Goal: Task Accomplishment & Management: Use online tool/utility

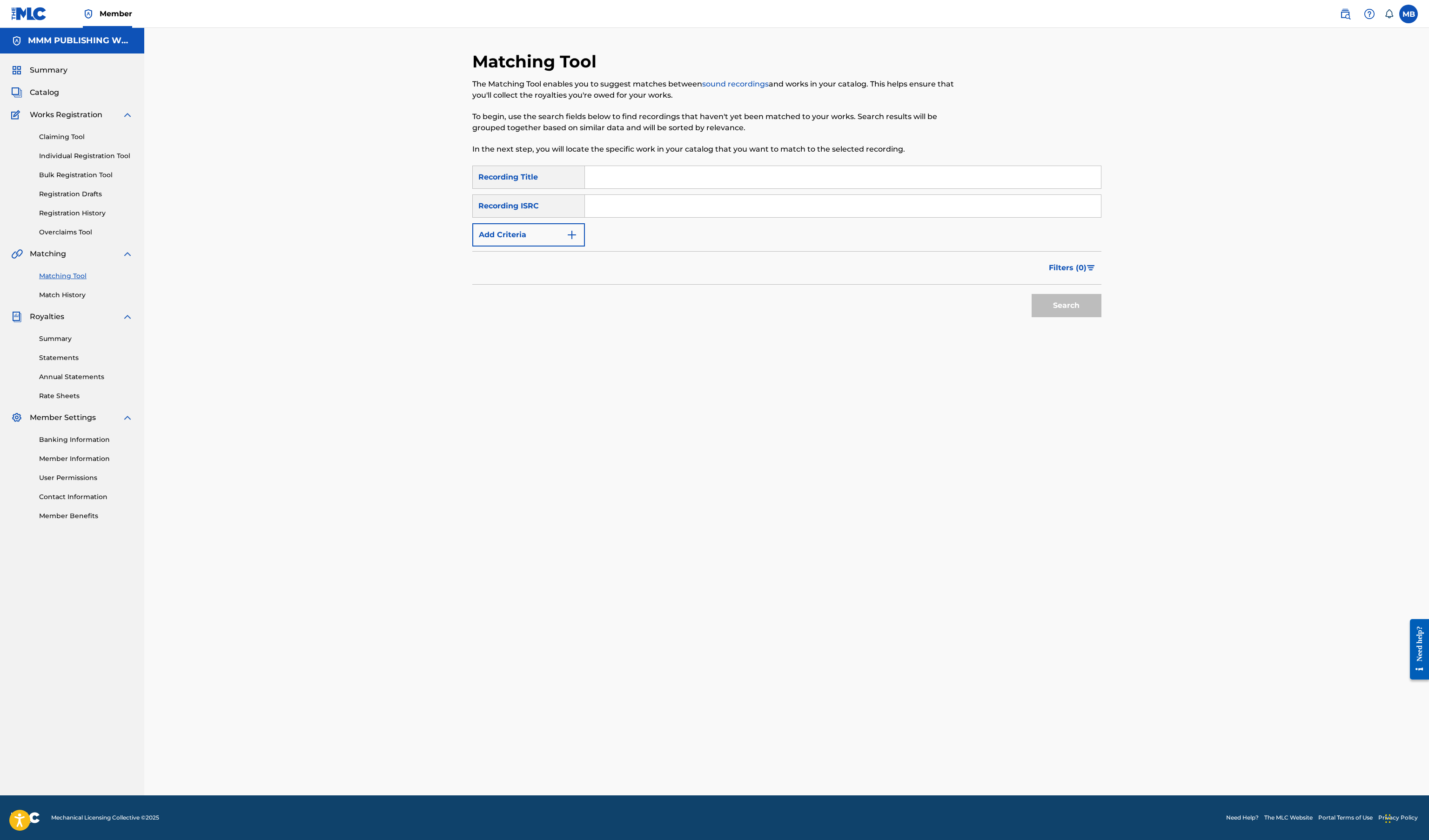
click at [622, 204] on input "Search Form" at bounding box center [843, 206] width 516 height 23
paste input "Alex Gabriel Quezada"
type input "Alex Gabriel Quezada"
click at [622, 180] on input "Search Form" at bounding box center [843, 177] width 516 height 23
type input "i know you hate me"
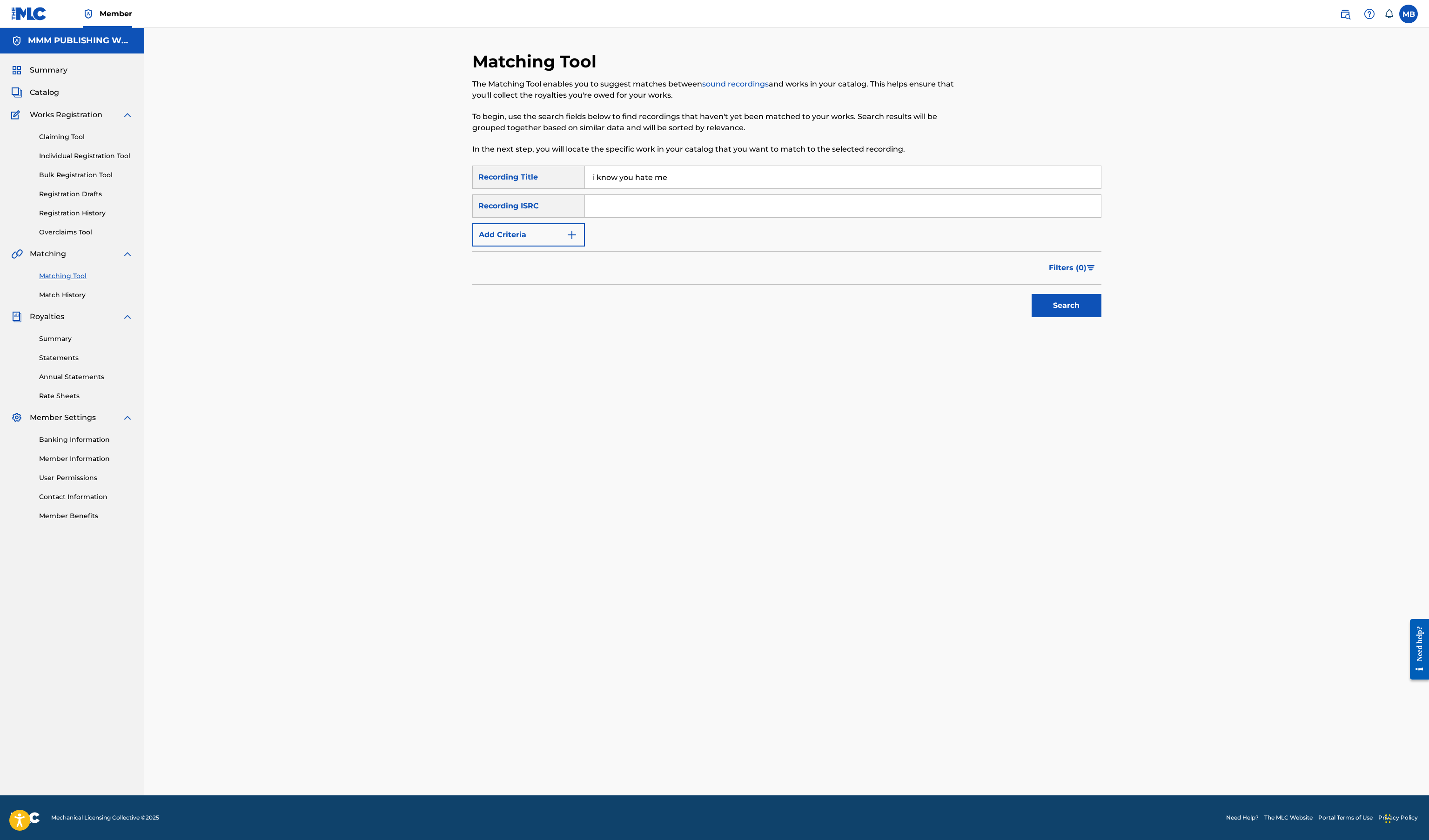
click at [741, 193] on div "SearchWithCriteria7787e42e-81fa-411d-84a3-93a87d046ede Recording Title i know y…" at bounding box center [786, 206] width 629 height 81
click at [739, 200] on input "Search Form" at bounding box center [843, 206] width 516 height 23
paste input "USUG12200696"
type input "USUG12200696"
click at [1032, 294] on button "Search" at bounding box center [1067, 305] width 70 height 23
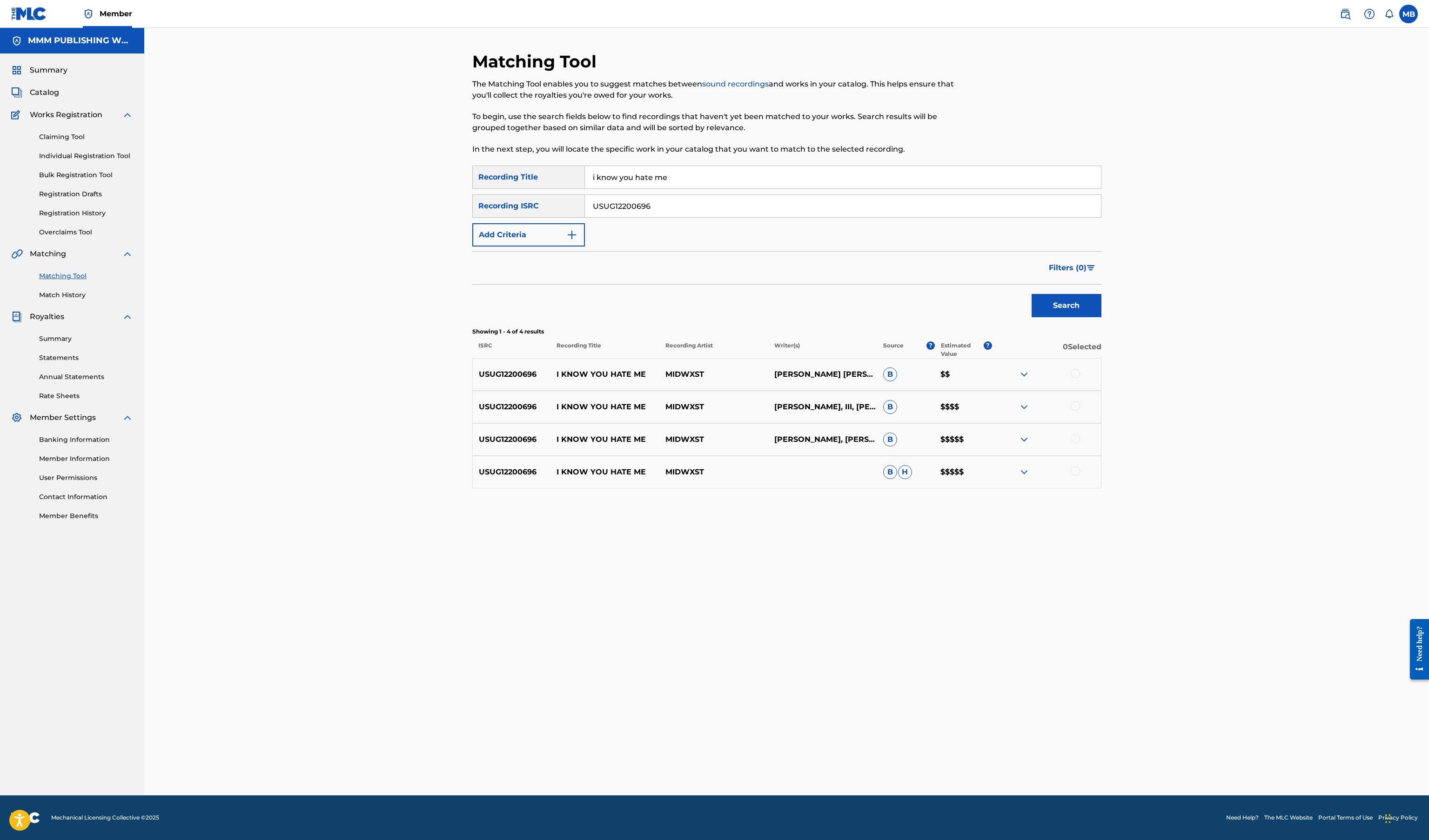
click at [1073, 373] on div at bounding box center [1076, 373] width 9 height 9
click at [1073, 407] on div at bounding box center [1076, 406] width 9 height 9
click at [1073, 437] on div at bounding box center [1076, 439] width 9 height 9
click at [1075, 464] on div "USUG12200696 I KNOW YOU HATE ME MIDWXST B H $$$$$" at bounding box center [786, 472] width 629 height 33
click at [1075, 464] on div "USUG12200696 I KNOW YOU HATE ME MIDWXST B H $$$$$" at bounding box center [786, 472] width 629 height 33
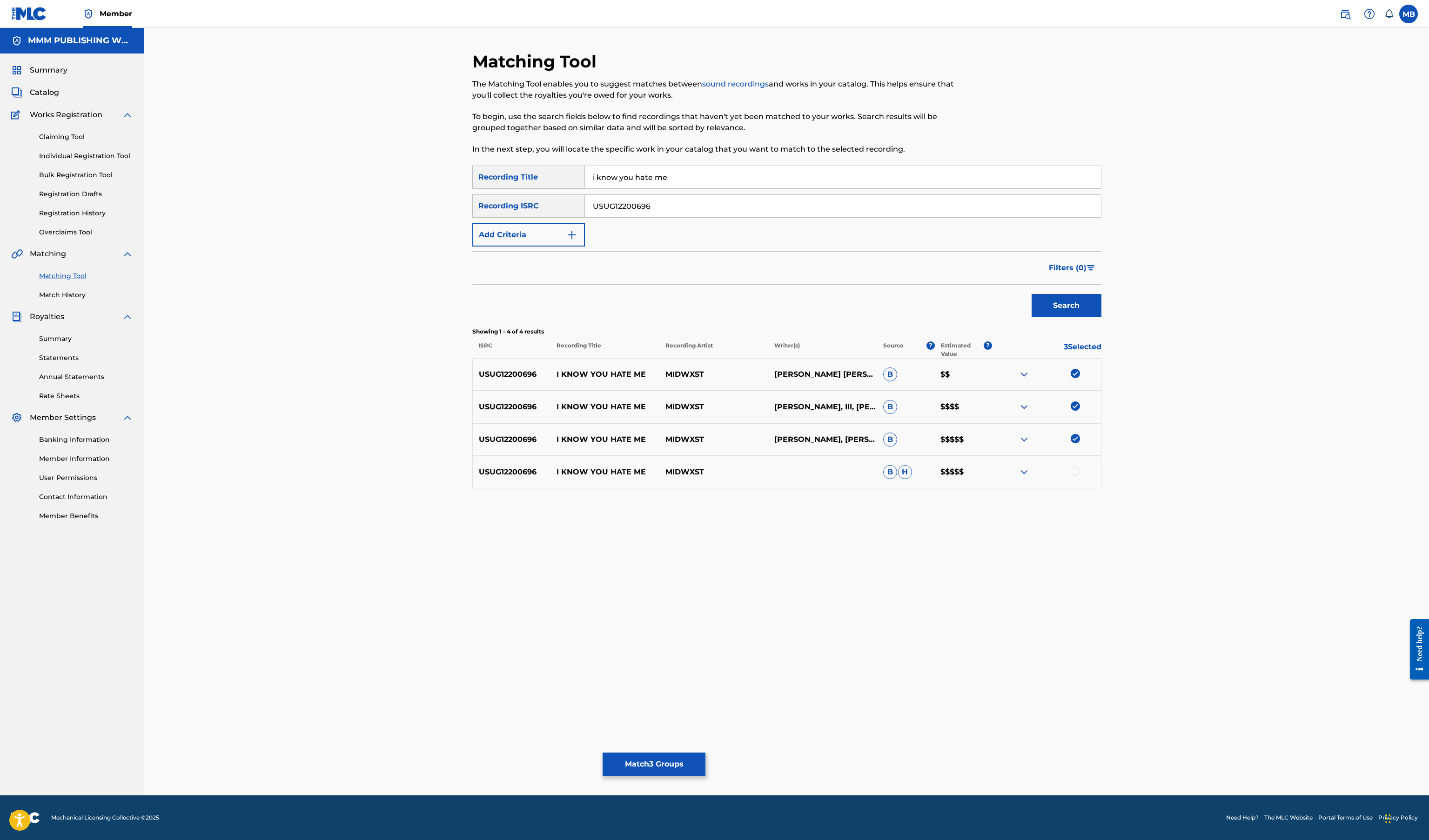
click at [1075, 475] on div at bounding box center [1076, 471] width 9 height 9
drag, startPoint x: 1064, startPoint y: 308, endPoint x: 950, endPoint y: 527, distance: 246.9
click at [957, 545] on div "Matching Tool The Matching Tool enables you to suggest matches between sound re…" at bounding box center [786, 423] width 629 height 745
click at [632, 775] on button "Match 4 Groups" at bounding box center [653, 764] width 103 height 23
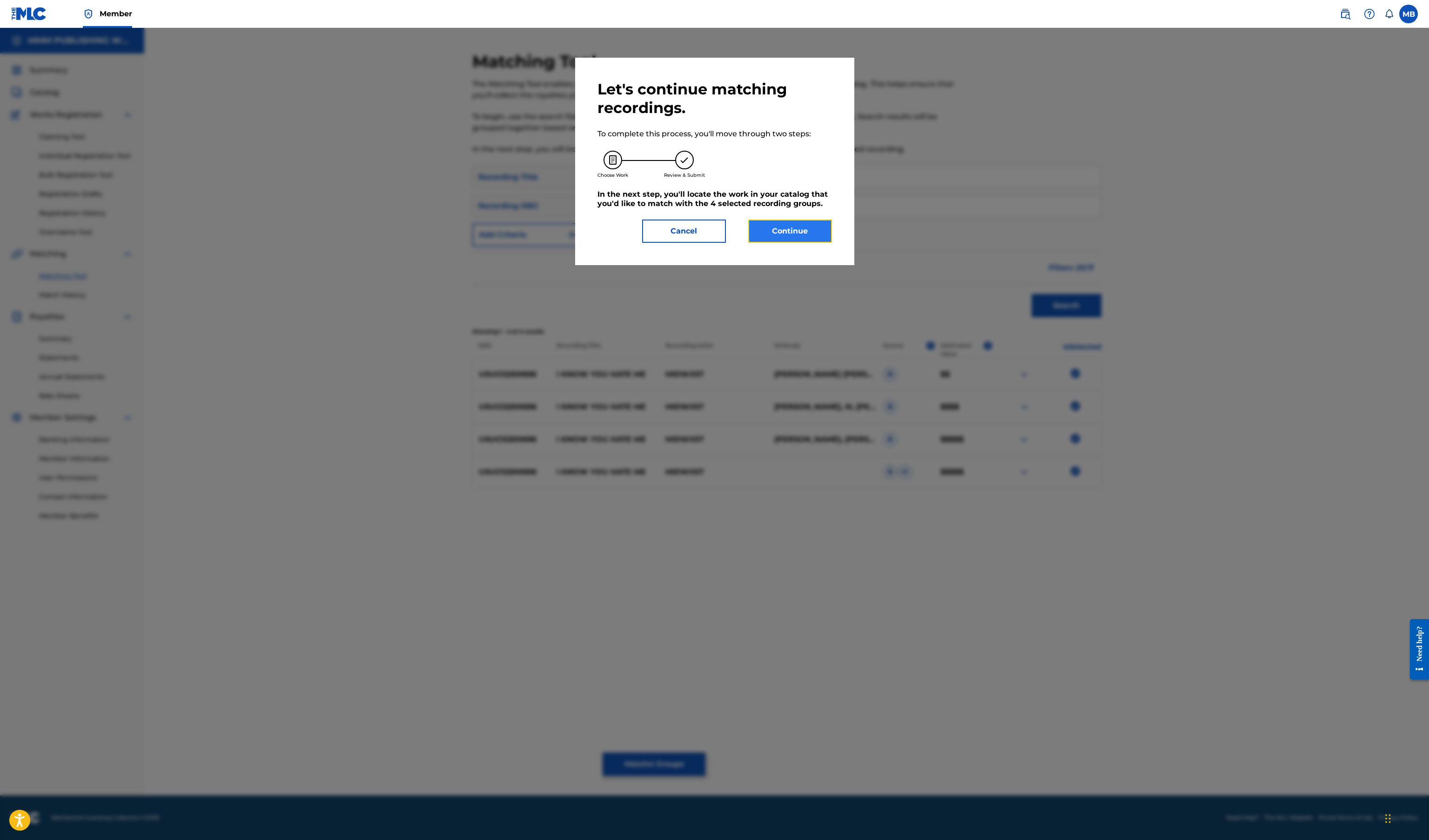
click at [787, 238] on button "Continue" at bounding box center [790, 231] width 84 height 23
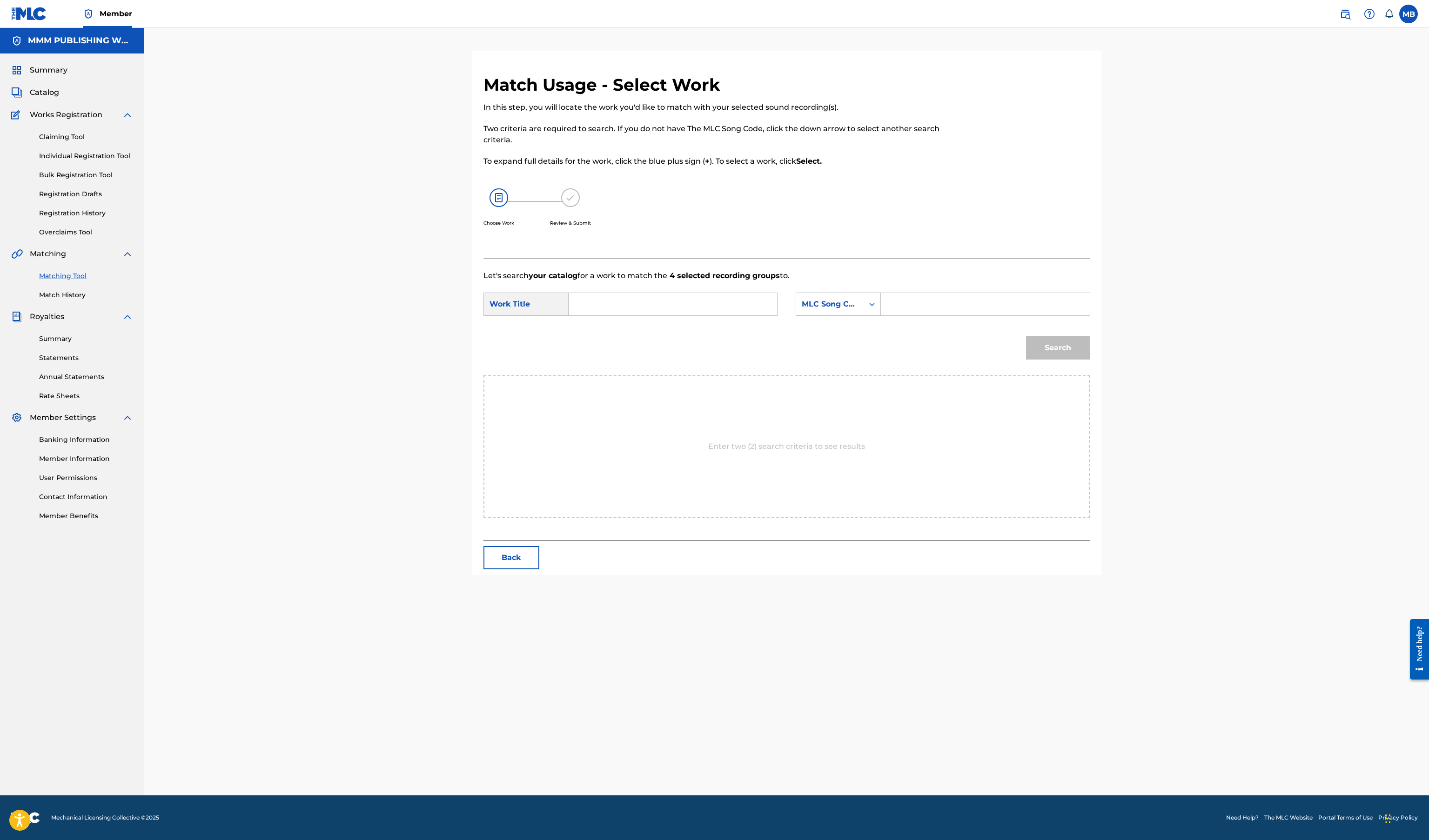
click at [710, 311] on input "Search Form" at bounding box center [672, 304] width 193 height 23
type input "i know you hate me"
click at [828, 293] on div "MLC Song Code" at bounding box center [838, 304] width 85 height 23
click at [843, 332] on div "Writer Name" at bounding box center [838, 327] width 84 height 23
click at [887, 310] on div "Search Form" at bounding box center [985, 304] width 209 height 23
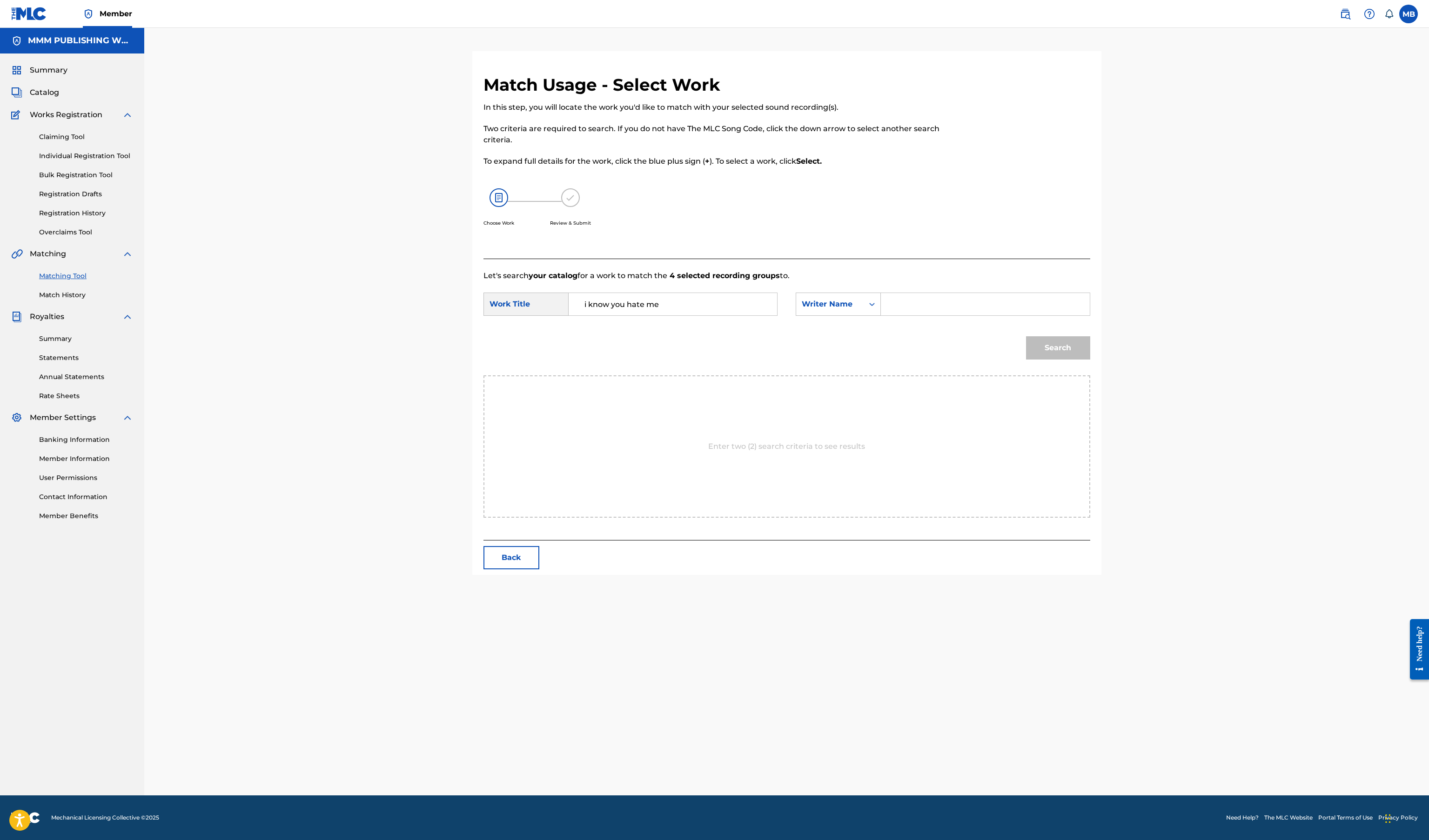
click at [895, 298] on input "Search Form" at bounding box center [985, 304] width 193 height 23
paste input "[PERSON_NAME]"
type input "[PERSON_NAME]"
click at [1026, 336] on button "Search" at bounding box center [1058, 347] width 64 height 23
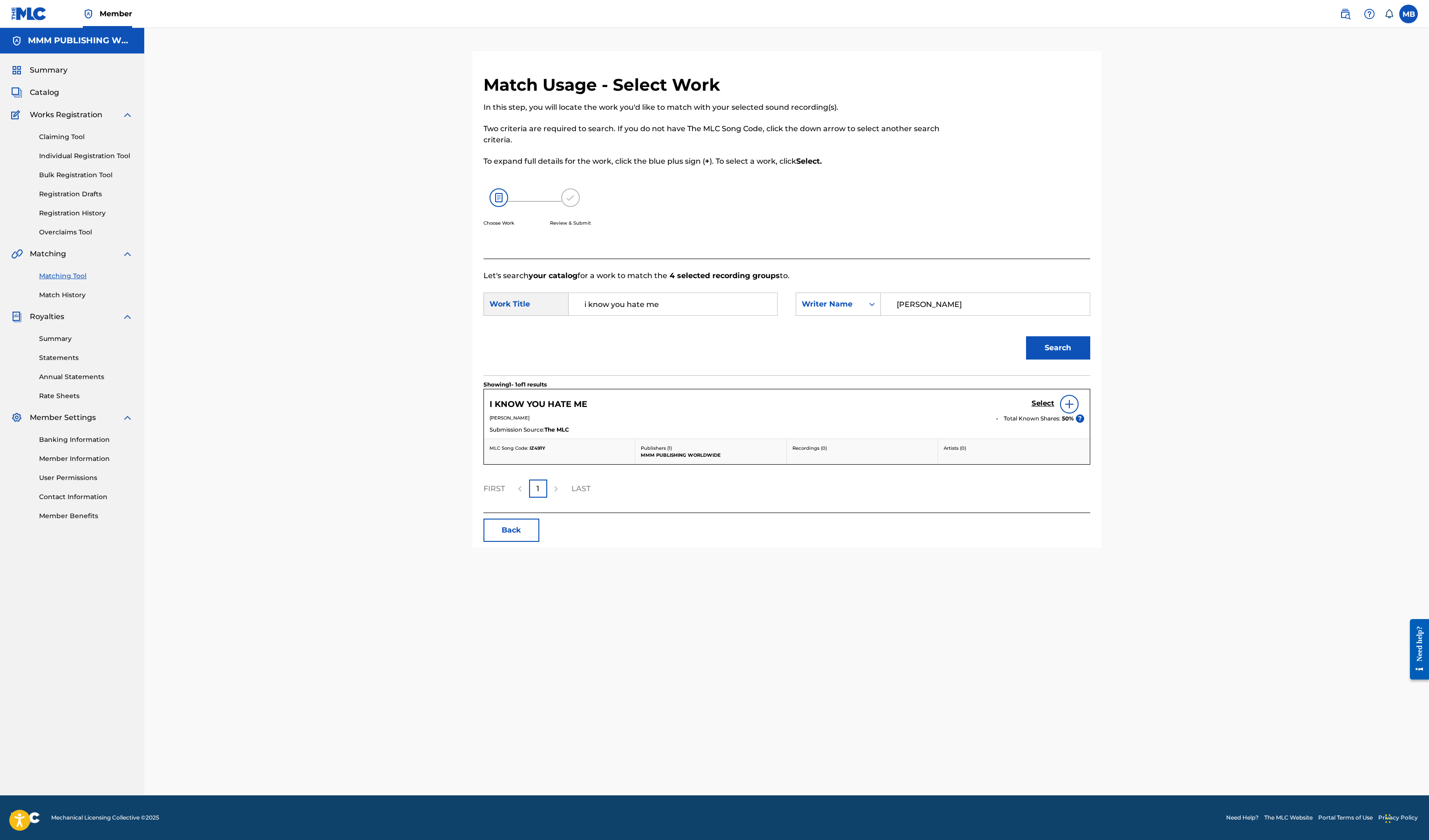
click at [1058, 401] on div "Select" at bounding box center [1058, 404] width 53 height 18
click at [1046, 400] on h5 "Select" at bounding box center [1043, 403] width 23 height 9
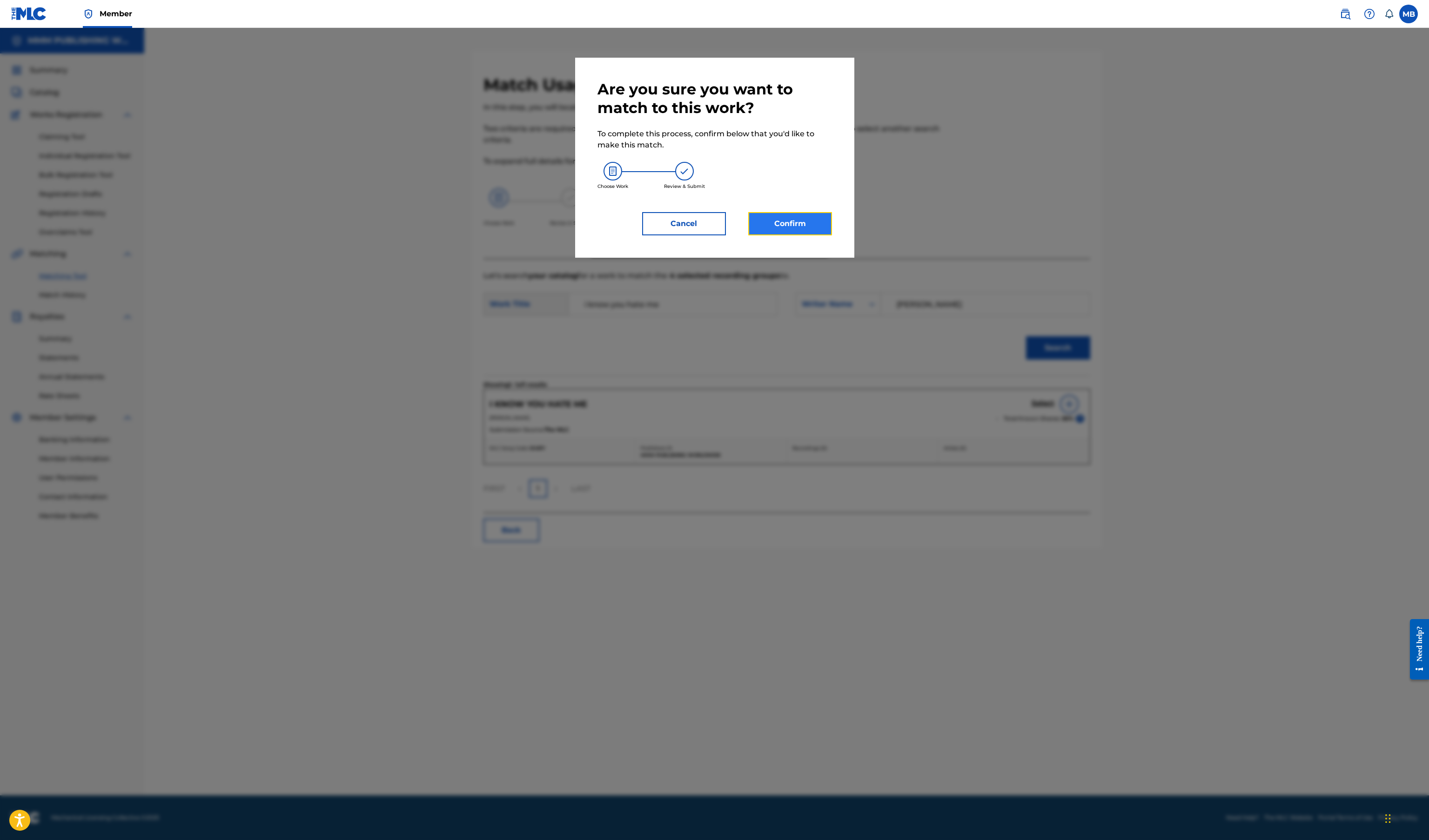
click at [796, 223] on button "Confirm" at bounding box center [790, 223] width 84 height 23
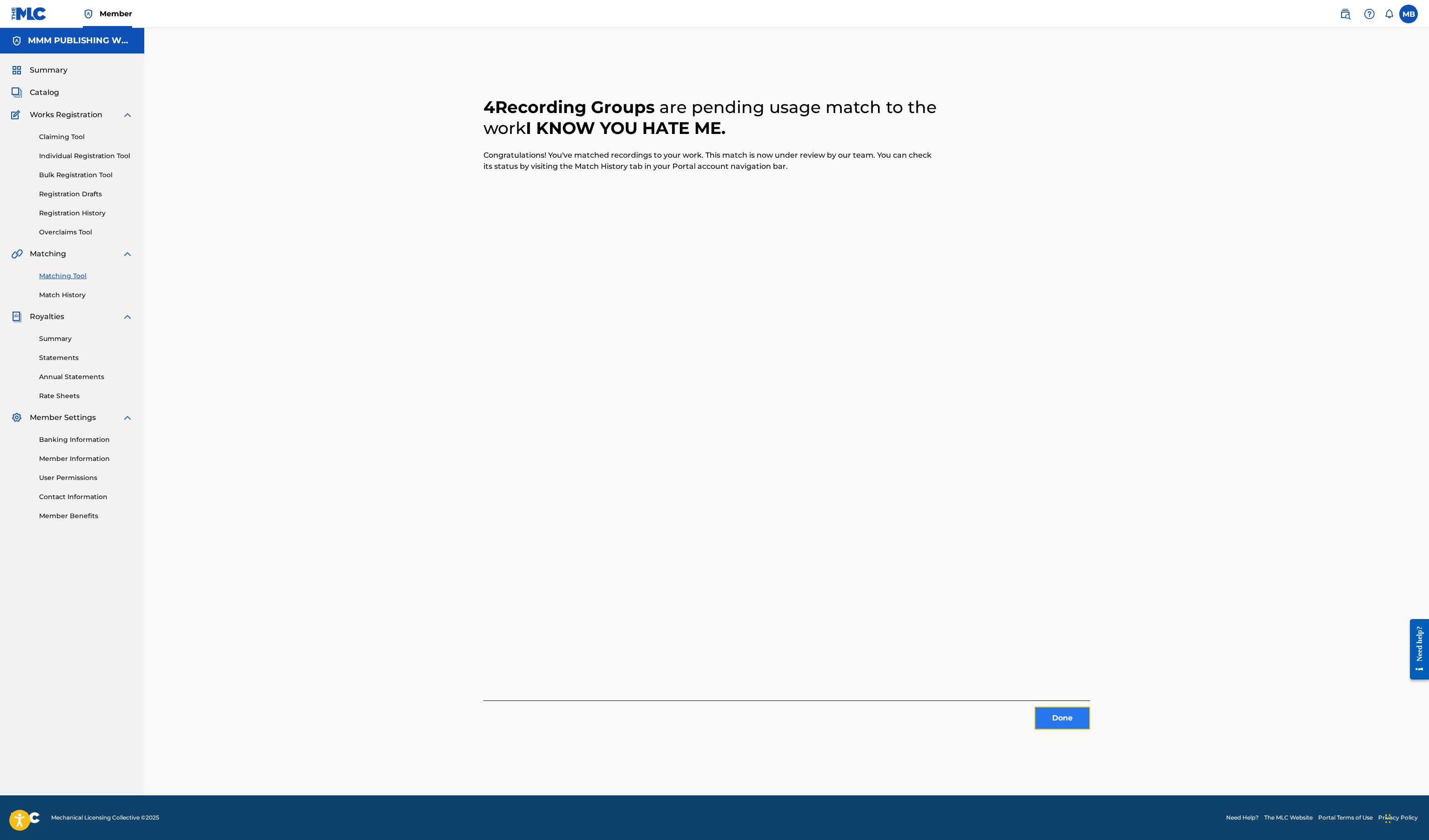
click at [1064, 714] on button "Done" at bounding box center [1062, 718] width 56 height 23
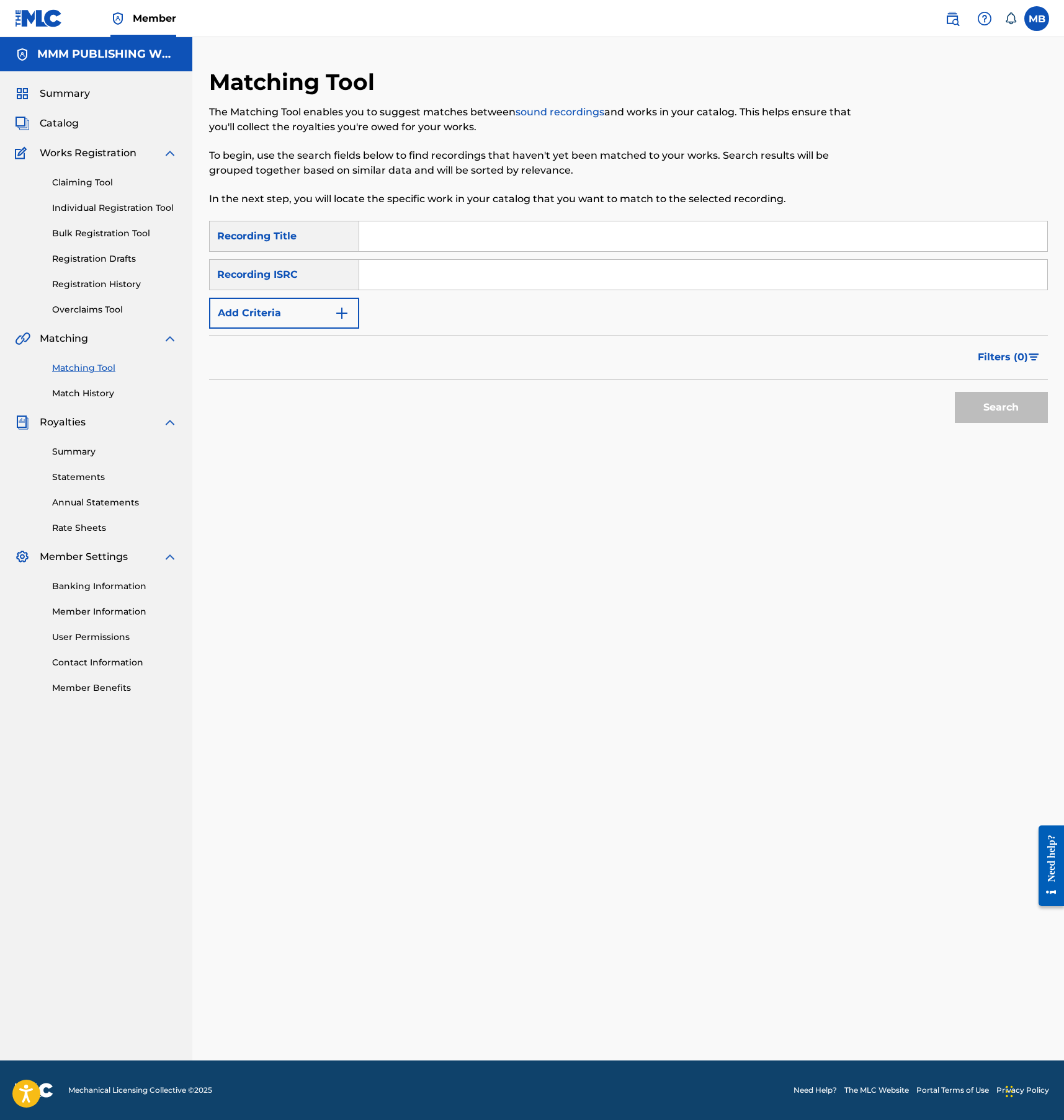
click at [449, 245] on input "Search Form" at bounding box center [703, 236] width 688 height 30
type input "trying"
click at [460, 270] on input "Search Form" at bounding box center [703, 275] width 688 height 30
paste input "QZNWS2015037"
type input "QZNWS2015037"
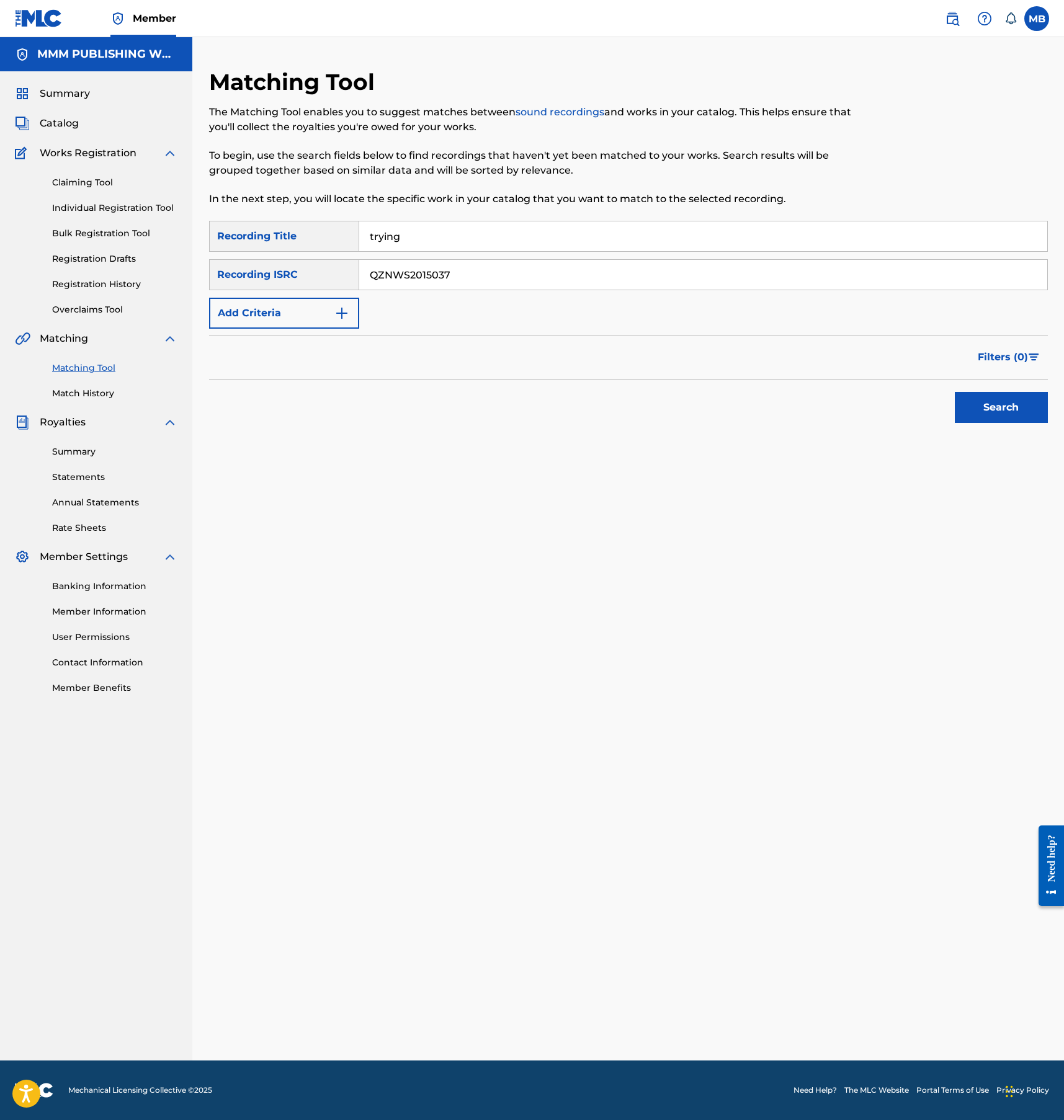
click at [955, 392] on button "Search" at bounding box center [1002, 407] width 93 height 31
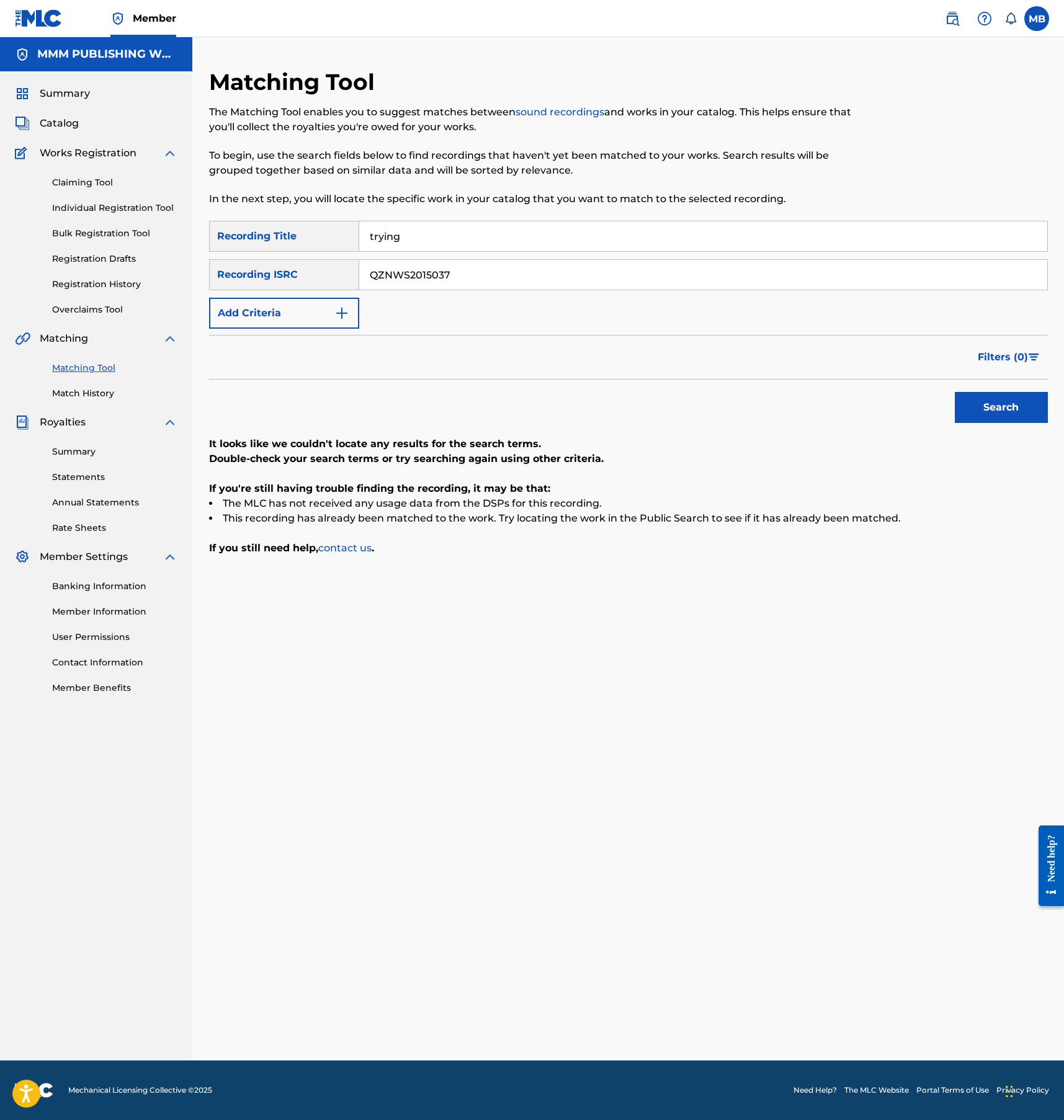
click at [955, 392] on button "Search" at bounding box center [1002, 407] width 93 height 31
click at [69, 123] on span "Catalog" at bounding box center [58, 123] width 39 height 15
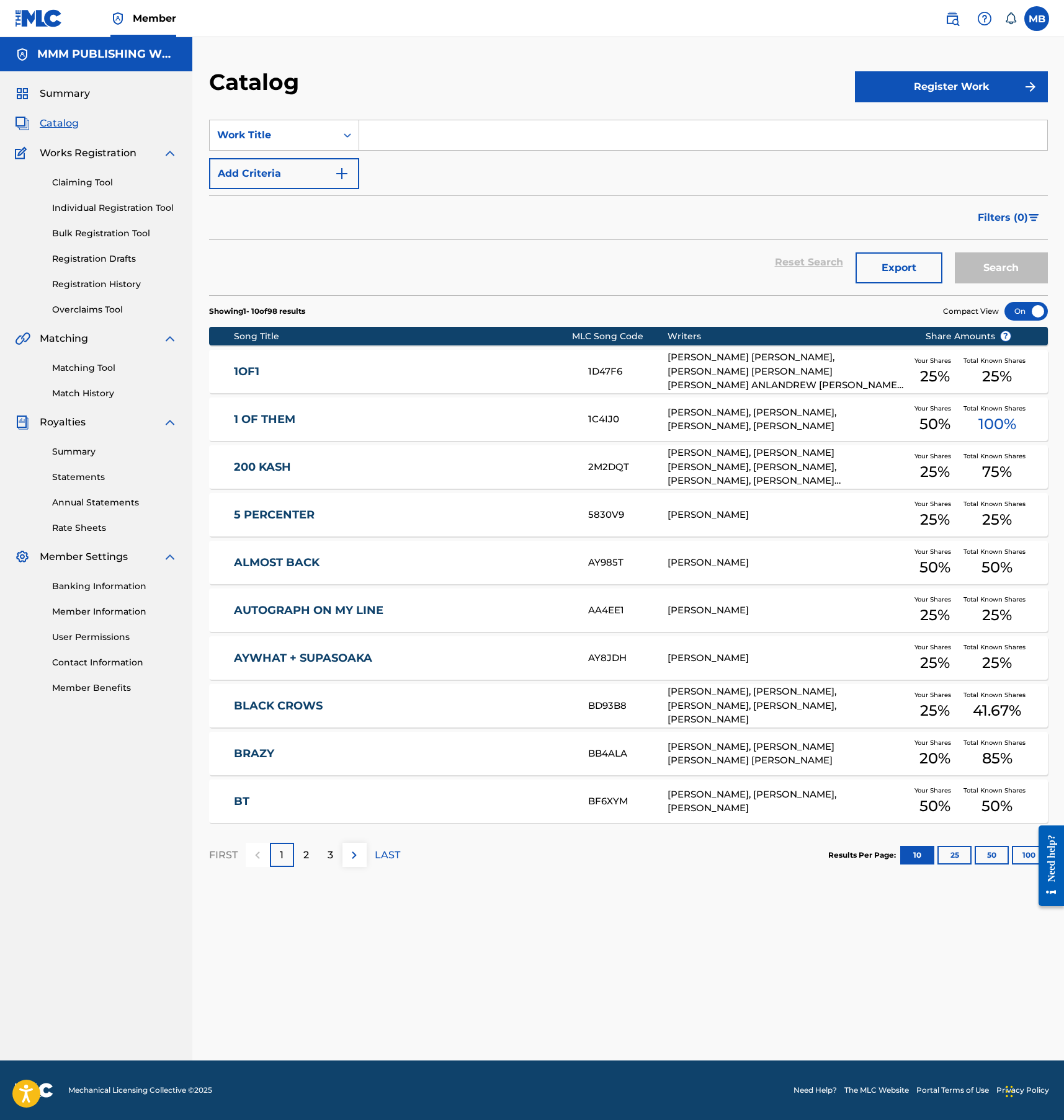
click at [370, 142] on input "Search Form" at bounding box center [703, 135] width 688 height 30
type input "trying"
click at [955, 252] on button "Search" at bounding box center [1002, 267] width 93 height 31
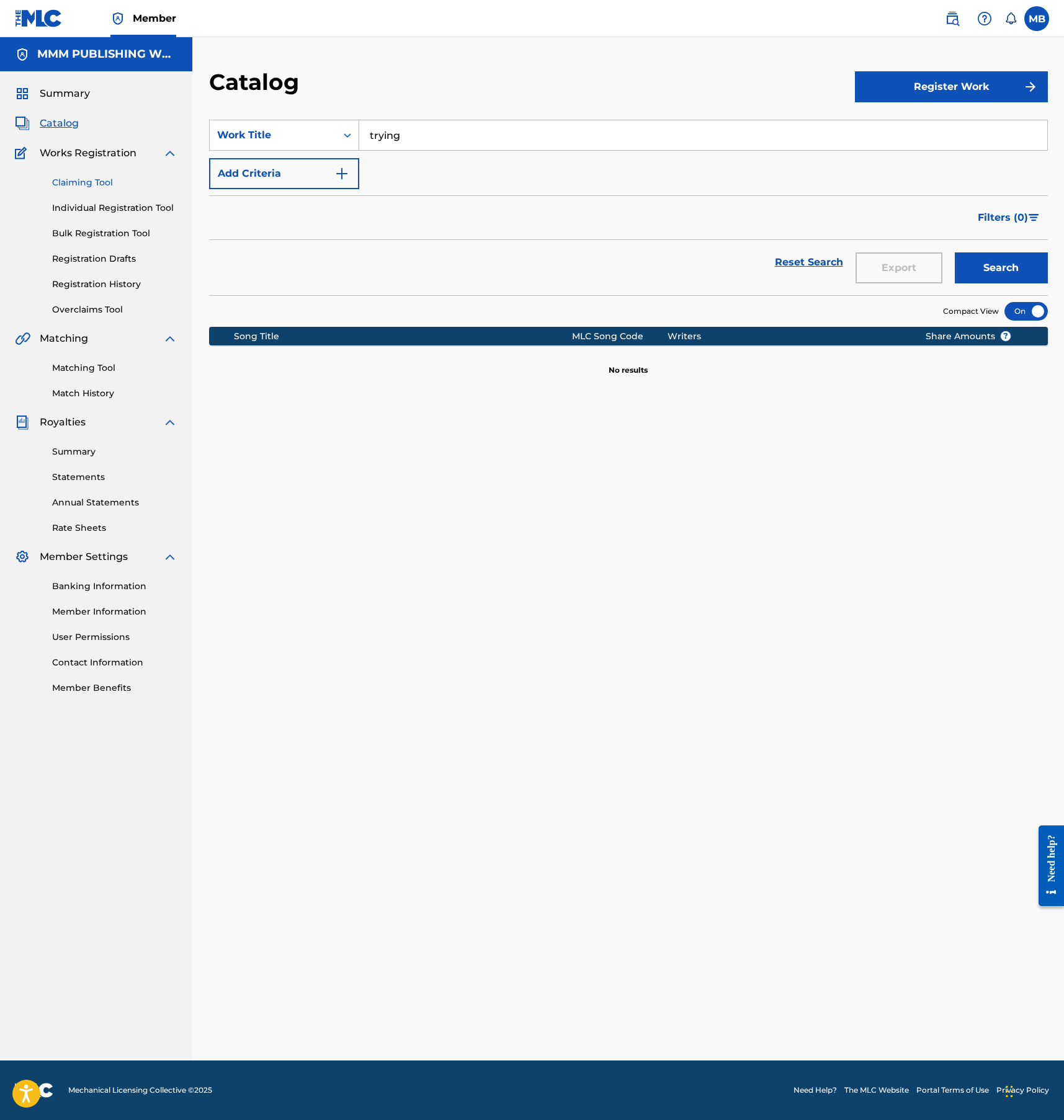
click at [89, 183] on link "Claiming Tool" at bounding box center [115, 183] width 126 height 13
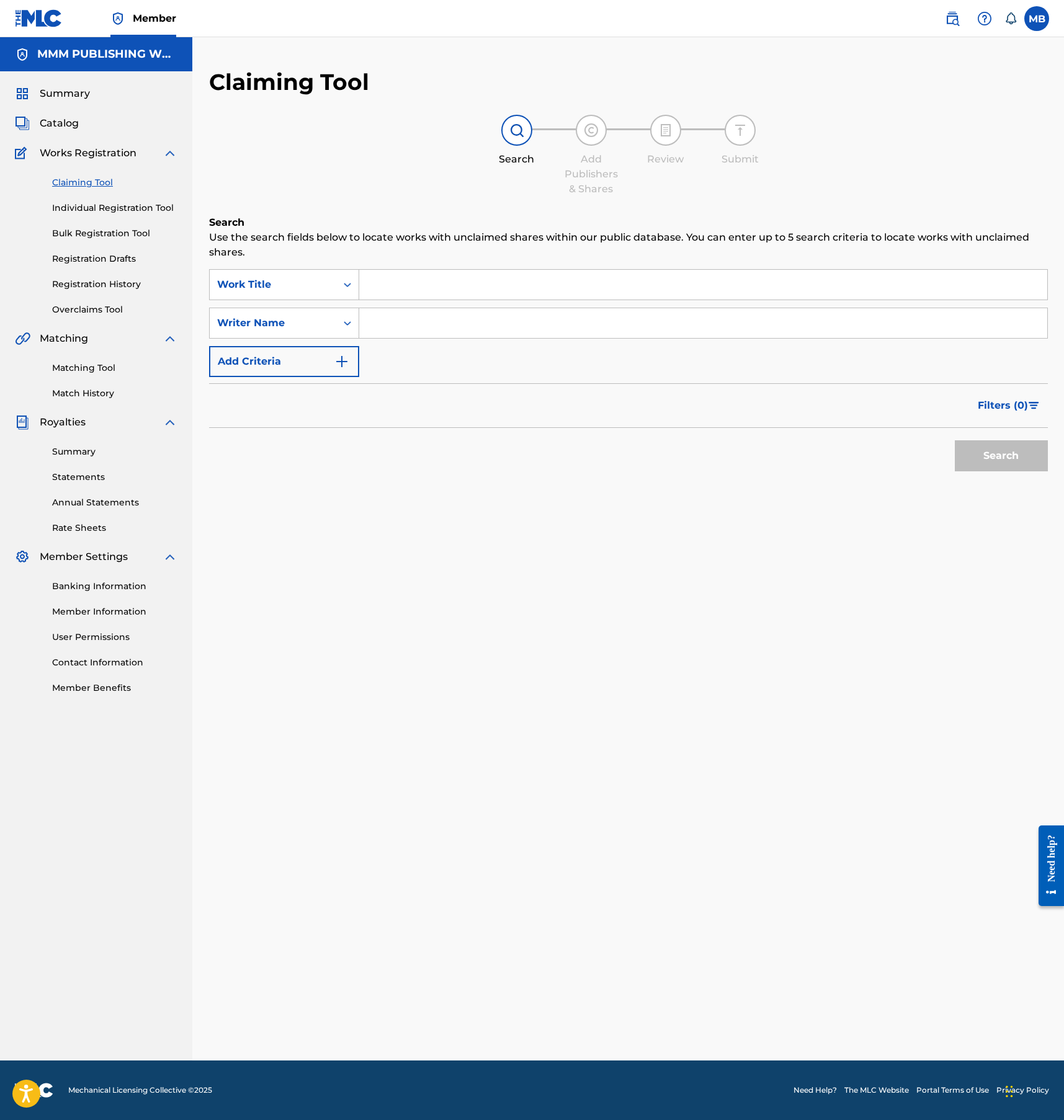
click at [387, 277] on input "Search Form" at bounding box center [703, 285] width 688 height 30
type input "trying"
click at [955, 440] on button "Search" at bounding box center [1002, 455] width 93 height 31
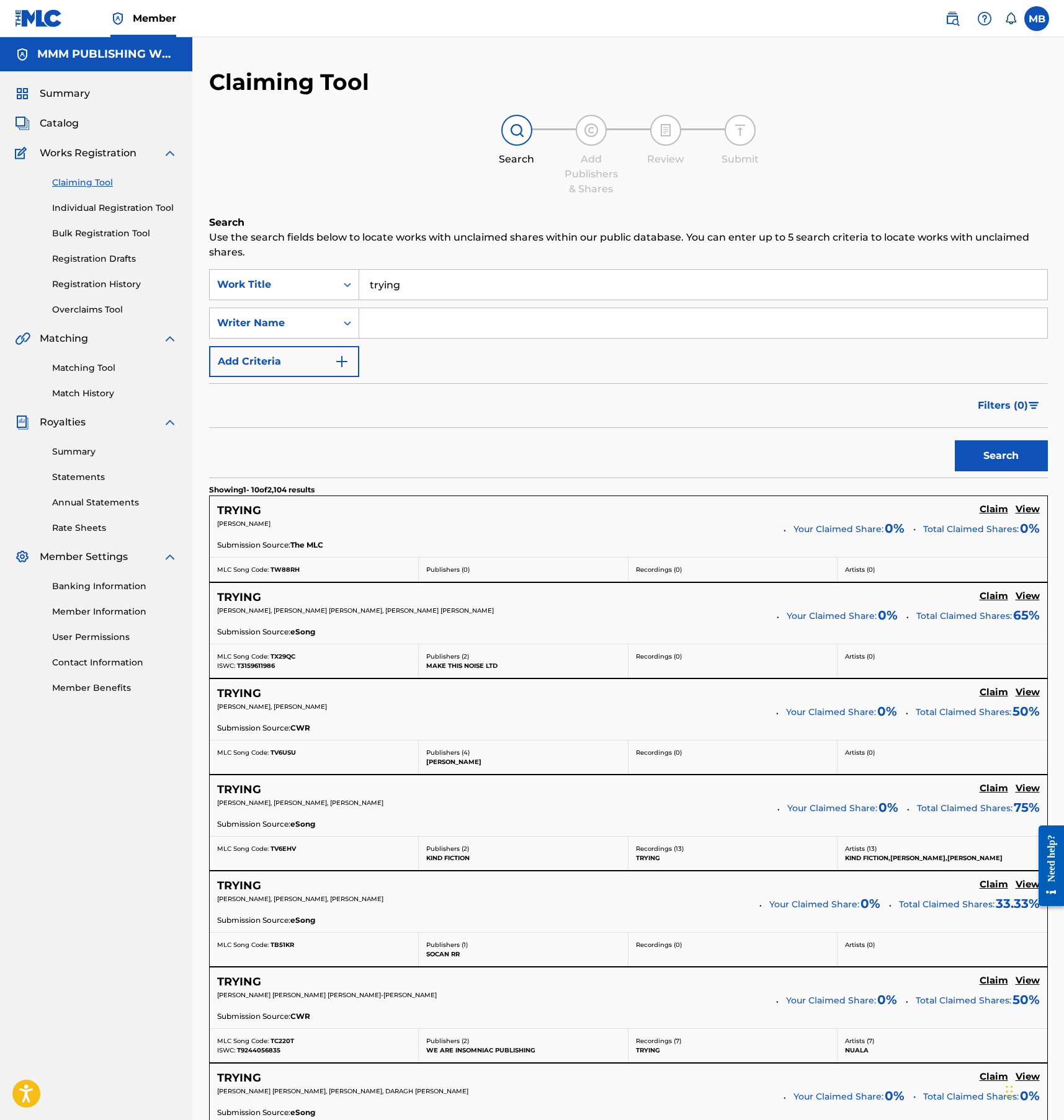
click at [408, 208] on div "Claiming Tool Search Add Publishers & Shares Review Submit Search Use the searc…" at bounding box center [628, 820] width 839 height 1506
click at [417, 326] on input "Search Form" at bounding box center [703, 323] width 688 height 30
click at [955, 440] on button "Search" at bounding box center [1002, 455] width 93 height 31
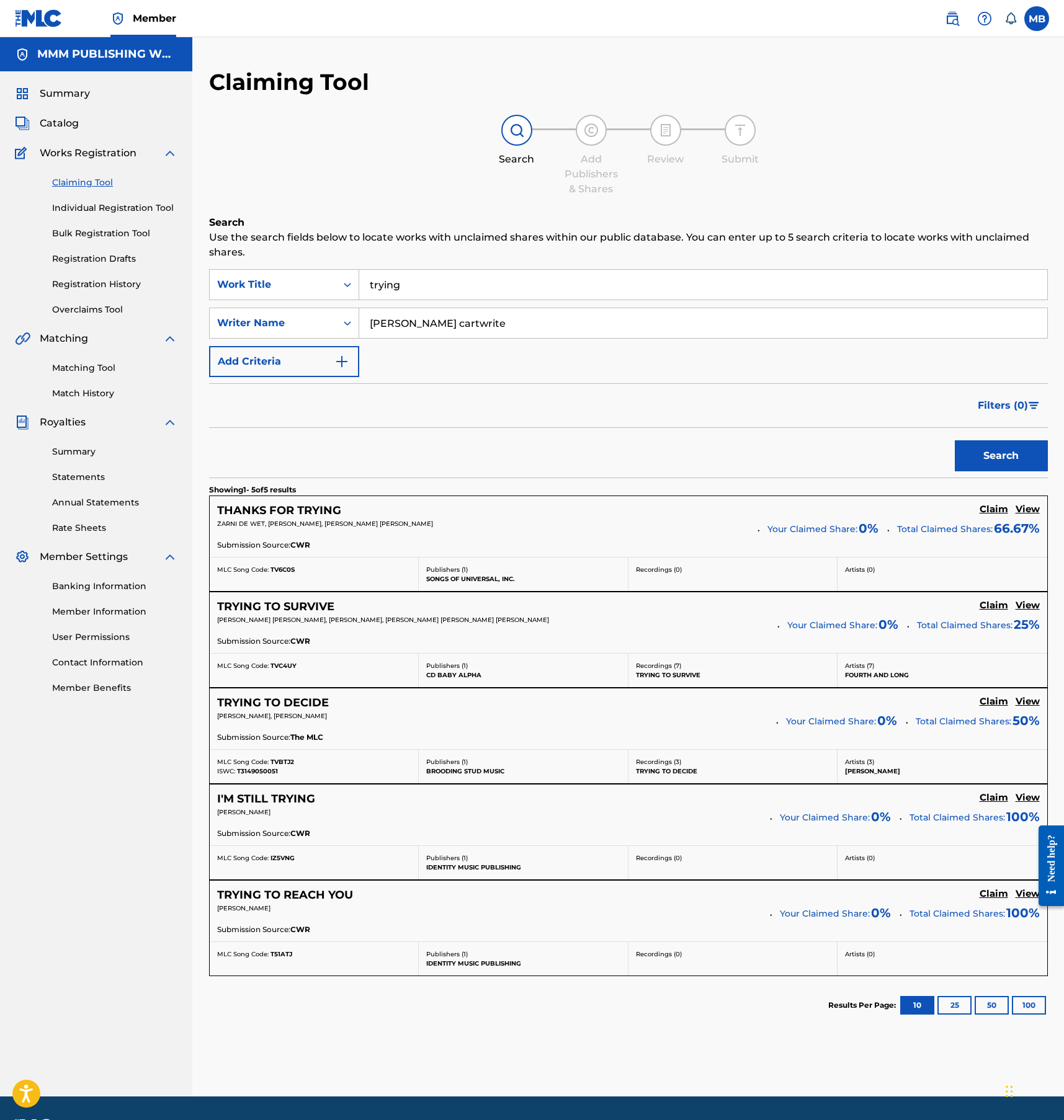
click at [955, 440] on button "Search" at bounding box center [1002, 455] width 93 height 31
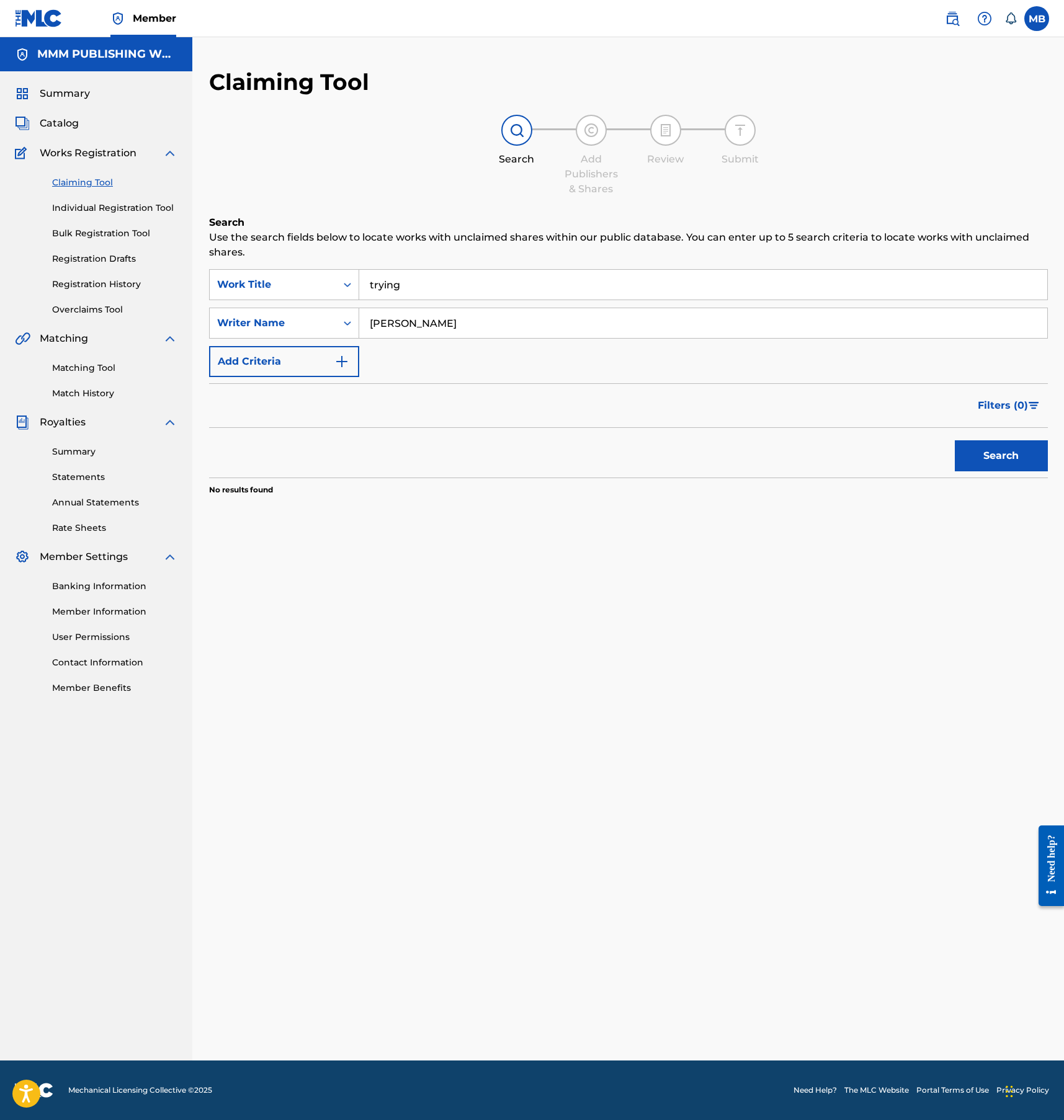
click at [955, 440] on button "Search" at bounding box center [1002, 455] width 93 height 31
drag, startPoint x: 418, startPoint y: 313, endPoint x: 523, endPoint y: 313, distance: 105.0
click at [520, 313] on input "logan cartright" at bounding box center [703, 323] width 688 height 30
drag, startPoint x: 516, startPoint y: 314, endPoint x: 422, endPoint y: 323, distance: 94.4
click at [422, 323] on input "logan cartright" at bounding box center [703, 323] width 688 height 30
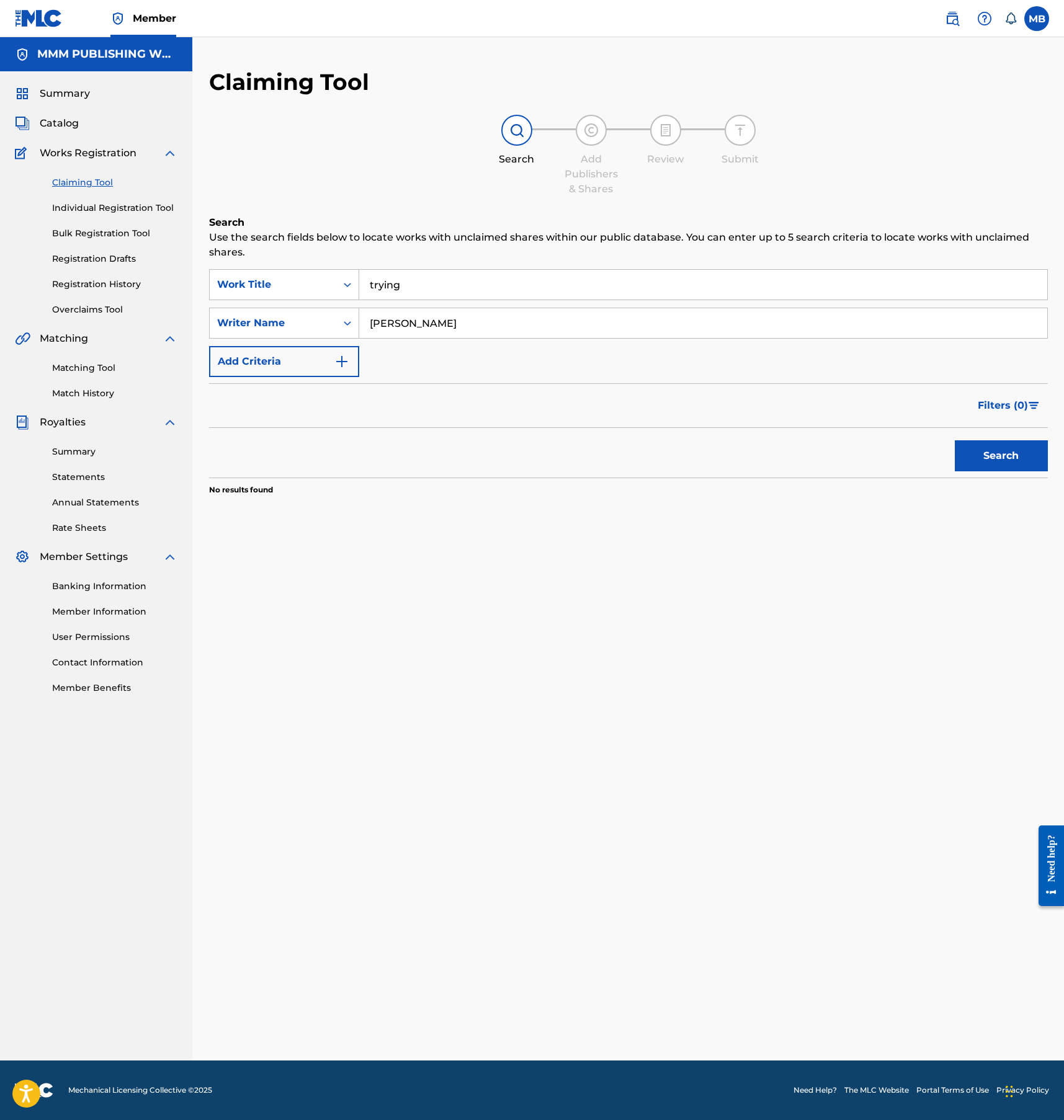
click at [422, 323] on input "logan cartright" at bounding box center [703, 323] width 688 height 30
drag, startPoint x: 436, startPoint y: 323, endPoint x: 532, endPoint y: 323, distance: 96.0
click at [526, 323] on input "logan cartright" at bounding box center [703, 323] width 688 height 30
click at [955, 440] on button "Search" at bounding box center [1002, 455] width 93 height 31
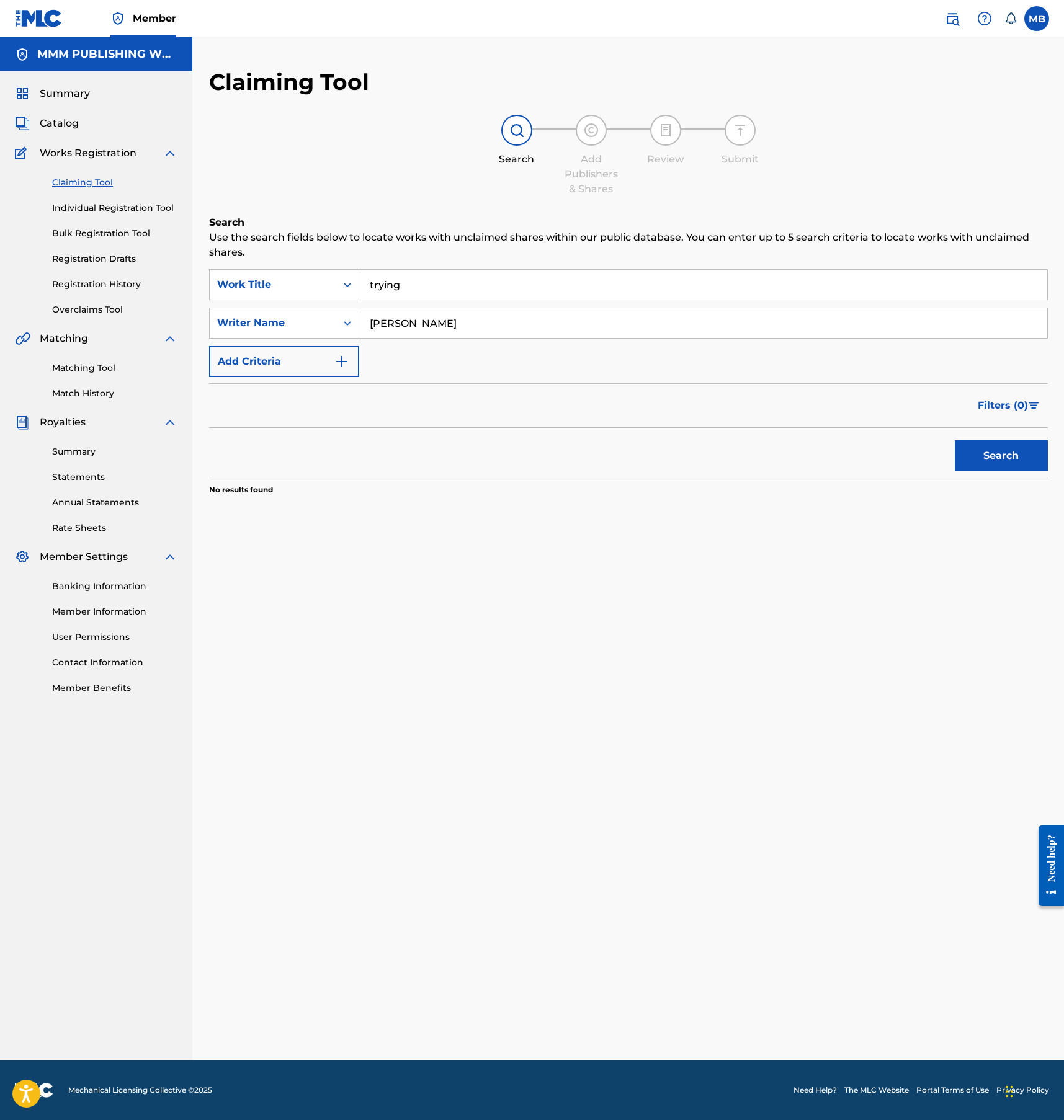
click at [460, 315] on input "logan cartwright" at bounding box center [703, 323] width 688 height 30
type input "edgar"
click at [955, 440] on button "Search" at bounding box center [1002, 455] width 93 height 31
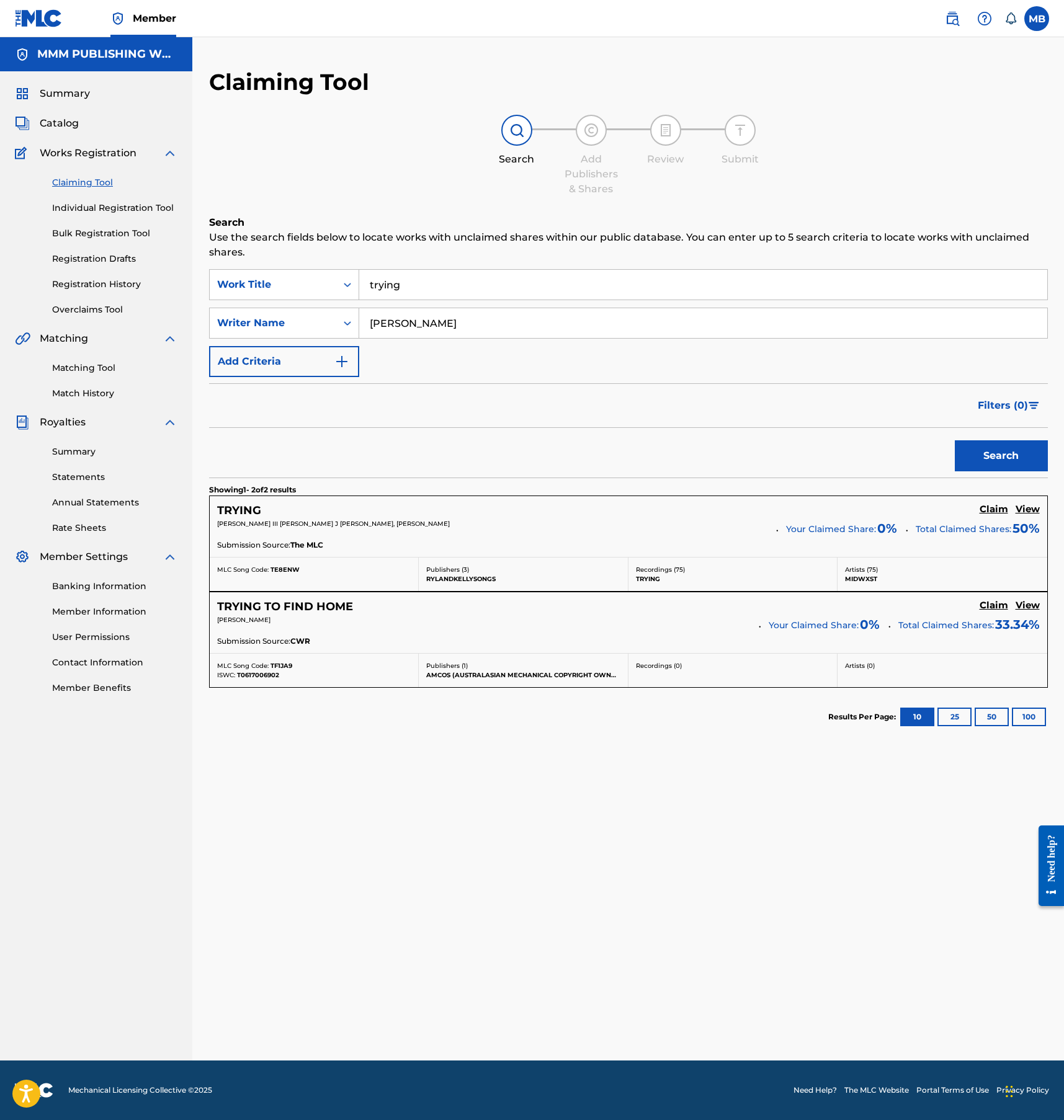
click at [387, 416] on div "Filters ( 0 )" at bounding box center [628, 405] width 839 height 45
click at [989, 510] on h5 "Claim" at bounding box center [994, 509] width 28 height 12
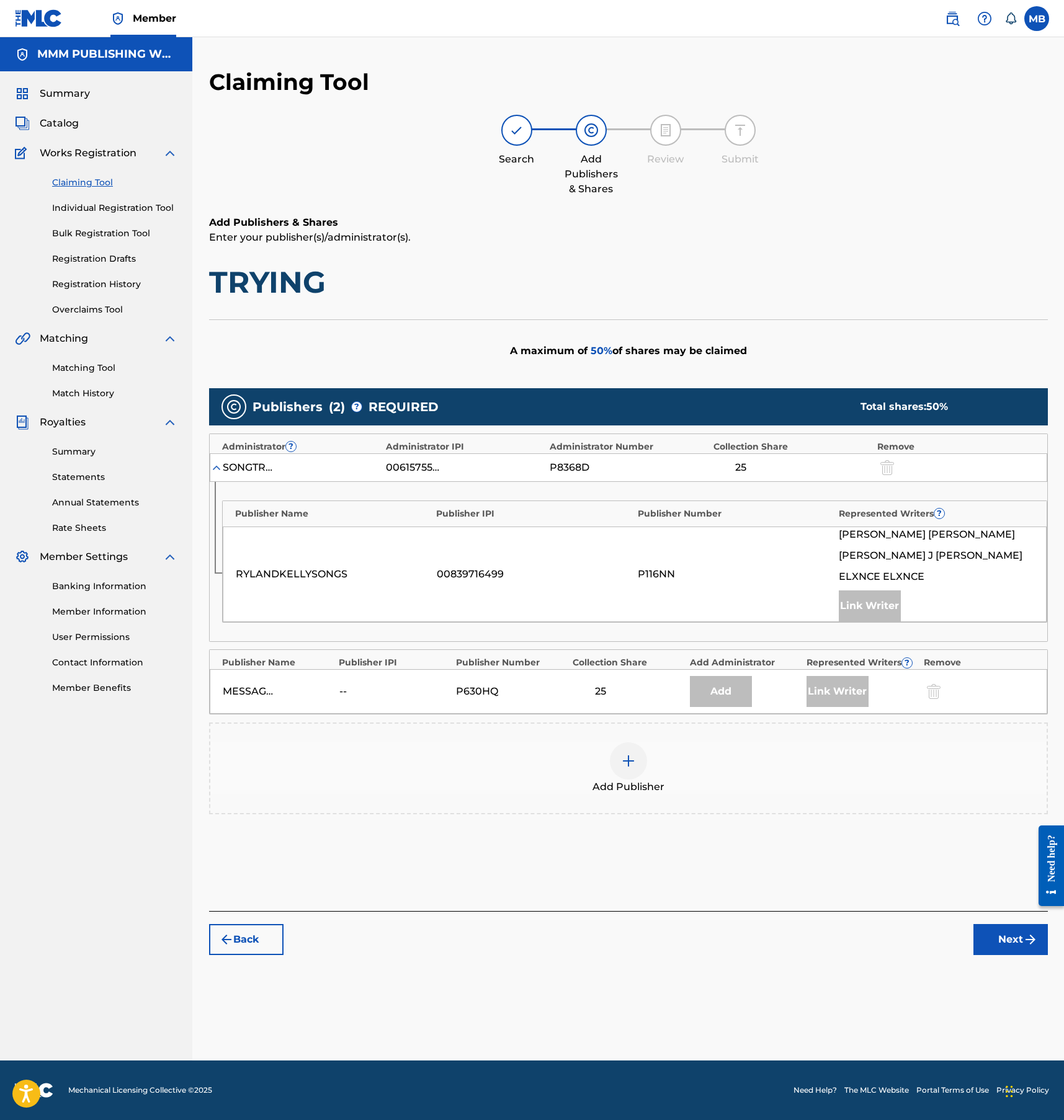
click at [614, 775] on div "Add Publisher" at bounding box center [628, 768] width 836 height 52
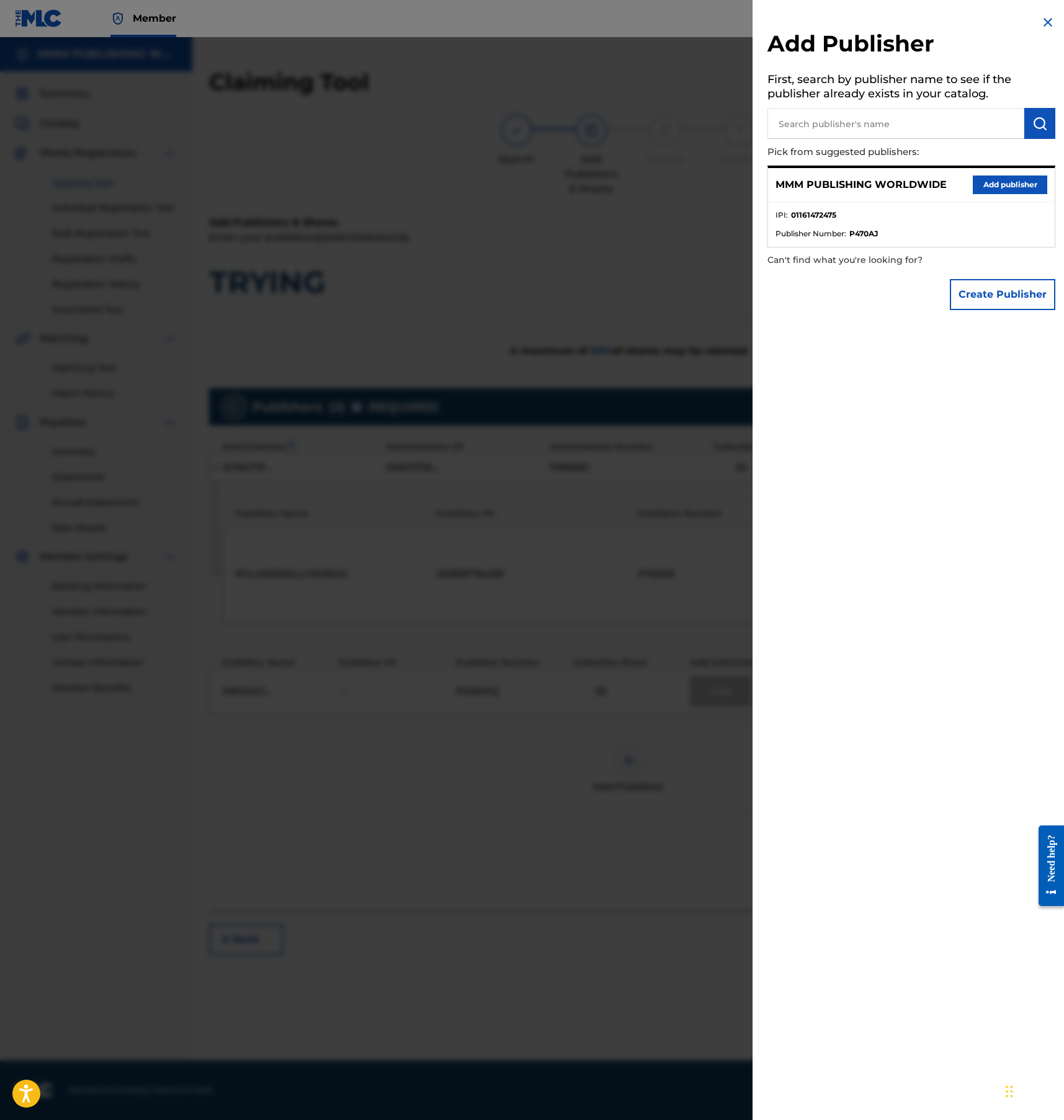
click at [508, 172] on div at bounding box center [532, 597] width 1064 height 1120
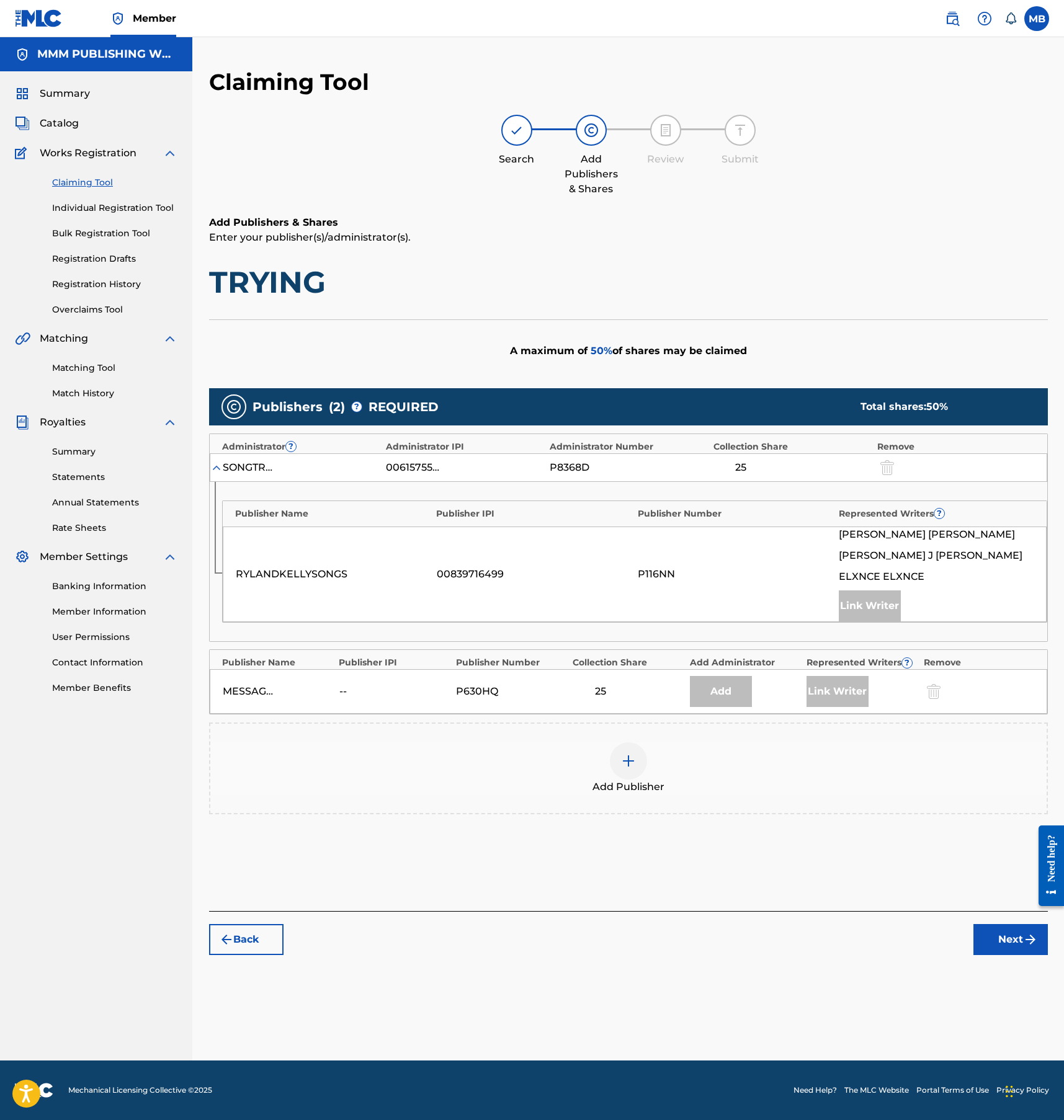
click at [624, 758] on img at bounding box center [628, 760] width 15 height 15
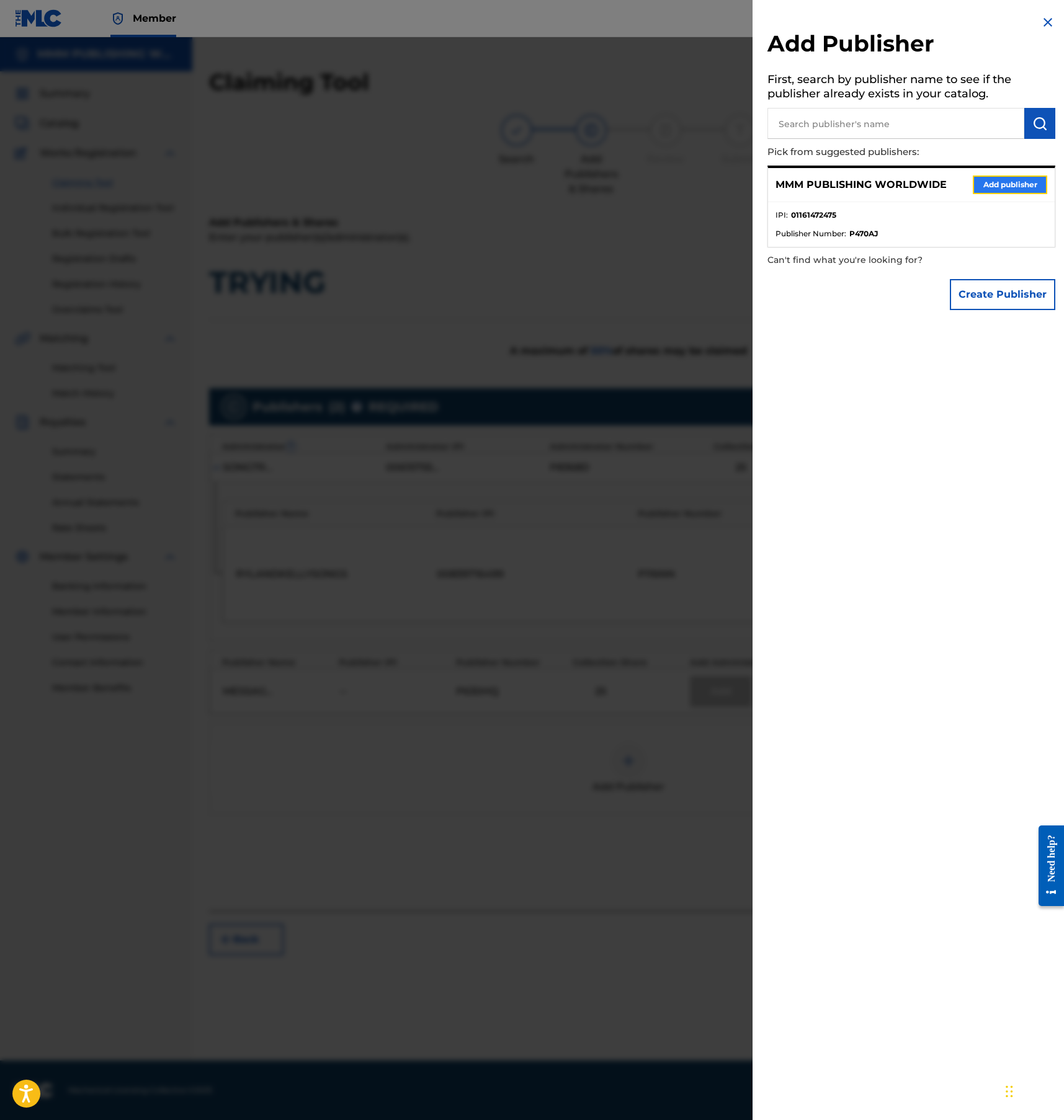
click at [990, 179] on button "Add publisher" at bounding box center [1009, 185] width 74 height 19
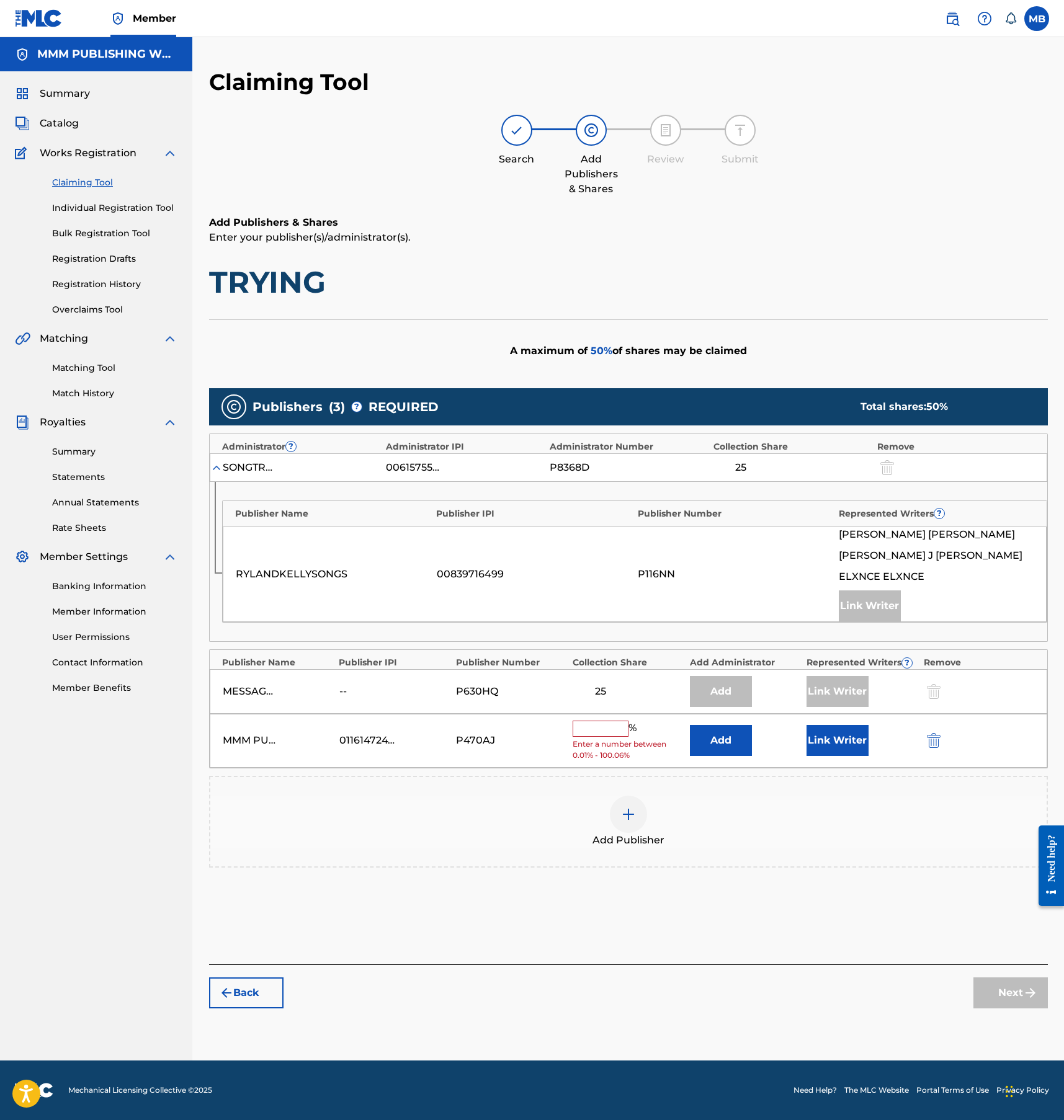
click at [608, 727] on input "text" at bounding box center [600, 729] width 56 height 16
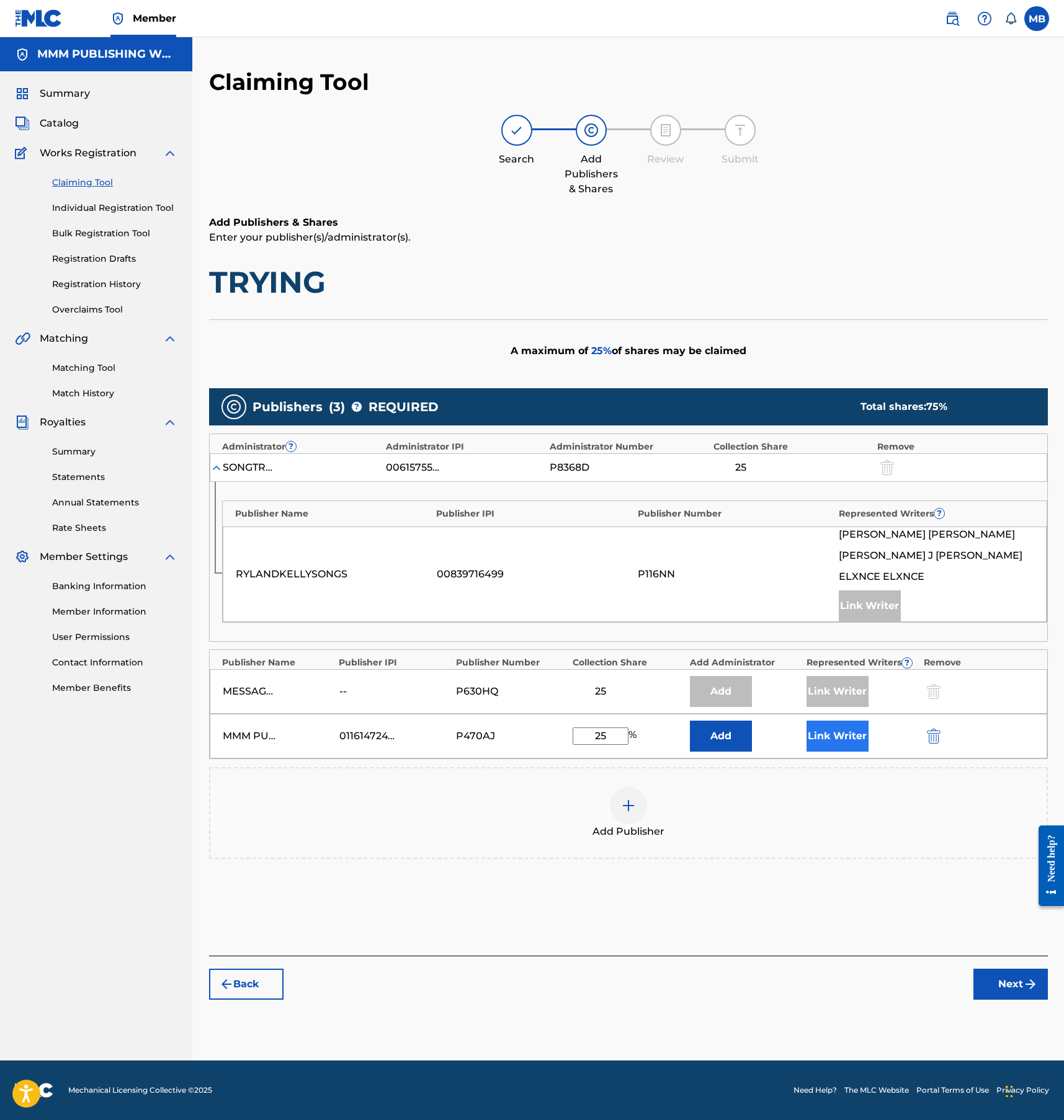
type input "25"
click at [821, 730] on button "Link Writer" at bounding box center [837, 736] width 62 height 31
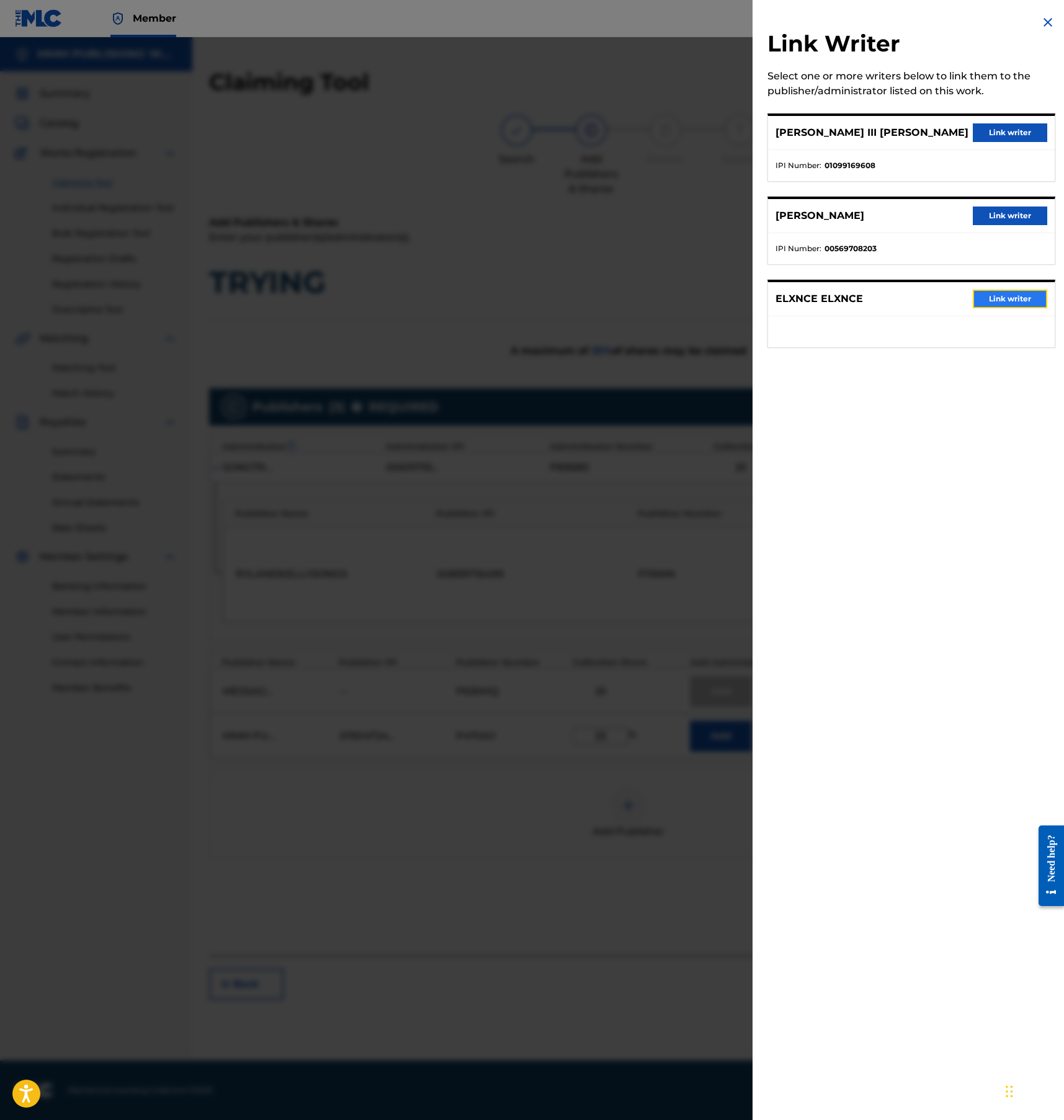
click at [999, 300] on button "Link writer" at bounding box center [1009, 299] width 74 height 19
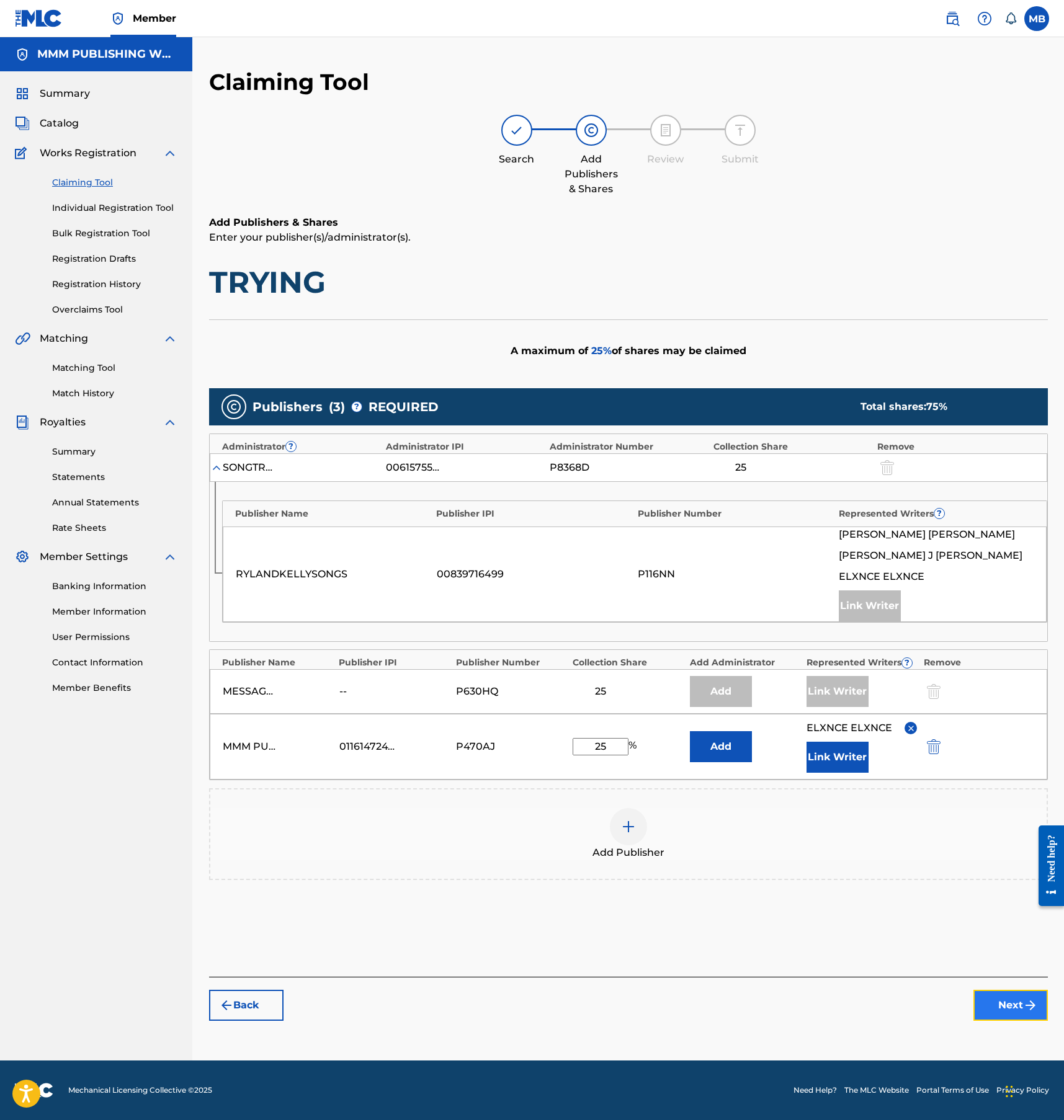
click at [1007, 994] on button "Next" at bounding box center [1010, 1005] width 74 height 31
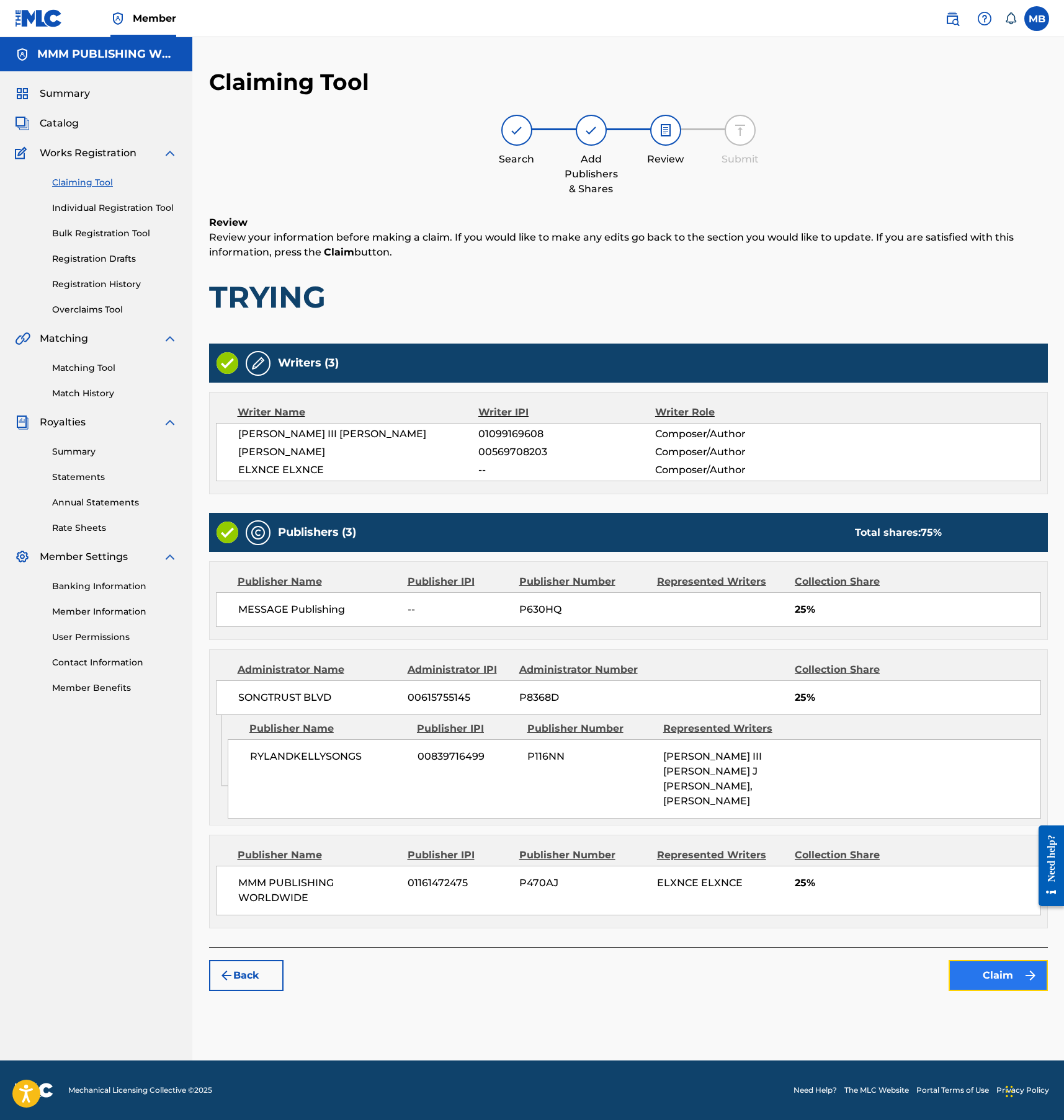
click at [994, 962] on button "Claim" at bounding box center [998, 975] width 100 height 31
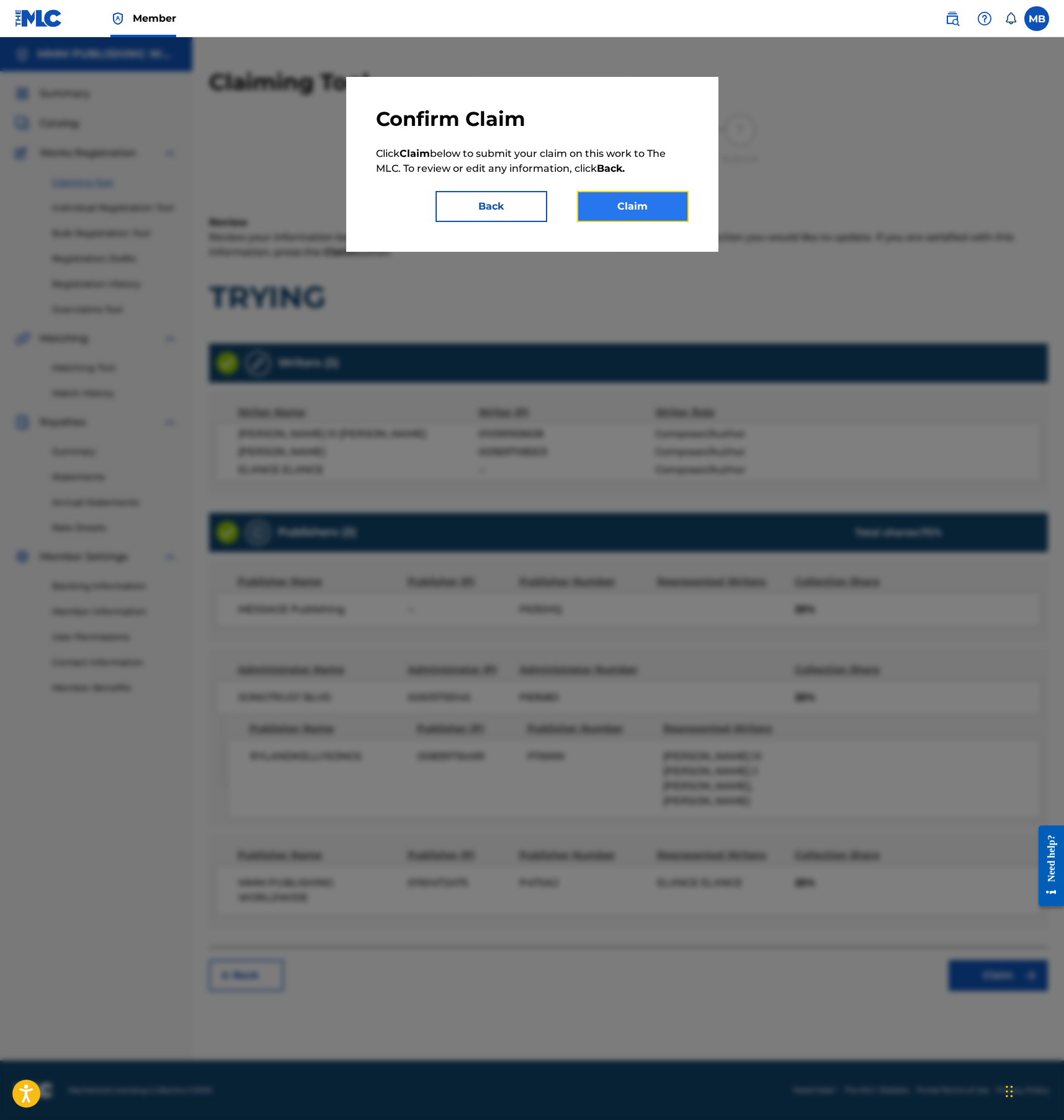
click at [660, 219] on button "Claim" at bounding box center [632, 206] width 111 height 31
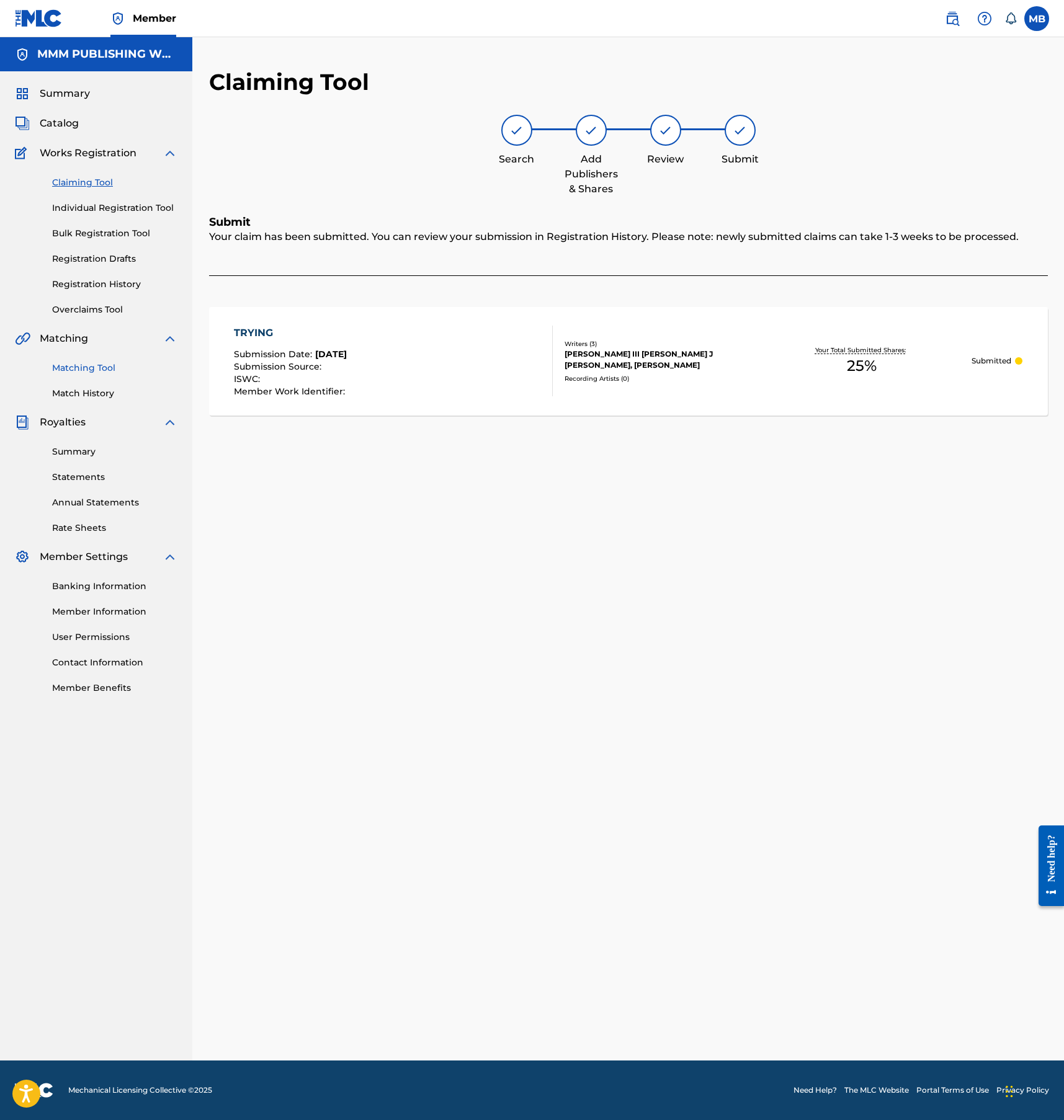
click at [96, 365] on link "Matching Tool" at bounding box center [115, 368] width 126 height 13
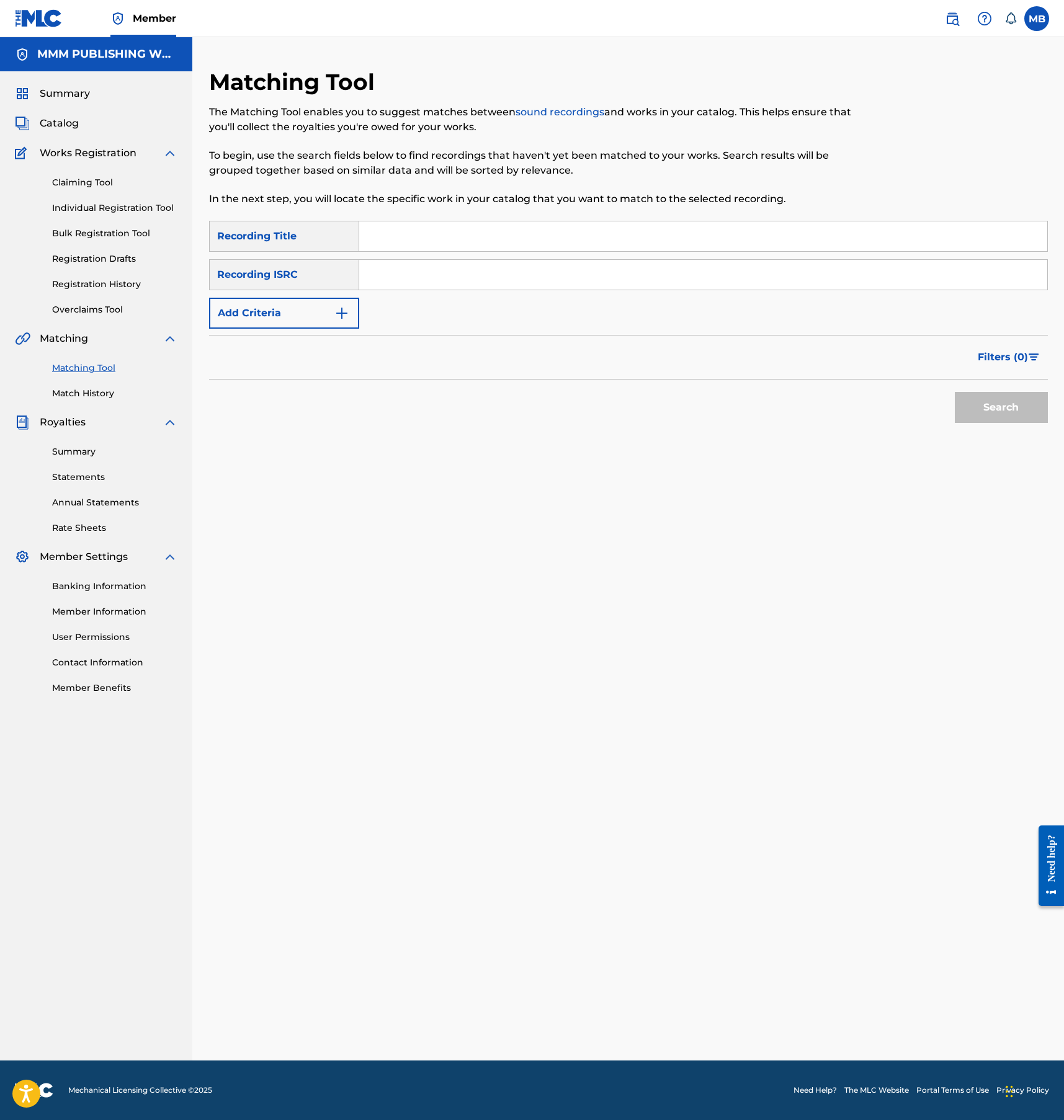
click at [404, 232] on input "Search Form" at bounding box center [703, 236] width 688 height 30
type input "waste of time"
click at [421, 274] on input "Search Form" at bounding box center [703, 275] width 688 height 30
paste input "CA5KR2535634"
type input "CA5KR2535634"
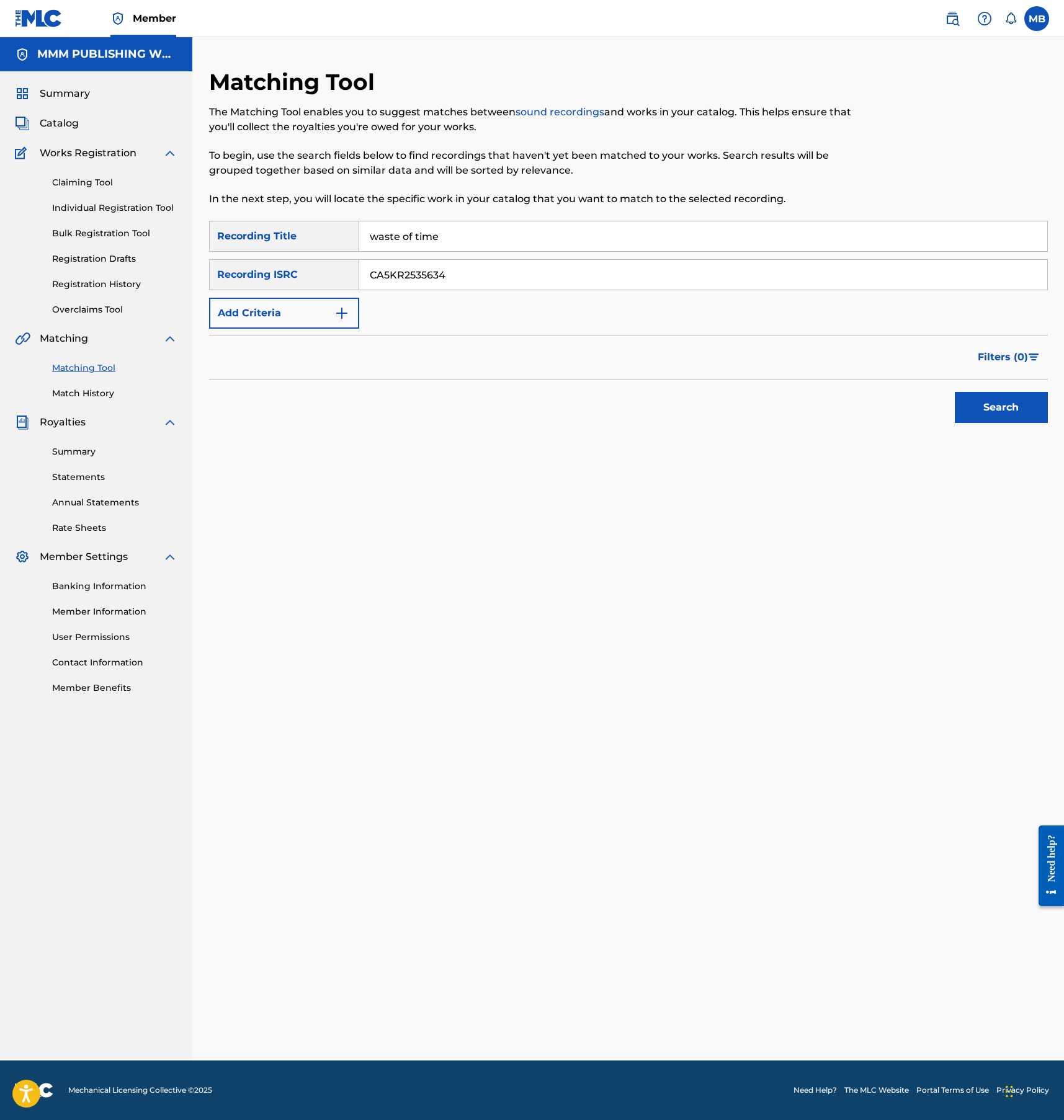
click at [955, 392] on button "Search" at bounding box center [1002, 407] width 93 height 31
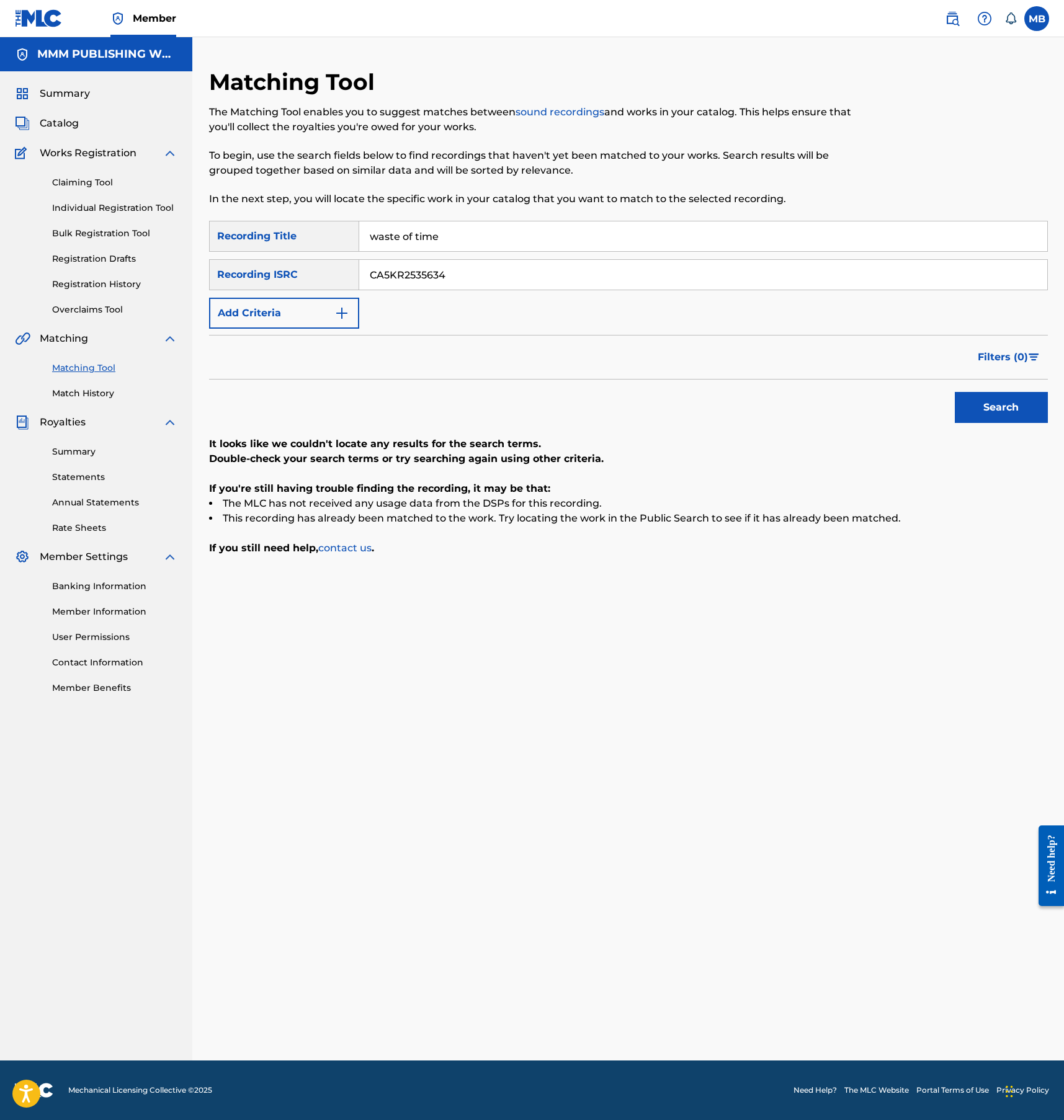
drag, startPoint x: 396, startPoint y: 236, endPoint x: 532, endPoint y: 236, distance: 136.0
click at [526, 236] on input "waste of time" at bounding box center [703, 236] width 688 height 30
drag, startPoint x: 503, startPoint y: 242, endPoint x: 407, endPoint y: 239, distance: 96.0
click at [407, 239] on input "waste of time" at bounding box center [703, 236] width 688 height 30
click at [955, 392] on button "Search" at bounding box center [1002, 407] width 93 height 31
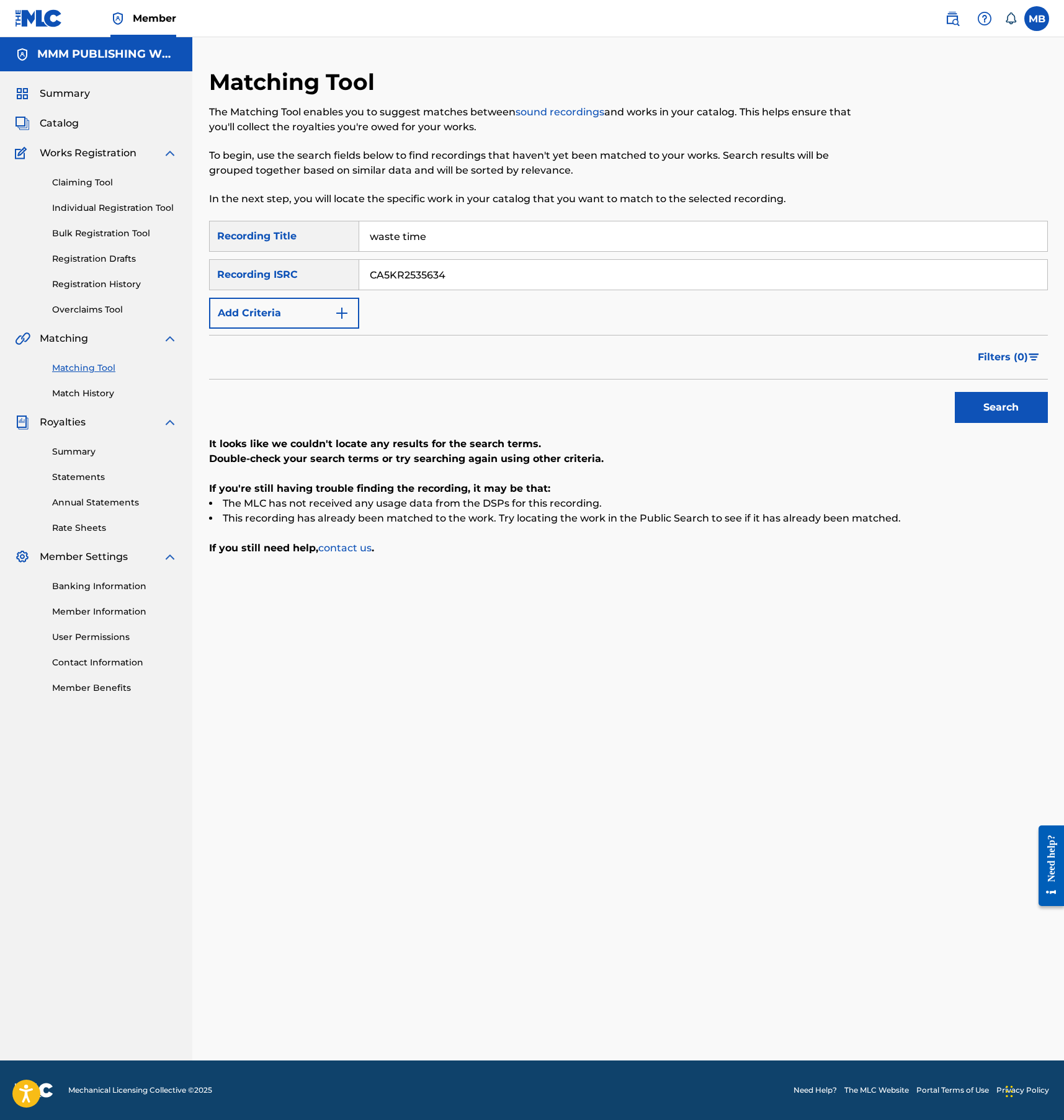
click at [955, 392] on button "Search" at bounding box center [1002, 407] width 93 height 31
click at [541, 263] on input "CA5KR2535634" at bounding box center [703, 275] width 688 height 30
click at [955, 392] on button "Search" at bounding box center [1002, 407] width 93 height 31
click at [548, 243] on input "waste time" at bounding box center [703, 236] width 688 height 30
click at [530, 279] on input "CA5KR2535634" at bounding box center [703, 275] width 688 height 30
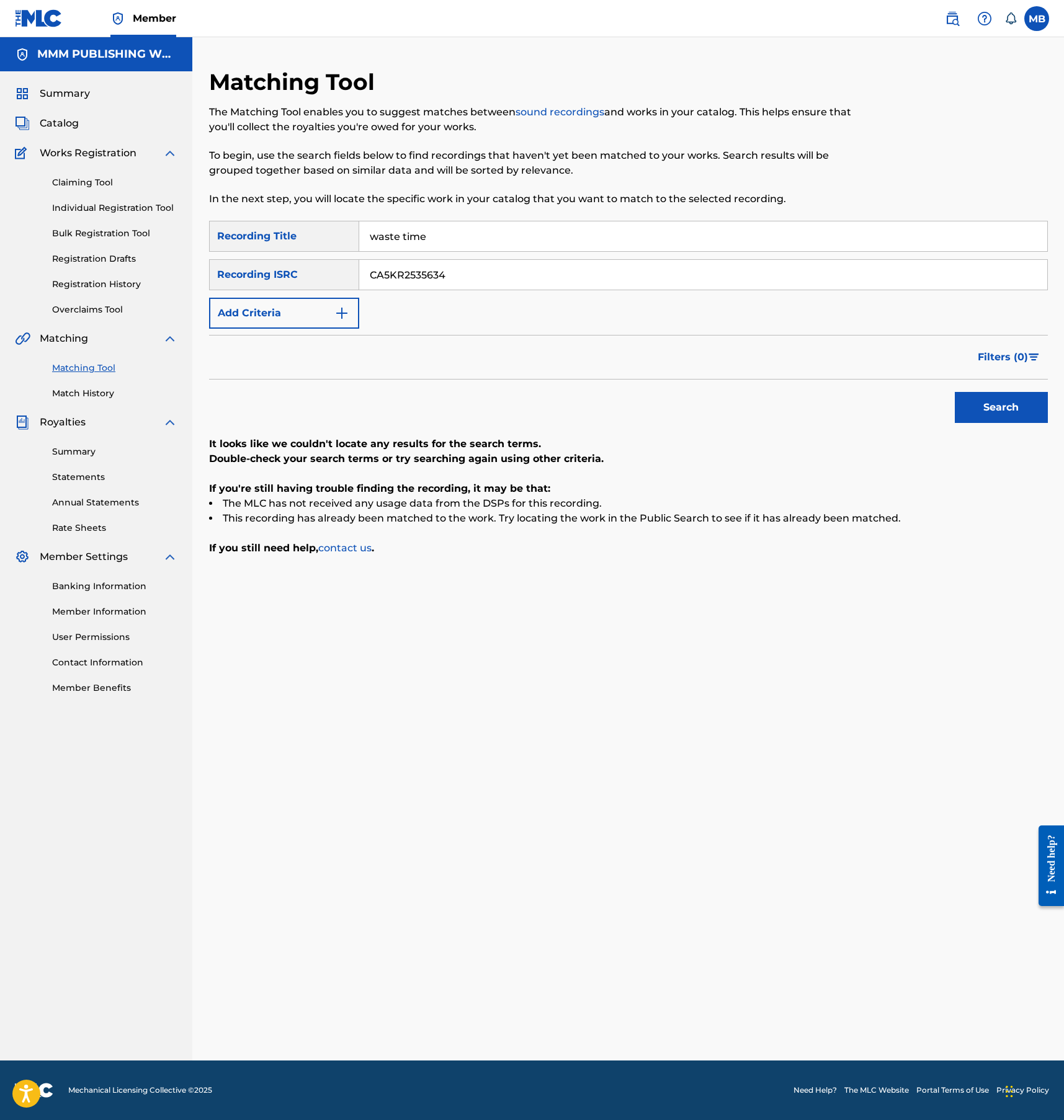
click at [955, 392] on button "Search" at bounding box center [1002, 407] width 93 height 31
drag, startPoint x: 479, startPoint y: 229, endPoint x: 436, endPoint y: 232, distance: 43.1
click at [436, 232] on input "waste time" at bounding box center [703, 236] width 688 height 30
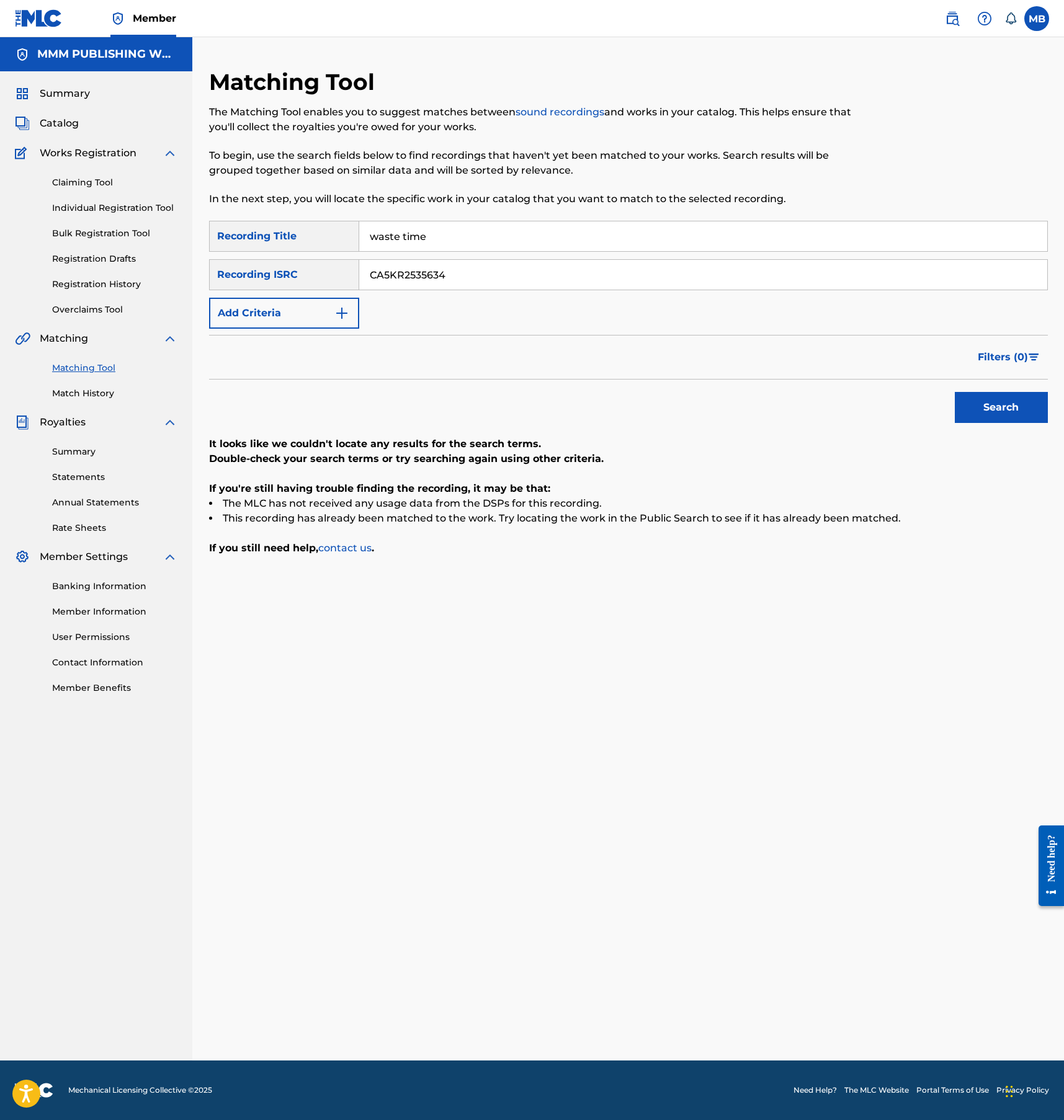
click at [436, 232] on input "waste time" at bounding box center [703, 236] width 688 height 30
type input "w"
type input "waste time"
click at [955, 392] on button "Search" at bounding box center [1002, 407] width 93 height 31
click at [64, 122] on span "Catalog" at bounding box center [58, 123] width 39 height 15
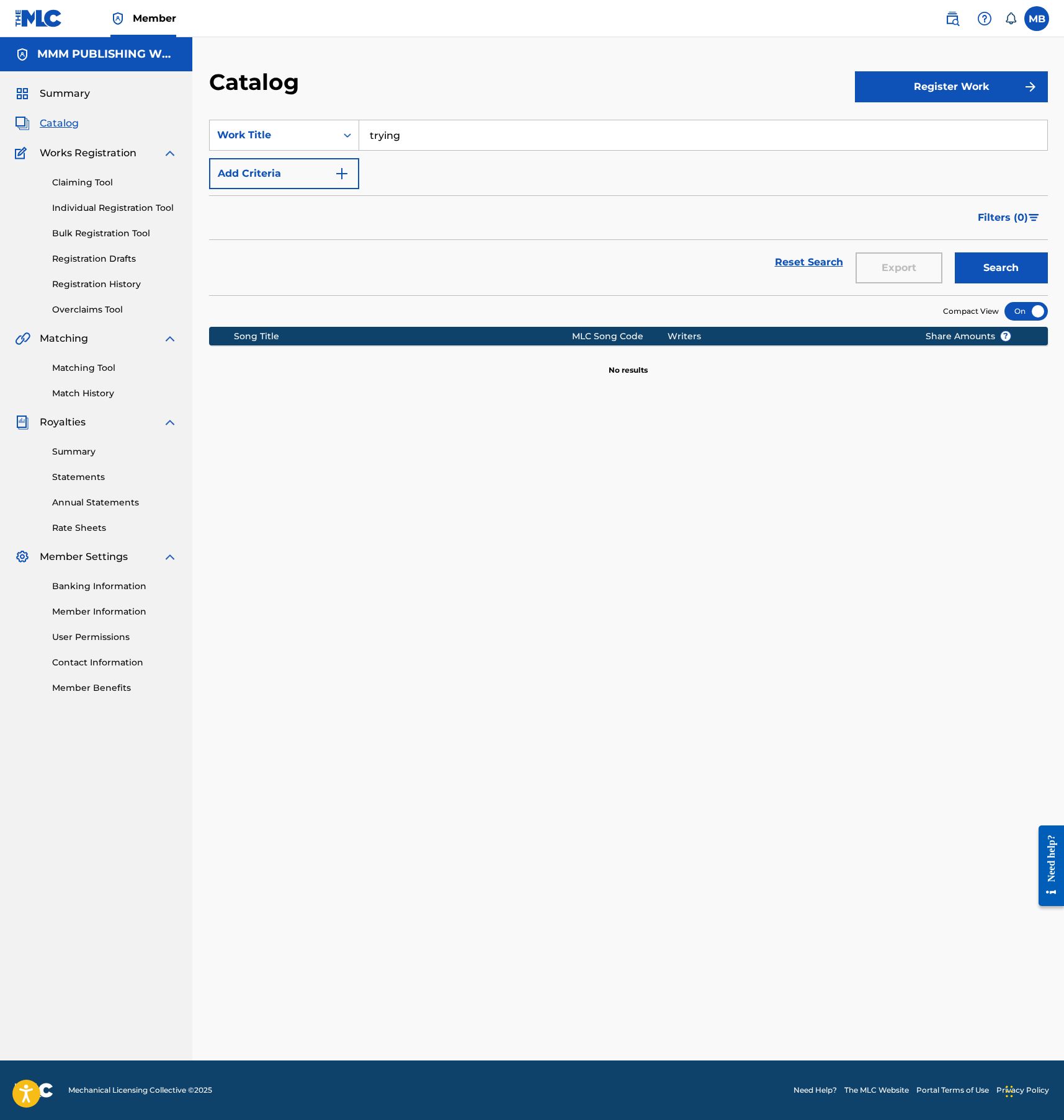
click at [446, 145] on input "trying" at bounding box center [703, 135] width 688 height 30
type input "waste"
click at [955, 252] on button "Search" at bounding box center [1002, 267] width 93 height 31
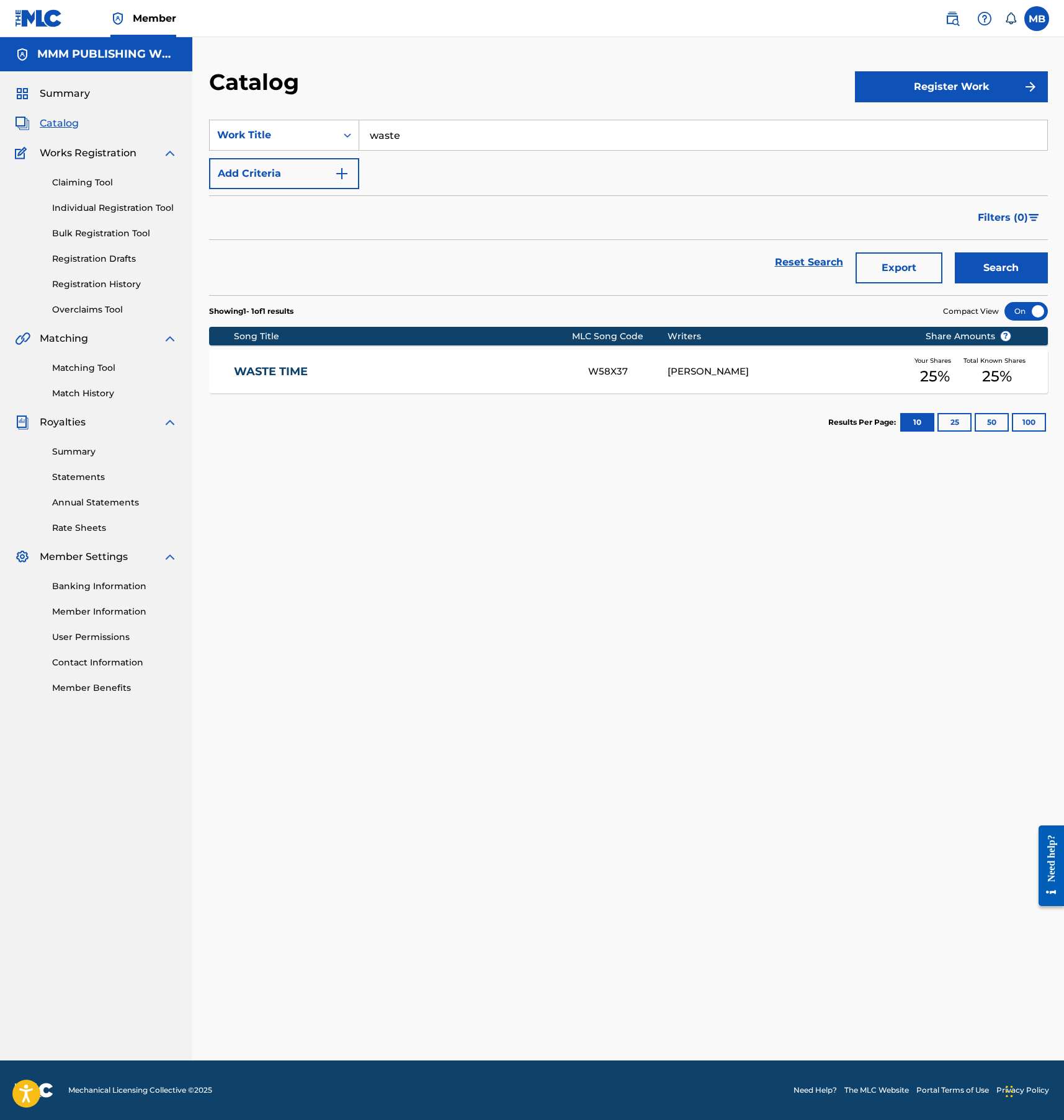
click at [402, 358] on div "WASTE TIME W58X37 LOGAN CARTWRIGHT Your Shares 25 % Total Known Shares 25 %" at bounding box center [628, 371] width 839 height 43
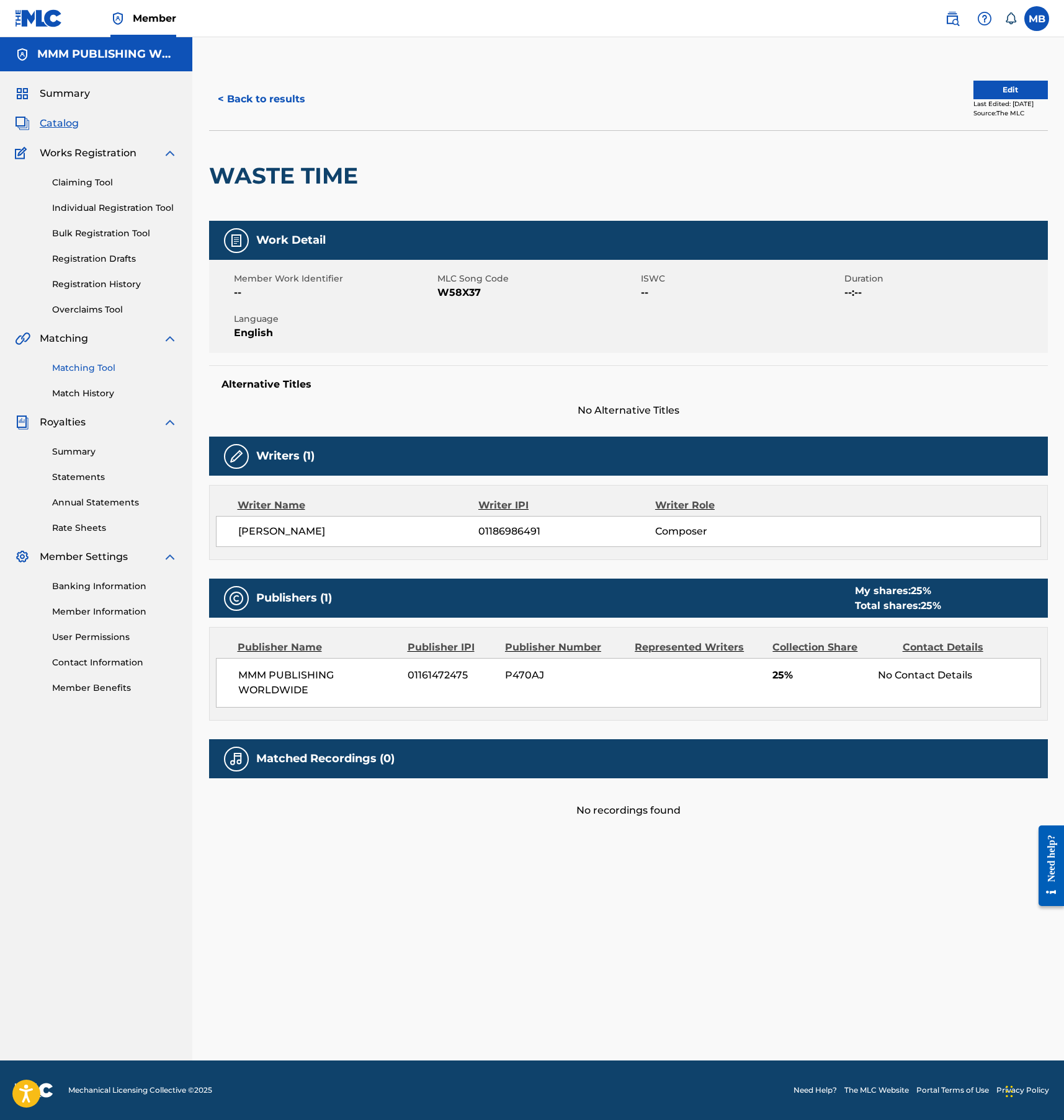
click at [102, 365] on link "Matching Tool" at bounding box center [115, 368] width 126 height 13
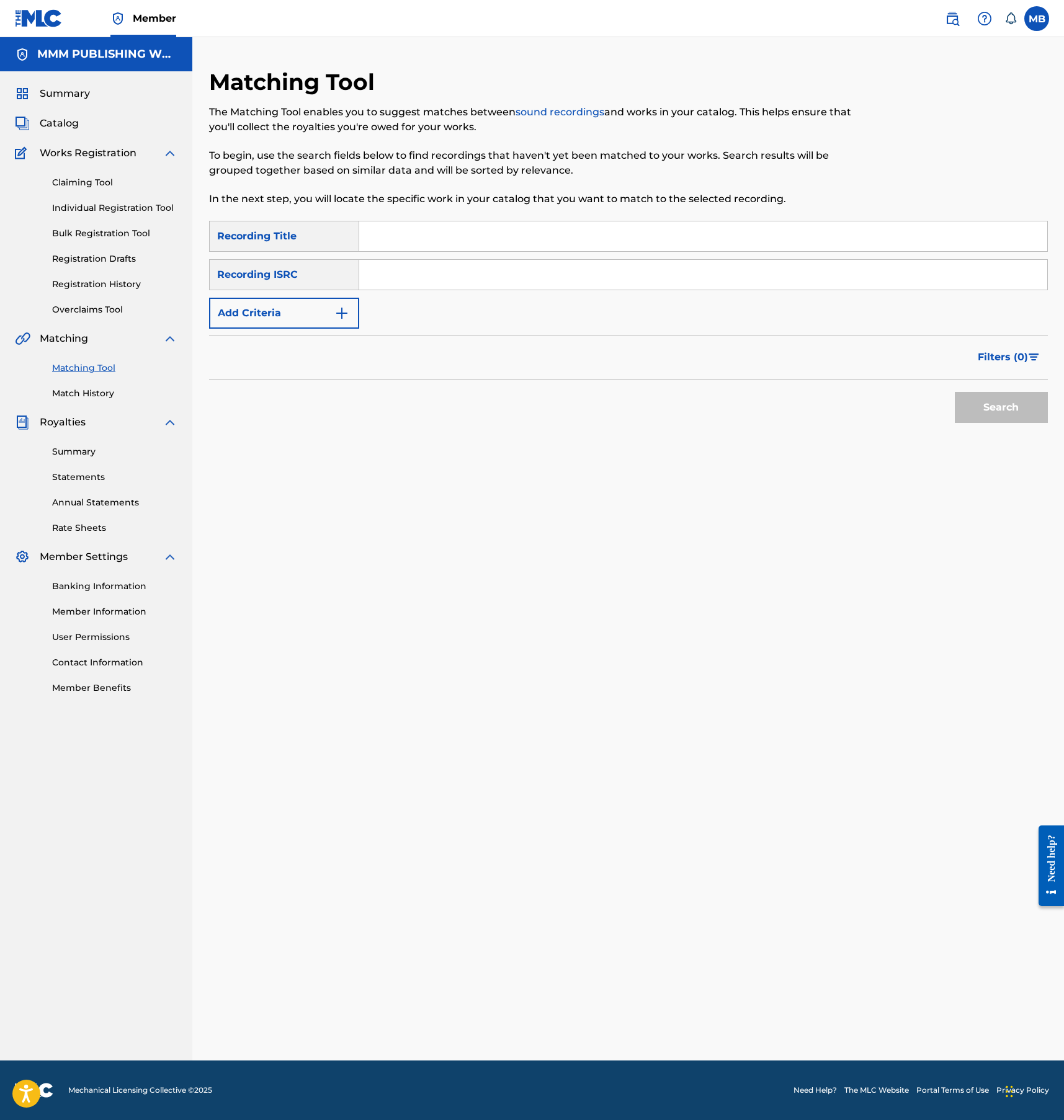
click at [391, 229] on input "Search Form" at bounding box center [703, 236] width 688 height 30
type input "waste time"
click at [955, 392] on button "Search" at bounding box center [1002, 407] width 93 height 31
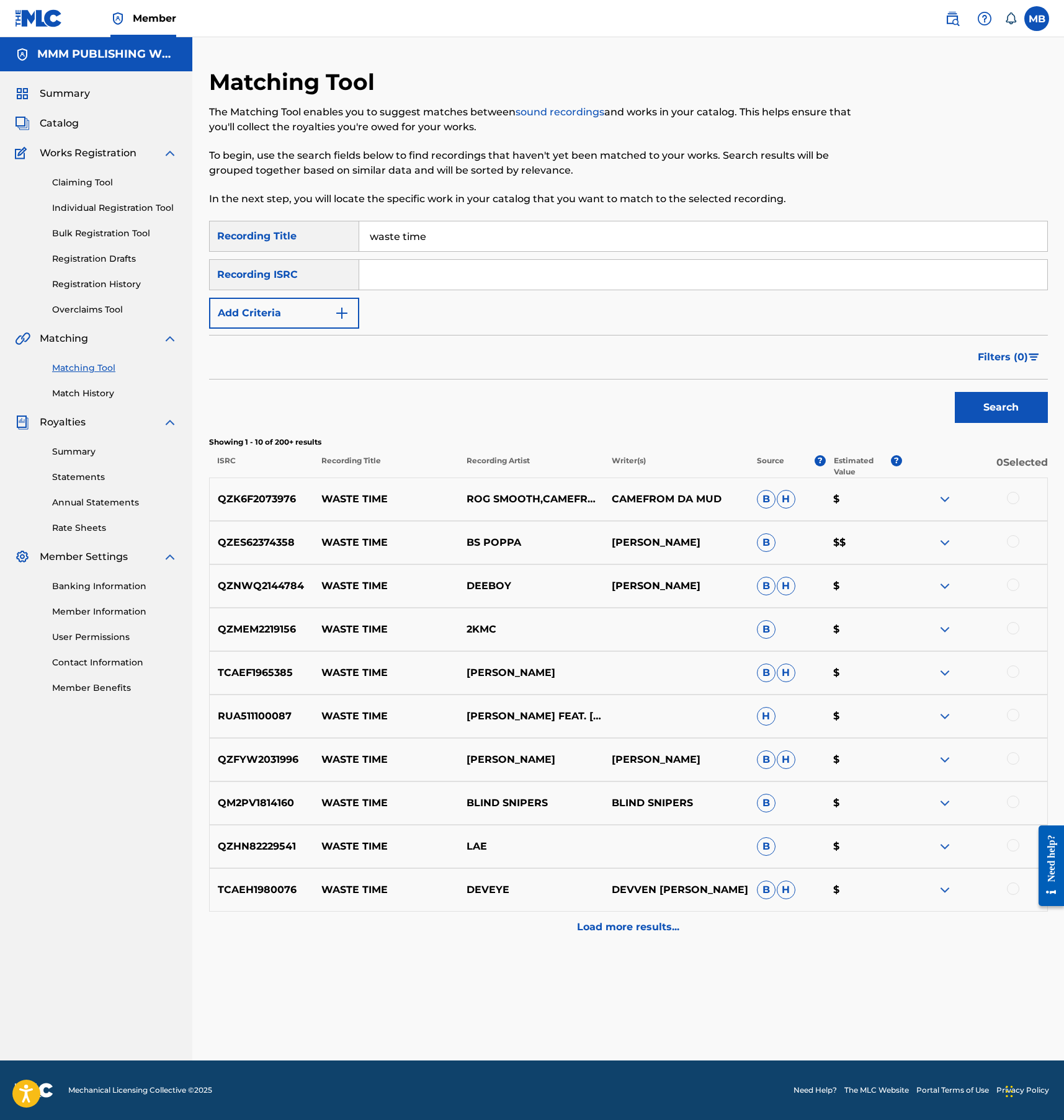
click at [425, 272] on input "Search Form" at bounding box center [703, 275] width 688 height 30
paste input "CA5KR2535634"
type input "CA5KR2535634"
click at [955, 392] on button "Search" at bounding box center [1002, 407] width 93 height 31
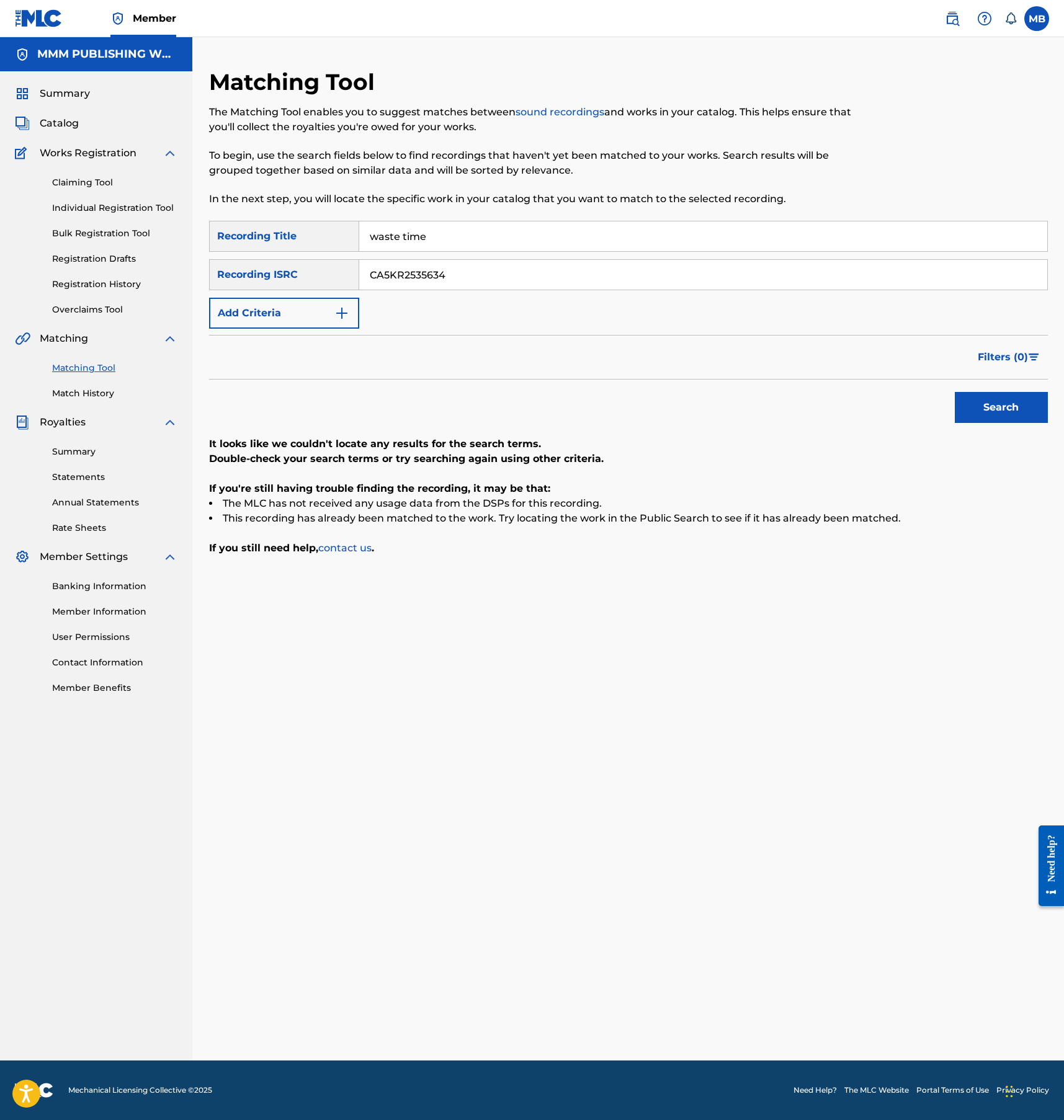
click at [425, 272] on input "CA5KR2535634" at bounding box center [703, 275] width 688 height 30
click at [310, 281] on div "Recording ISRC" at bounding box center [284, 274] width 150 height 31
click at [451, 229] on input "waste time" at bounding box center [703, 236] width 688 height 30
click at [955, 392] on button "Search" at bounding box center [1002, 407] width 93 height 31
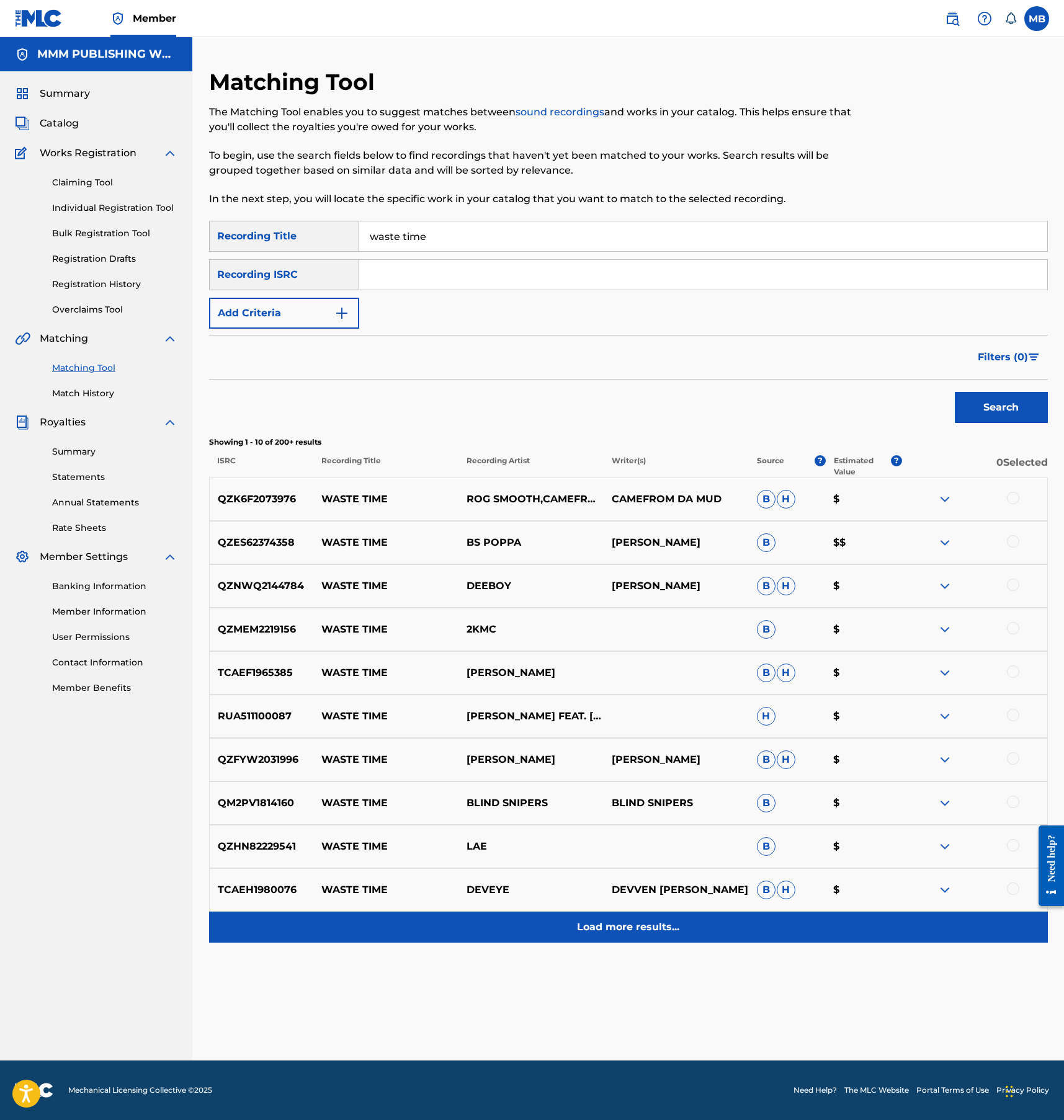
click at [629, 926] on p "Load more results..." at bounding box center [628, 927] width 102 height 15
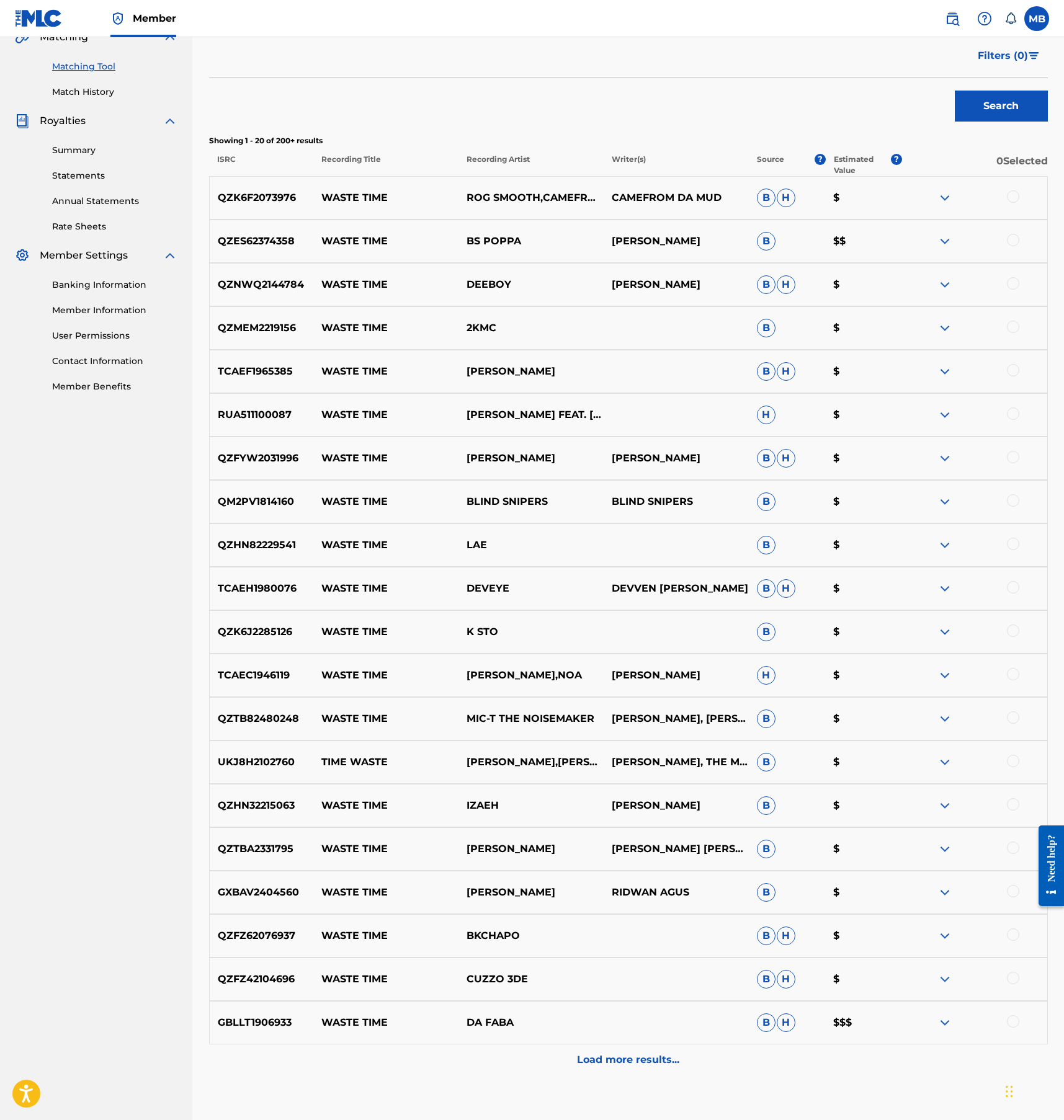
scroll to position [319, 0]
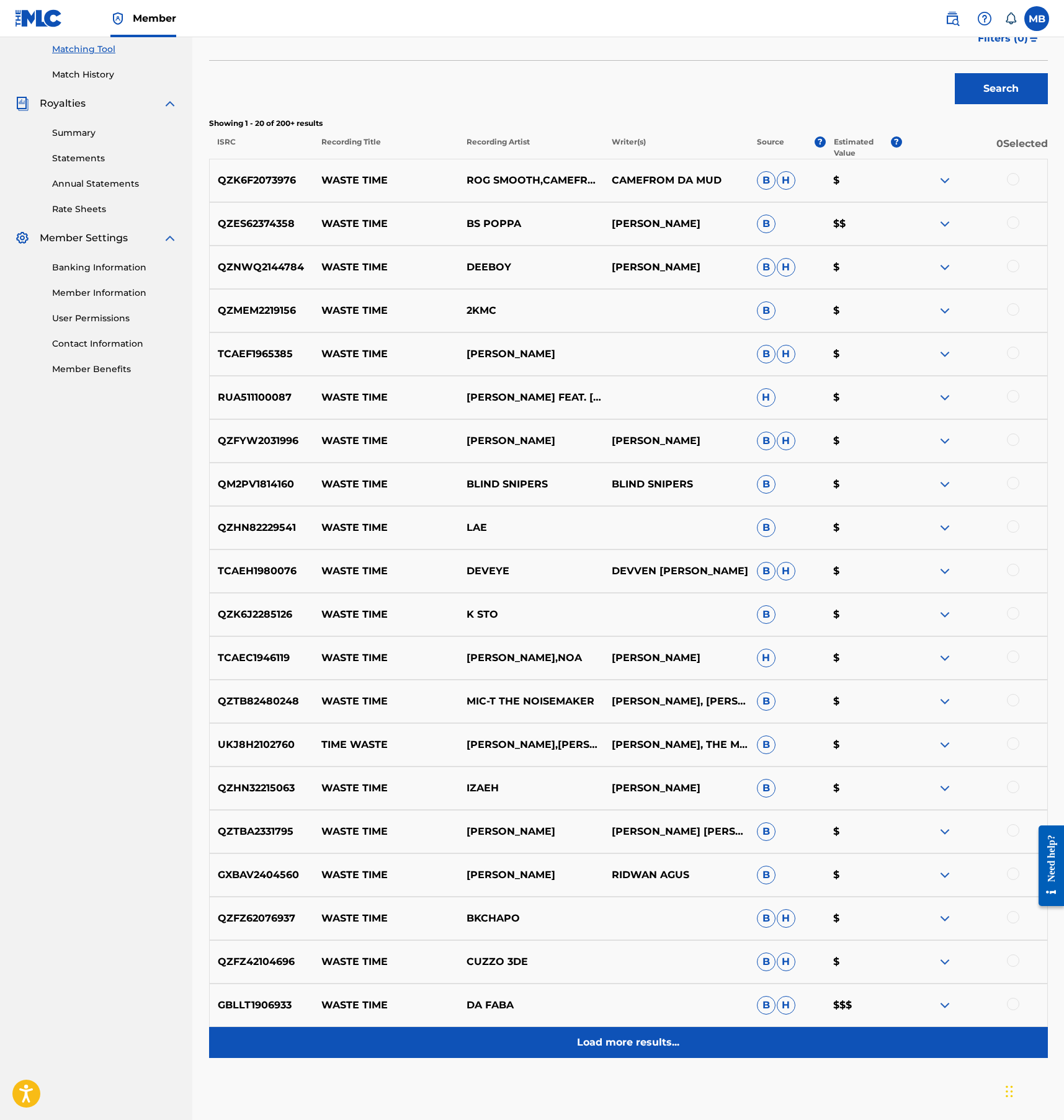
click at [628, 1035] on p "Load more results..." at bounding box center [628, 1043] width 102 height 15
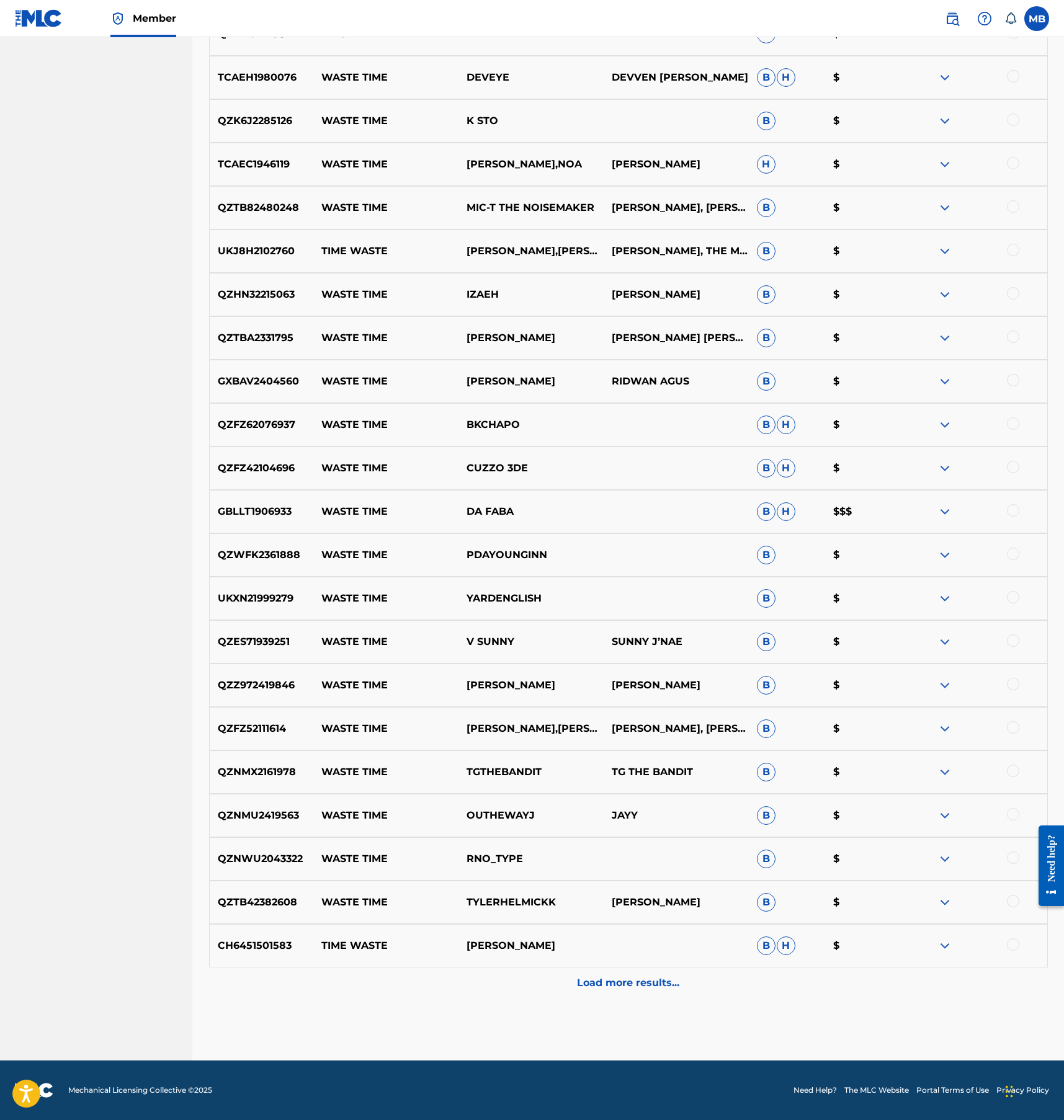
scroll to position [0, 0]
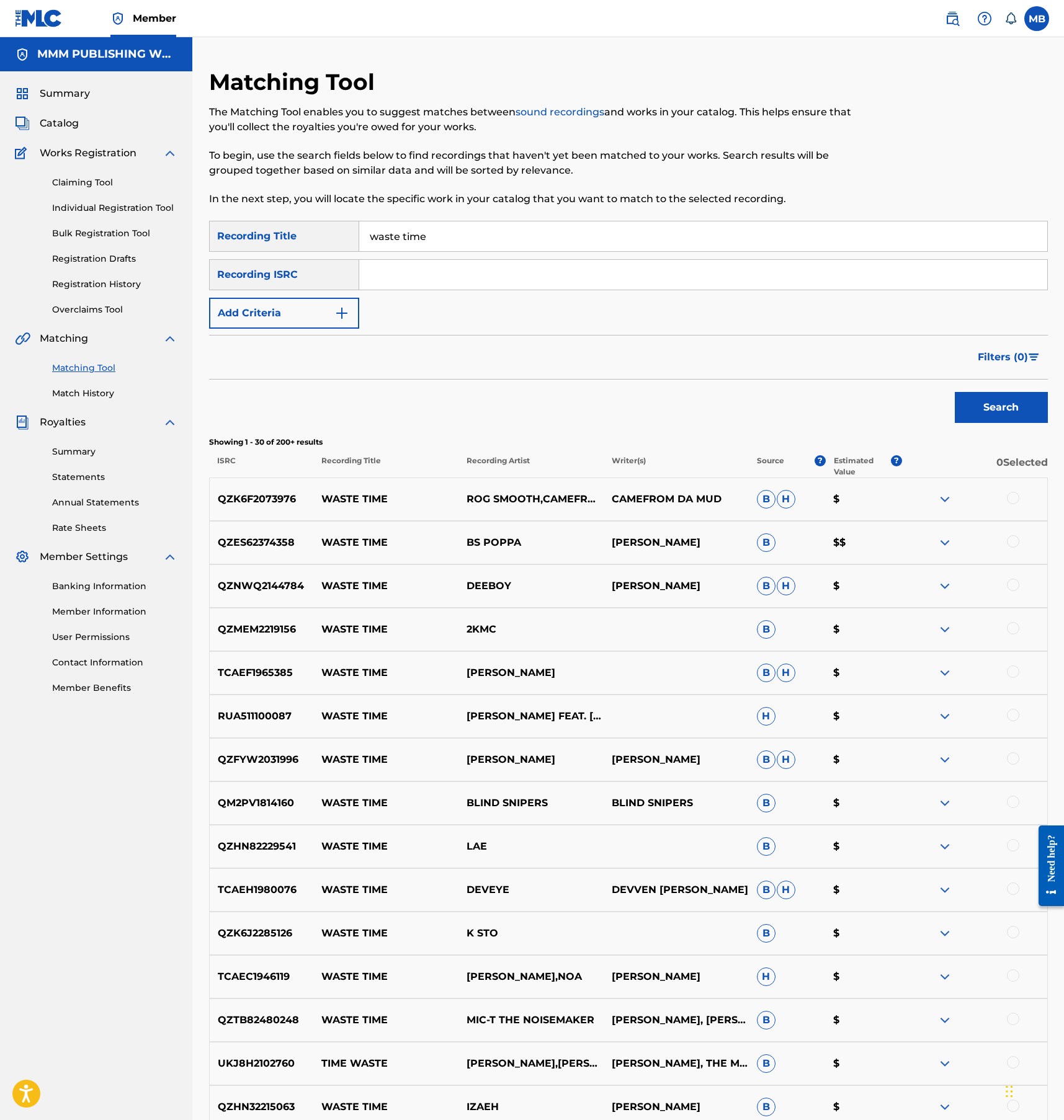
click at [492, 232] on input "waste time" at bounding box center [703, 236] width 688 height 30
type input "useless.v2"
paste input "CA5KR2535637"
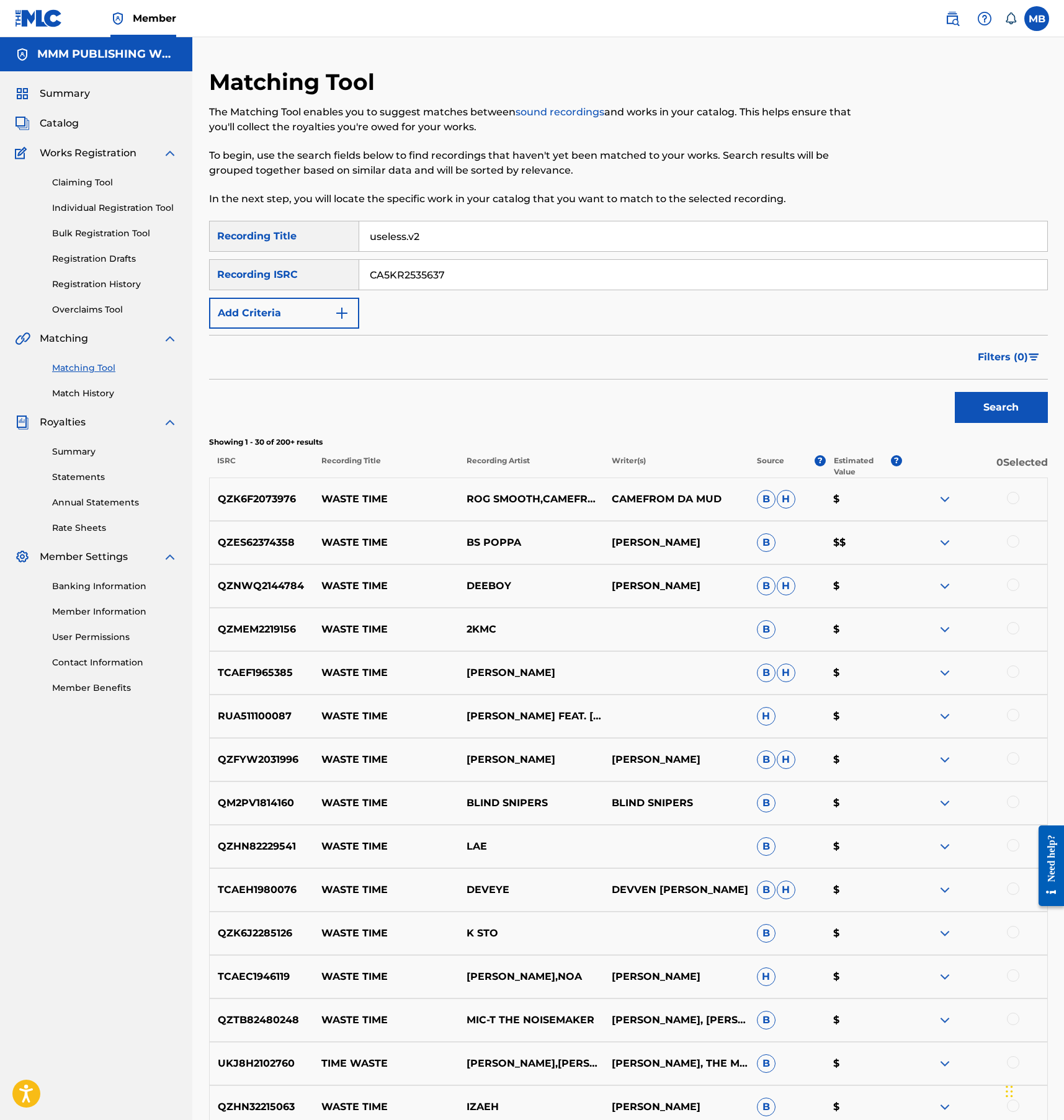
type input "CA5KR2535637"
click at [955, 392] on button "Search" at bounding box center [1002, 407] width 93 height 31
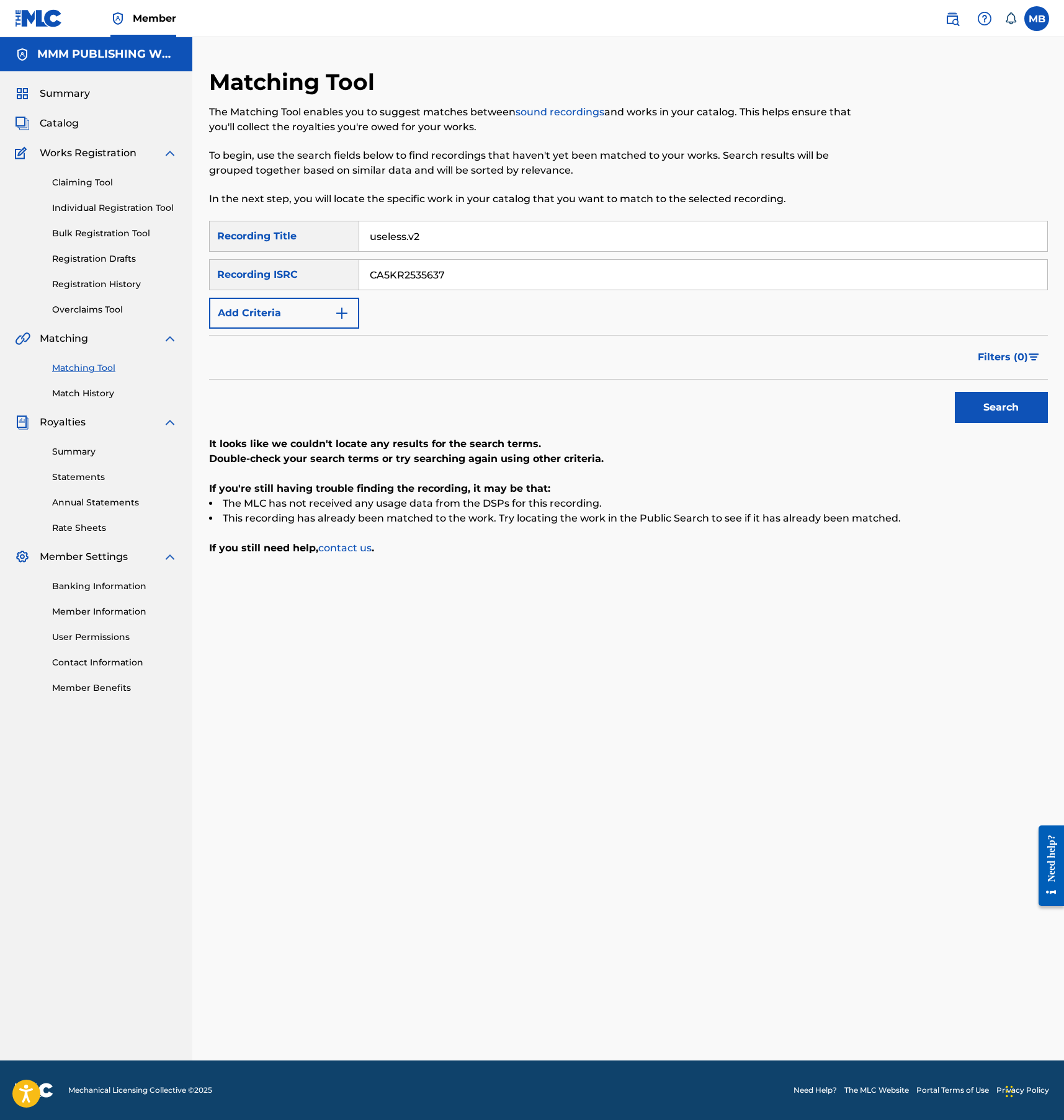
click at [463, 233] on input "useless.v2" at bounding box center [703, 236] width 688 height 30
type input "never understood"
click at [955, 392] on button "Search" at bounding box center [1002, 407] width 93 height 31
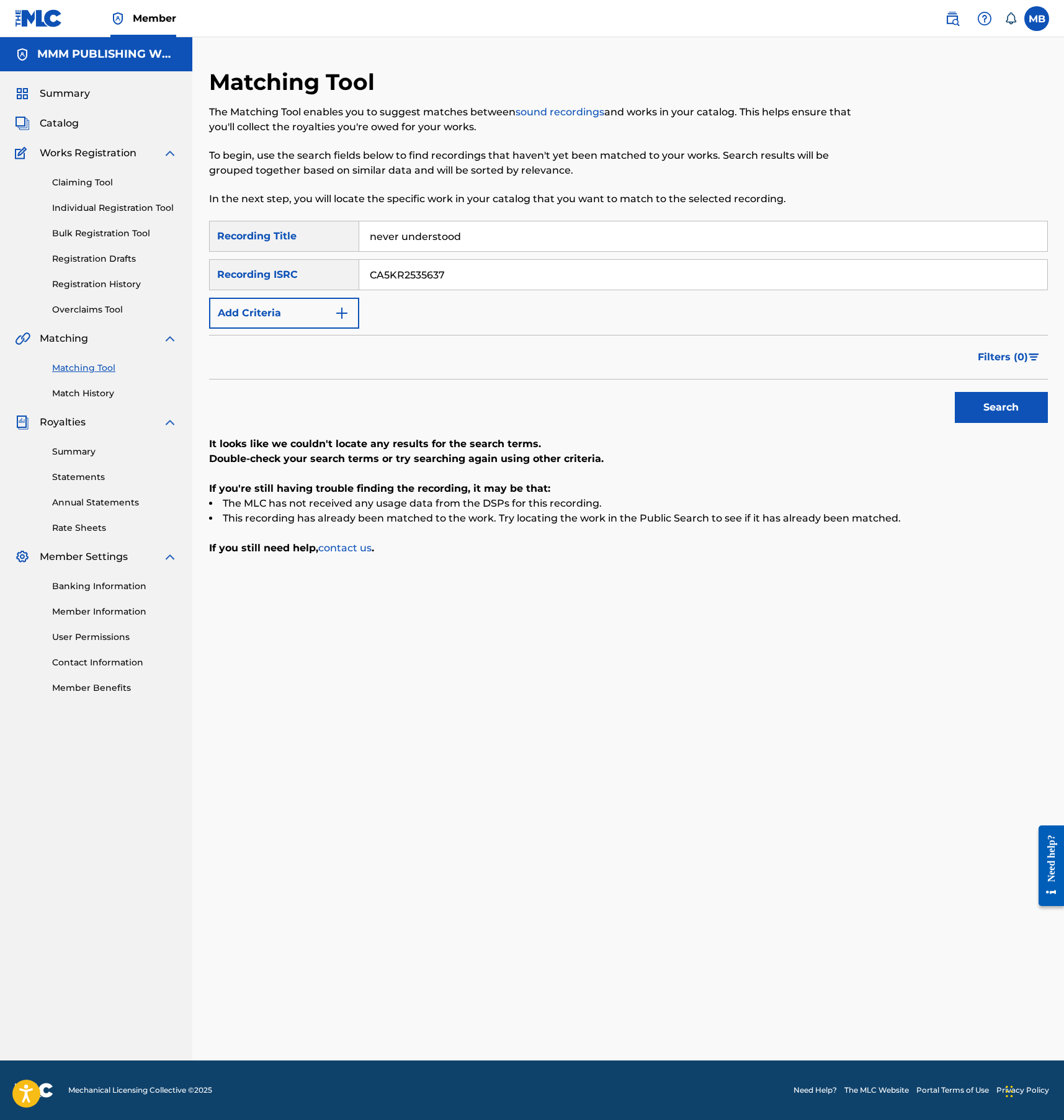
click at [448, 270] on input "CA5KR2535637" at bounding box center [703, 275] width 688 height 30
paste input "8"
type input "CA5KR2535638"
click at [955, 392] on button "Search" at bounding box center [1002, 407] width 93 height 31
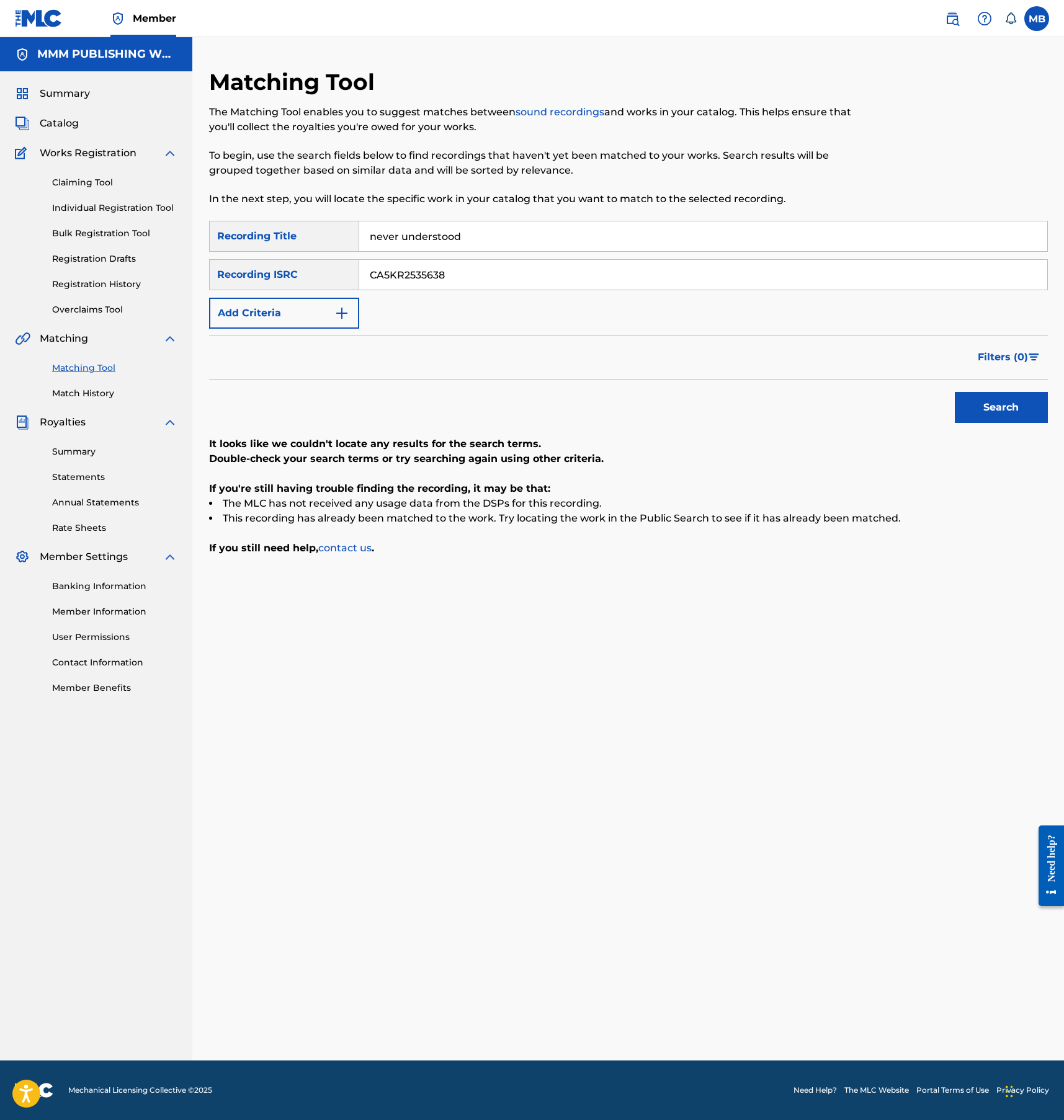
click at [435, 245] on input "never understood" at bounding box center [703, 236] width 688 height 30
type input "almost back"
click at [955, 392] on button "Search" at bounding box center [1002, 407] width 93 height 31
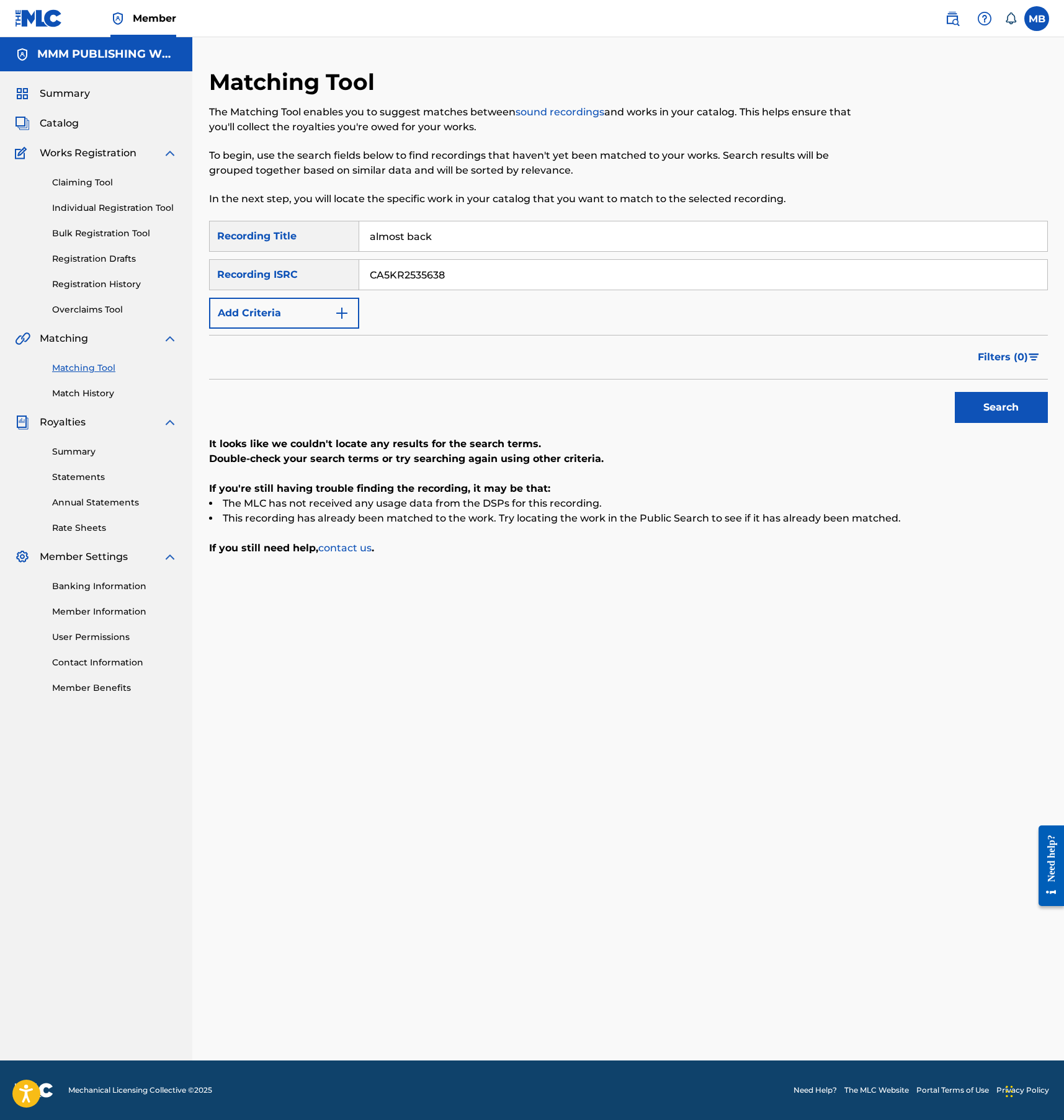
click at [474, 272] on input "CA5KR2535638" at bounding box center [703, 275] width 688 height 30
paste input "1932773"
type input "CA5KR1932773"
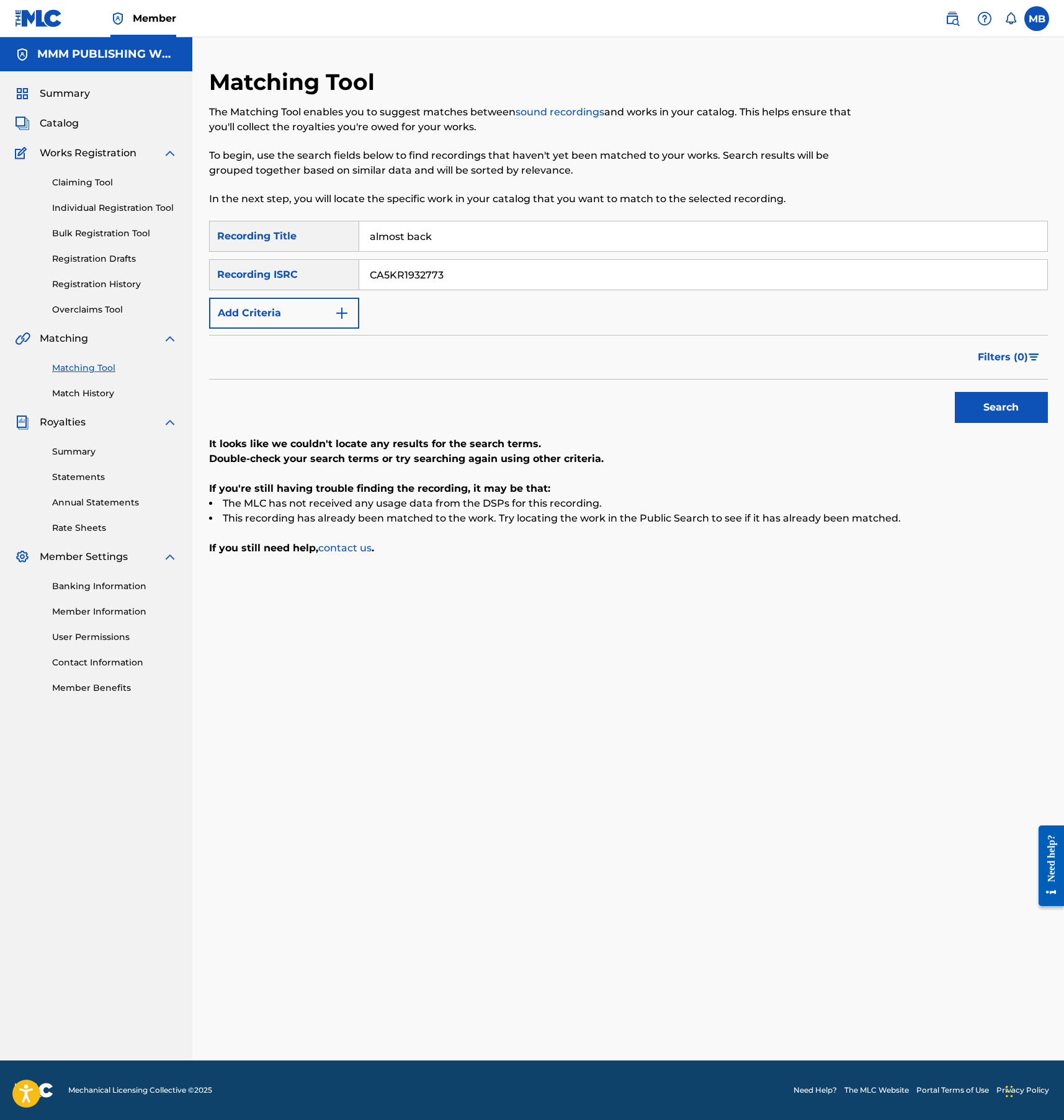
click at [955, 392] on button "Search" at bounding box center [1002, 407] width 93 height 31
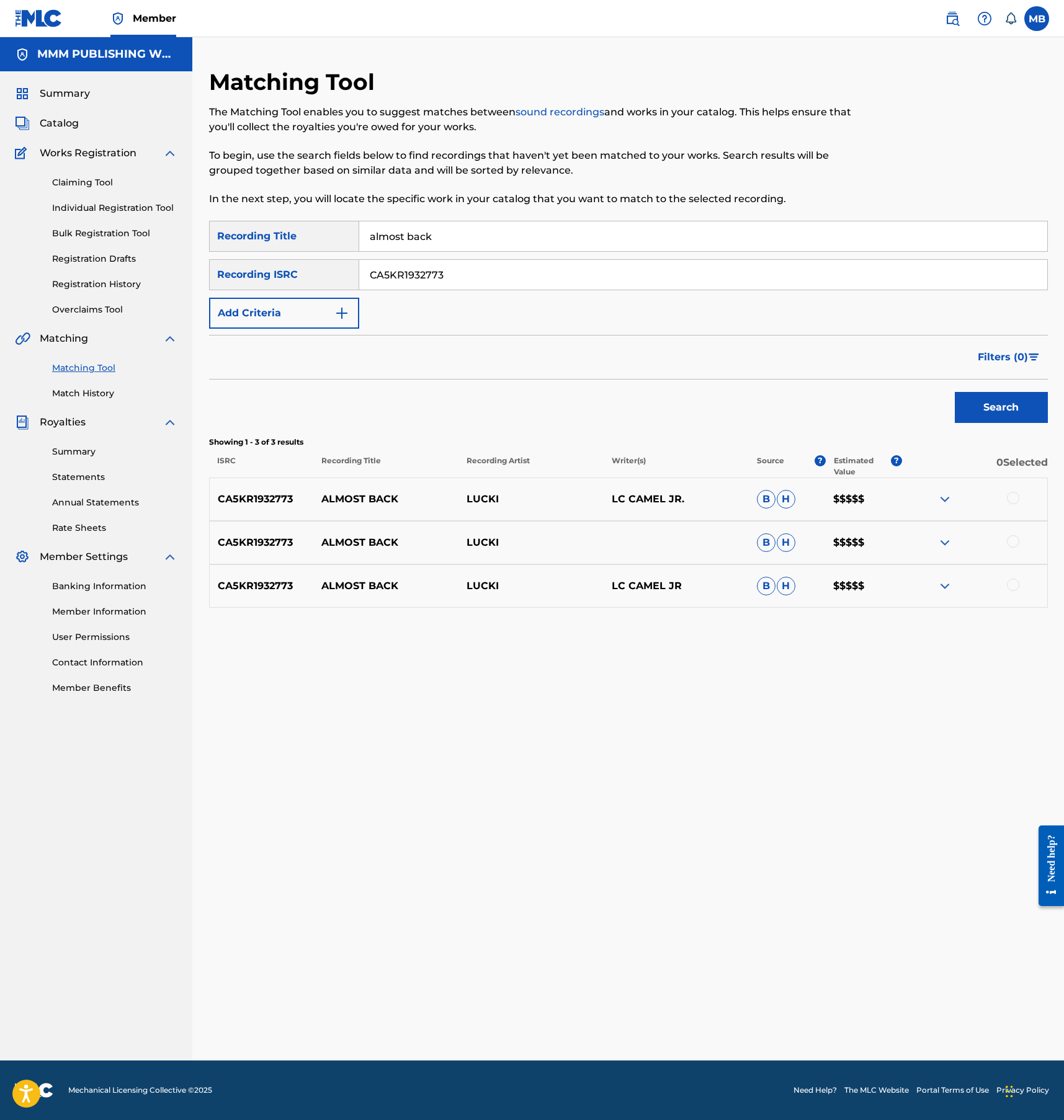
click at [1007, 502] on div at bounding box center [975, 499] width 145 height 15
click at [1010, 490] on div "CA5KR1932773 ALMOST BACK LUCKI LC CAMEL JR. B H $$$$$" at bounding box center [628, 499] width 839 height 43
click at [1010, 537] on div at bounding box center [1013, 541] width 13 height 13
click at [1013, 579] on div at bounding box center [1013, 585] width 13 height 13
click at [1013, 491] on div "CA5KR1932773 ALMOST BACK LUCKI LC CAMEL JR. B H $$$$$" at bounding box center [628, 499] width 839 height 43
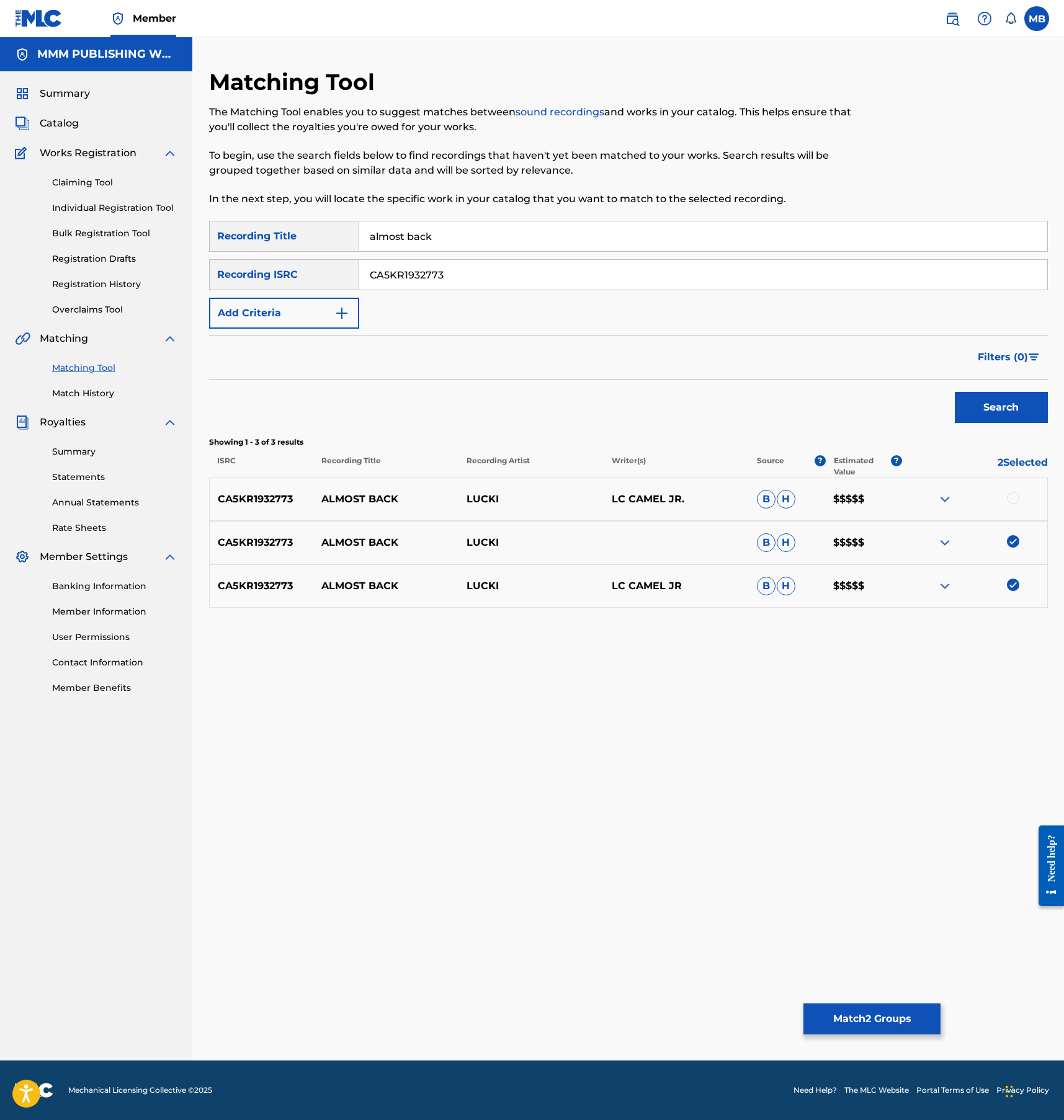
click at [1013, 507] on div "CA5KR1932773 ALMOST BACK LUCKI LC CAMEL JR. B H $$$$$" at bounding box center [628, 499] width 839 height 43
click at [1010, 503] on div at bounding box center [1013, 498] width 13 height 13
click at [886, 1002] on div "Matching Tool The Matching Tool enables you to suggest matches between sound re…" at bounding box center [628, 564] width 839 height 993
click at [882, 1017] on button "Match 3 Groups" at bounding box center [871, 1019] width 137 height 31
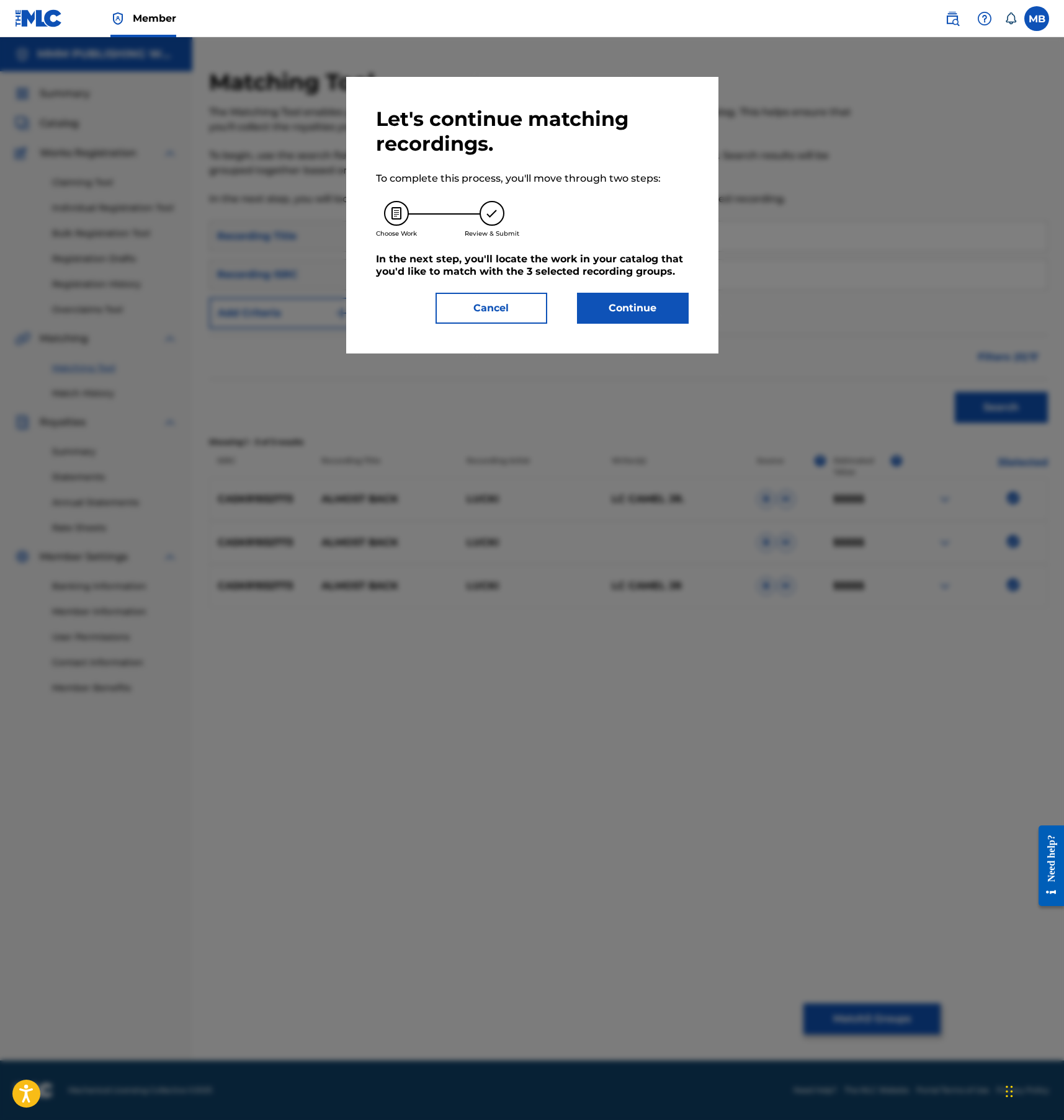
click at [659, 330] on div "Let's continue matching recordings. To complete this process, you'll move throu…" at bounding box center [532, 215] width 372 height 277
click at [647, 316] on button "Continue" at bounding box center [632, 307] width 111 height 31
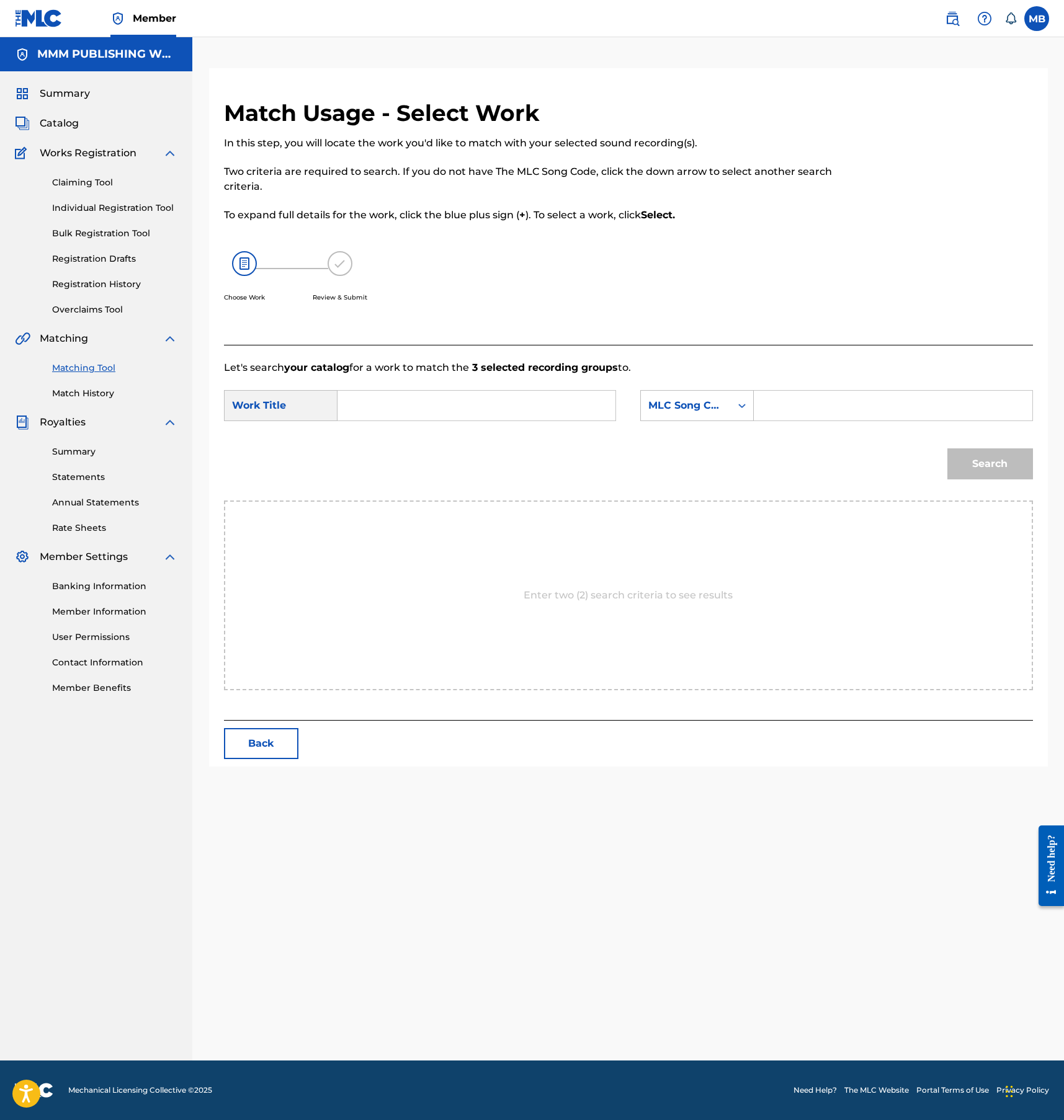
click at [393, 422] on div "SearchWithCriteriafe9f4e2b-31aa-4c30-bfd1-e38e2b871da0 Work Title SearchWithCri…" at bounding box center [628, 409] width 809 height 39
click at [393, 417] on input "Search Form" at bounding box center [476, 405] width 257 height 30
type input "almost back"
type input "marvin"
click at [947, 448] on button "Search" at bounding box center [990, 463] width 85 height 31
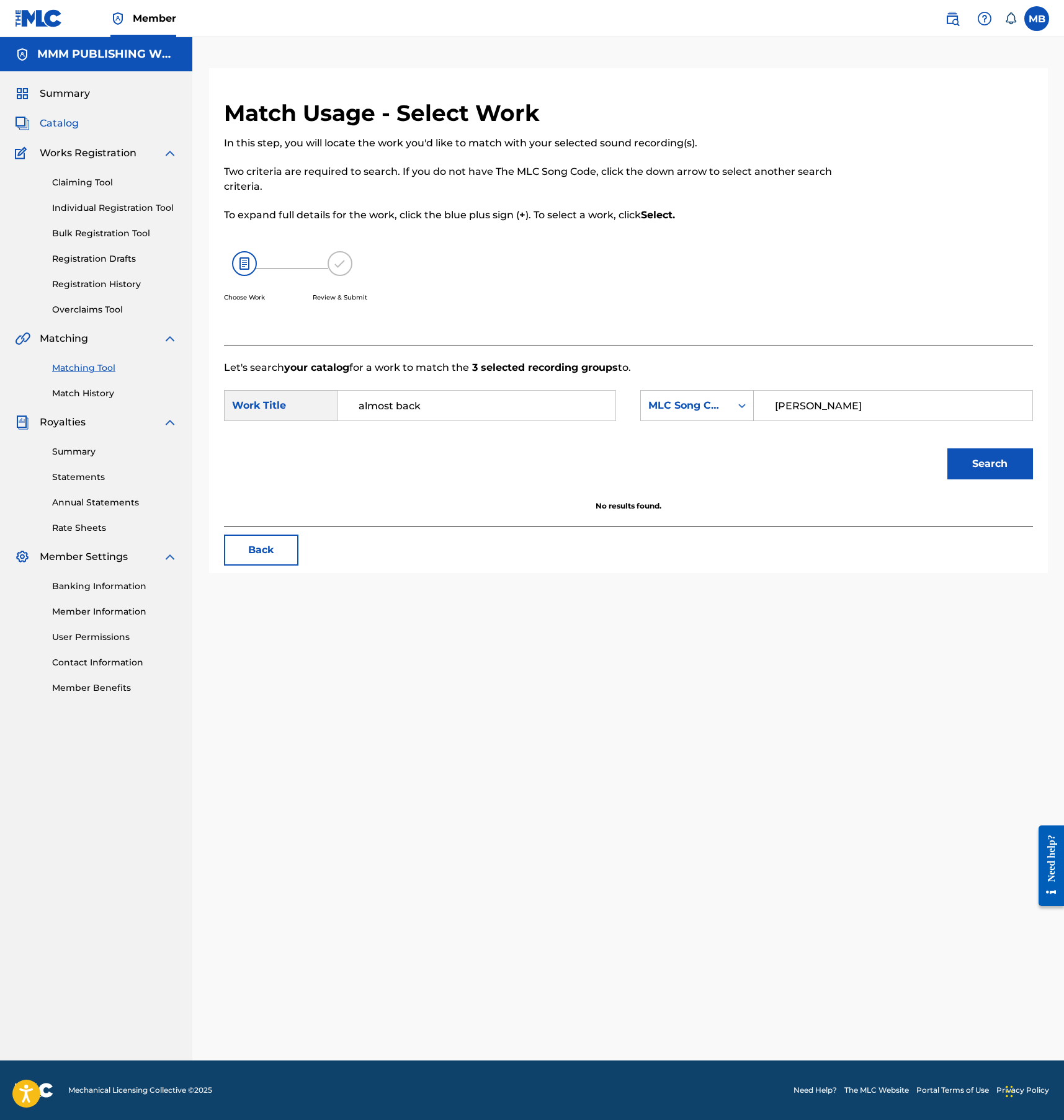
click at [53, 118] on span "Catalog" at bounding box center [58, 123] width 39 height 15
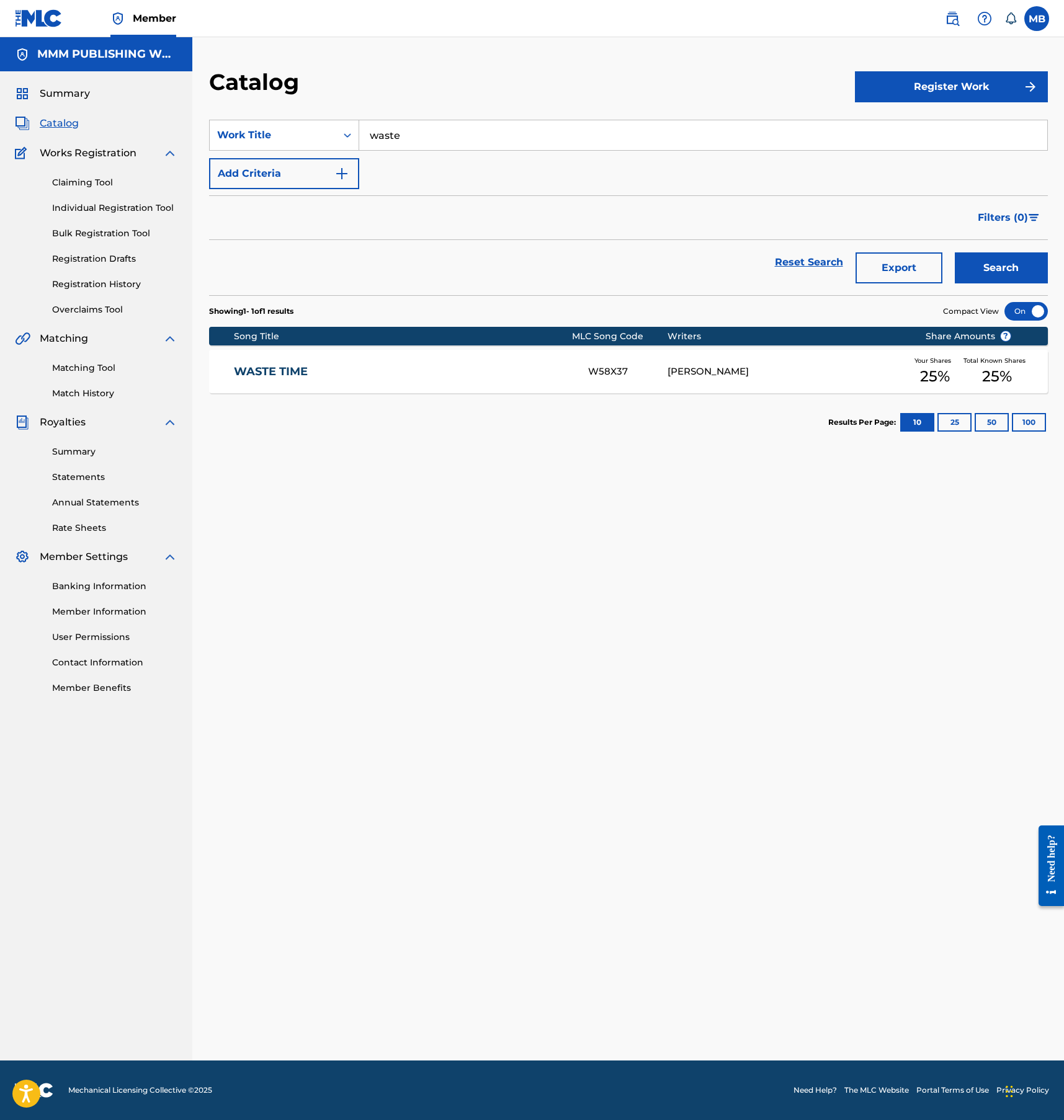
click at [425, 145] on input "waste" at bounding box center [703, 135] width 688 height 30
type input "almost"
click at [955, 252] on button "Search" at bounding box center [1002, 267] width 93 height 31
click at [351, 372] on link "ALMOST BACK" at bounding box center [402, 371] width 338 height 14
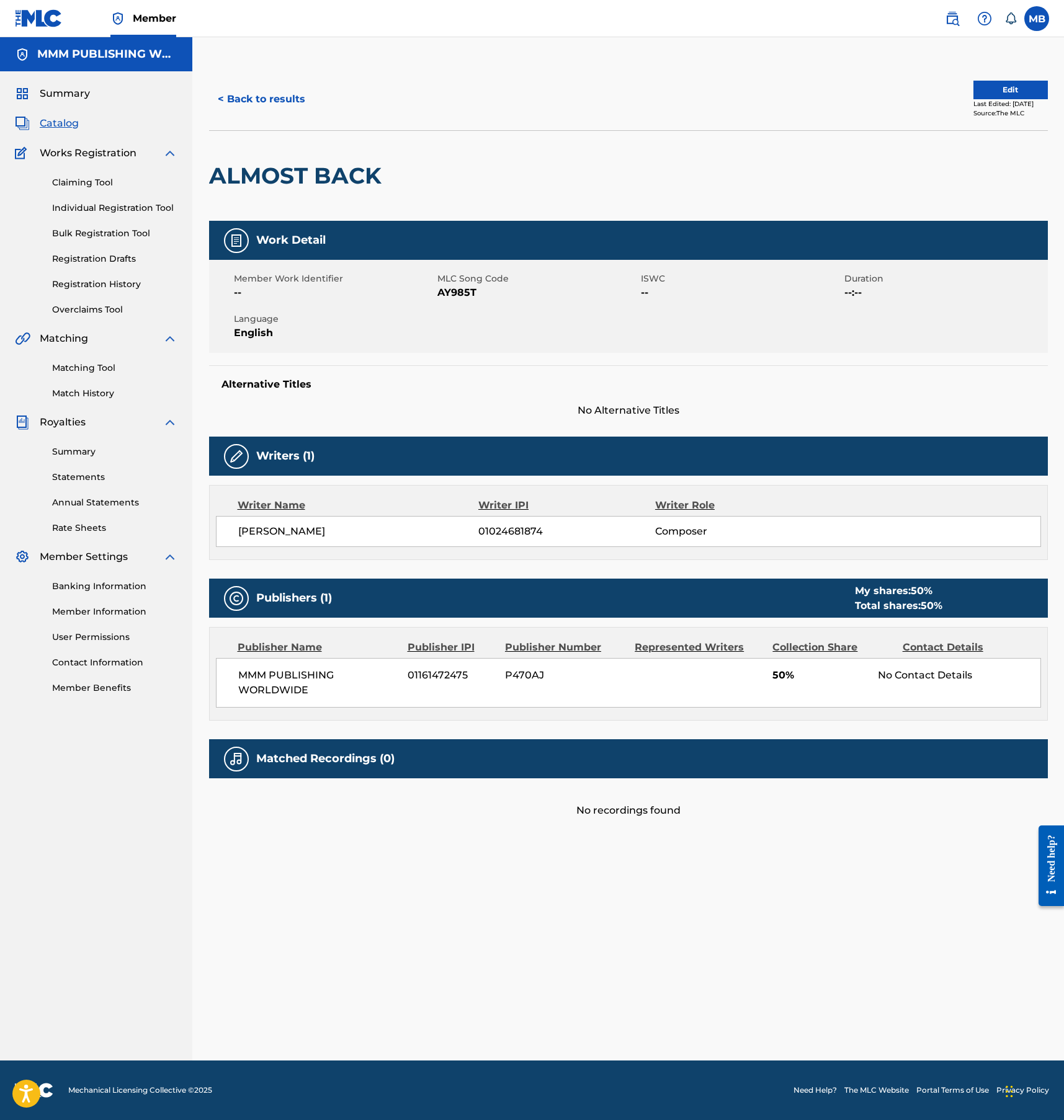
click at [349, 545] on div "MARVIN LAWRENCE ALEXANDER 01024681874 Composer" at bounding box center [628, 531] width 825 height 31
click at [349, 536] on span "MARVIN LAWRENCE ALEXANDER" at bounding box center [358, 531] width 240 height 15
copy div "MARVIN LAWRENCE ALEXANDER"
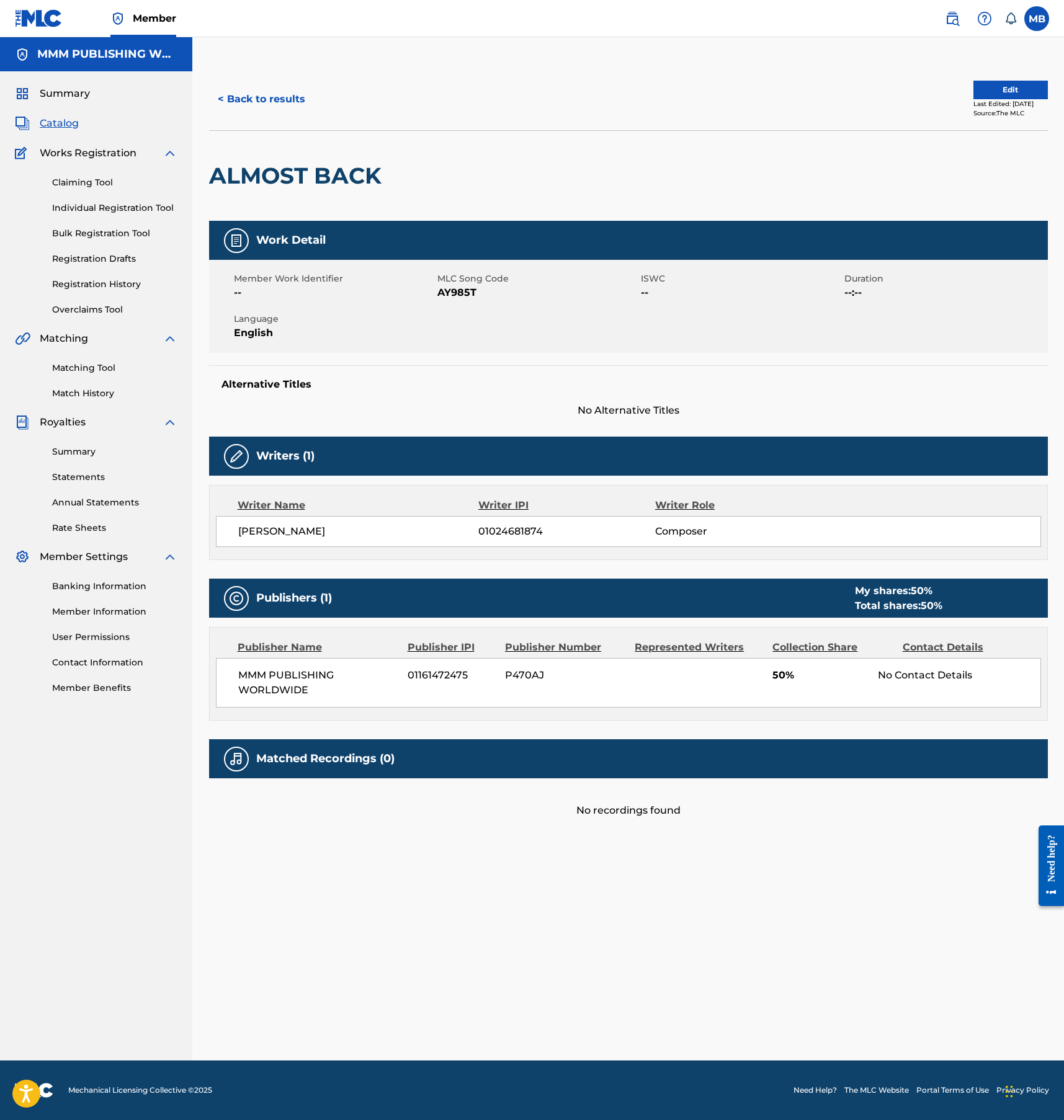
click at [461, 288] on span "AY985T" at bounding box center [537, 292] width 200 height 15
copy span "AY985T"
click at [98, 368] on link "Matching Tool" at bounding box center [115, 368] width 126 height 13
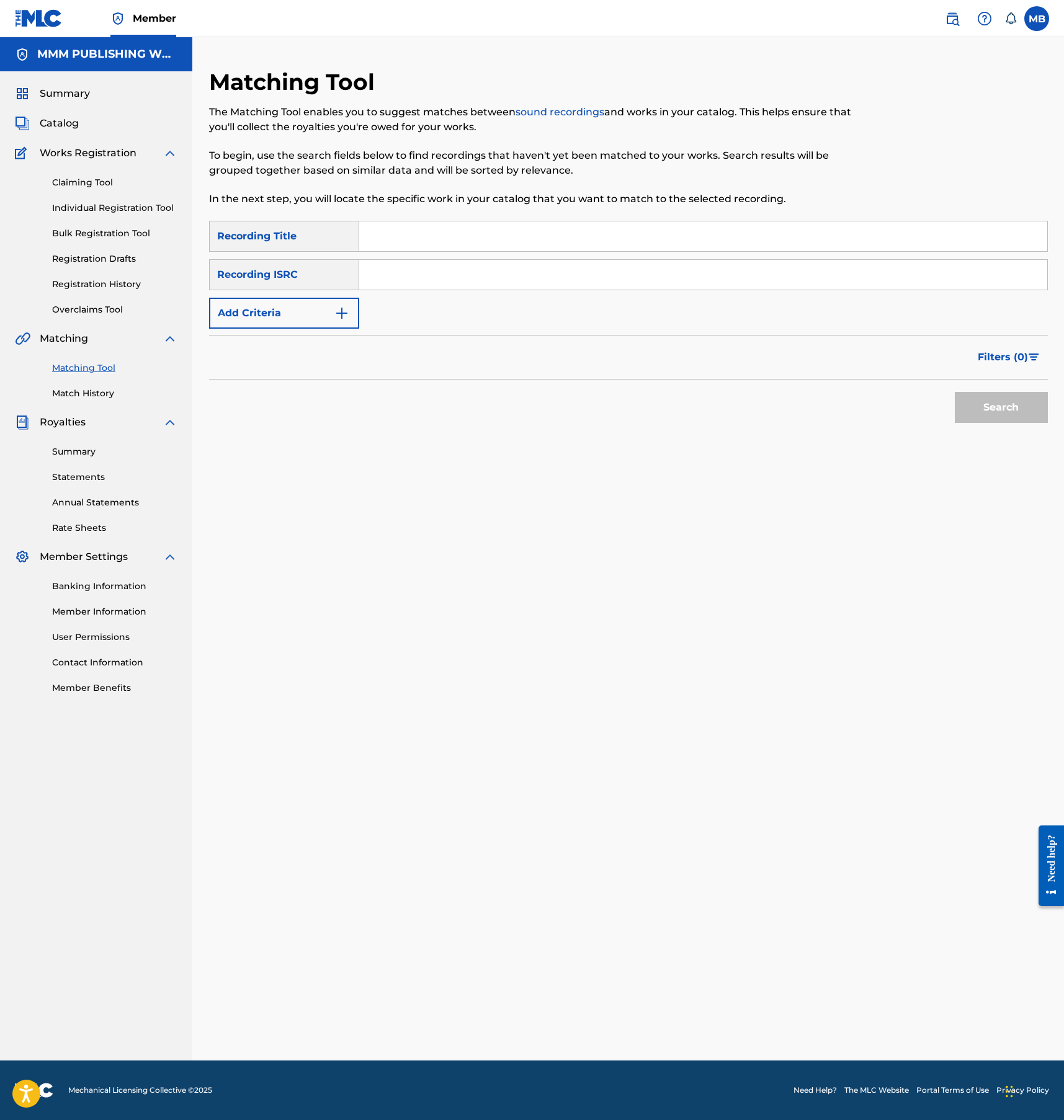
click at [387, 239] on input "Search Form" at bounding box center [703, 236] width 688 height 30
type input "almost back"
click at [955, 392] on button "Search" at bounding box center [1002, 407] width 93 height 31
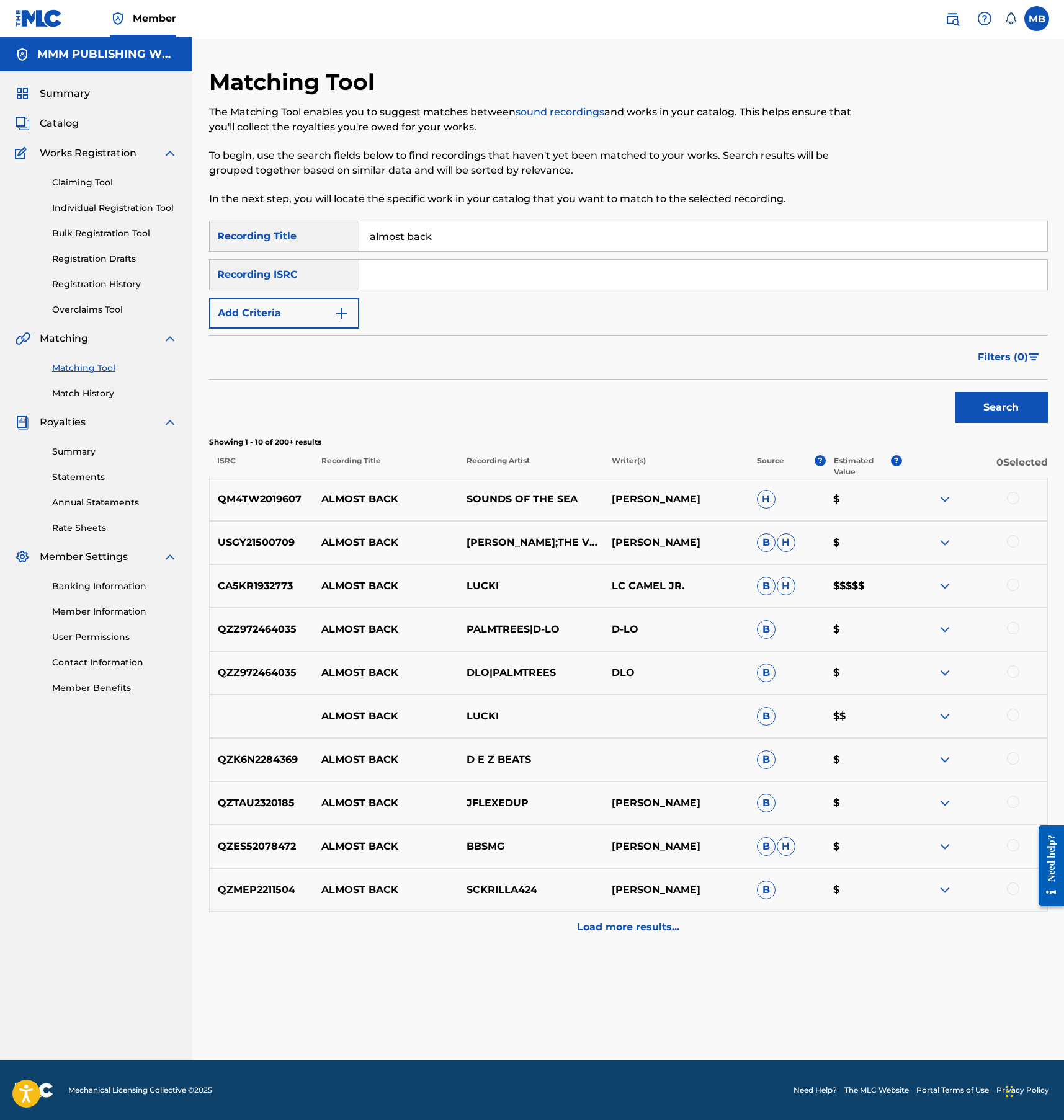
click at [477, 273] on input "Search Form" at bounding box center [703, 275] width 688 height 30
paste input "CA5KR1932773"
type input "CA5KR1932773"
click at [955, 392] on button "Search" at bounding box center [1002, 407] width 93 height 31
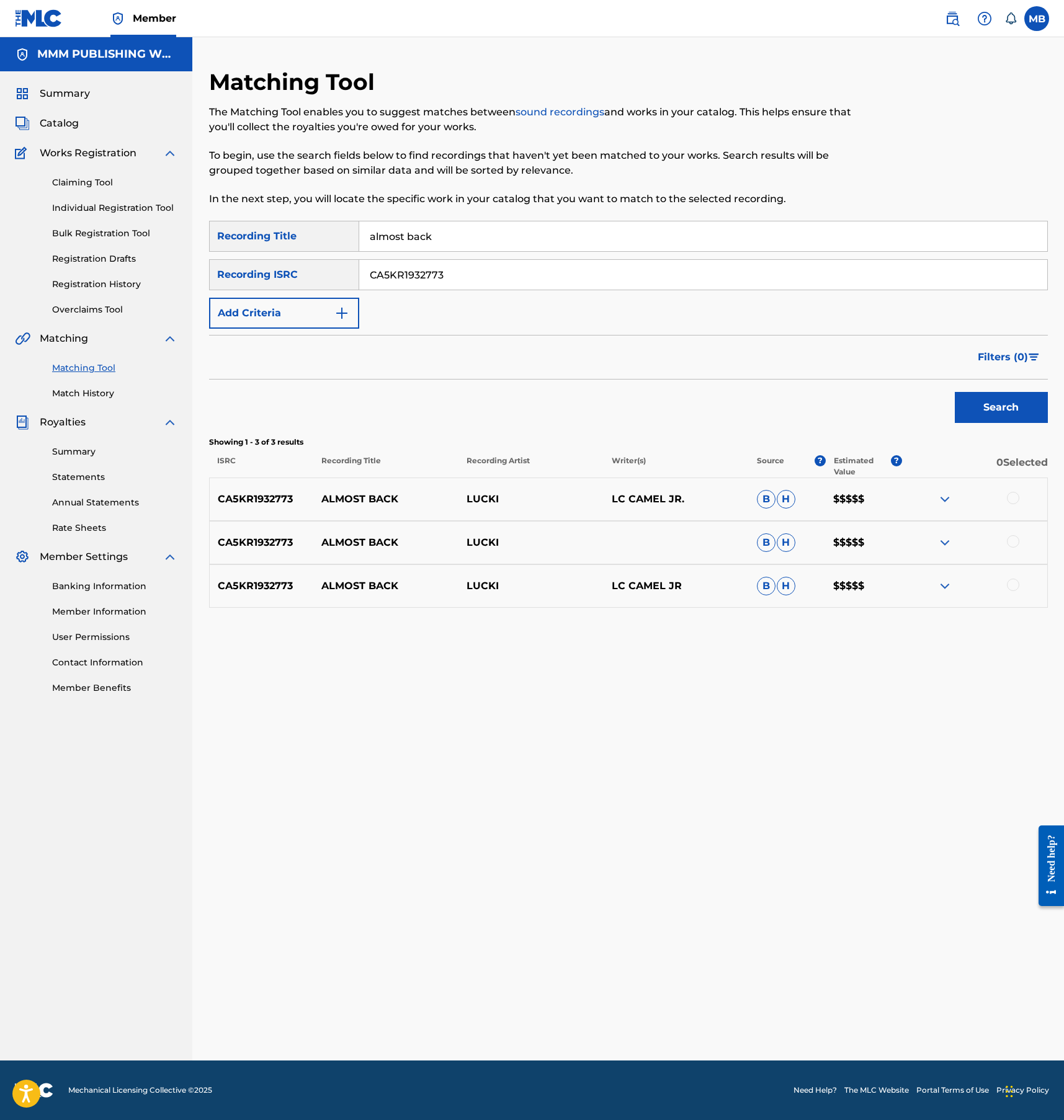
click at [1015, 493] on div at bounding box center [1013, 498] width 13 height 13
click at [1015, 549] on div at bounding box center [975, 542] width 145 height 15
click at [1014, 540] on div at bounding box center [1013, 541] width 13 height 13
click at [1014, 577] on div "CA5KR1932773 ALMOST BACK LUCKI LC CAMEL JR B H $$$$$" at bounding box center [628, 586] width 839 height 43
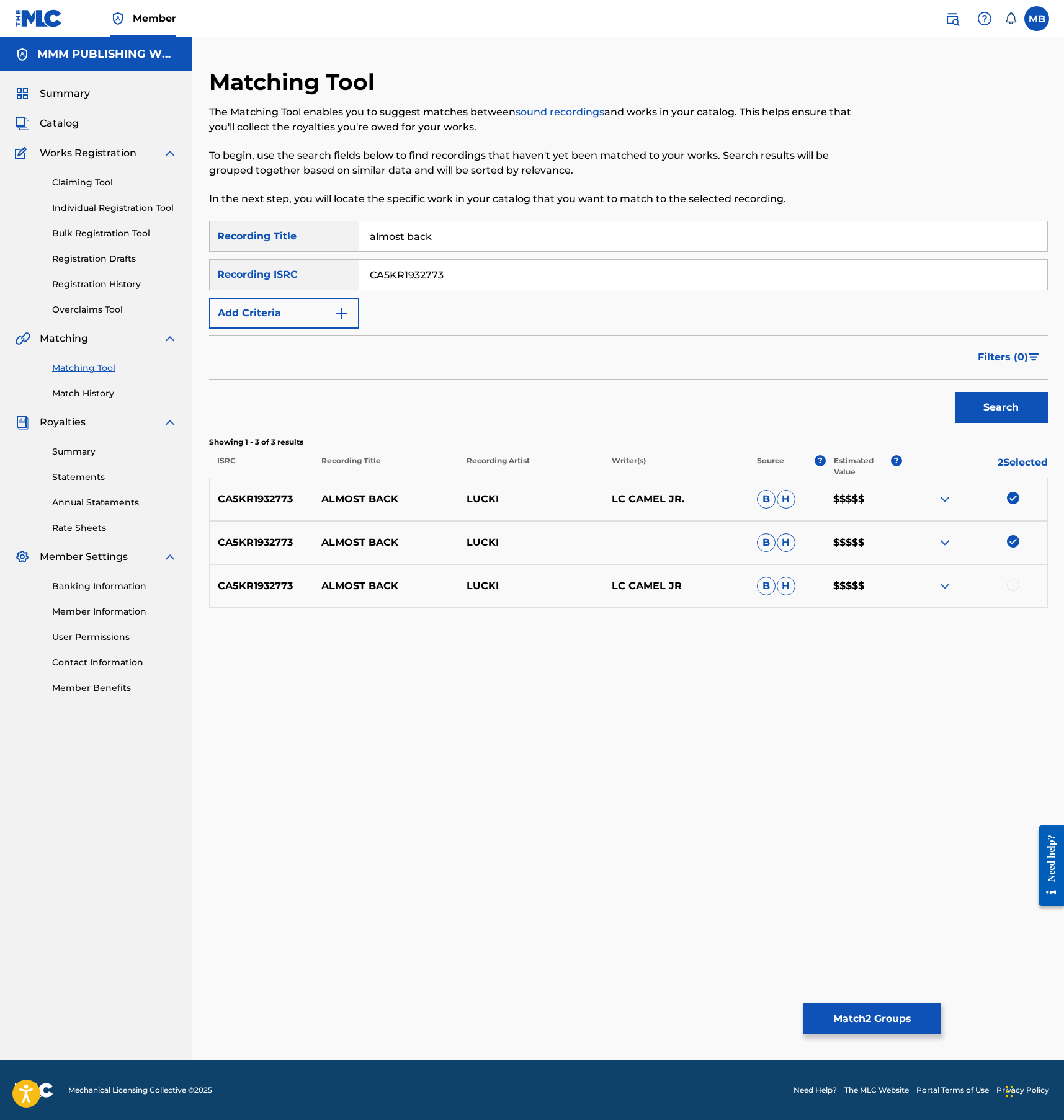
click at [1014, 589] on div at bounding box center [1013, 585] width 13 height 13
click at [875, 1010] on button "Match 3 Groups" at bounding box center [871, 1019] width 137 height 31
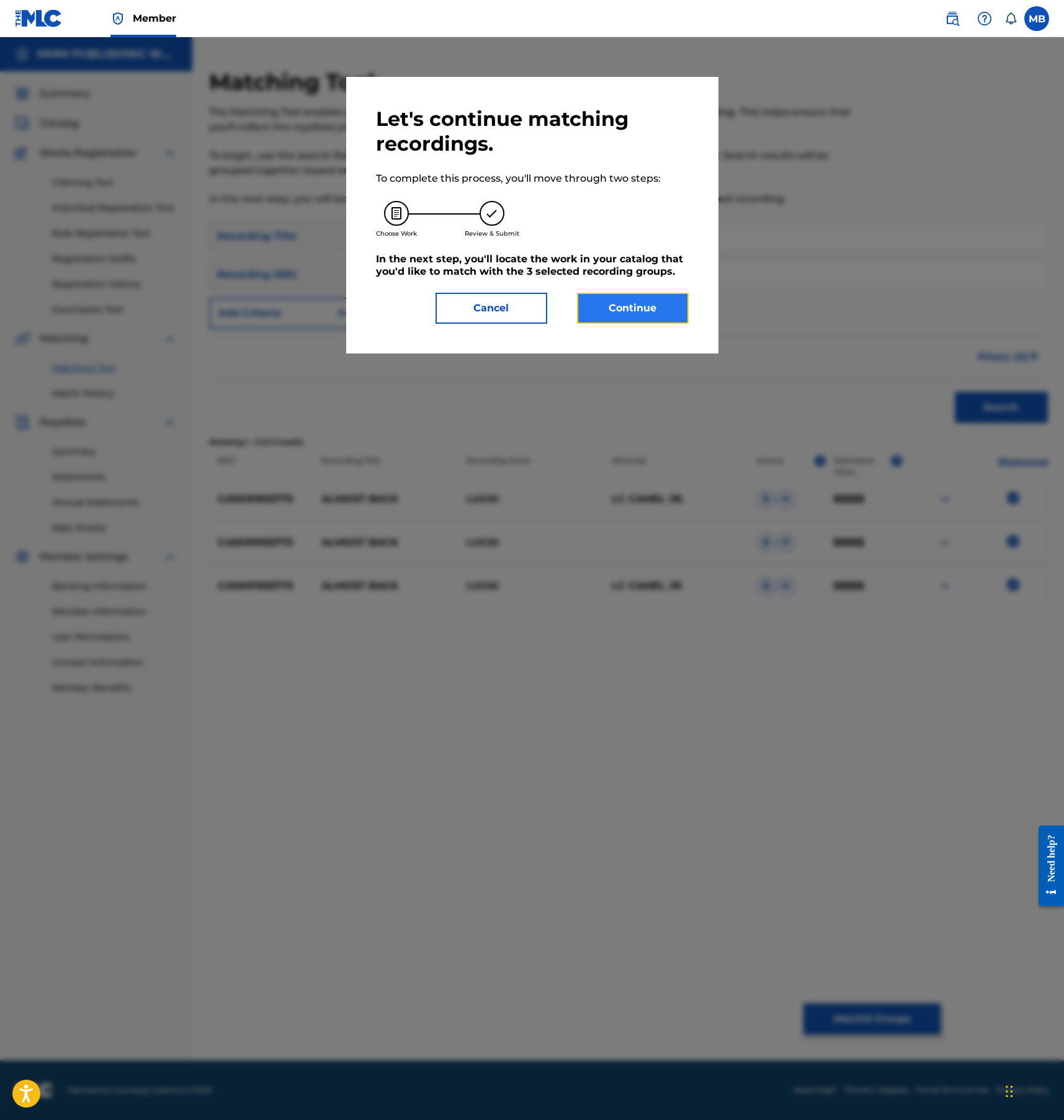
click at [615, 292] on button "Continue" at bounding box center [632, 307] width 111 height 31
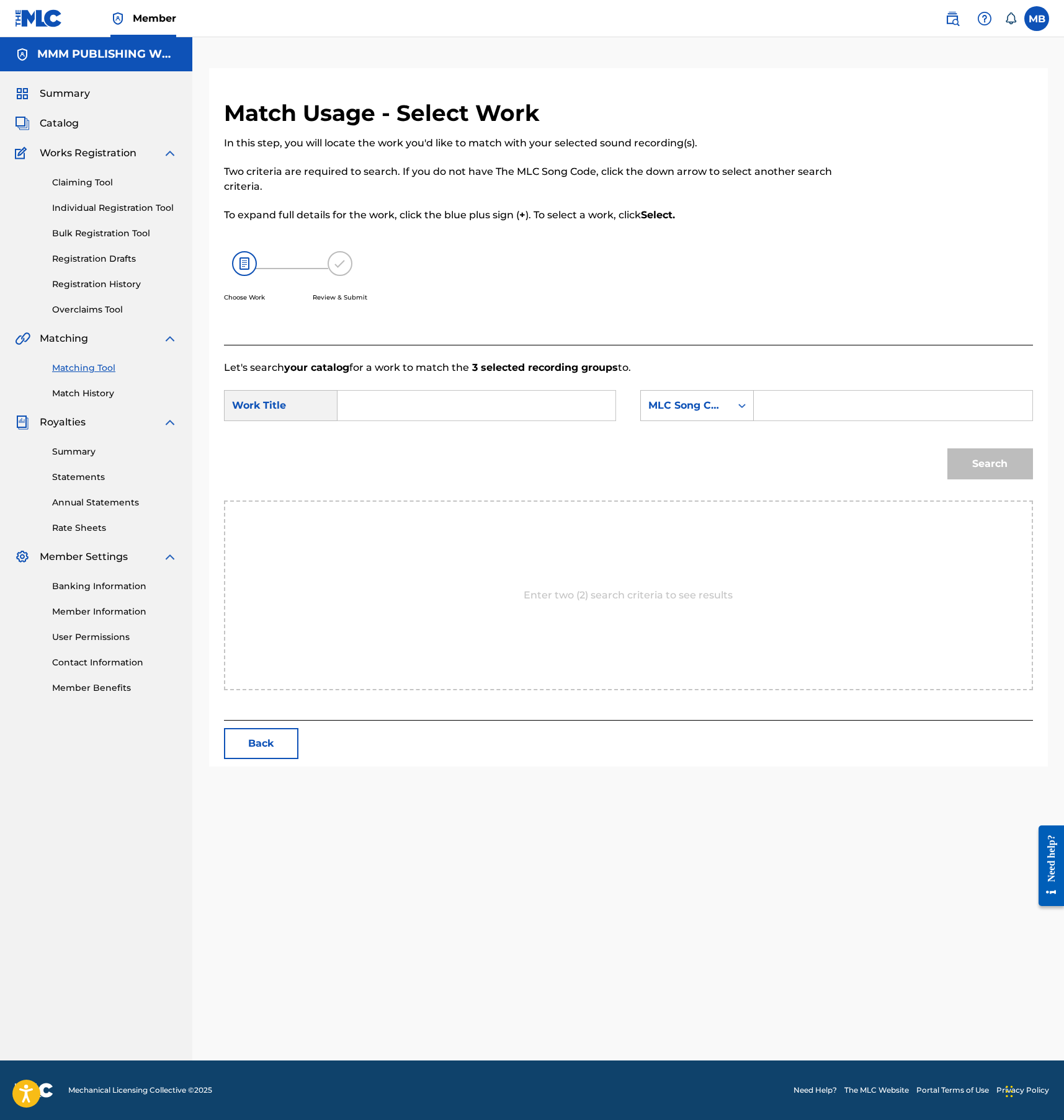
click at [510, 341] on div "Match Usage - Select Work In this step, you will locate the work you'd like to …" at bounding box center [535, 222] width 623 height 246
click at [495, 405] on input "Search Form" at bounding box center [476, 405] width 257 height 30
type input "almost back"
click at [821, 432] on form "SearchWithCriteriafe9f4e2b-31aa-4c30-bfd1-e38e2b871da0 Work Title almost back S…" at bounding box center [628, 438] width 809 height 126
click at [817, 392] on input "Search Form" at bounding box center [892, 405] width 257 height 30
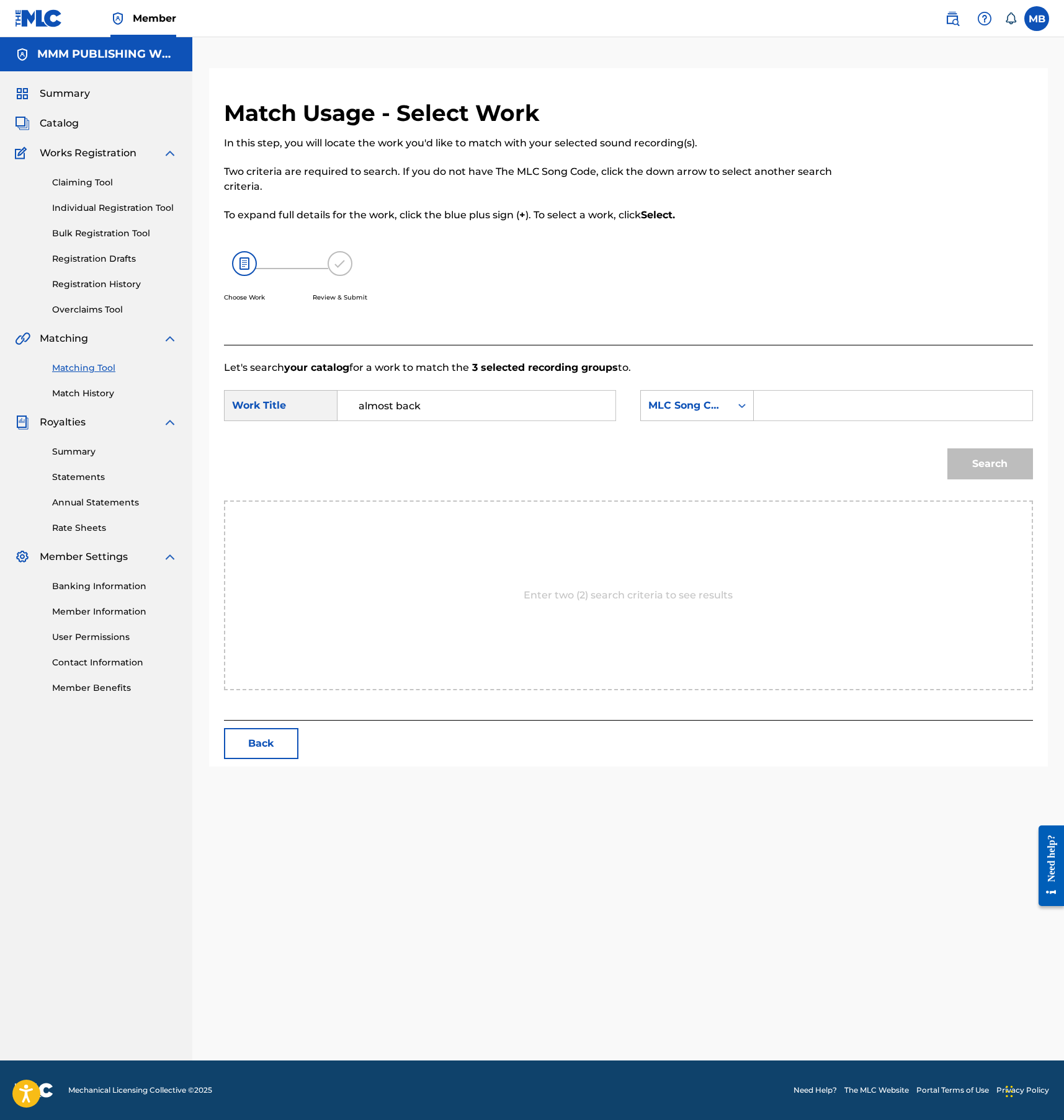
paste input "AY985T"
type input "AY985T"
click at [947, 454] on button "Search" at bounding box center [990, 463] width 85 height 31
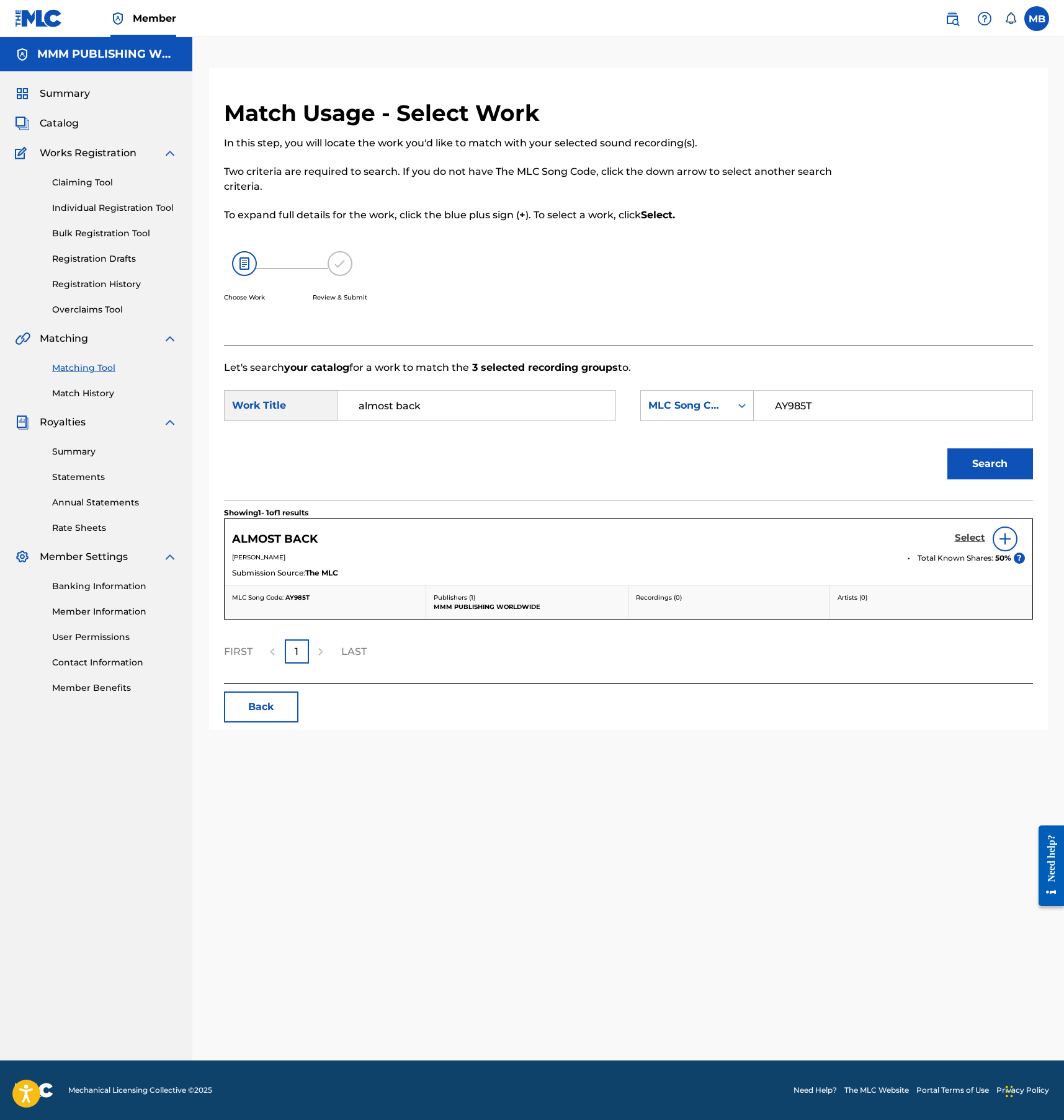
click at [966, 532] on h5 "Select" at bounding box center [970, 537] width 30 height 12
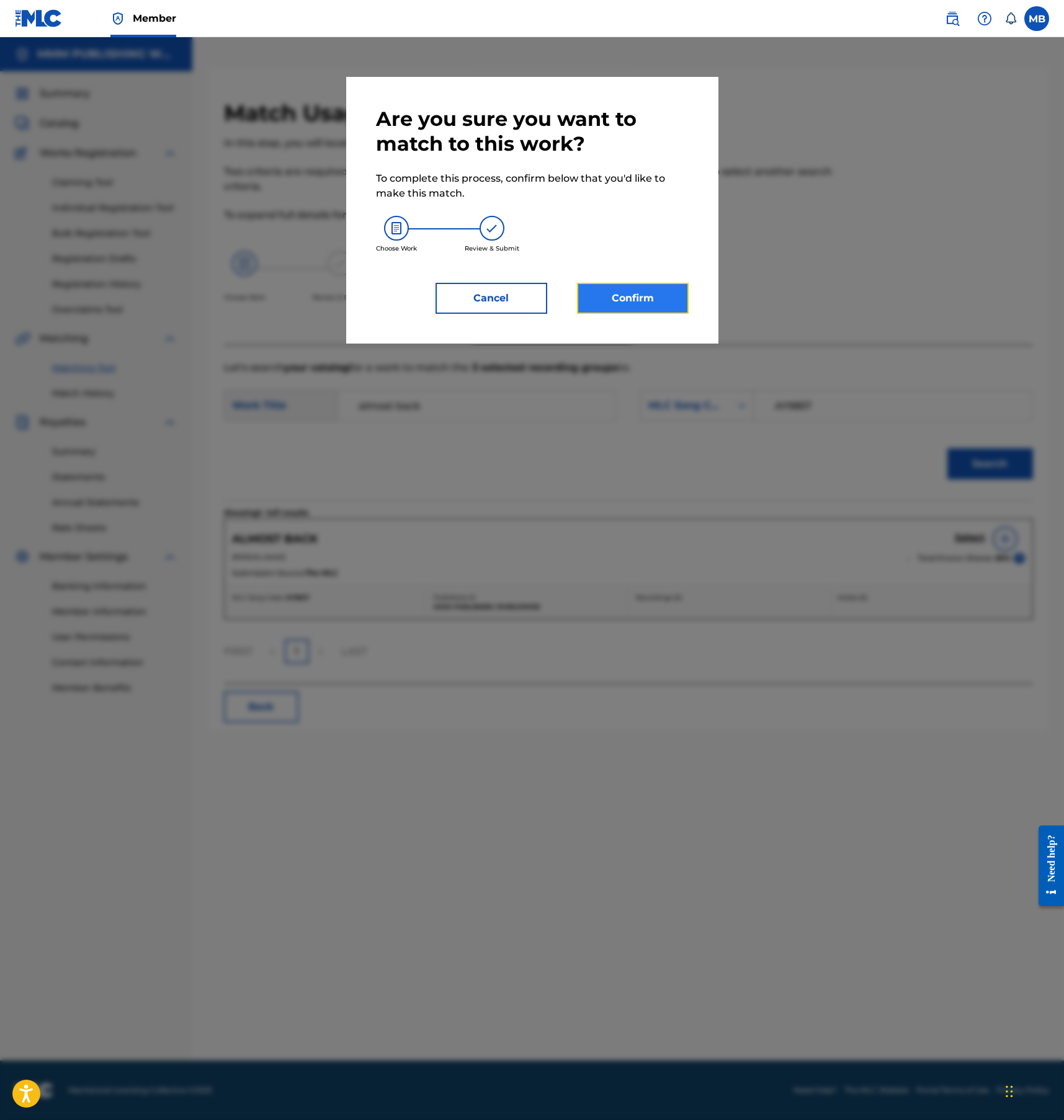
click at [618, 308] on button "Confirm" at bounding box center [632, 298] width 111 height 31
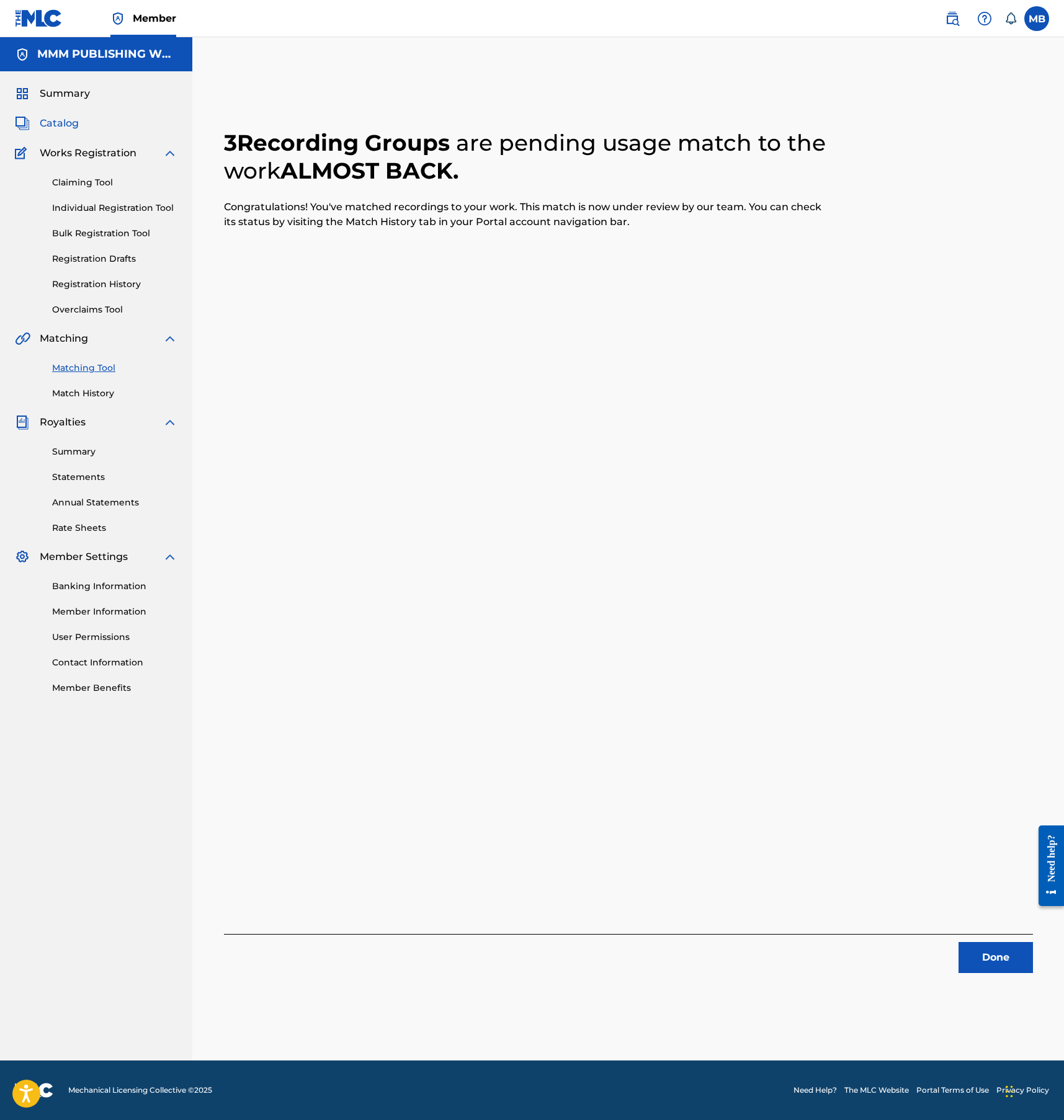
click at [70, 125] on span "Catalog" at bounding box center [58, 123] width 39 height 15
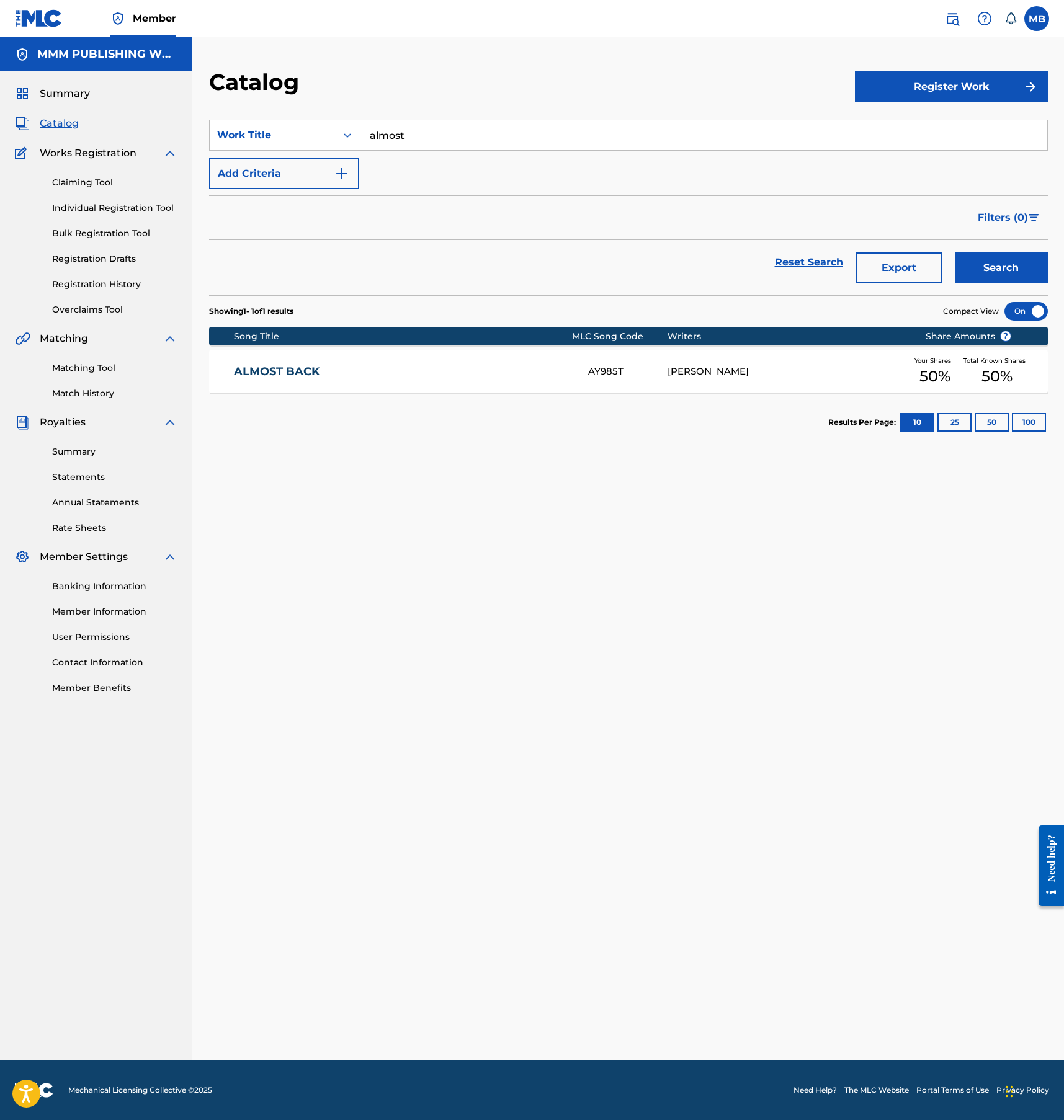
click at [433, 138] on input "almost" at bounding box center [703, 135] width 688 height 30
type input "sidelines"
click at [955, 252] on button "Search" at bounding box center [1002, 267] width 93 height 31
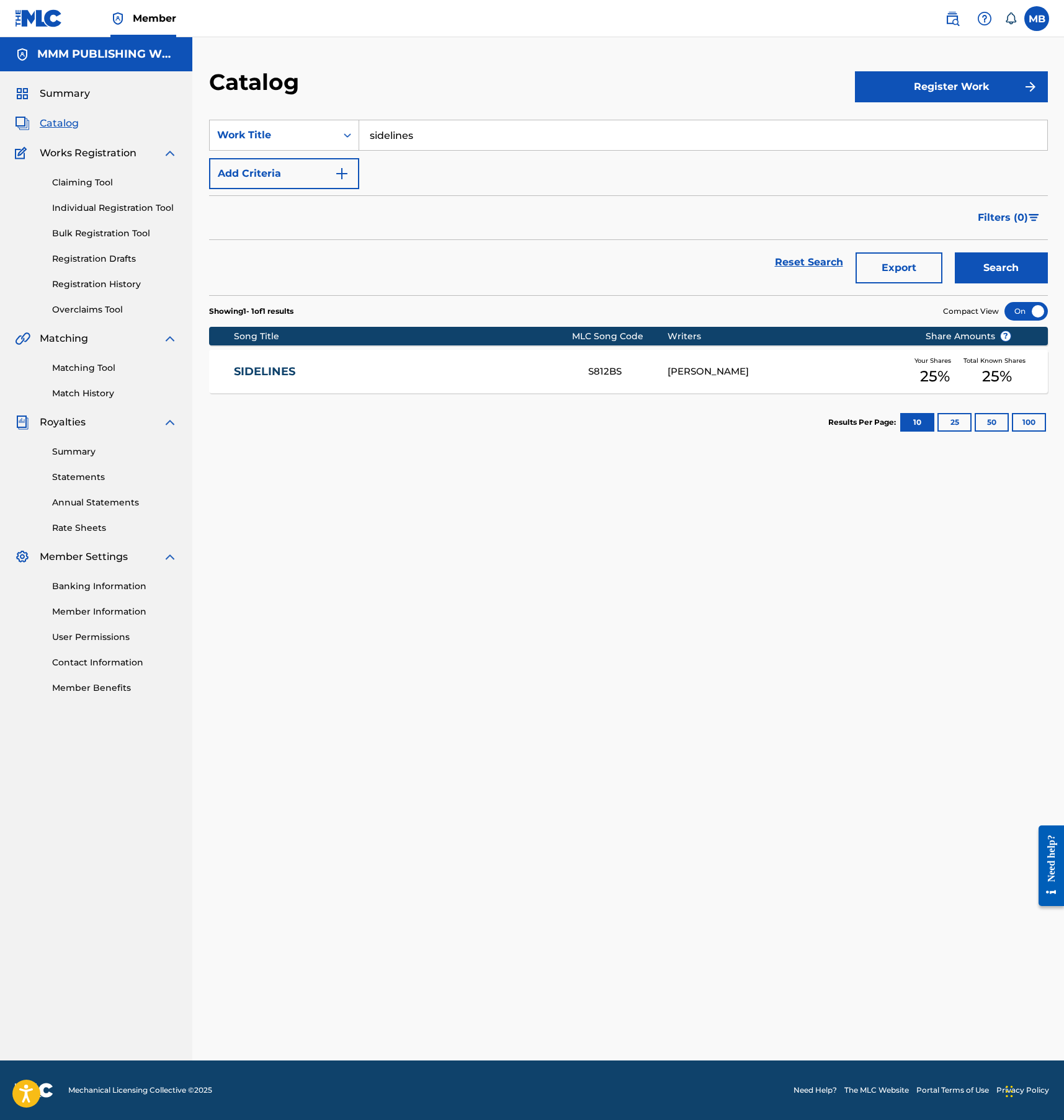
click at [379, 369] on link "SIDELINES" at bounding box center [402, 371] width 338 height 14
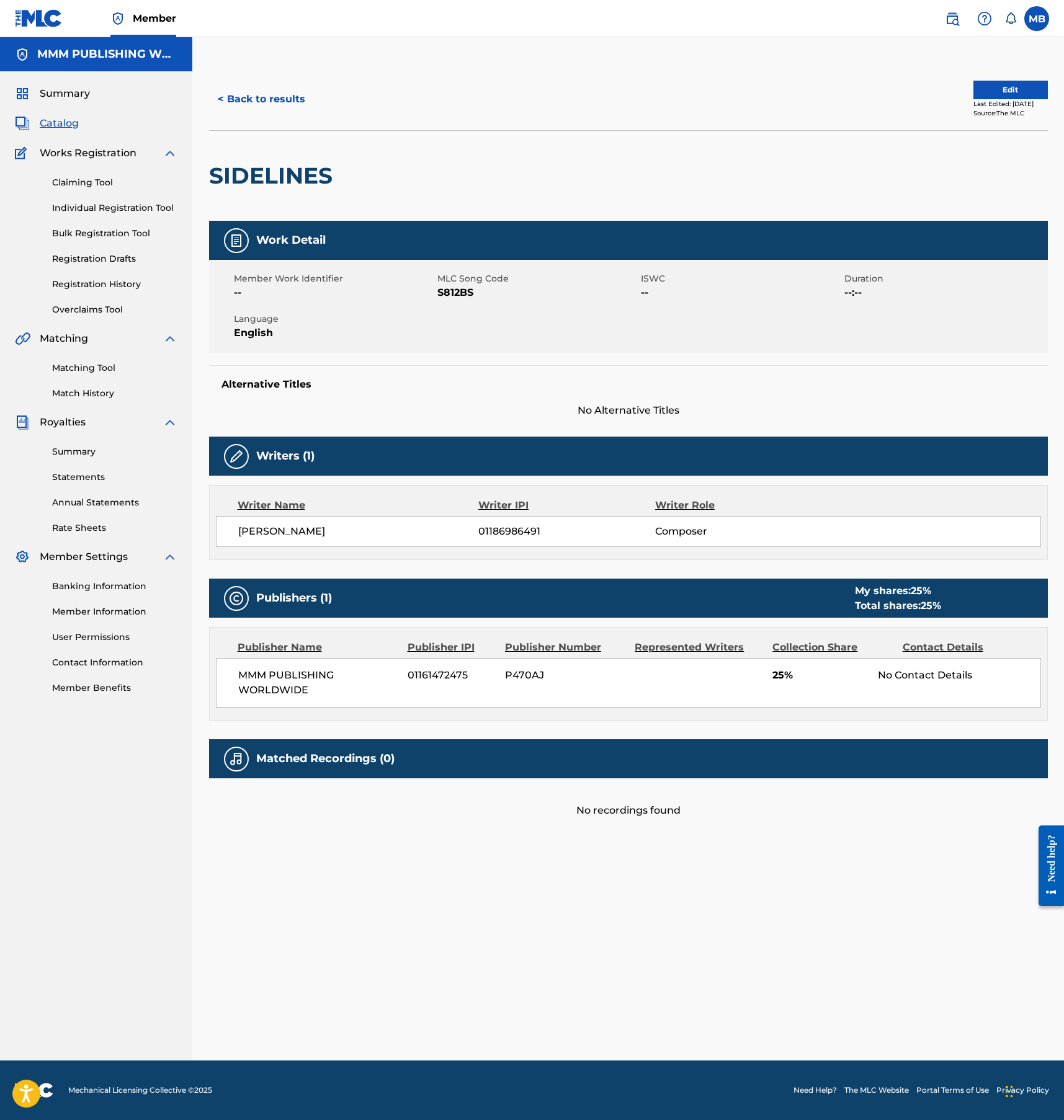
click at [98, 360] on div "Matching Tool Match History" at bounding box center [96, 373] width 163 height 54
click at [98, 364] on link "Matching Tool" at bounding box center [115, 368] width 126 height 13
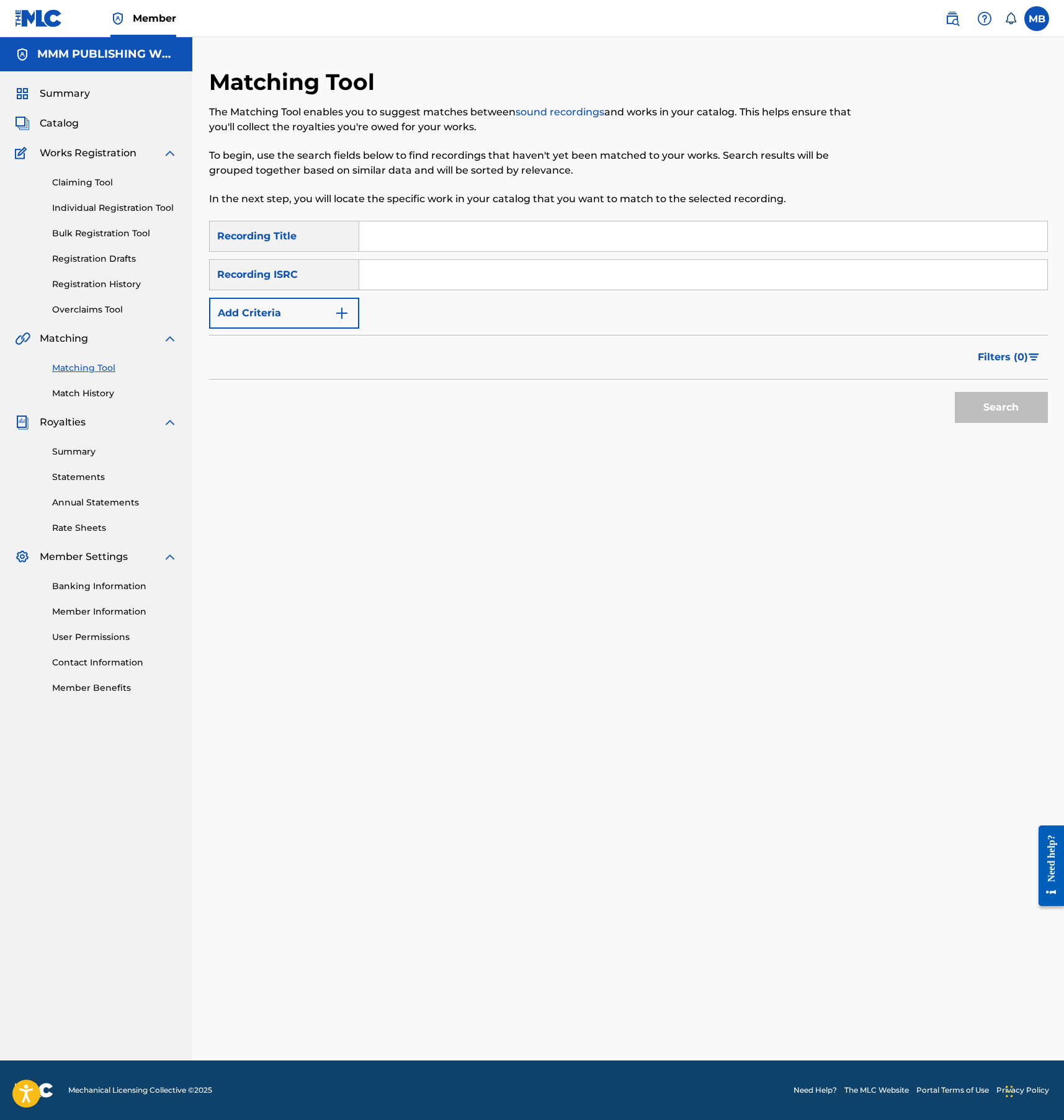
click at [410, 239] on input "Search Form" at bounding box center [703, 236] width 688 height 30
type input "sidelines"
click at [955, 392] on button "Search" at bounding box center [1002, 407] width 93 height 31
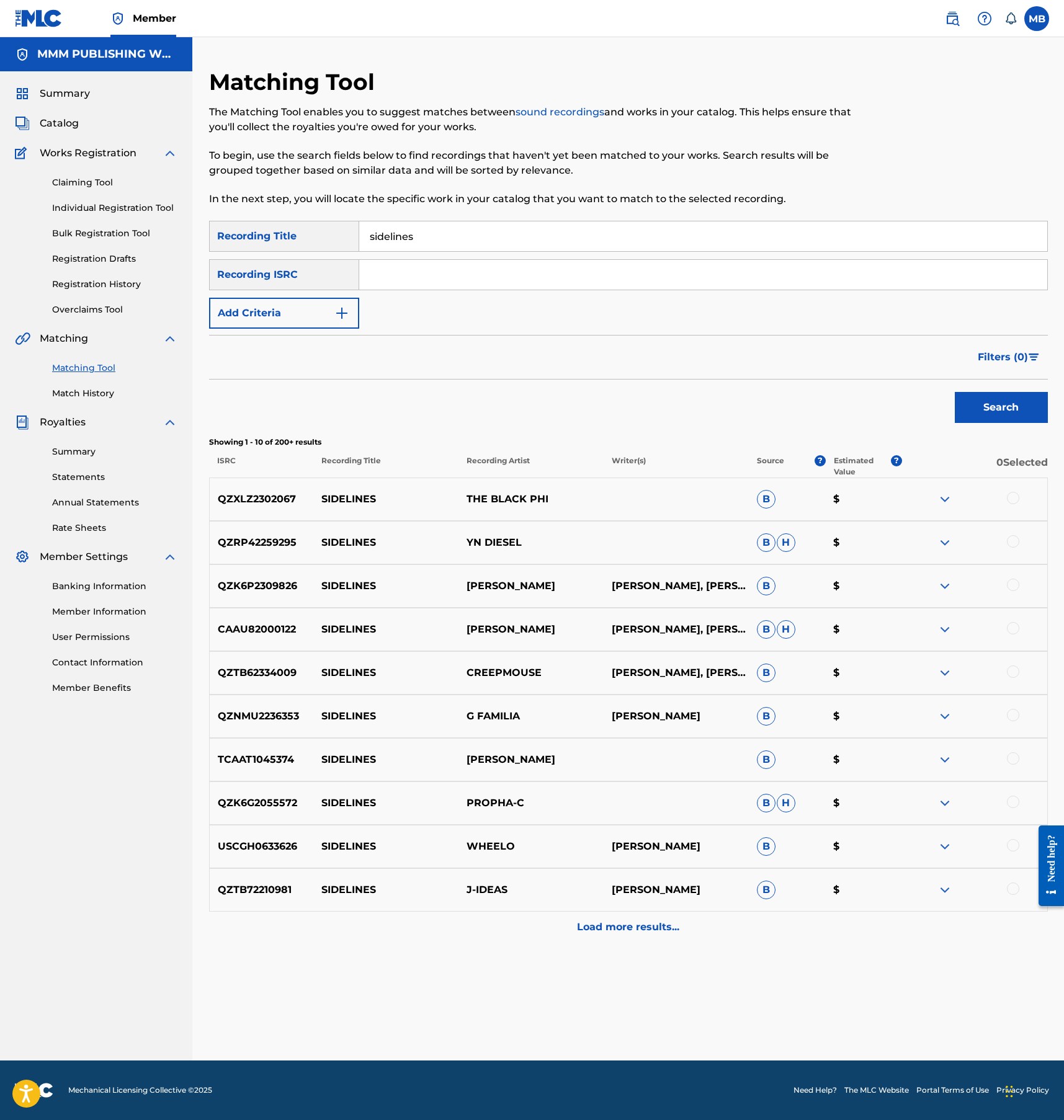
click at [424, 275] on input "Search Form" at bounding box center [703, 275] width 688 height 30
paste input "USUG12203344"
type input "USUG12203344"
click at [955, 392] on button "Search" at bounding box center [1002, 407] width 93 height 31
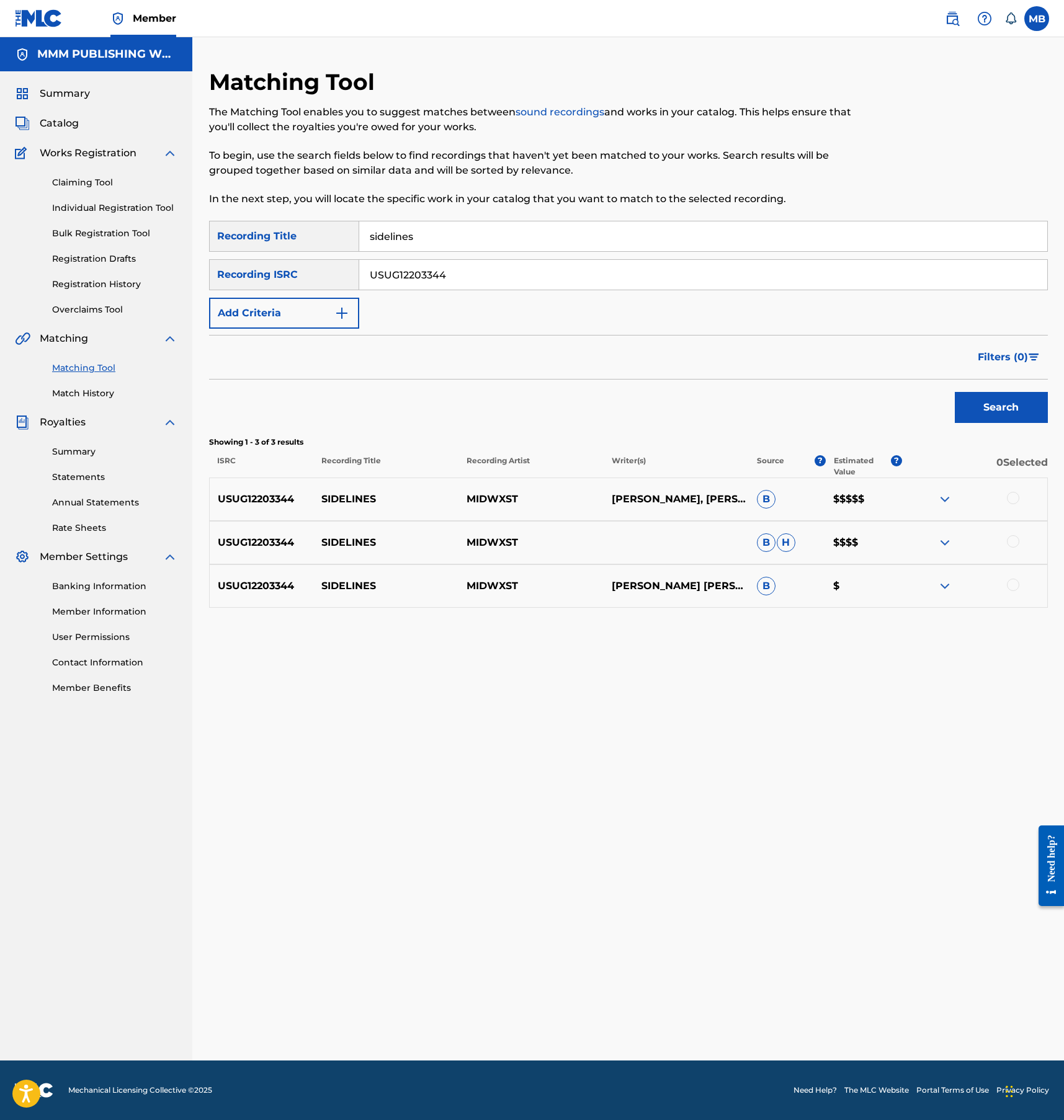
click at [1008, 500] on div at bounding box center [1013, 498] width 13 height 13
click at [1016, 557] on div "USUG12203344 SIDELINES MIDWXST B H $$$$" at bounding box center [628, 542] width 839 height 43
click at [1016, 546] on div at bounding box center [1013, 541] width 13 height 13
click at [1016, 578] on div "USUG12203344 SIDELINES MIDWXST ERIC WOODEDGAR NATHANIEL SARRATT IIILOGAN CARTWR…" at bounding box center [628, 586] width 839 height 43
click at [1016, 584] on div at bounding box center [1013, 585] width 13 height 13
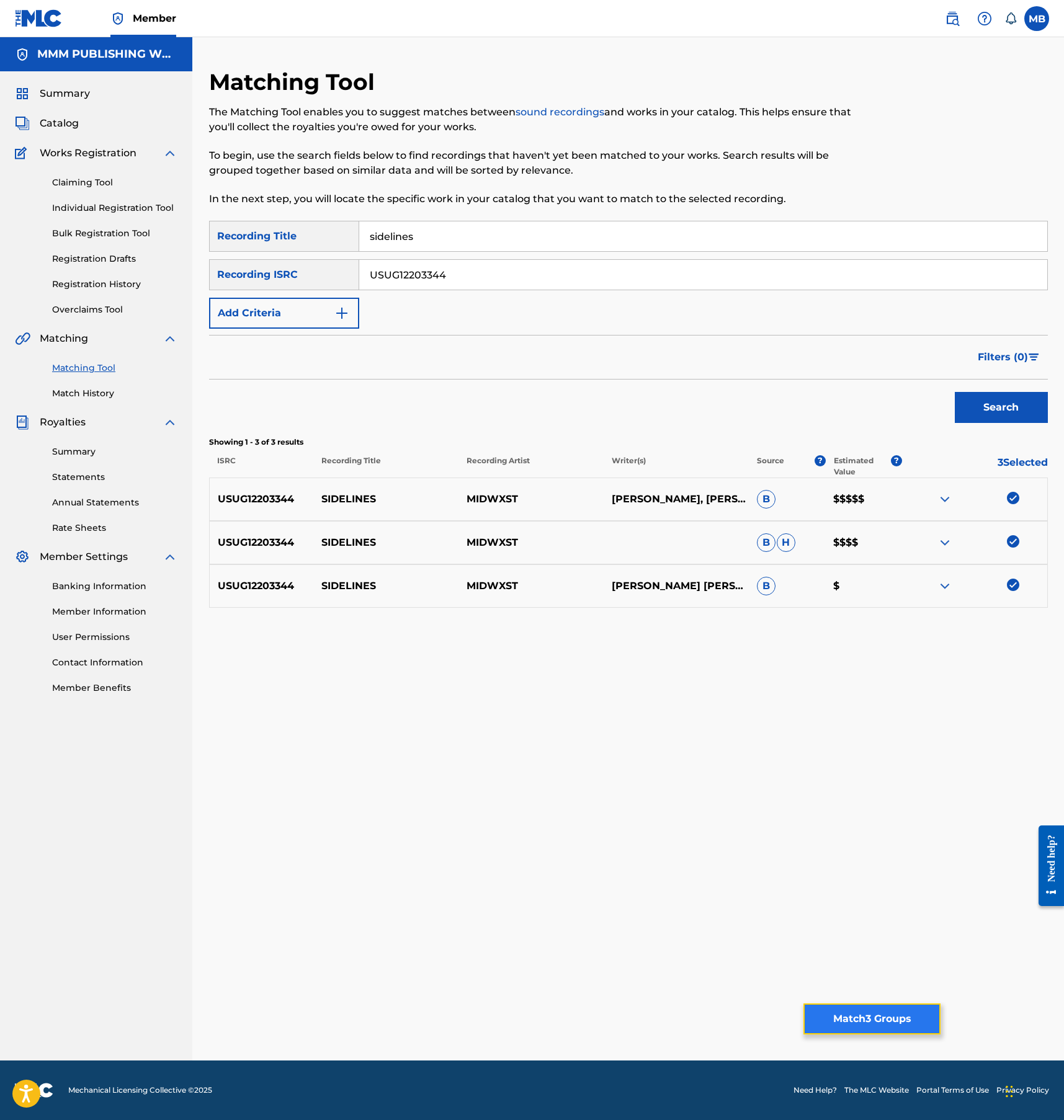
click at [881, 1030] on button "Match 3 Groups" at bounding box center [871, 1019] width 137 height 31
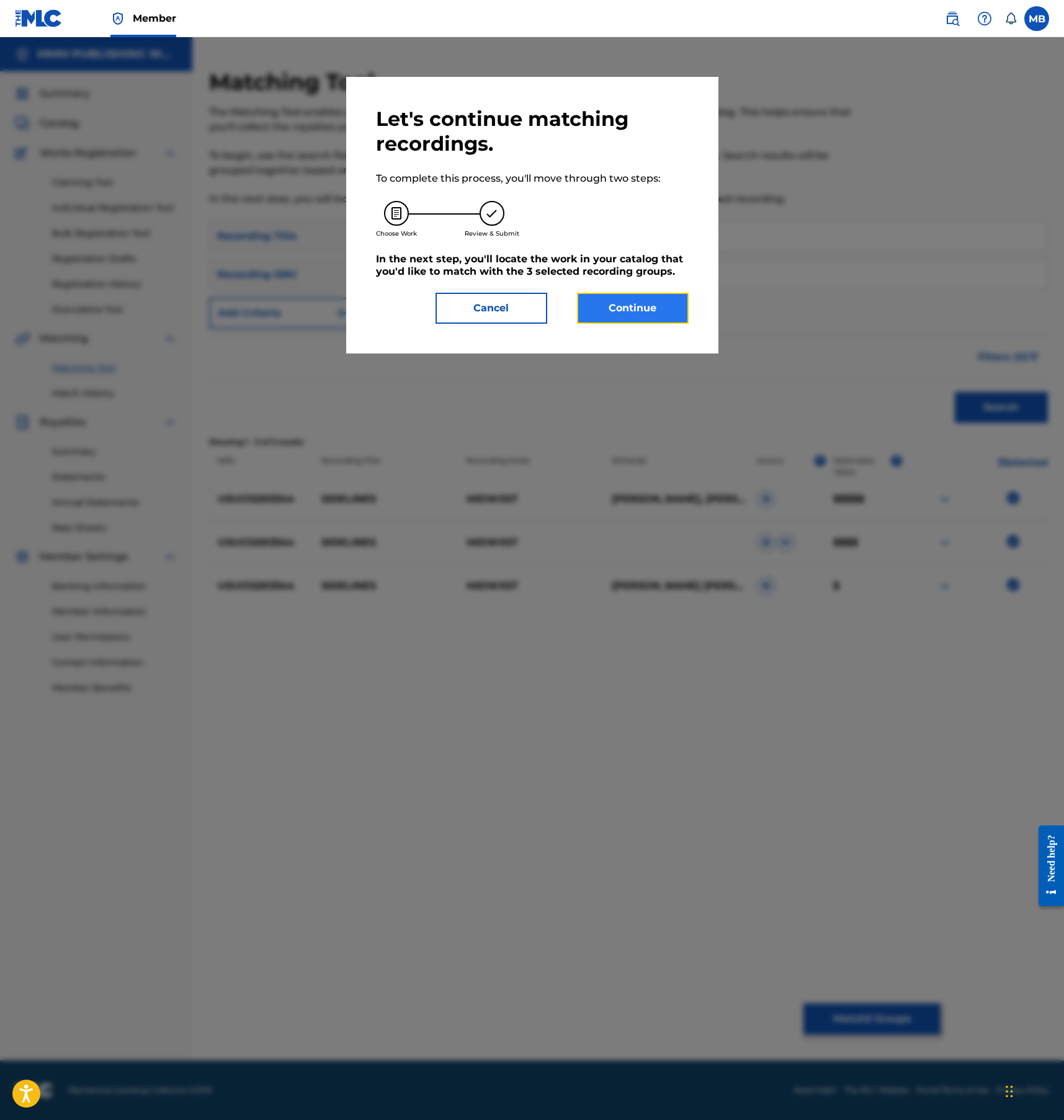
click at [638, 296] on button "Continue" at bounding box center [632, 307] width 111 height 31
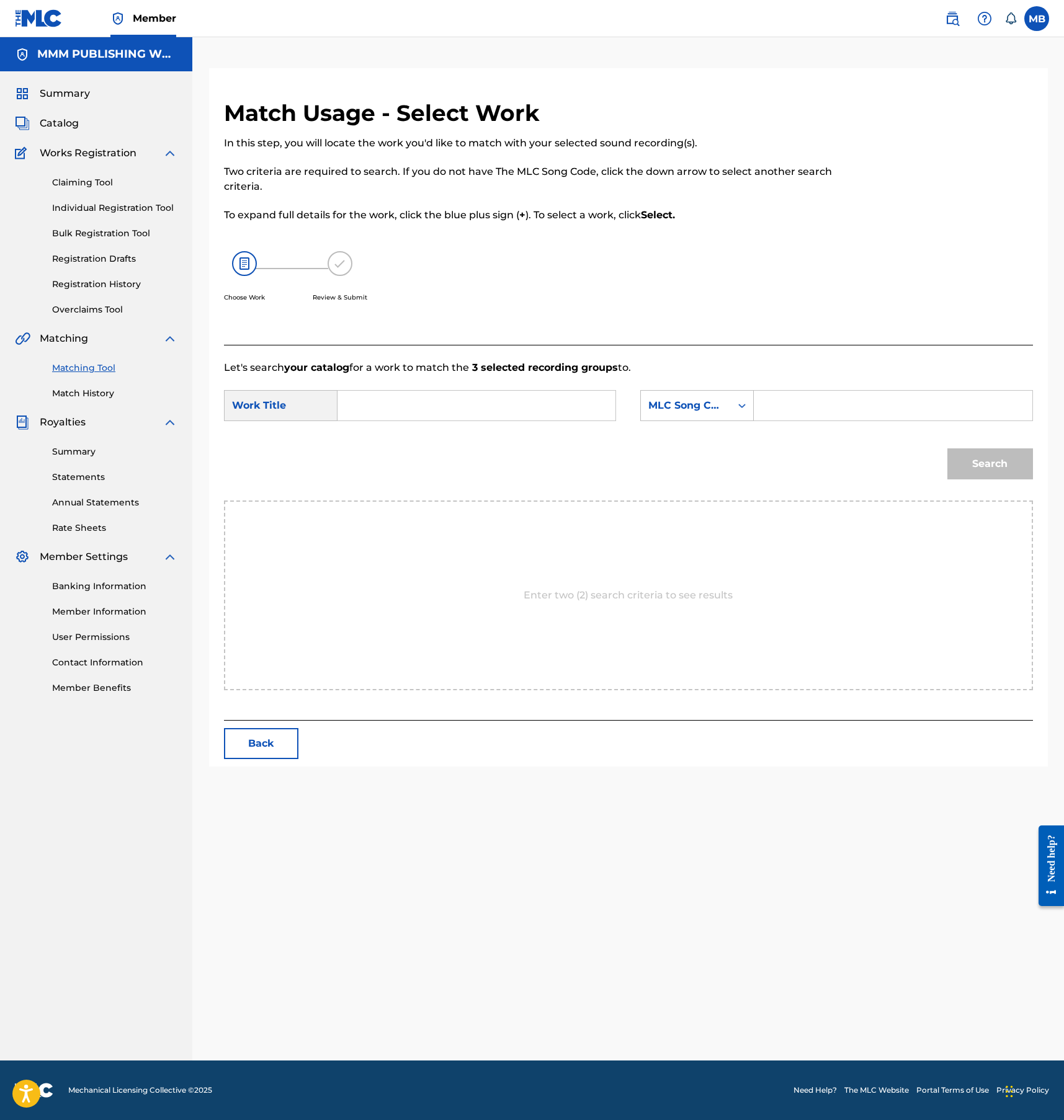
click at [507, 410] on input "Search Form" at bounding box center [476, 405] width 257 height 30
type input "sideliens"
type input "logan"
click at [947, 448] on button "Search" at bounding box center [990, 463] width 85 height 31
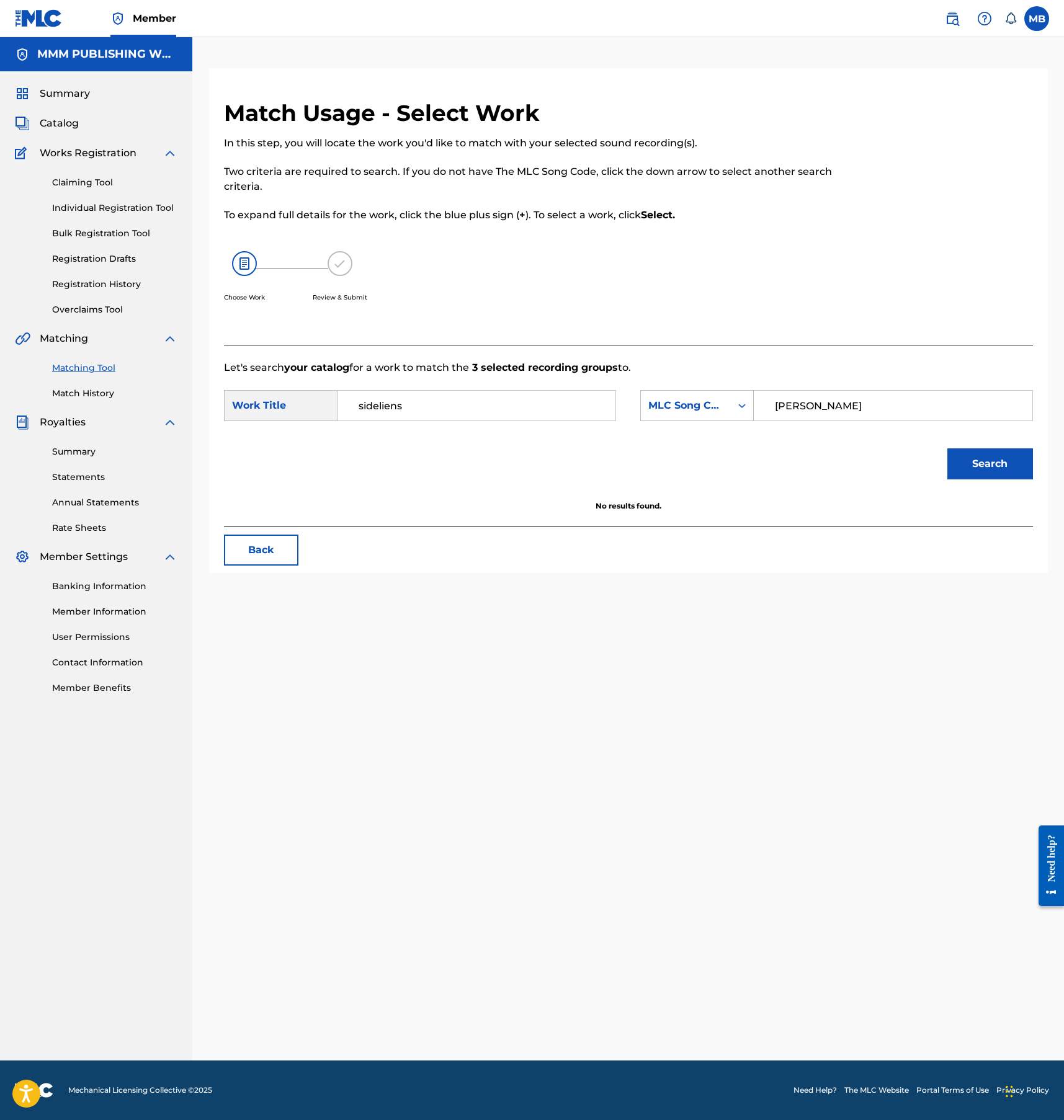
click at [838, 399] on input "logan" at bounding box center [892, 405] width 257 height 30
click at [702, 413] on div "MLC Song Code" at bounding box center [686, 405] width 90 height 24
click at [702, 445] on div "Writer Name" at bounding box center [697, 436] width 112 height 31
click at [816, 412] on input "Search Form" at bounding box center [892, 405] width 257 height 30
type input "logan"
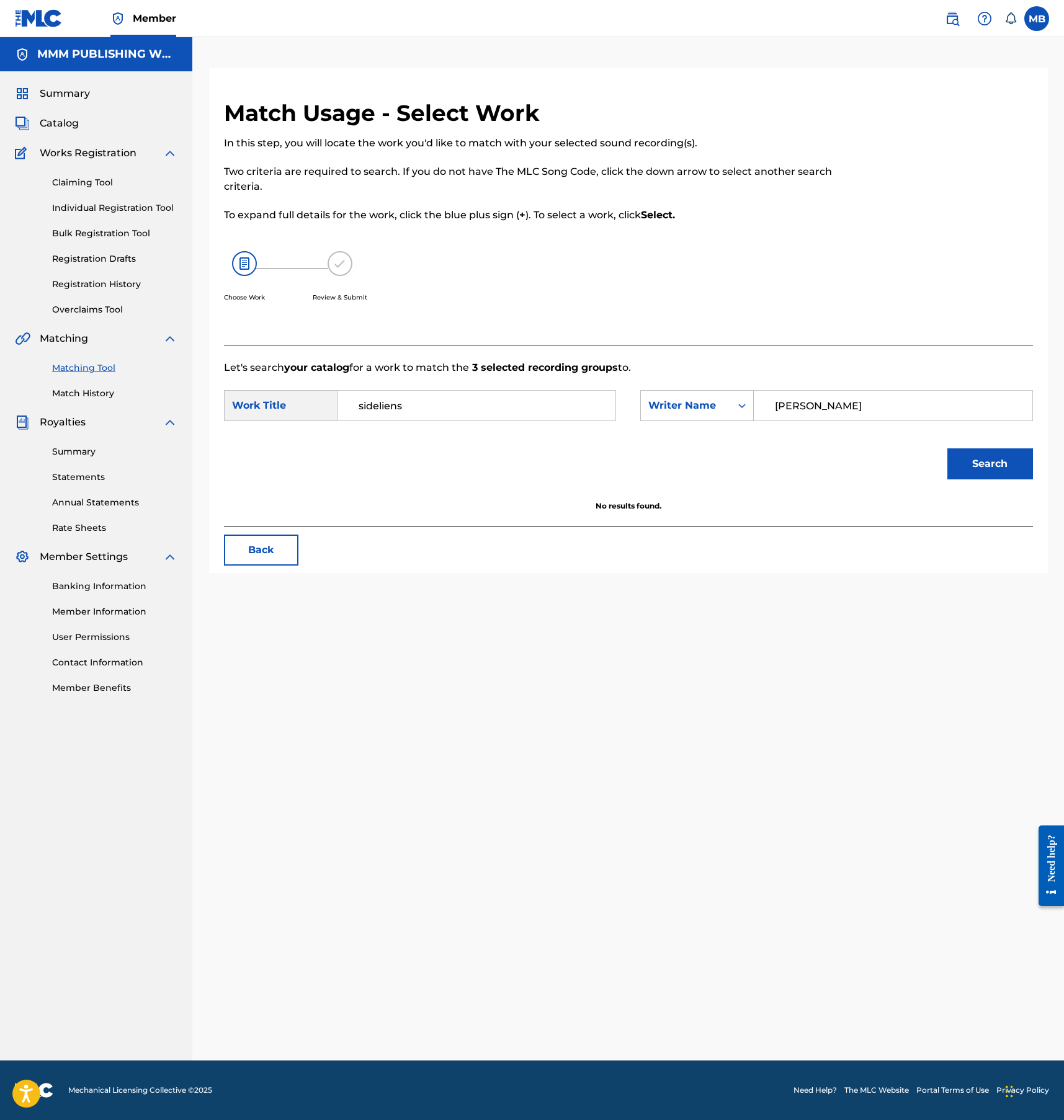
click at [947, 448] on button "Search" at bounding box center [990, 463] width 85 height 31
click at [797, 417] on input "logan" at bounding box center [892, 405] width 257 height 30
type input "logan"
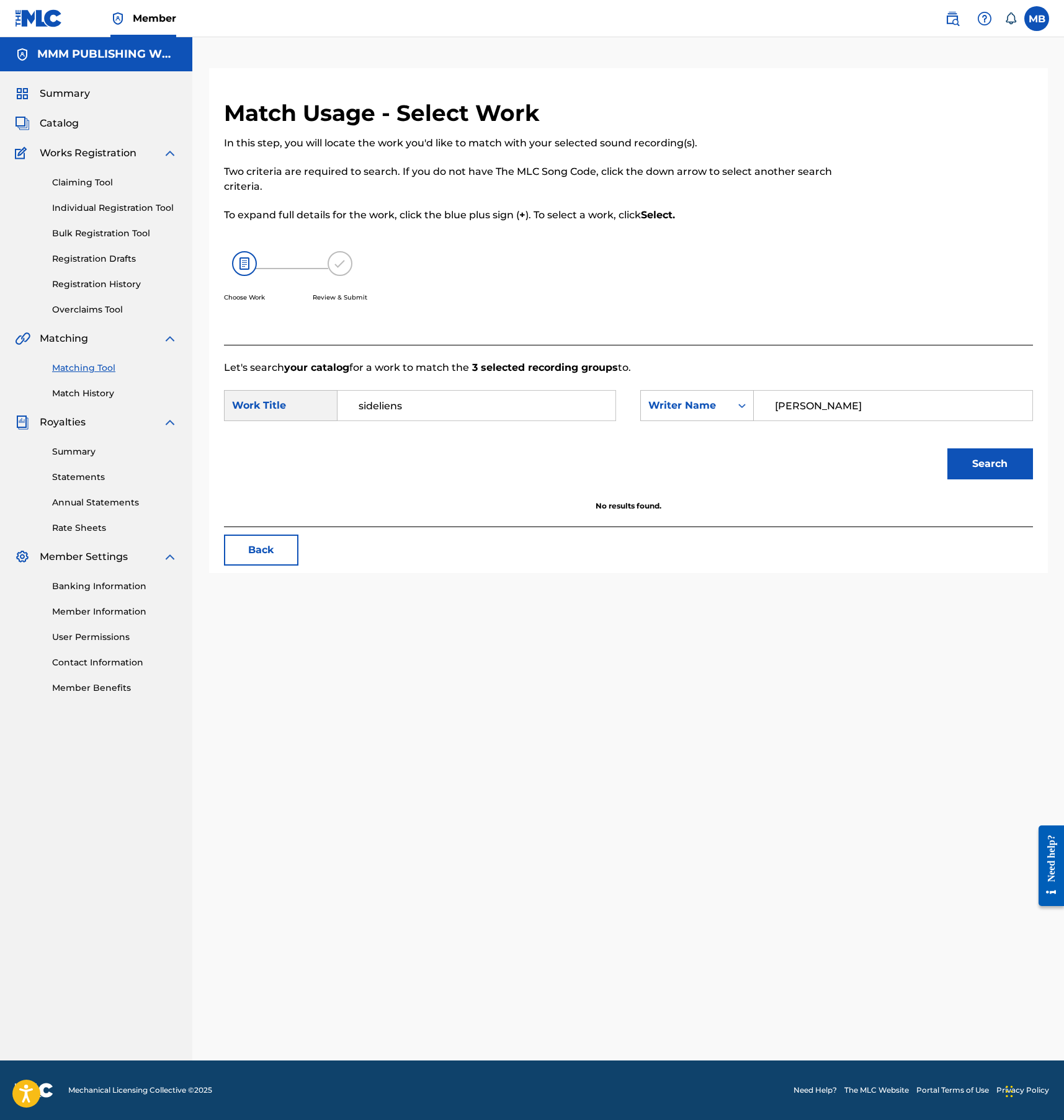
click at [947, 448] on button "Search" at bounding box center [990, 463] width 85 height 31
click at [560, 420] on div "sideliens" at bounding box center [477, 405] width 278 height 31
click at [555, 413] on input "sideliens" at bounding box center [476, 405] width 257 height 30
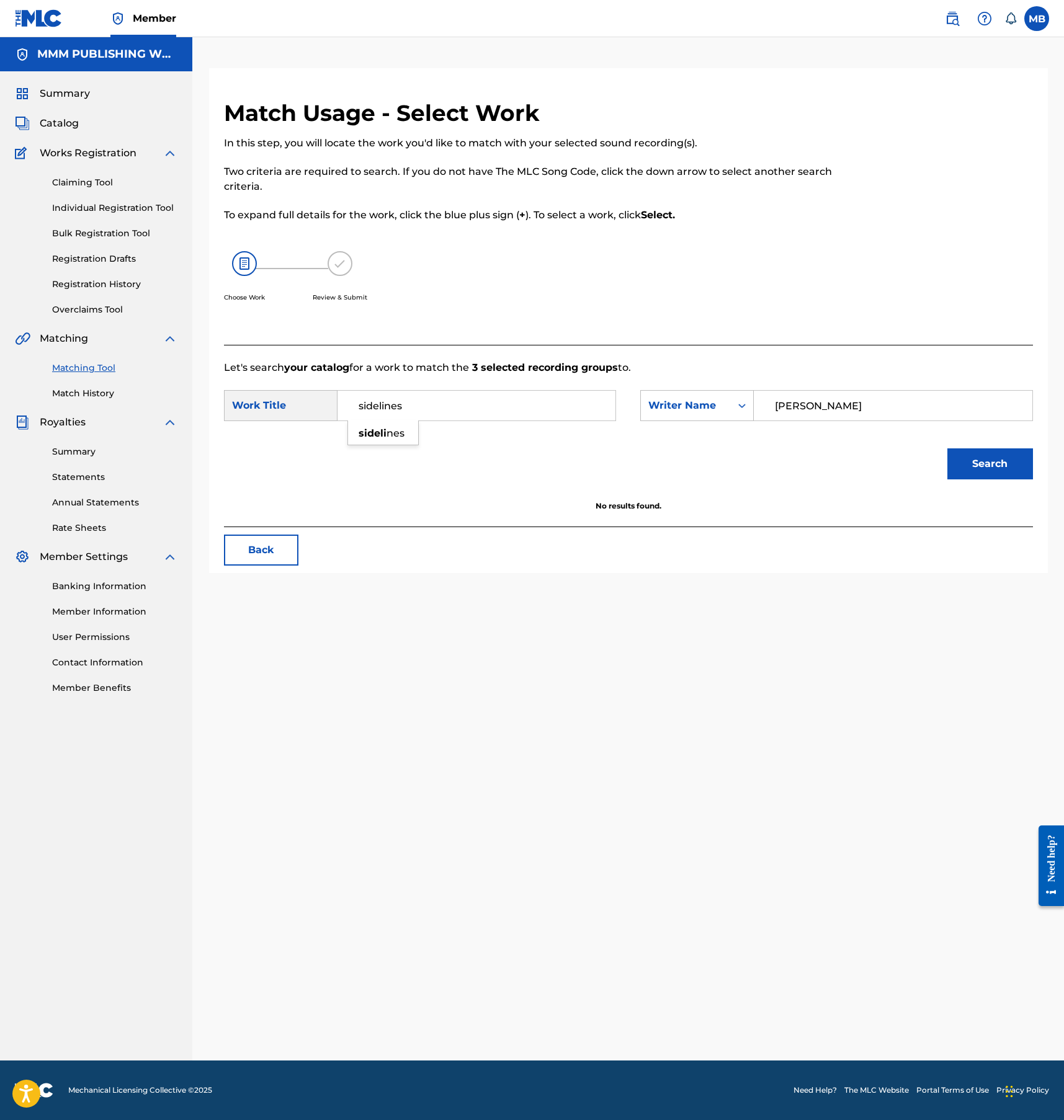
type input "sidelines"
click at [947, 448] on button "Search" at bounding box center [990, 463] width 85 height 31
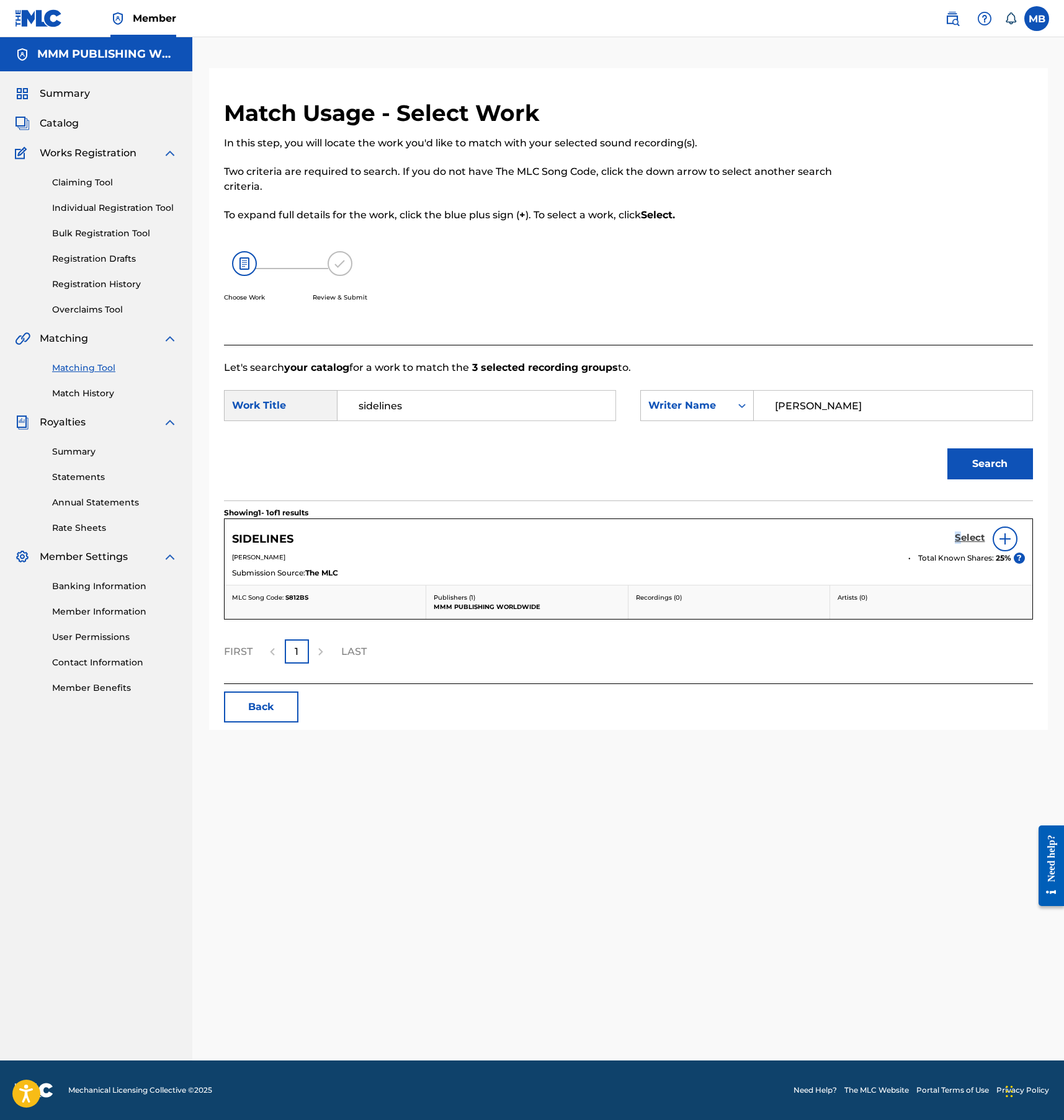
click at [958, 537] on h5 "Select" at bounding box center [970, 537] width 30 height 12
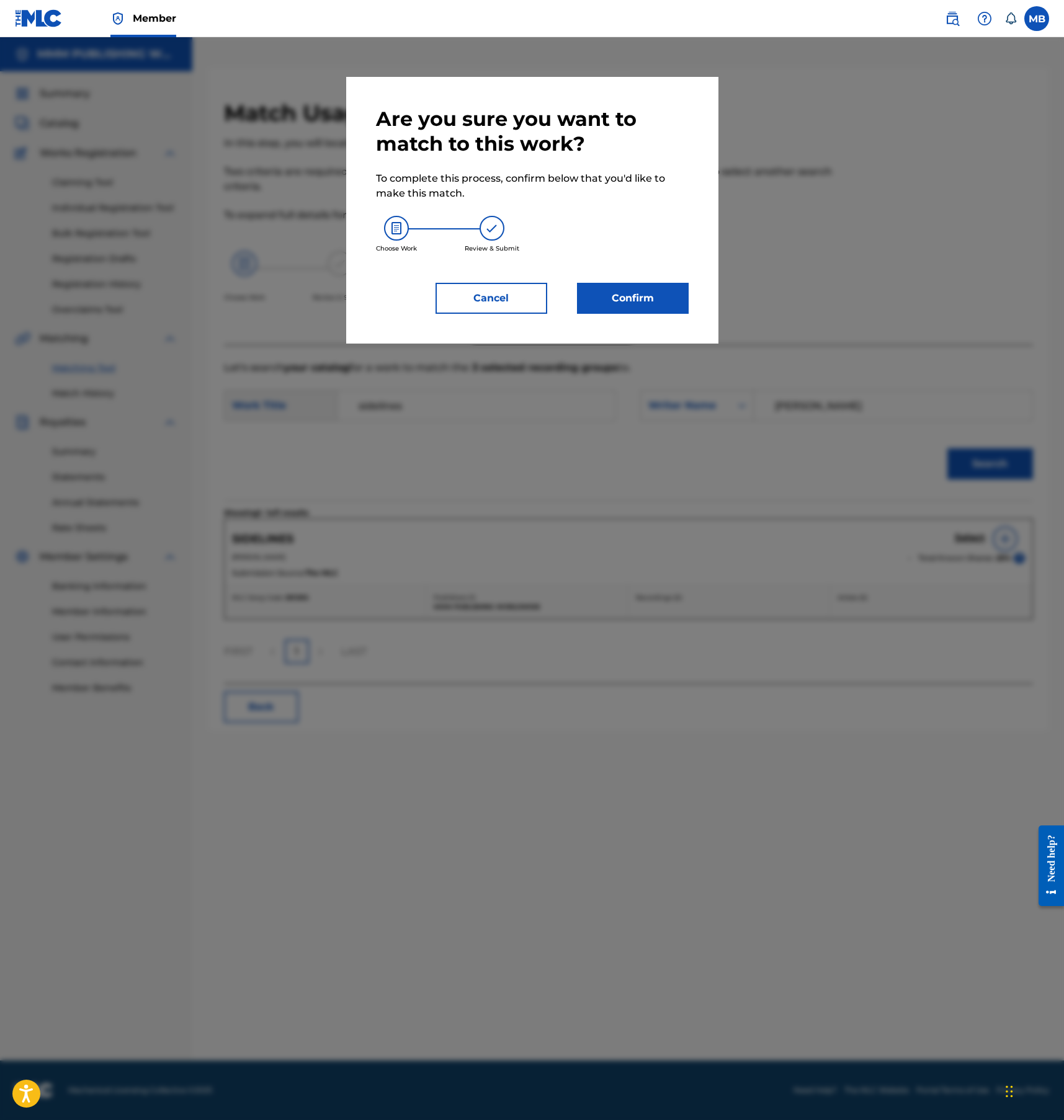
click at [606, 321] on div "Are you sure you want to match to this work? To complete this process, confirm …" at bounding box center [532, 209] width 372 height 266
click at [606, 307] on button "Confirm" at bounding box center [632, 298] width 111 height 31
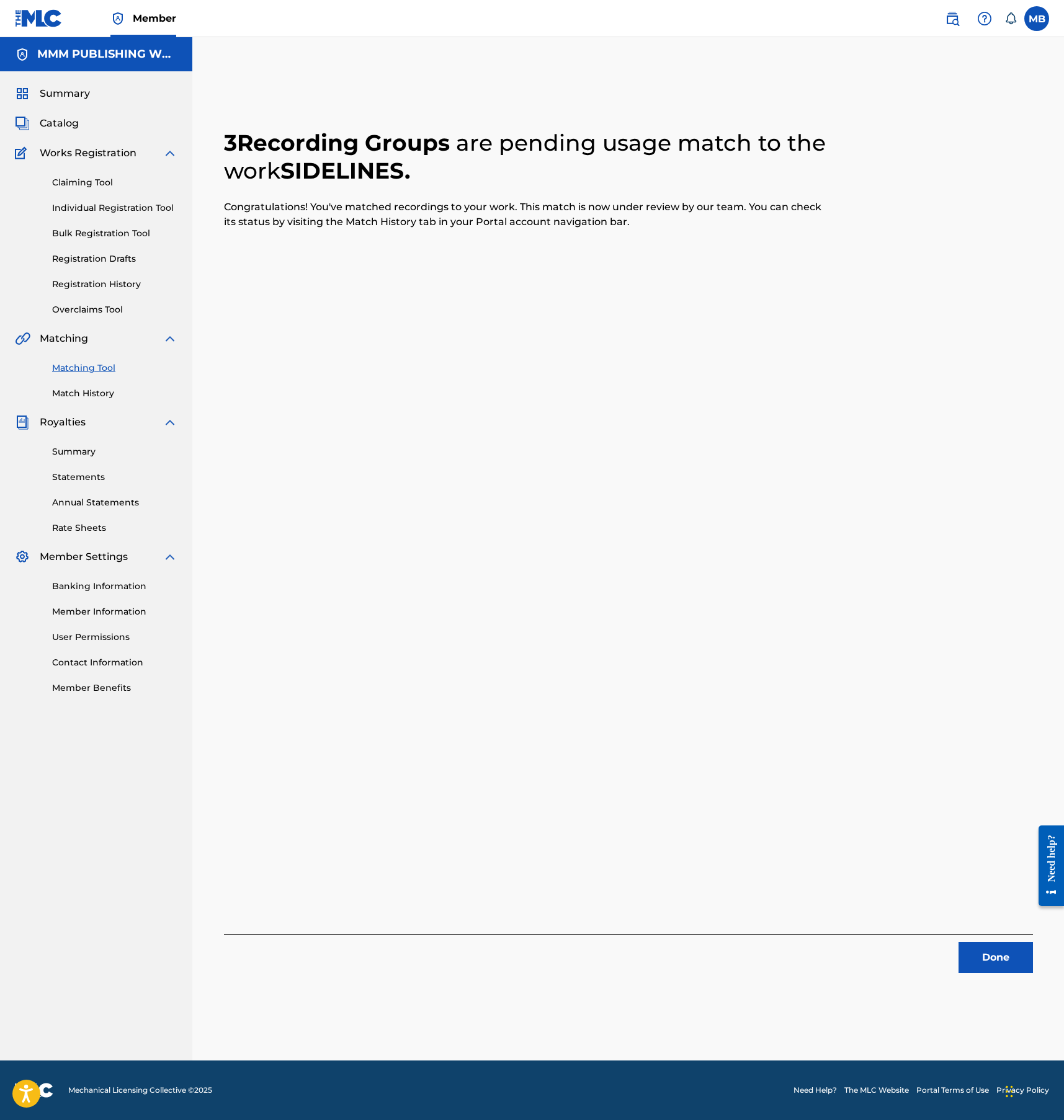
click at [96, 375] on div "Matching Tool Match History" at bounding box center [96, 373] width 163 height 54
click at [96, 373] on link "Matching Tool" at bounding box center [115, 368] width 126 height 13
click at [96, 371] on link "Matching Tool" at bounding box center [115, 368] width 126 height 13
click at [385, 351] on div "3 Recording Groups are pending usage match to the work SIDELINES . Congratulati…" at bounding box center [628, 537] width 809 height 874
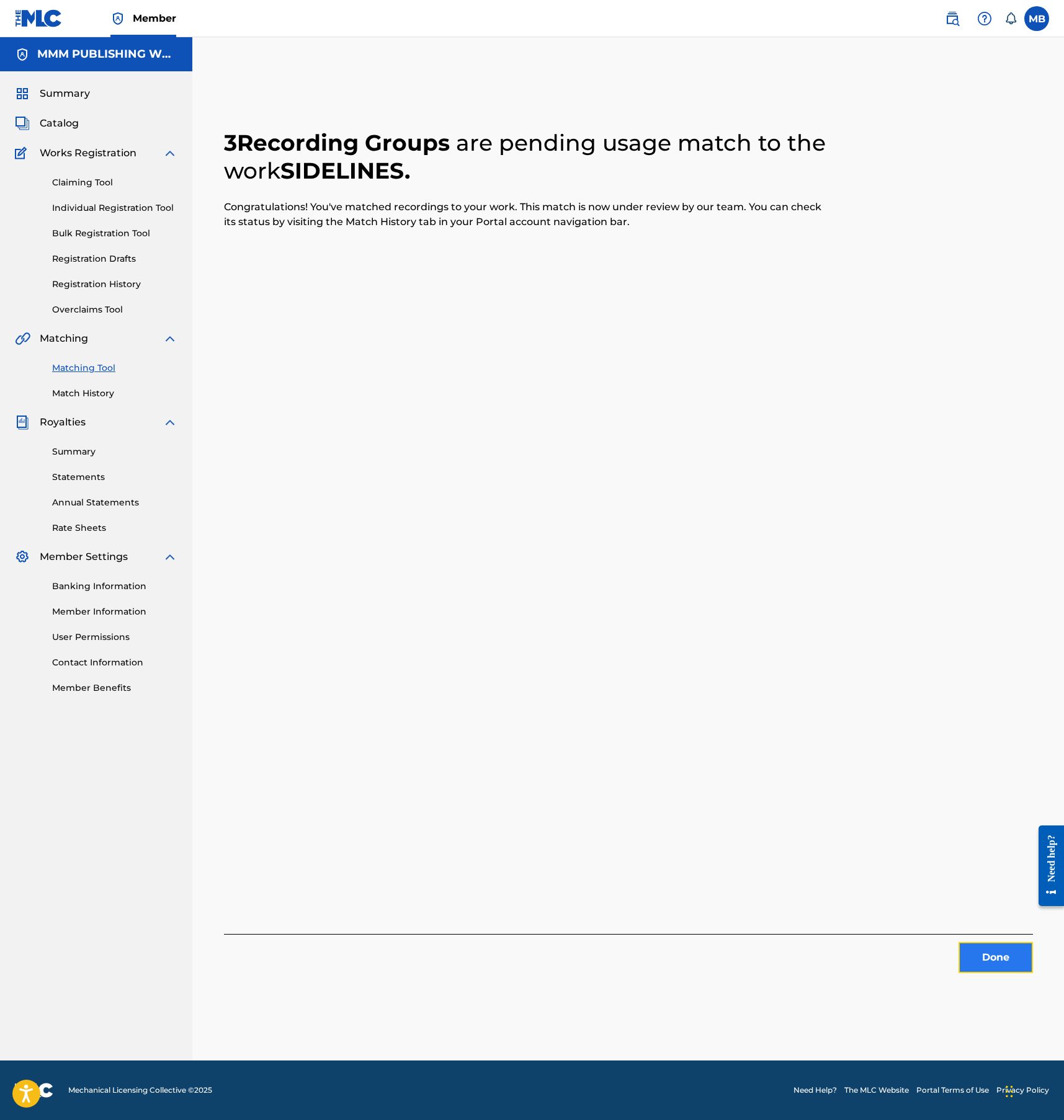
click at [999, 955] on button "Done" at bounding box center [995, 957] width 74 height 31
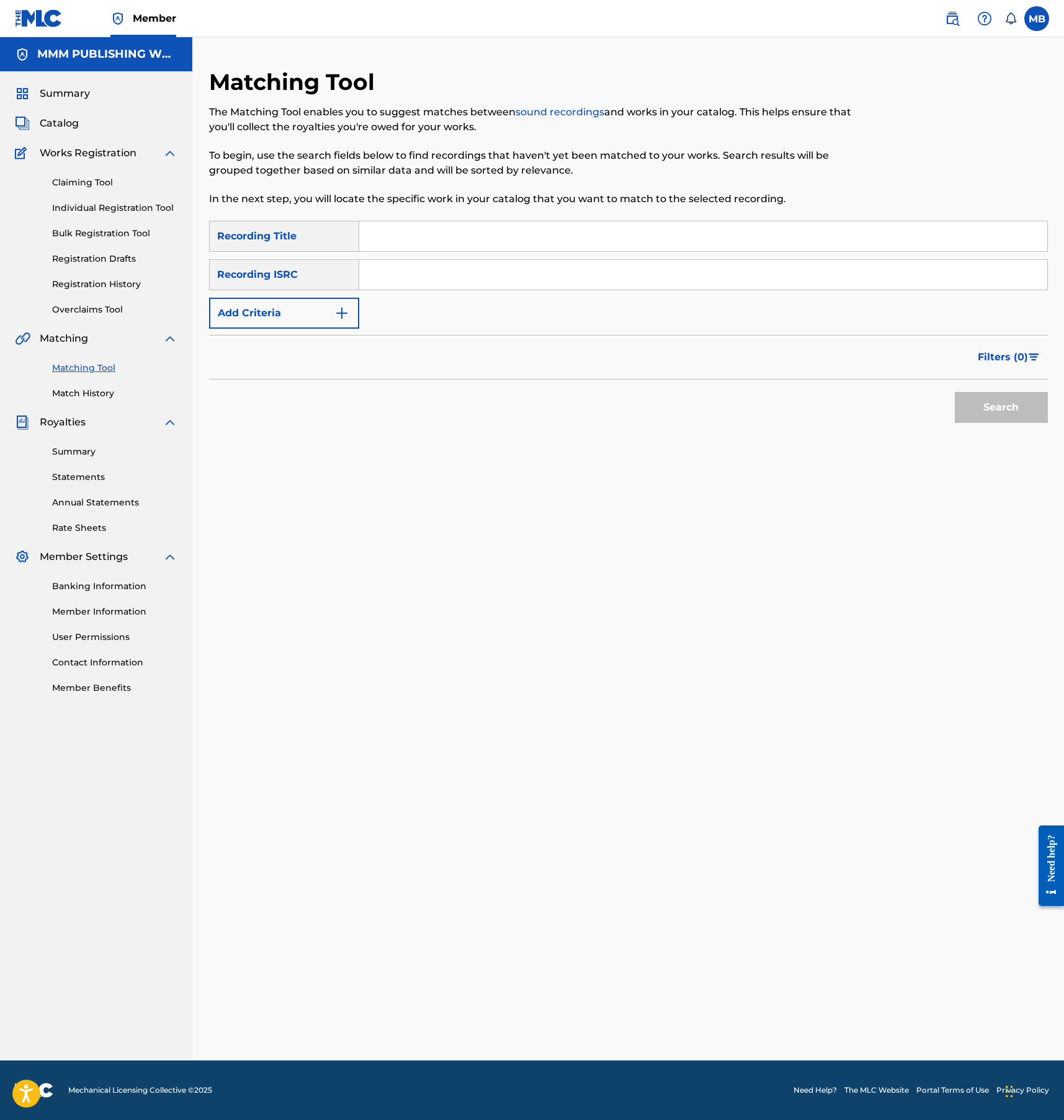
click at [483, 238] on input "Search Form" at bounding box center [703, 236] width 688 height 30
click at [572, 245] on input "geeked" at bounding box center [703, 236] width 688 height 30
type input "unlimited"
paste input "USUYG1314899"
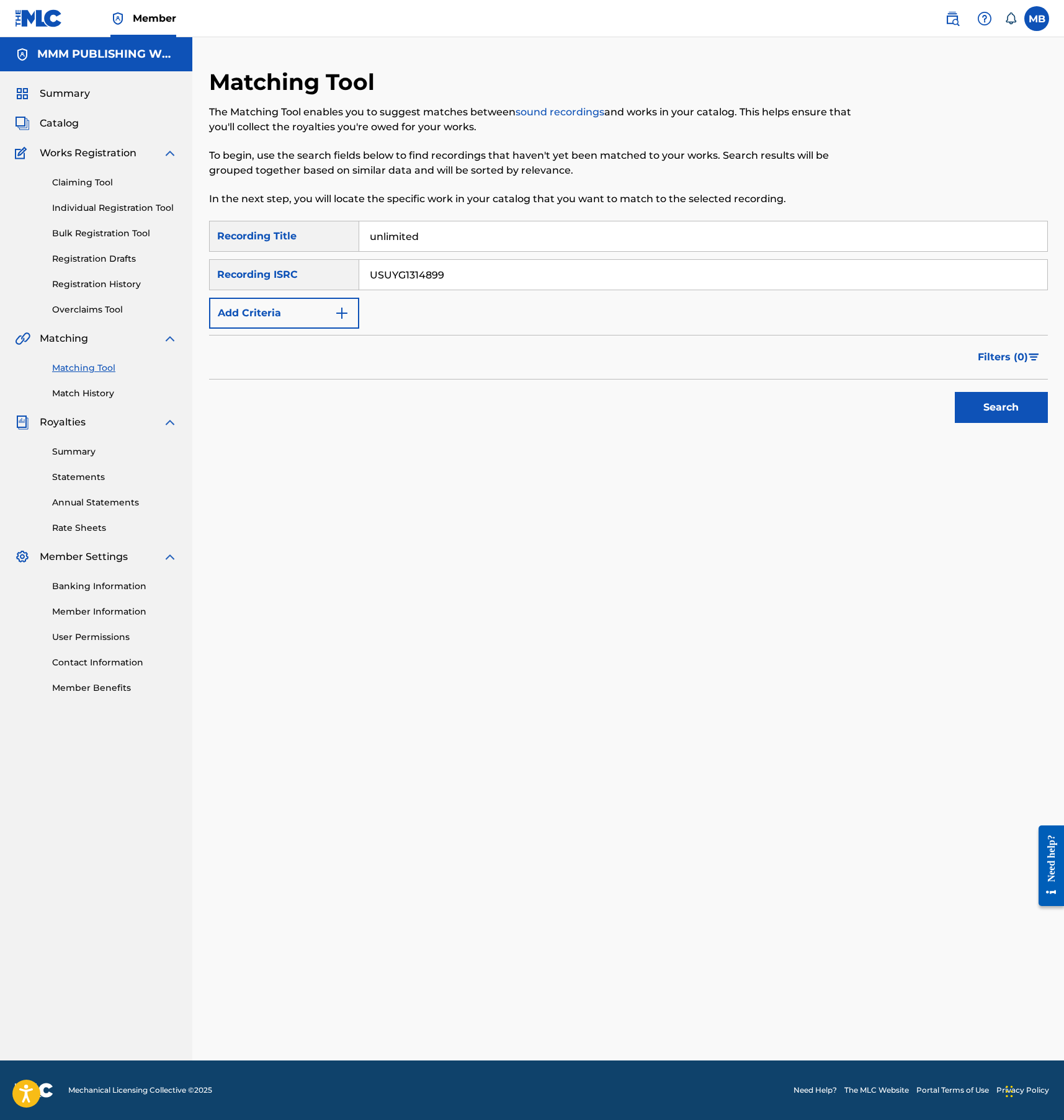
type input "USUYG1314899"
click at [955, 392] on button "Search" at bounding box center [1002, 407] width 93 height 31
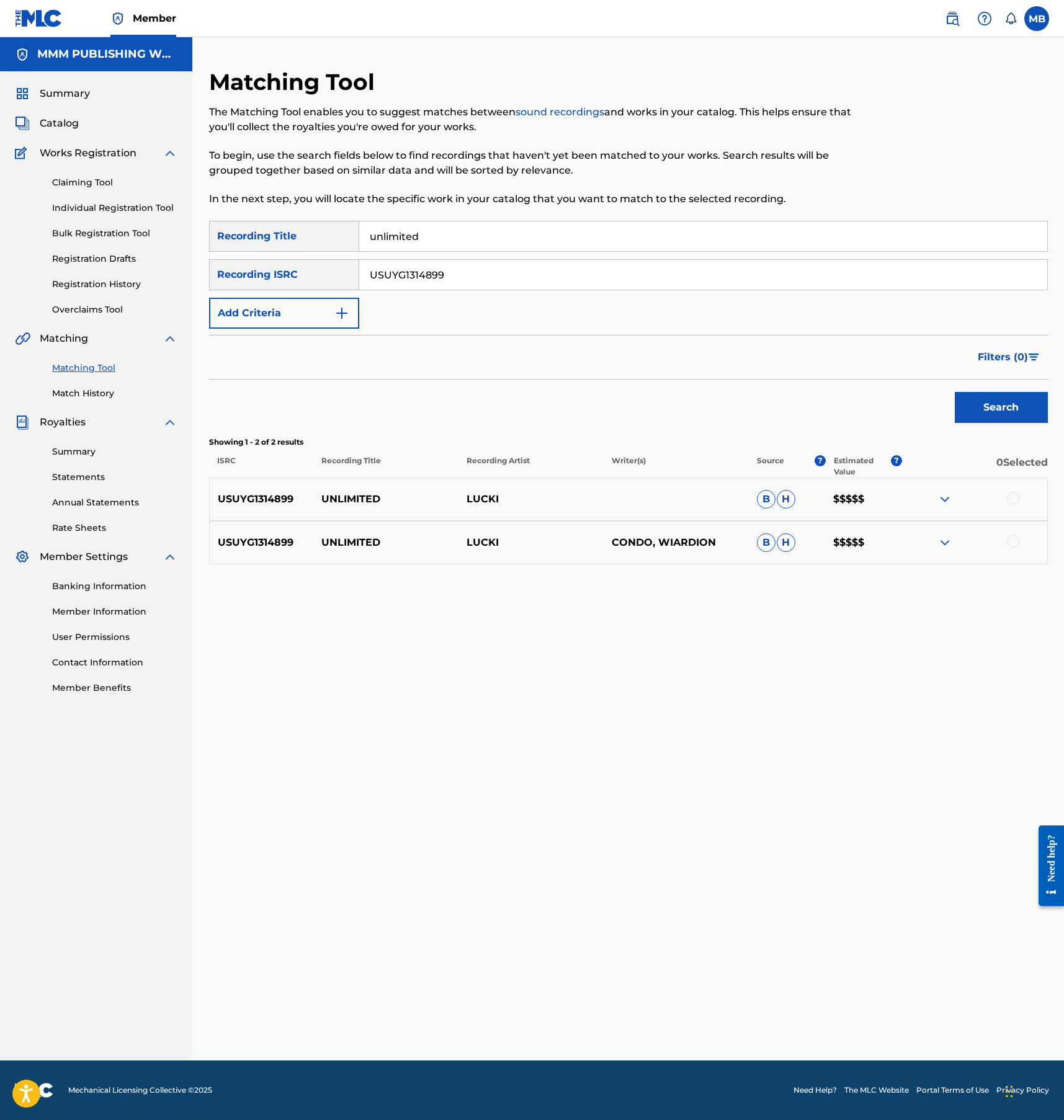
click at [1007, 496] on div at bounding box center [1013, 498] width 13 height 13
click at [1007, 552] on div "USUYG1314899 UNLIMITED LUCKI CONDO, WIARDION B H $$$$$" at bounding box center [628, 542] width 839 height 43
click at [1007, 540] on div at bounding box center [1013, 541] width 13 height 13
click at [884, 1035] on div "Matching Tool The Matching Tool enables you to suggest matches between sound re…" at bounding box center [628, 564] width 839 height 993
click at [884, 1028] on button "Match 2 Groups" at bounding box center [871, 1019] width 137 height 31
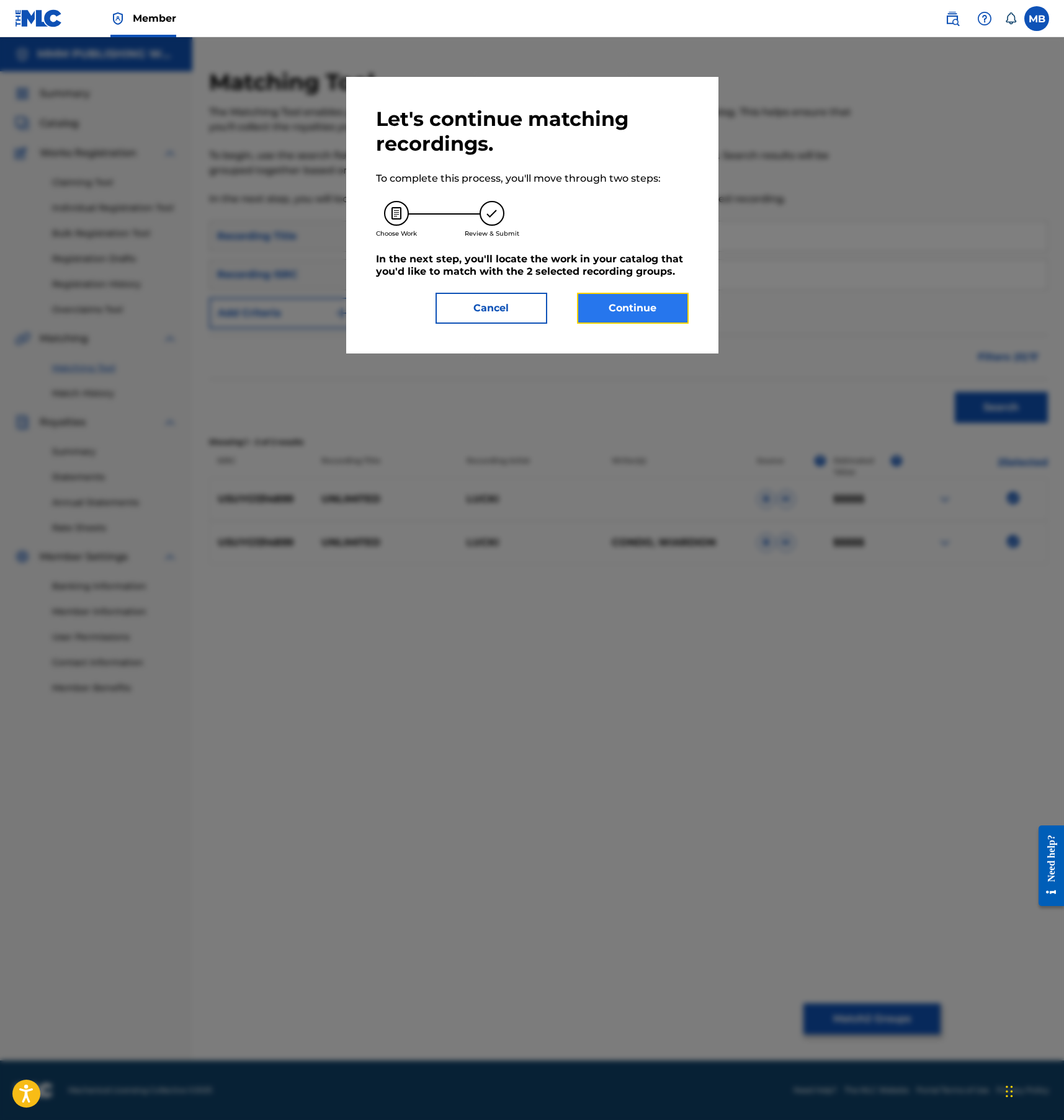
click at [636, 314] on button "Continue" at bounding box center [632, 307] width 111 height 31
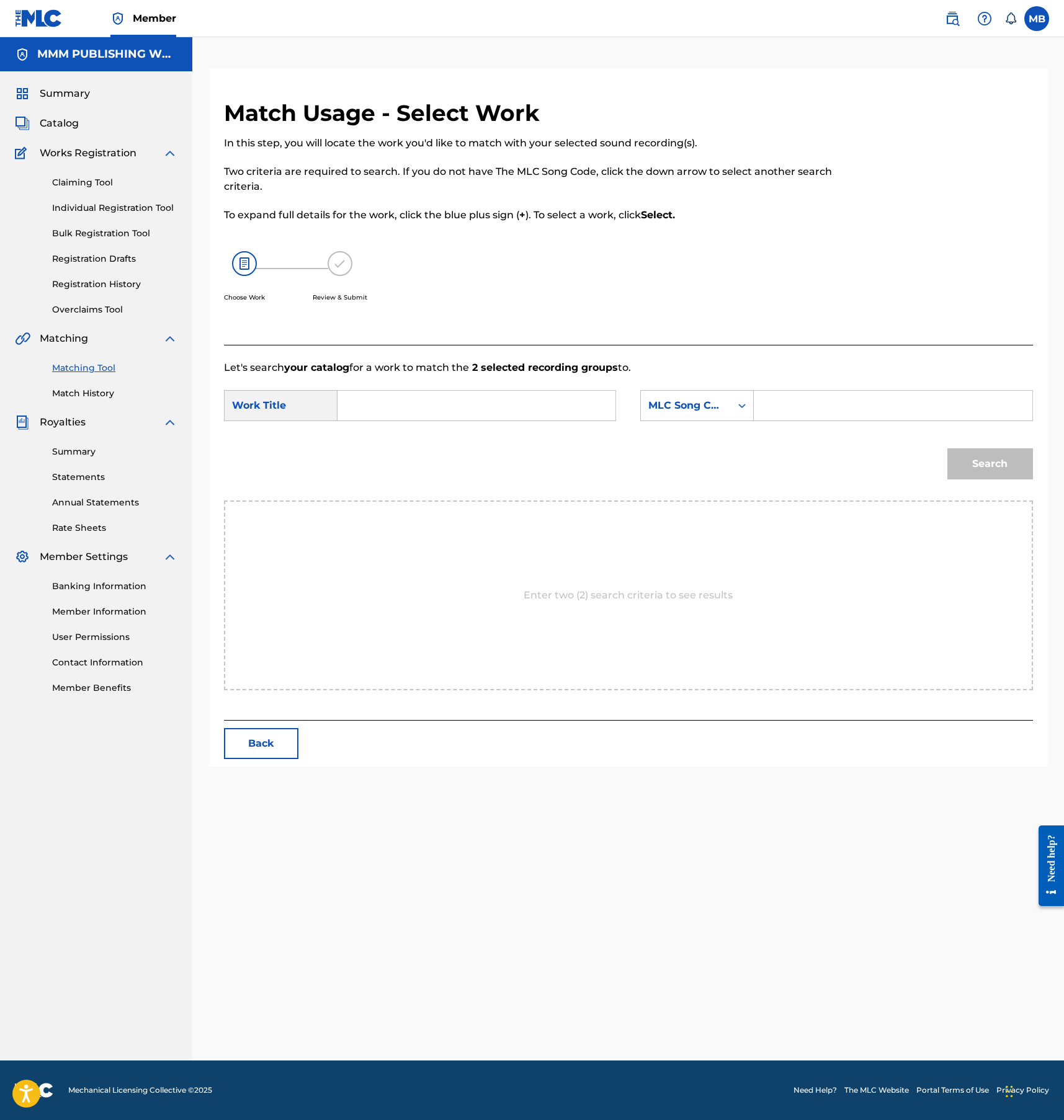
click at [448, 427] on div "SearchWithCriteriafe9f4e2b-31aa-4c30-bfd1-e38e2b871da0 Work Title SearchWithCri…" at bounding box center [628, 409] width 809 height 39
click at [448, 422] on div "SearchWithCriteriafe9f4e2b-31aa-4c30-bfd1-e38e2b871da0 Work Title SearchWithCri…" at bounding box center [628, 409] width 809 height 39
click at [448, 413] on input "Search Form" at bounding box center [476, 405] width 257 height 30
type input "unlimited"
click at [633, 415] on div "SearchWithCriteriafe9f4e2b-31aa-4c30-bfd1-e38e2b871da0 Work Title unlimited Sea…" at bounding box center [628, 409] width 809 height 39
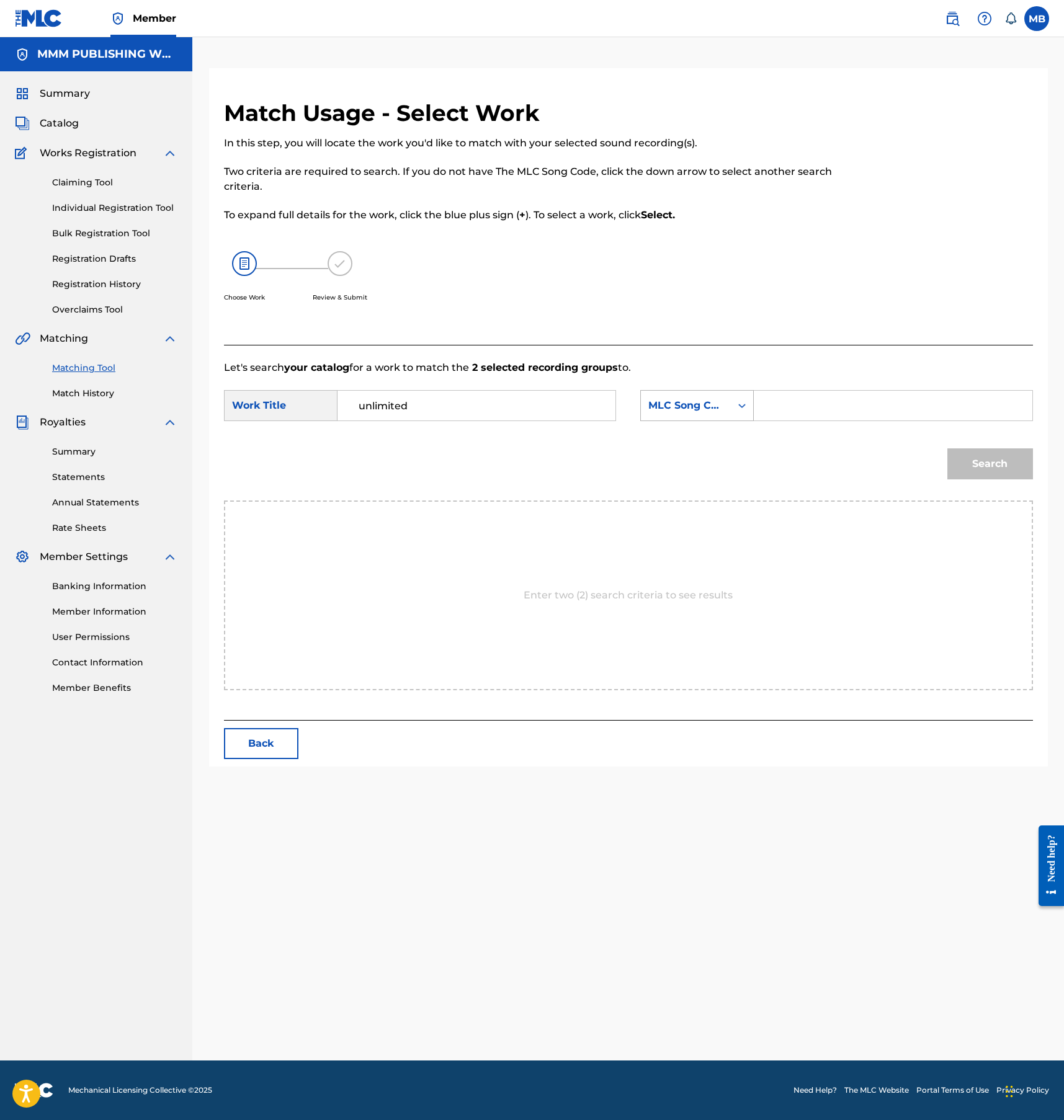
click at [678, 410] on div "MLC Song Code" at bounding box center [685, 405] width 75 height 15
click at [681, 431] on div "Writer Name" at bounding box center [697, 436] width 112 height 31
click at [793, 413] on input "Search Form" at bounding box center [892, 405] width 257 height 30
click at [947, 448] on button "Search" at bounding box center [990, 463] width 85 height 31
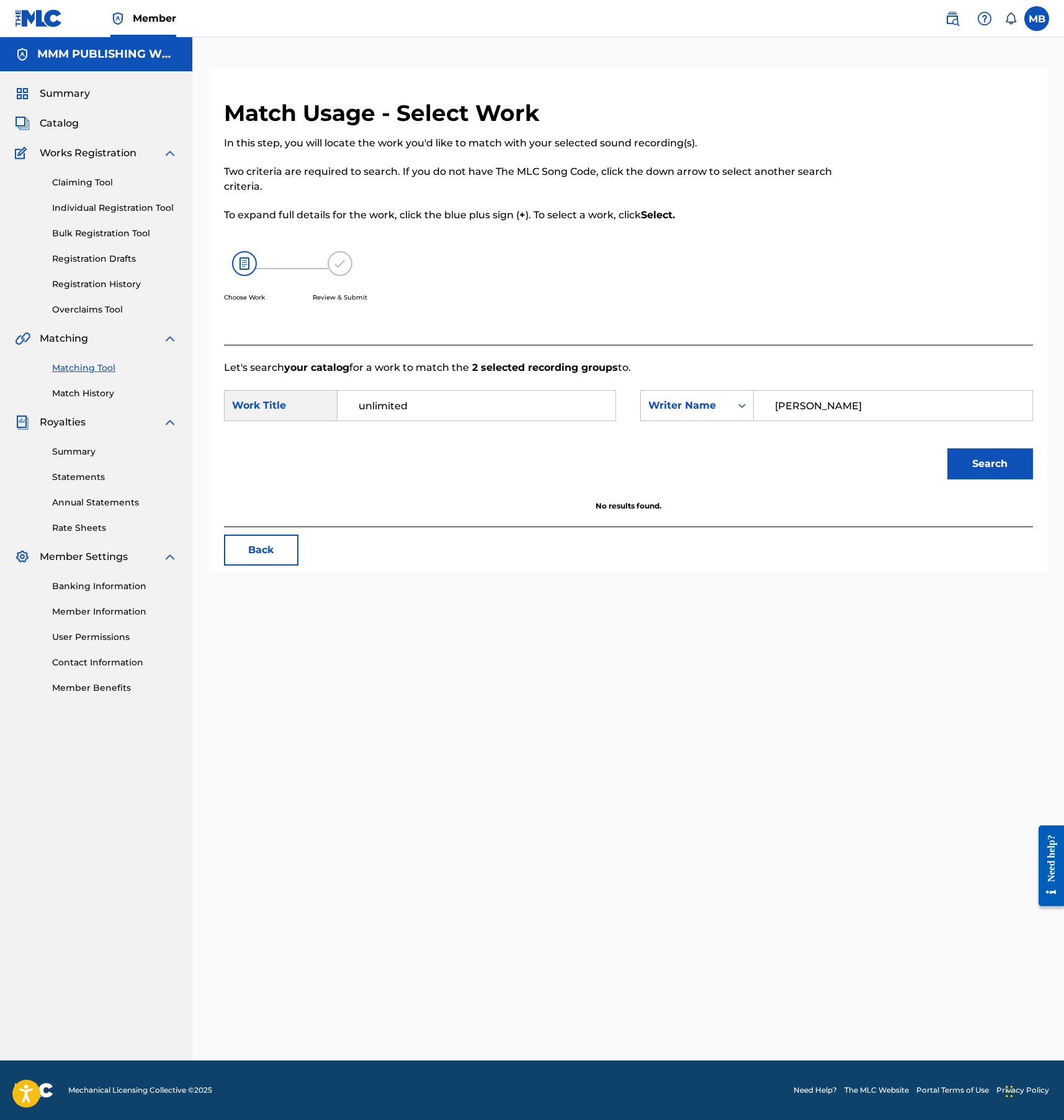
click at [809, 397] on input "logan" at bounding box center [892, 405] width 257 height 30
type input "marvin"
click at [947, 448] on button "Search" at bounding box center [990, 463] width 85 height 31
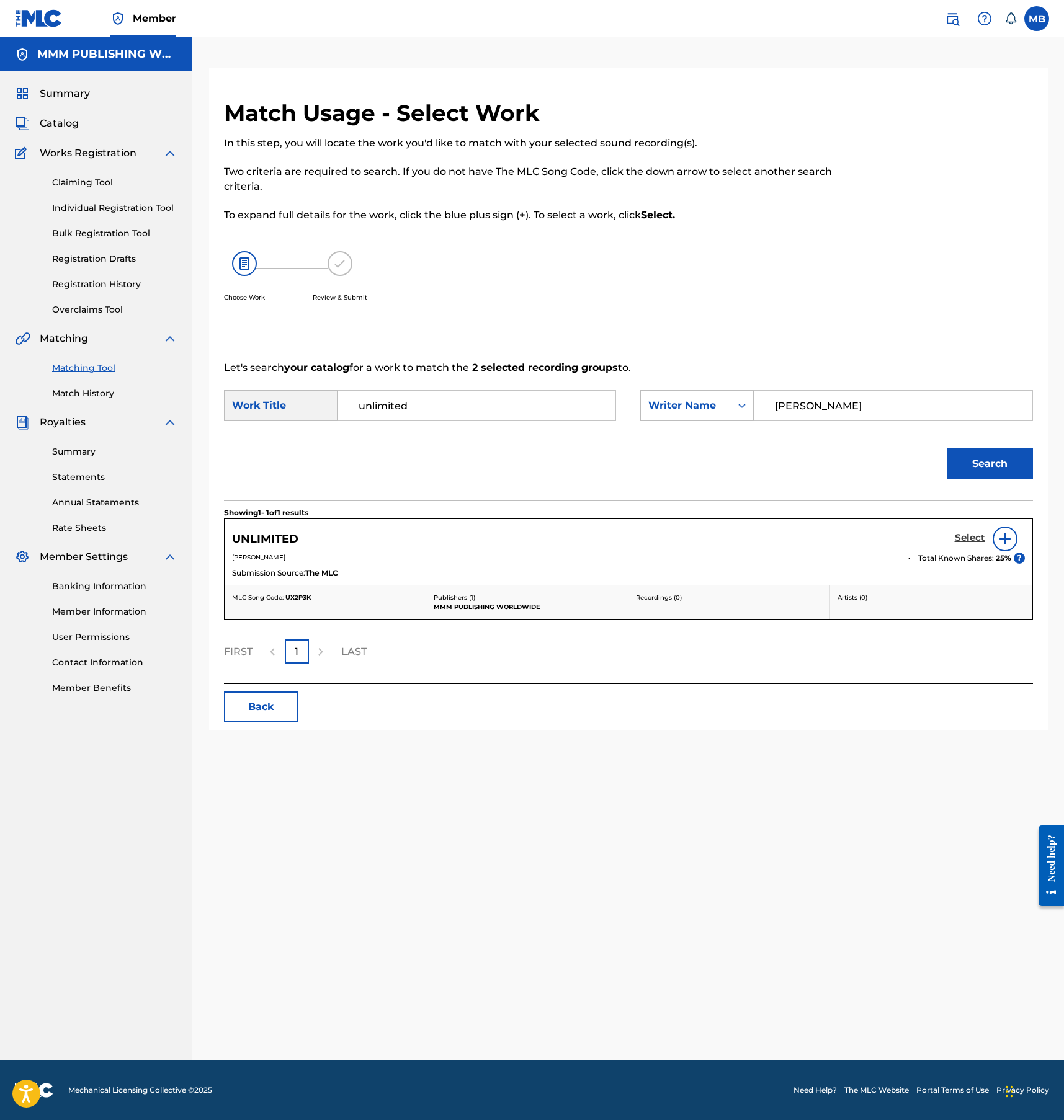
click at [960, 532] on h5 "Select" at bounding box center [970, 537] width 30 height 12
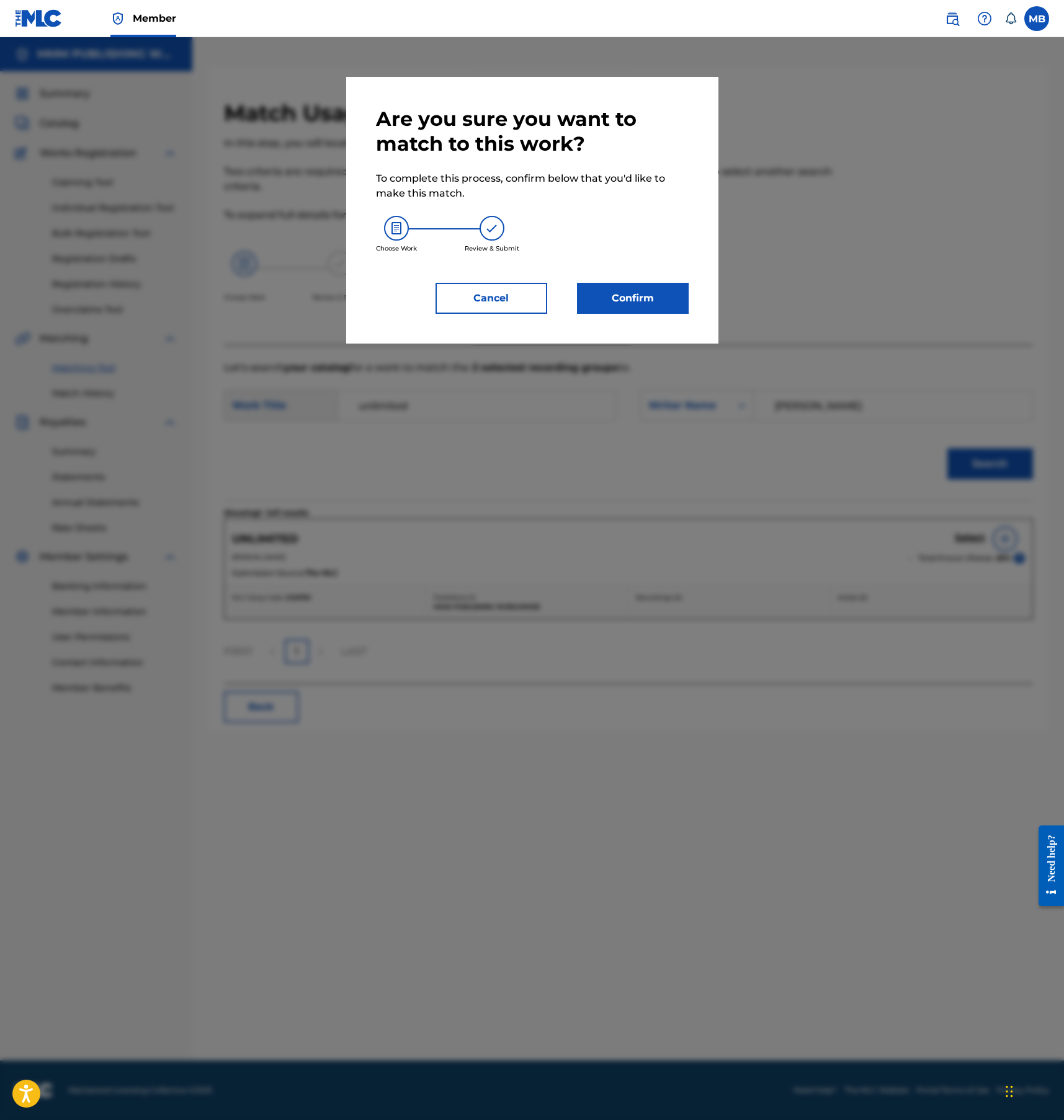
click at [669, 319] on div "Are you sure you want to match to this work? To complete this process, confirm …" at bounding box center [532, 209] width 372 height 266
click at [667, 307] on button "Confirm" at bounding box center [632, 298] width 111 height 31
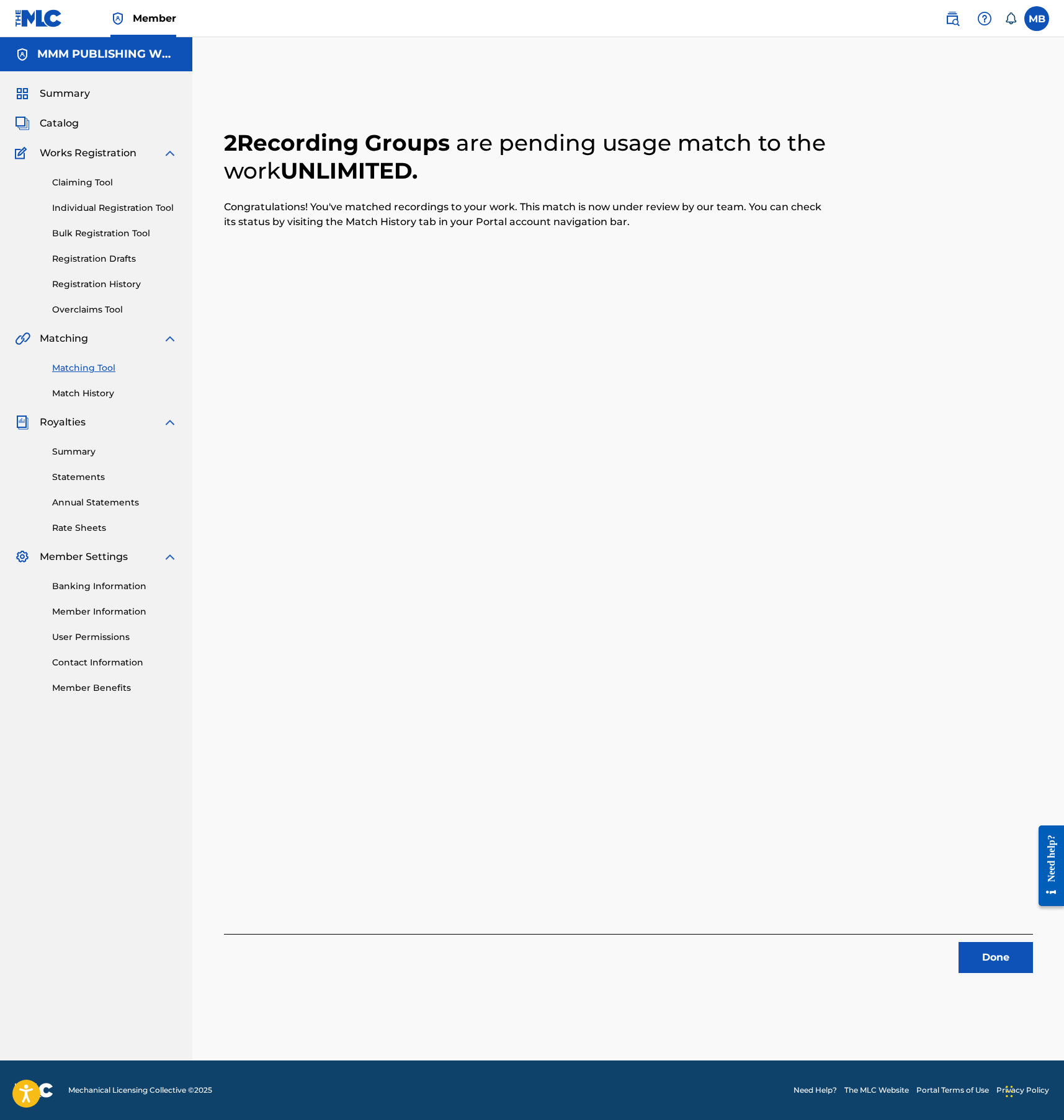
click at [1004, 983] on div "2 Recording Groups are pending usage match to the work UNLIMITED . Congratulati…" at bounding box center [628, 564] width 869 height 993
click at [997, 947] on button "Done" at bounding box center [995, 957] width 74 height 31
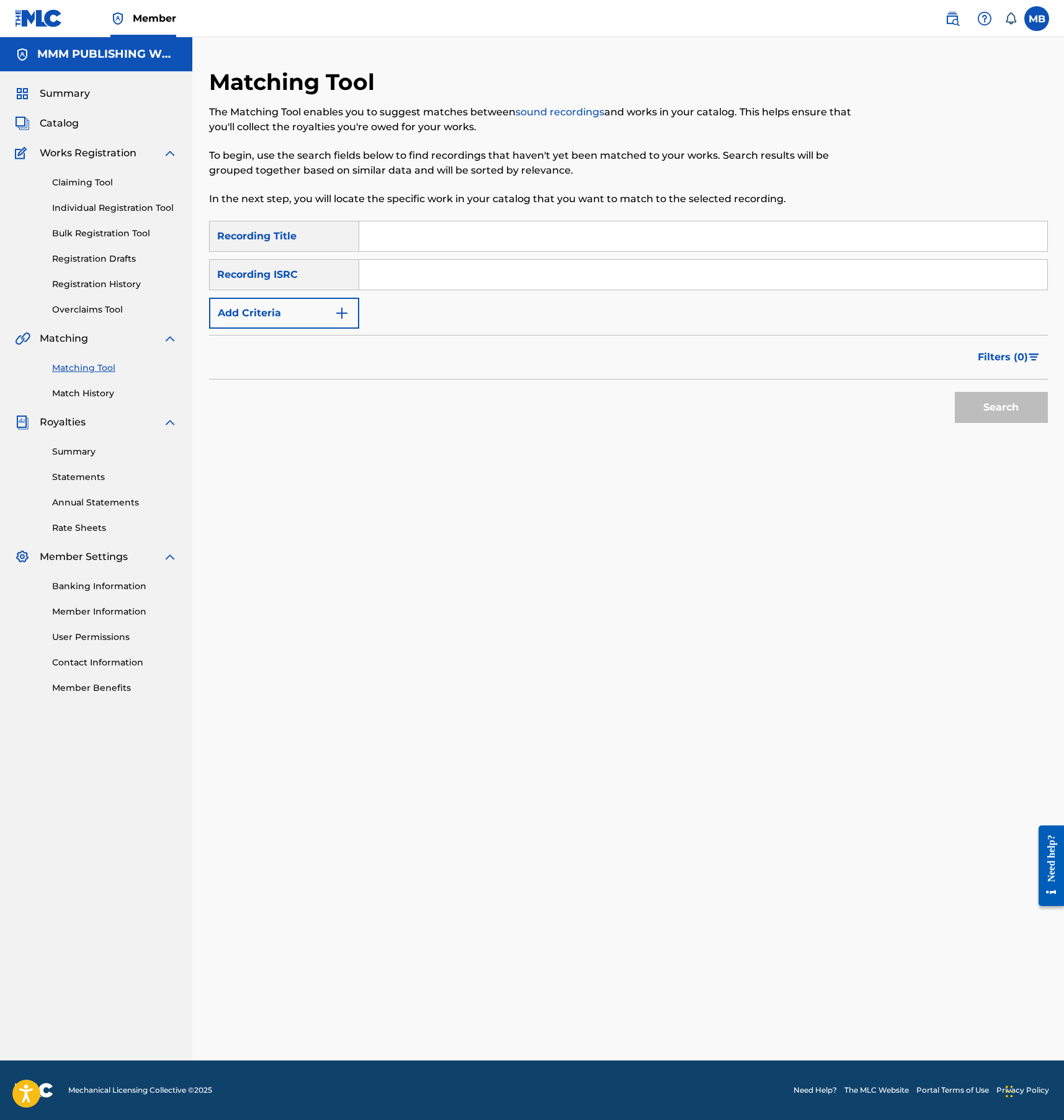
click at [395, 232] on input "Search Form" at bounding box center [703, 236] width 688 height 30
type input "hush skit"
paste input "USUYG1278008"
type input "USUYG1278008"
click at [955, 392] on button "Search" at bounding box center [1002, 407] width 93 height 31
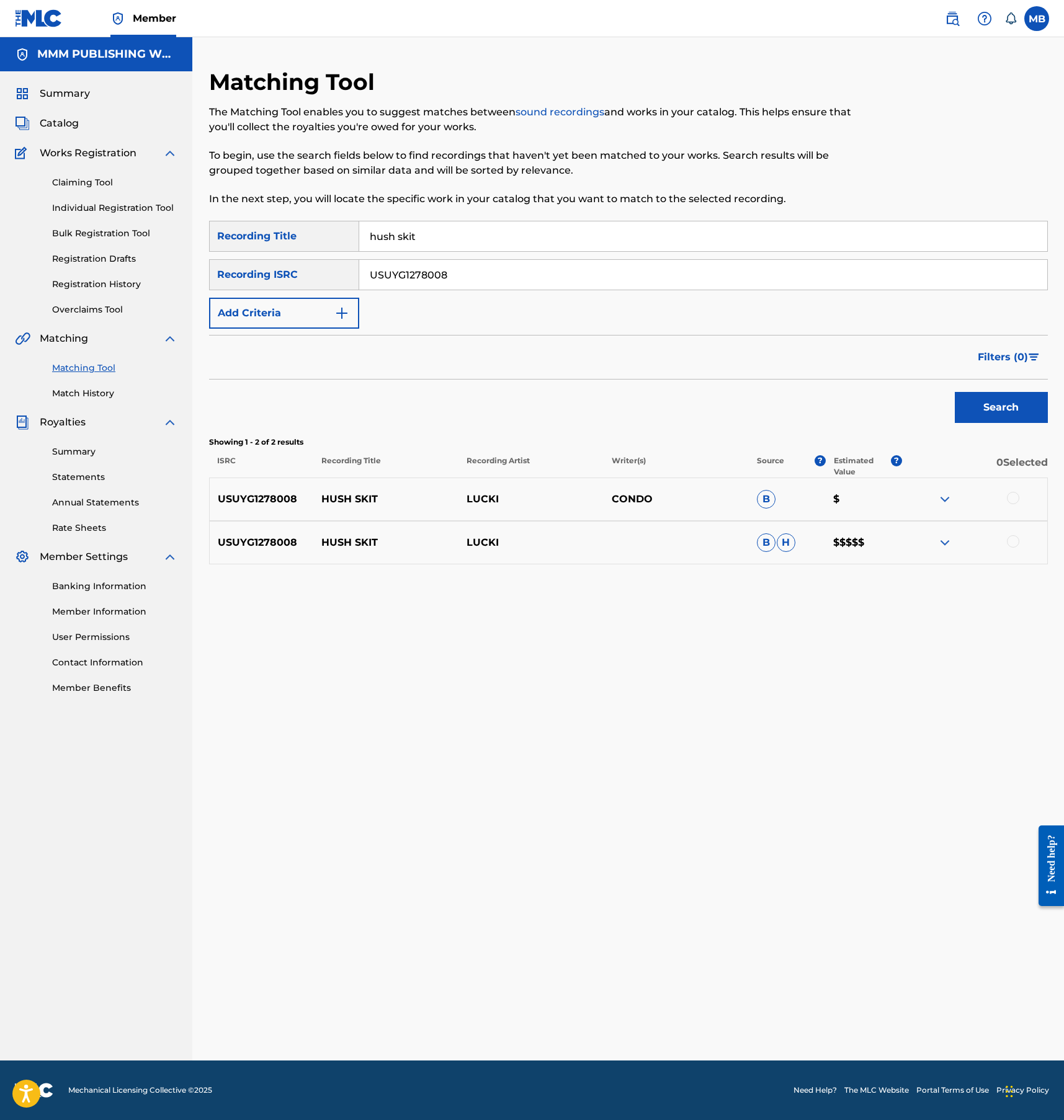
click at [1009, 497] on div at bounding box center [1013, 498] width 13 height 13
click at [1012, 542] on div at bounding box center [1013, 541] width 13 height 13
click at [885, 1011] on button "Match 2 Groups" at bounding box center [871, 1019] width 137 height 31
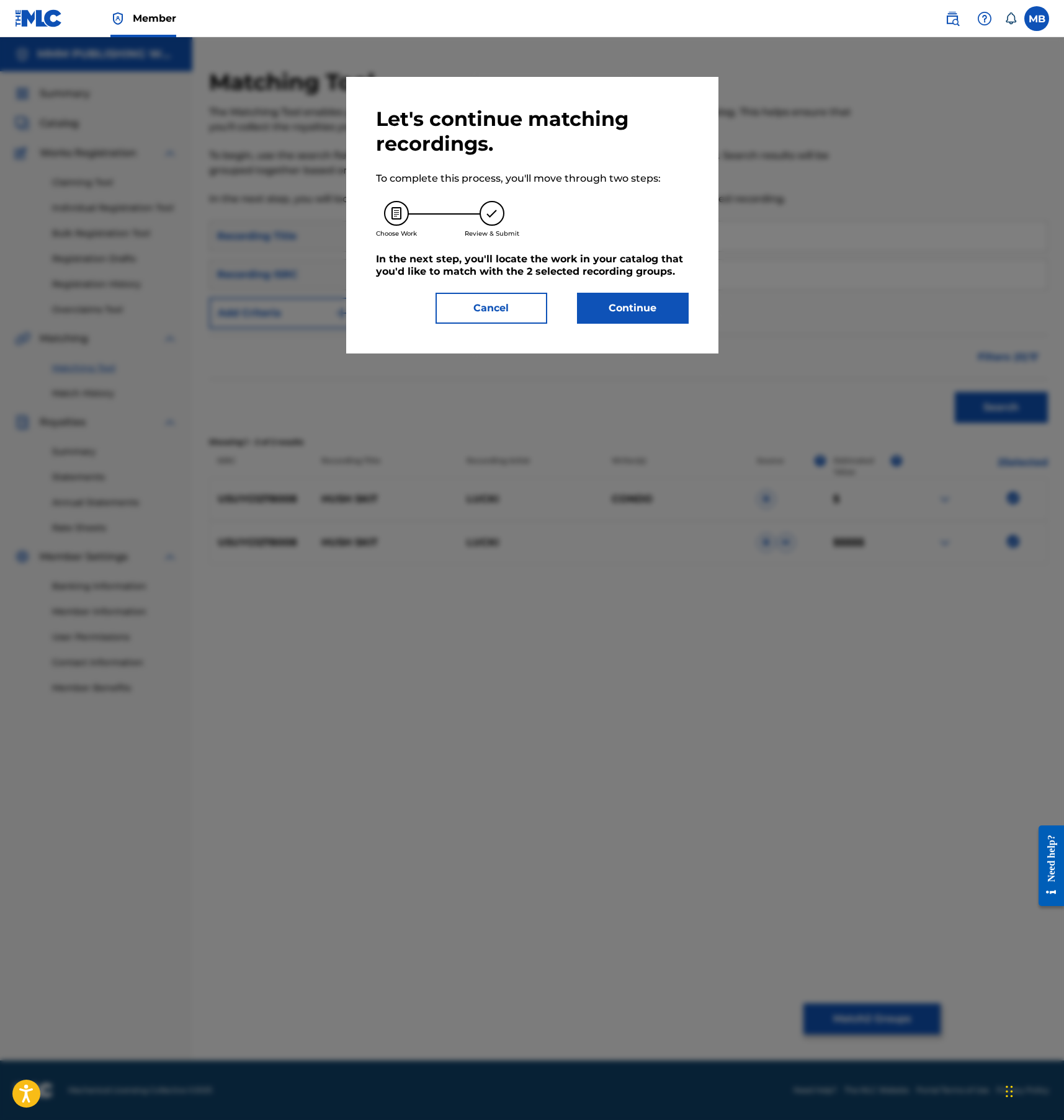
click at [626, 288] on div "Let's continue matching recordings. To complete this process, you'll move throu…" at bounding box center [533, 215] width 313 height 217
click at [626, 306] on button "Continue" at bounding box center [632, 307] width 111 height 31
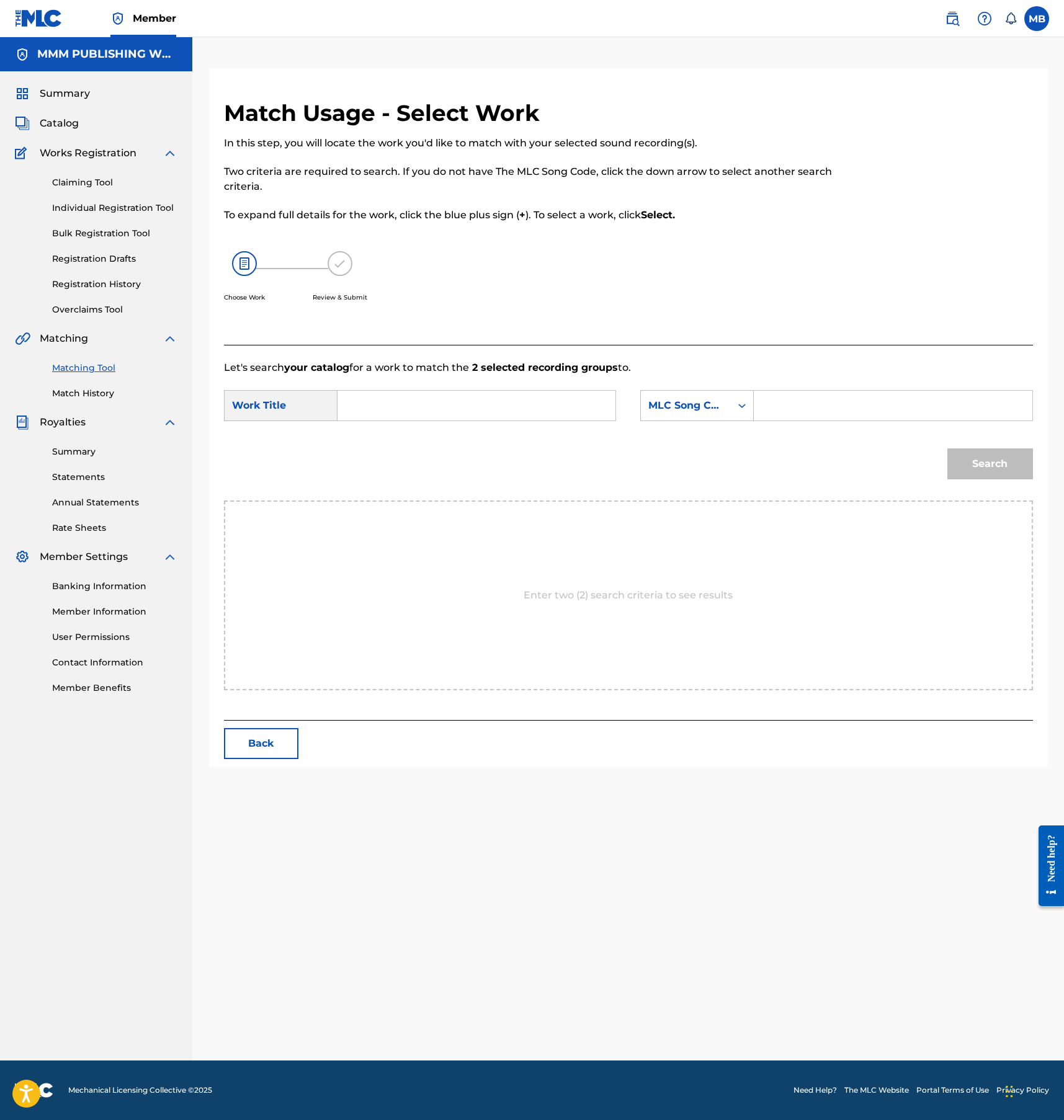
click at [446, 405] on input "Search Form" at bounding box center [476, 405] width 257 height 30
type input "hush skit"
type input "marvin"
click at [947, 448] on button "Search" at bounding box center [990, 463] width 85 height 31
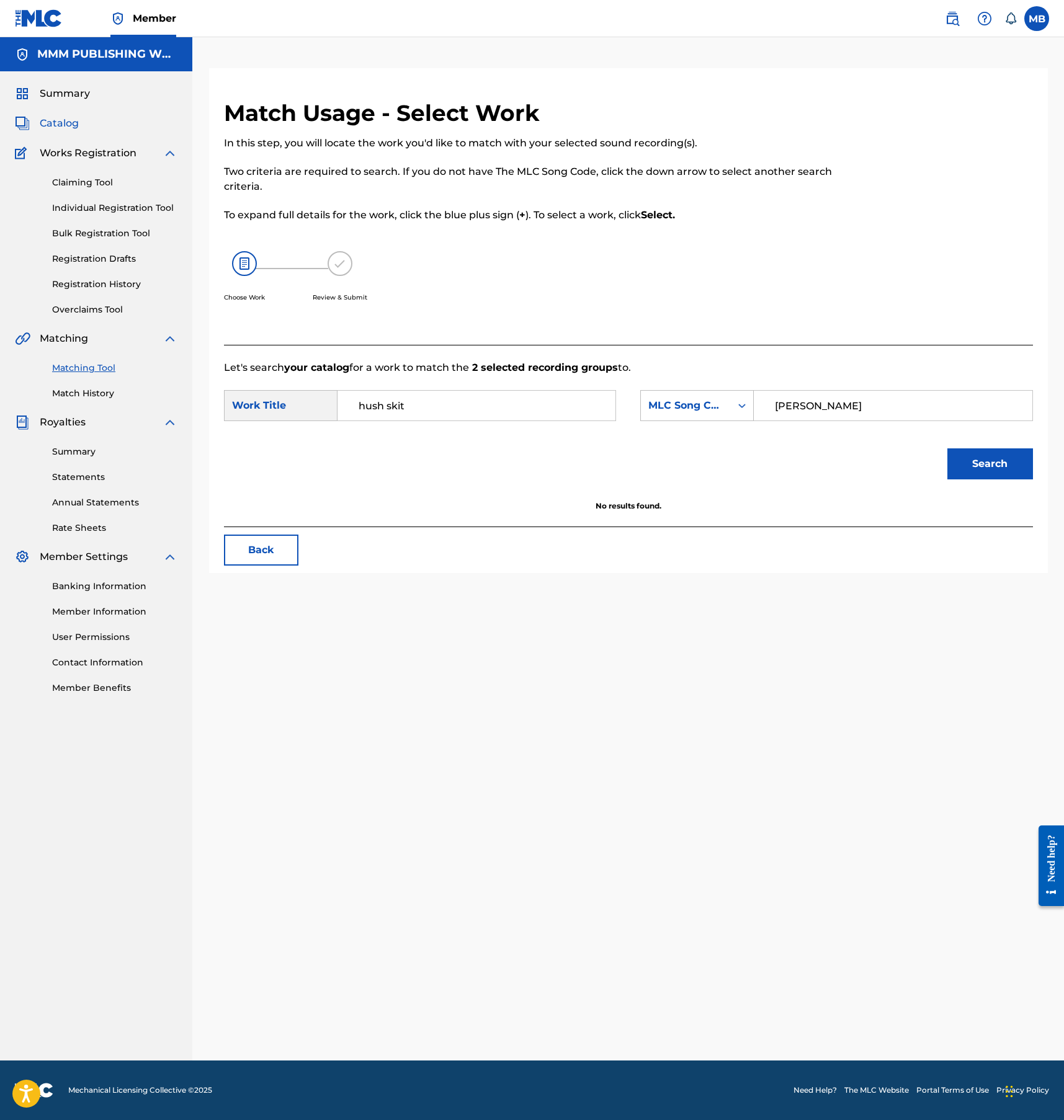
click at [58, 126] on span "Catalog" at bounding box center [58, 123] width 39 height 15
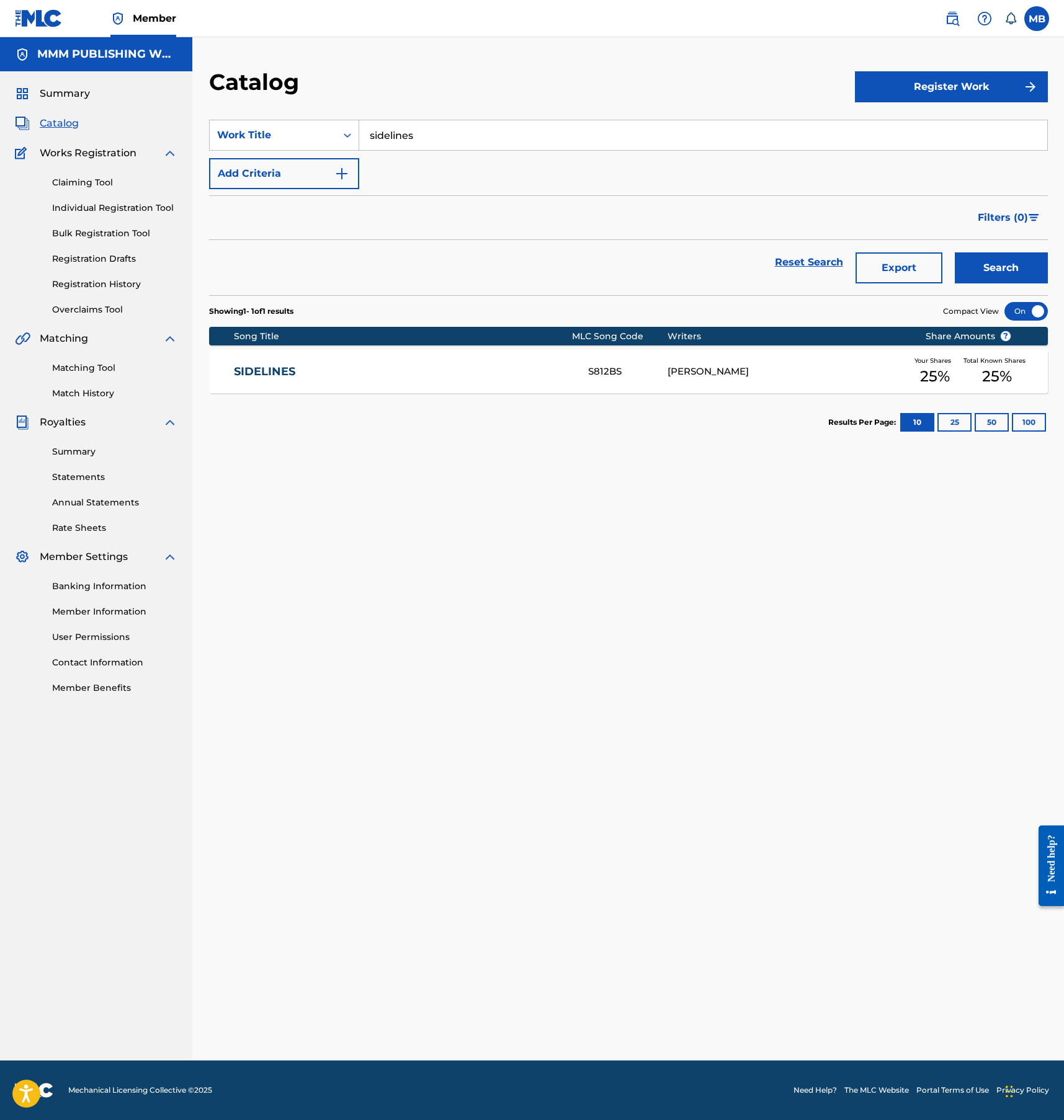
click at [400, 114] on section "SearchWithCriteria957c3b13-640d-4bb4-bee8-d3cdaeab5059 Work Title sidelines Add…" at bounding box center [628, 200] width 839 height 190
click at [400, 133] on input "sidelines" at bounding box center [703, 135] width 688 height 30
type input "hush"
click at [955, 252] on button "Search" at bounding box center [1002, 267] width 93 height 31
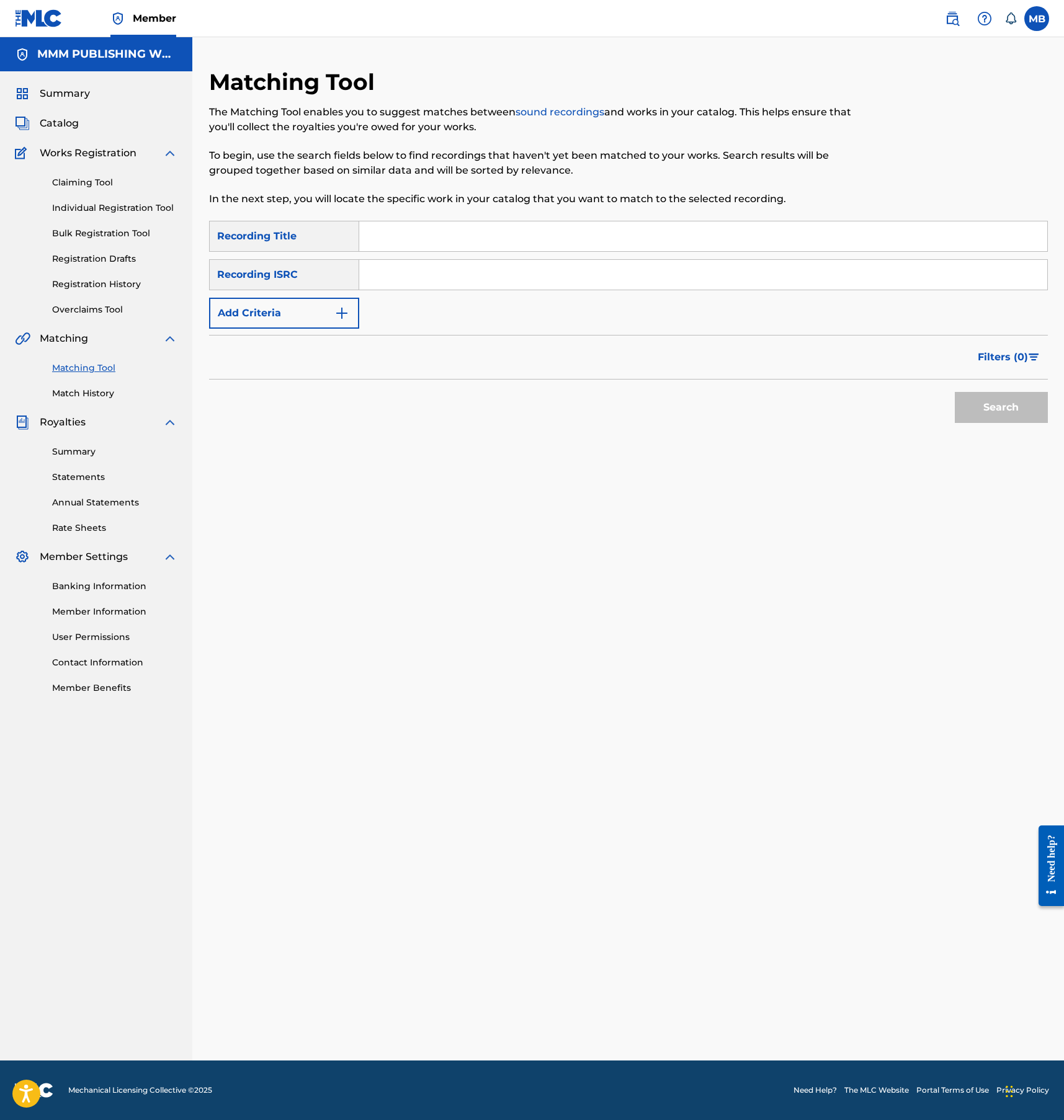
click at [408, 240] on input "Search Form" at bounding box center [703, 236] width 688 height 30
click at [408, 284] on input "Search Form" at bounding box center [703, 275] width 688 height 30
paste input "USUYG1278008"
type input "USUYG1278008"
click at [413, 247] on input "Search Form" at bounding box center [703, 236] width 688 height 30
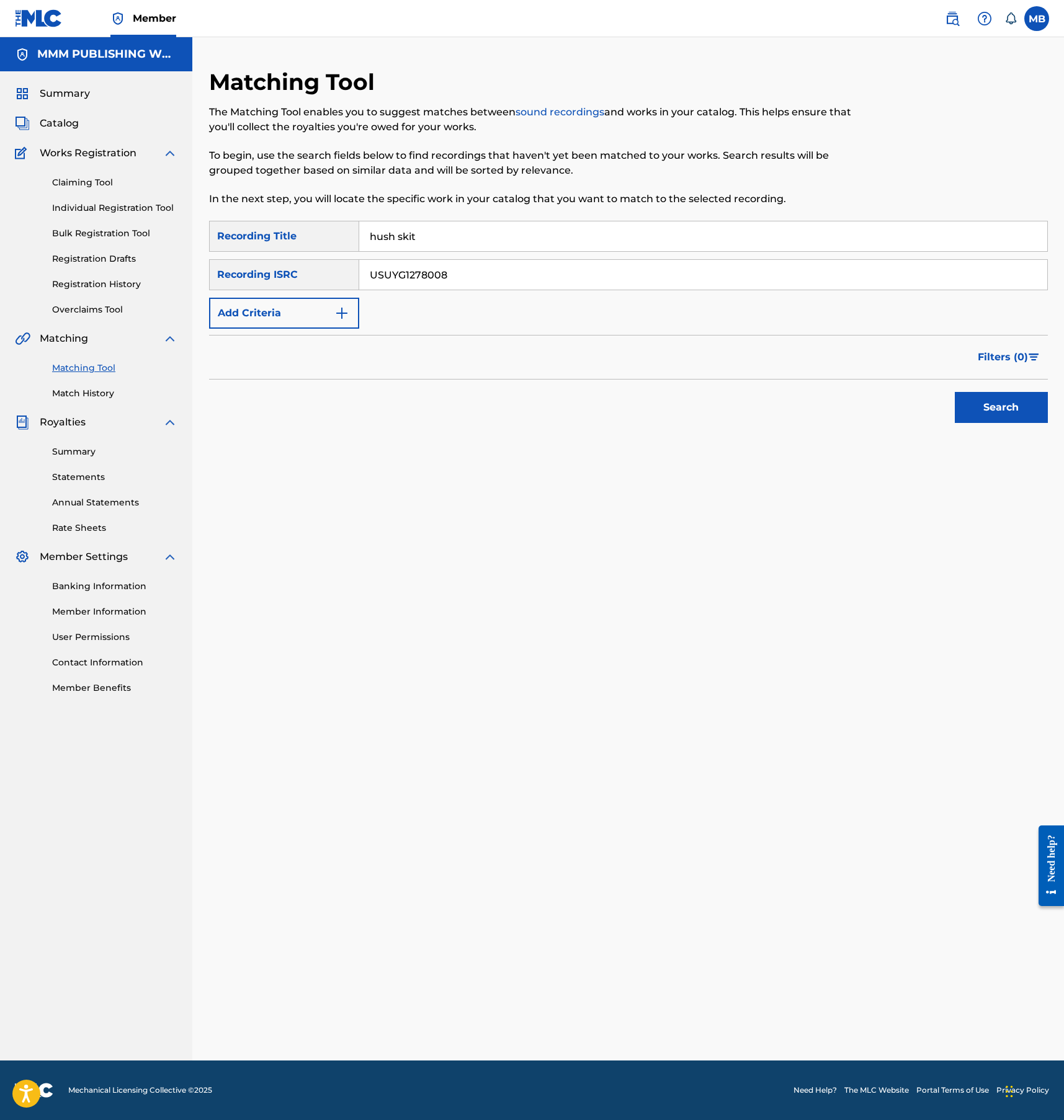
type input "hush skit"
click at [955, 392] on button "Search" at bounding box center [1002, 407] width 93 height 31
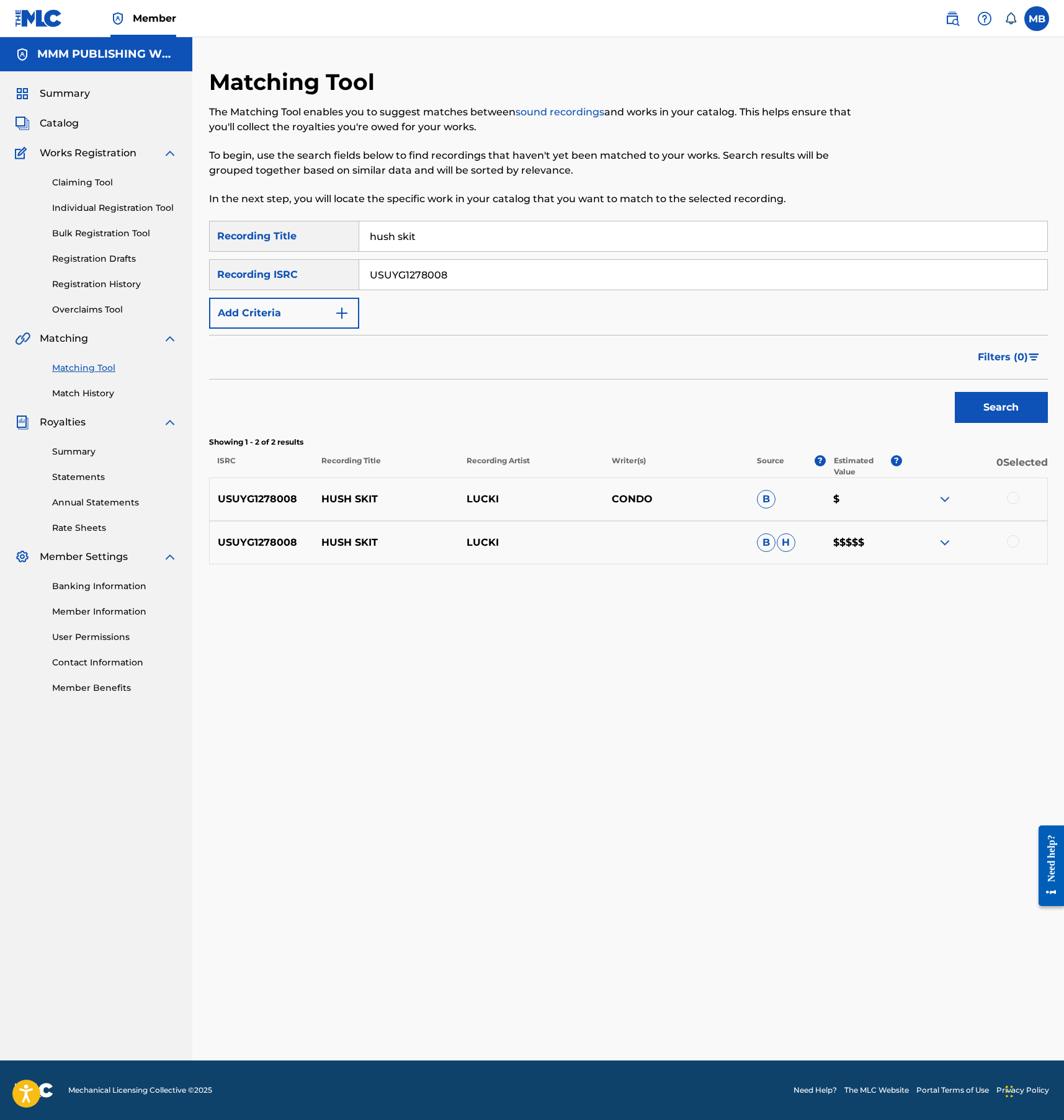
click at [1010, 500] on div at bounding box center [1013, 498] width 13 height 13
click at [1010, 534] on div "USUYG1278008 HUSH SKIT LUCKI B H $$$$$" at bounding box center [628, 542] width 839 height 43
click at [1012, 552] on div "USUYG1278008 HUSH SKIT LUCKI B H $$$$$" at bounding box center [628, 542] width 839 height 43
click at [1012, 539] on div at bounding box center [1013, 541] width 13 height 13
click at [889, 1016] on button "Match 2 Groups" at bounding box center [871, 1019] width 137 height 31
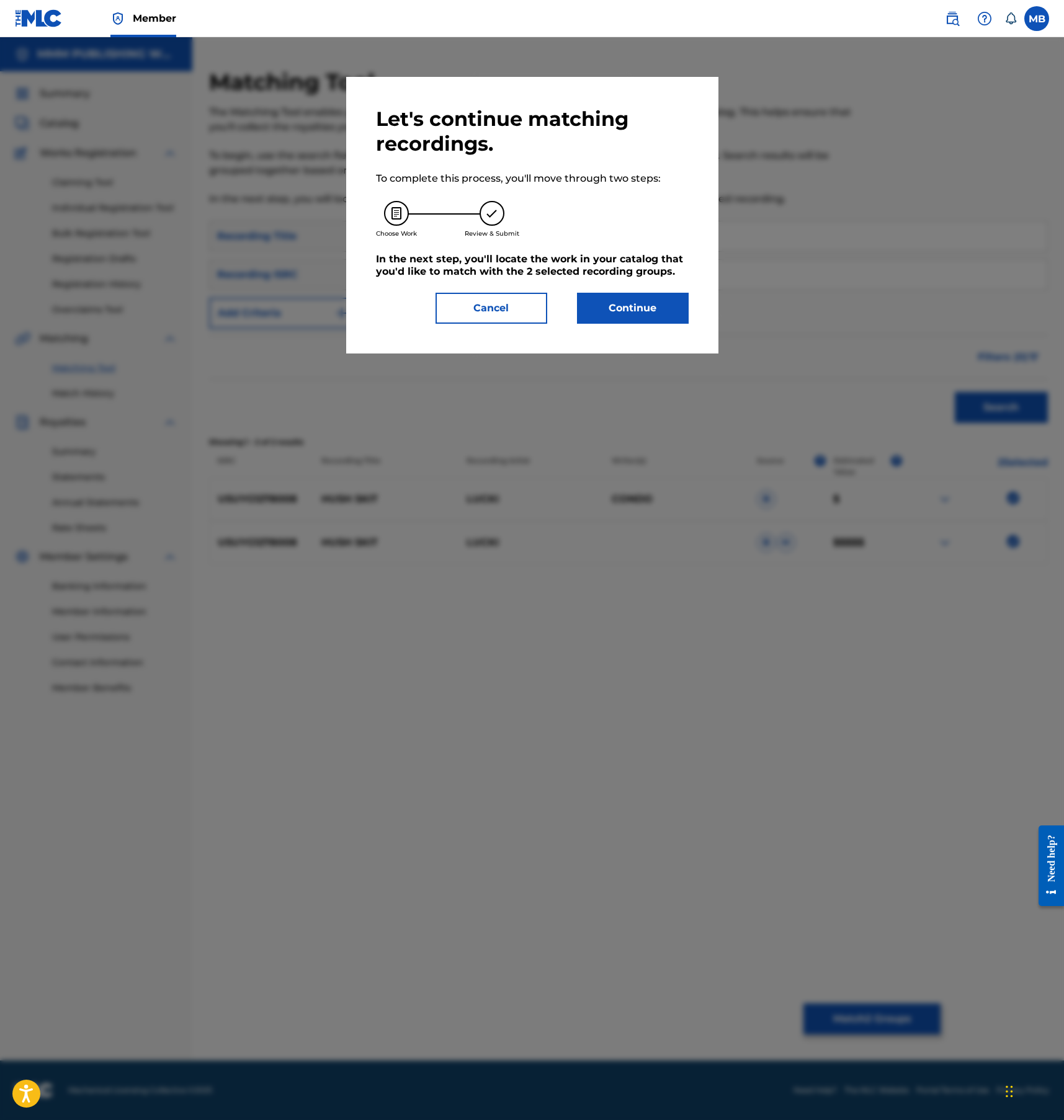
click at [677, 347] on div "Let's continue matching recordings. To complete this process, you'll move throu…" at bounding box center [532, 215] width 372 height 277
click at [662, 318] on button "Continue" at bounding box center [632, 307] width 111 height 31
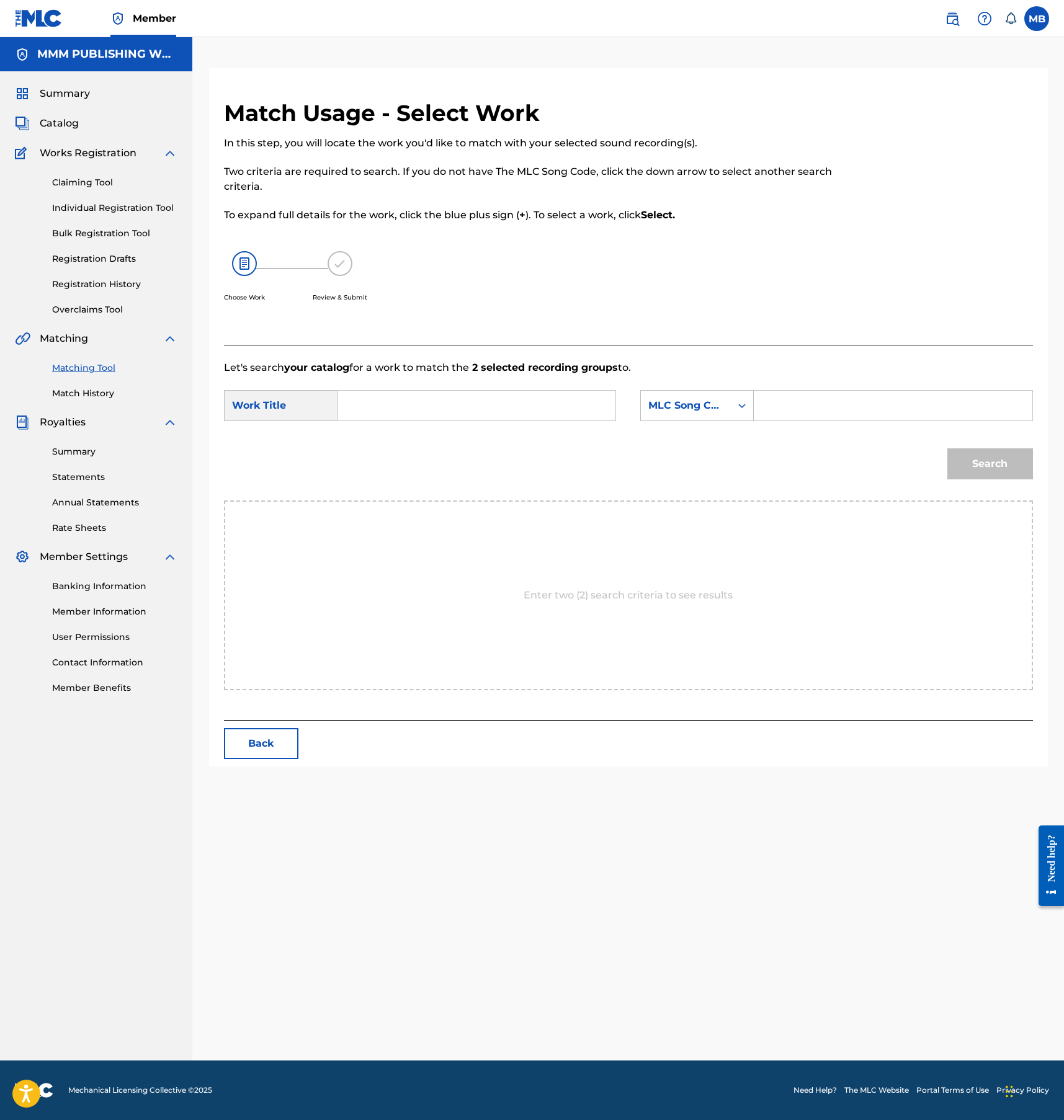
click at [507, 394] on input "Search Form" at bounding box center [476, 405] width 257 height 30
type input "hush skit"
type input "marvin"
click at [947, 448] on button "Search" at bounding box center [990, 463] width 85 height 31
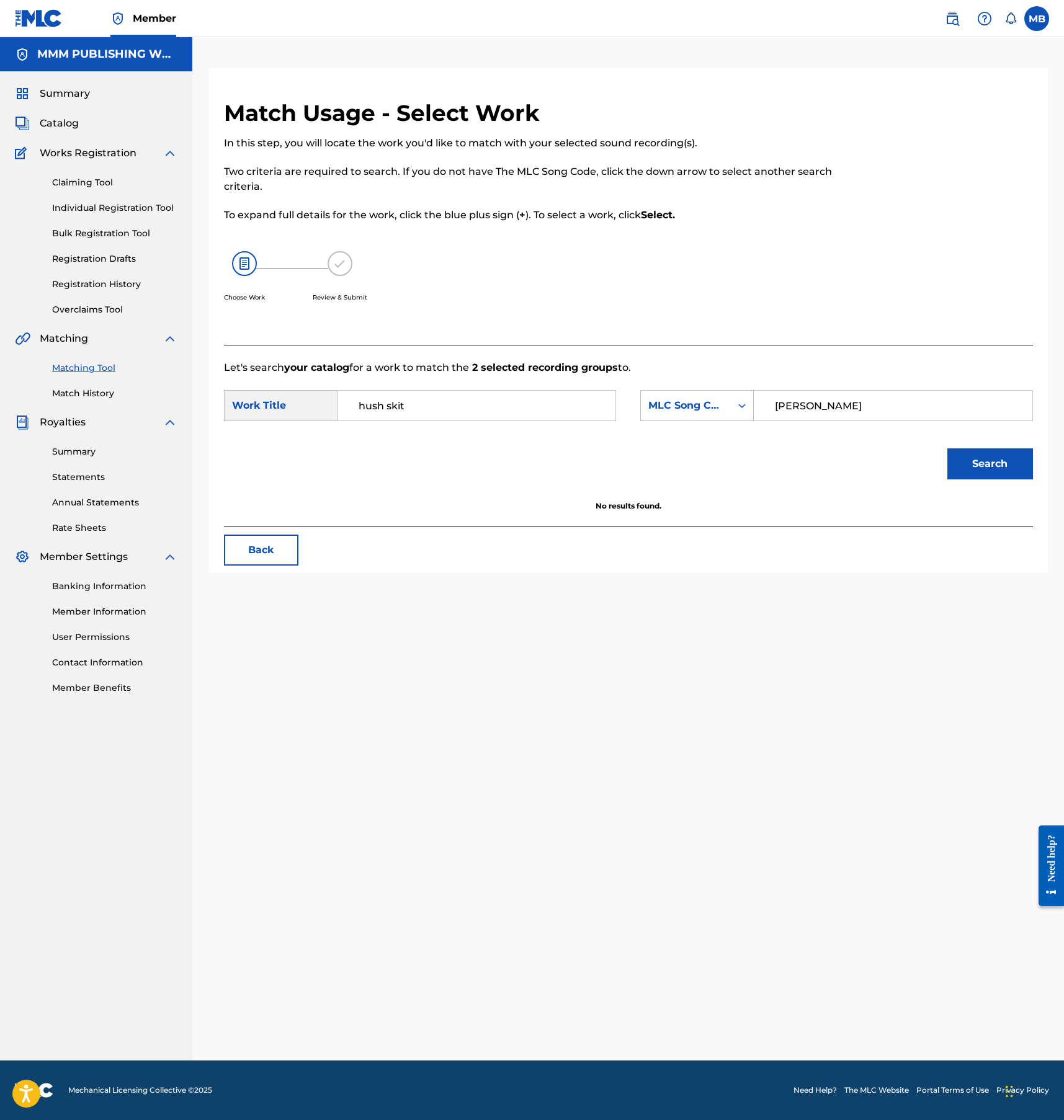
click at [680, 421] on div "SearchWithCriteriafe9f4e2b-31aa-4c30-bfd1-e38e2b871da0 Work Title hush skit Sea…" at bounding box center [628, 409] width 809 height 39
click at [680, 413] on div "MLC Song Code" at bounding box center [686, 405] width 90 height 24
click at [670, 434] on div "Writer Name" at bounding box center [697, 436] width 112 height 31
click at [791, 405] on input "Search Form" at bounding box center [892, 405] width 257 height 30
type input "marvin"
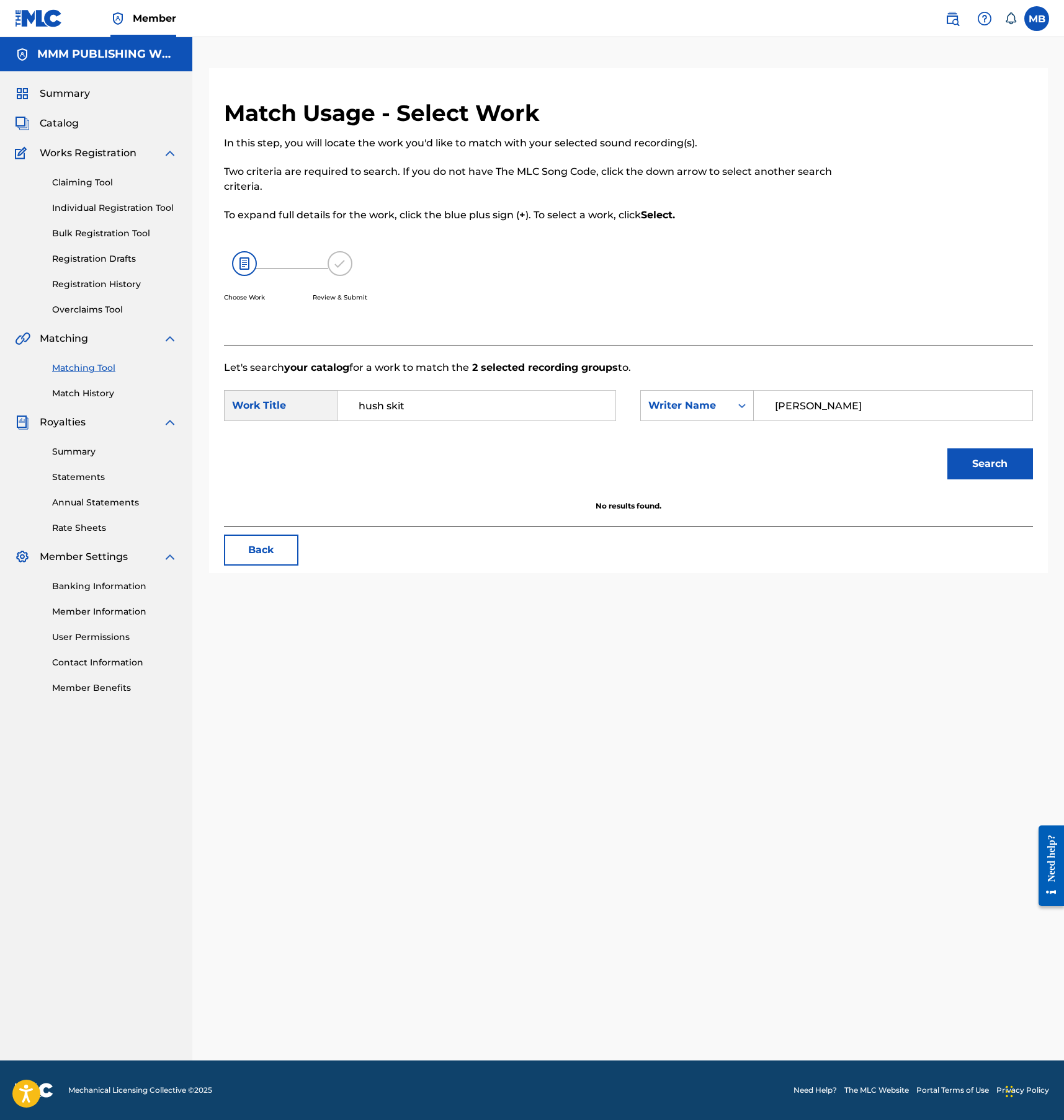
click at [947, 448] on button "Search" at bounding box center [990, 463] width 85 height 31
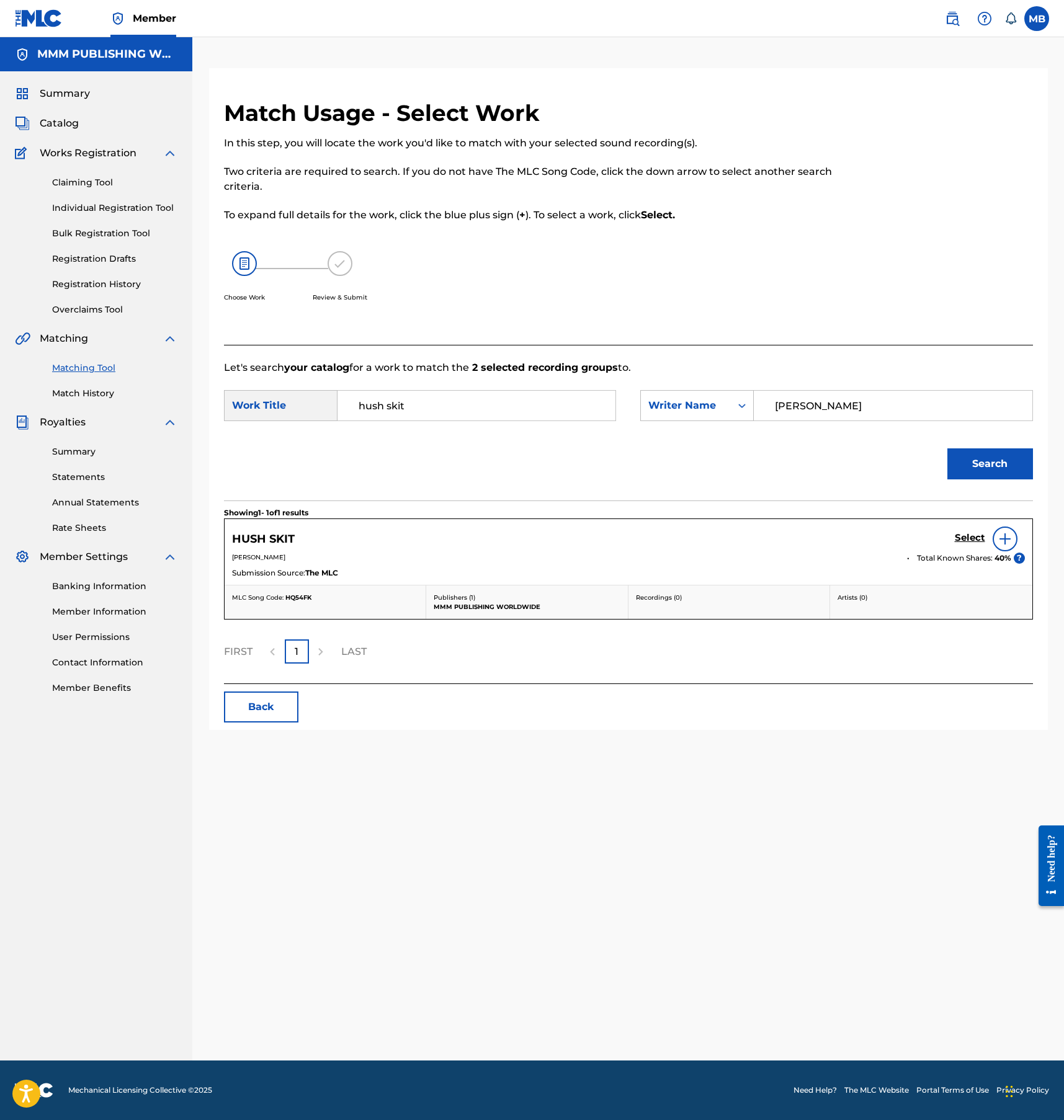
click at [953, 540] on div "HUSH SKIT Select" at bounding box center [628, 538] width 793 height 25
click at [968, 537] on h5 "Select" at bounding box center [970, 537] width 30 height 12
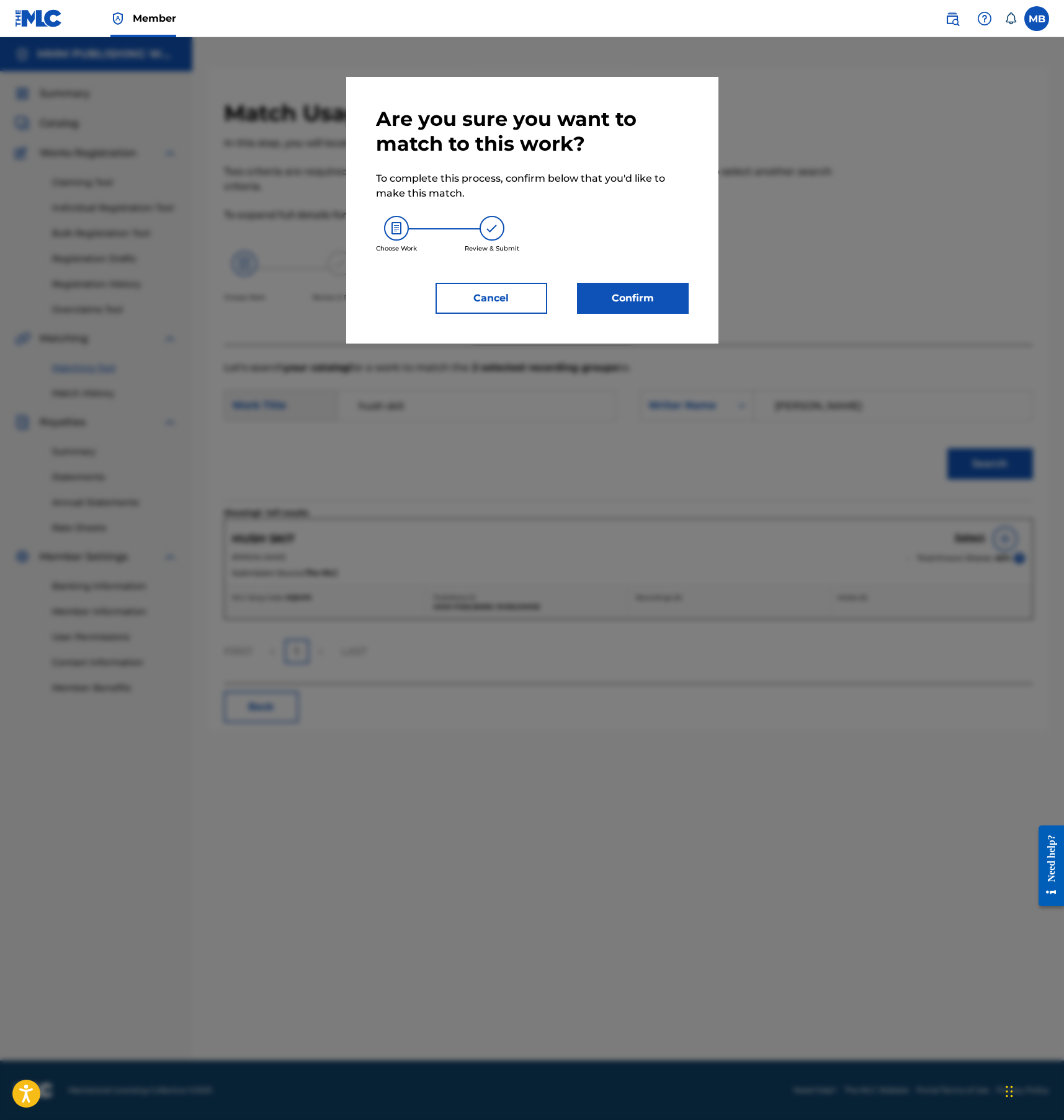
click at [673, 316] on div "Are you sure you want to match to this work? To complete this process, confirm …" at bounding box center [532, 209] width 372 height 266
click at [670, 300] on button "Confirm" at bounding box center [632, 298] width 111 height 31
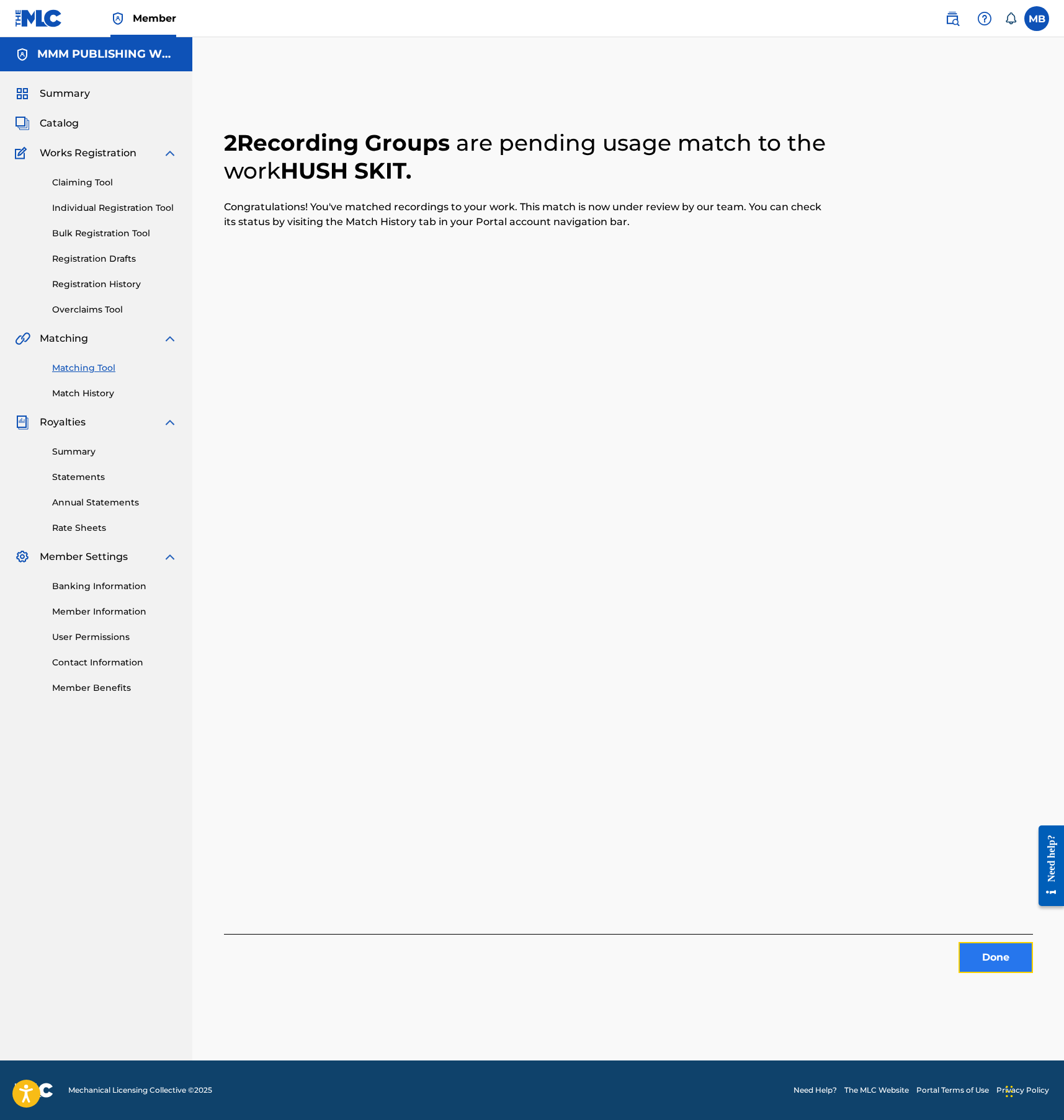
click at [980, 958] on button "Done" at bounding box center [995, 957] width 74 height 31
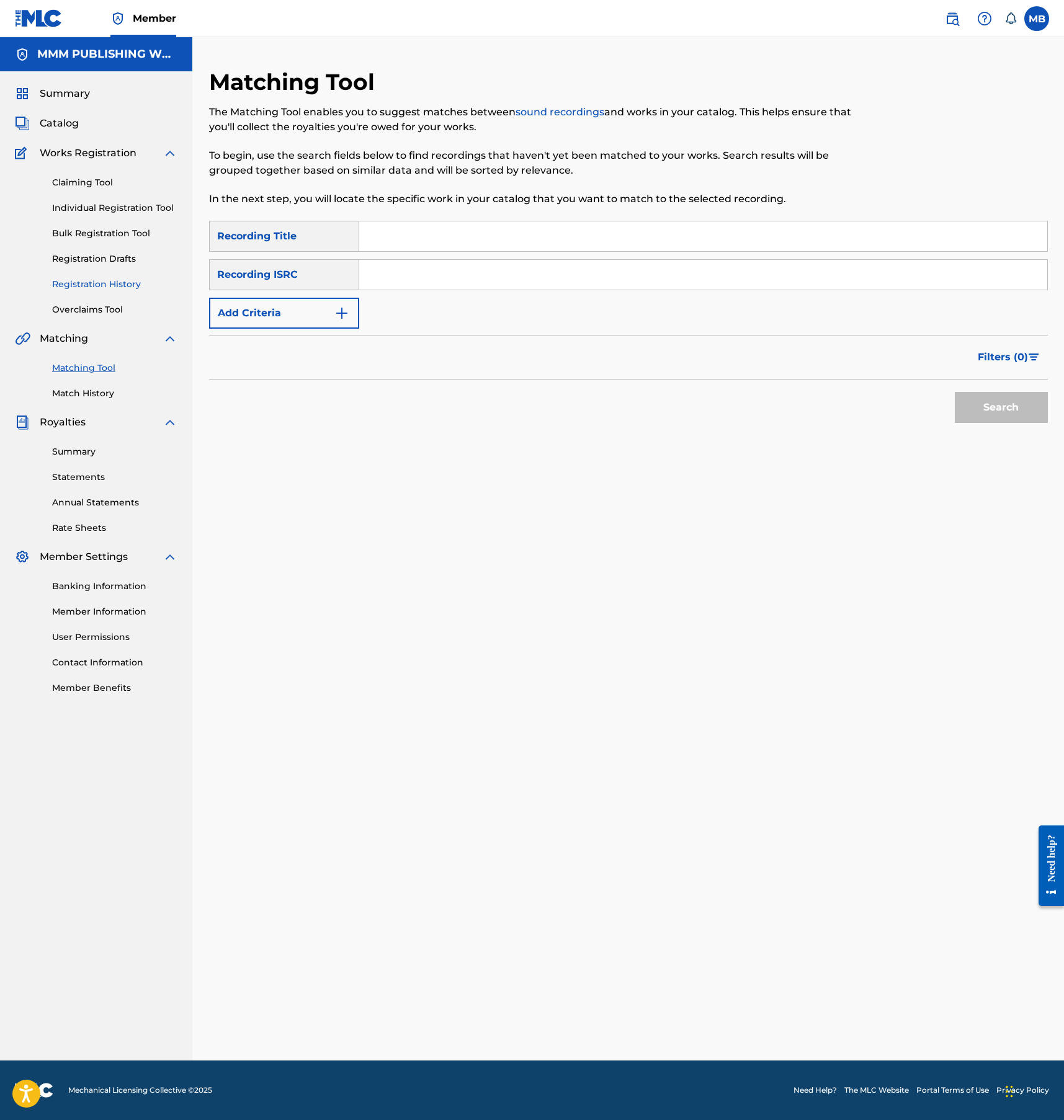
click at [104, 285] on link "Registration History" at bounding box center [115, 285] width 126 height 13
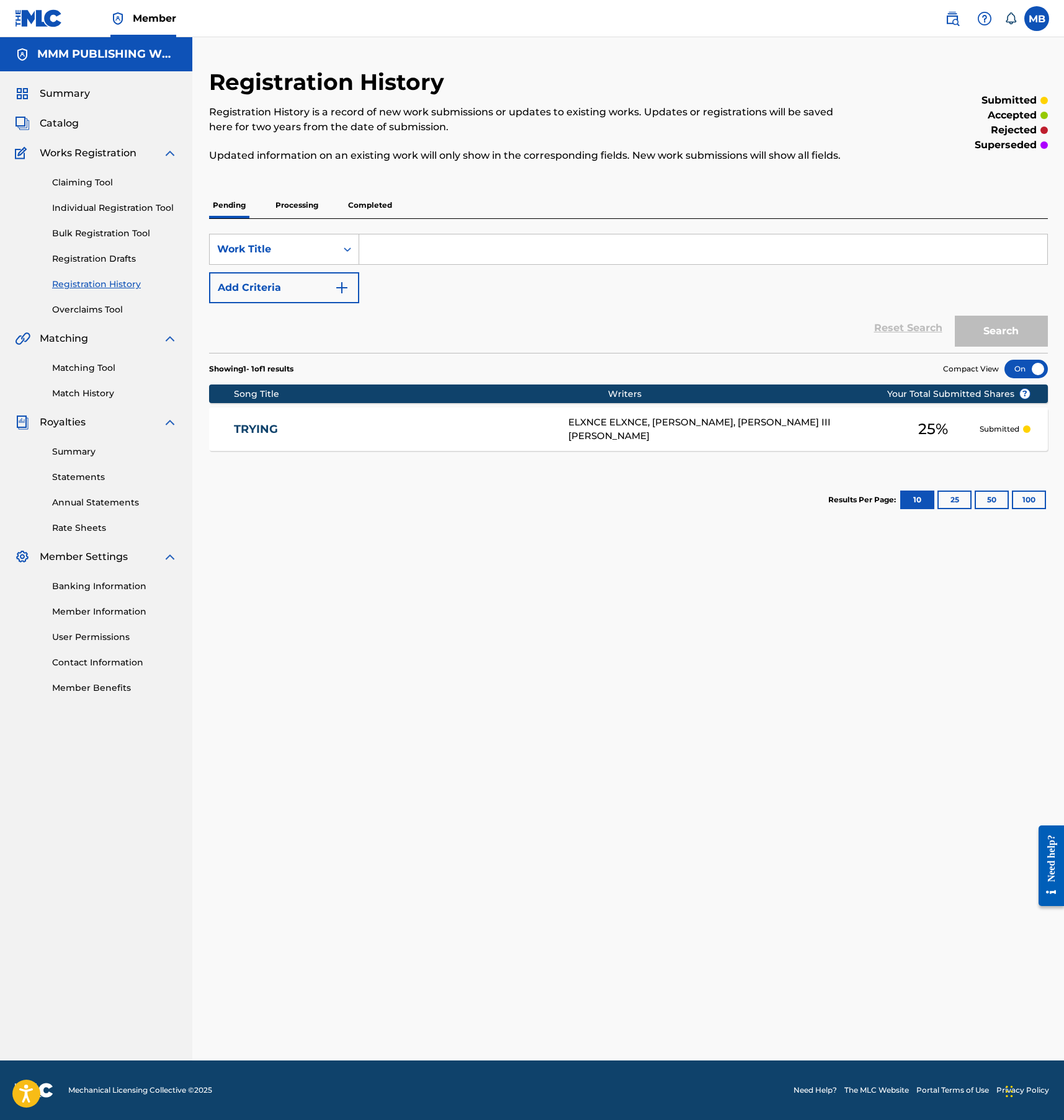
click at [366, 202] on p "Completed" at bounding box center [370, 205] width 51 height 26
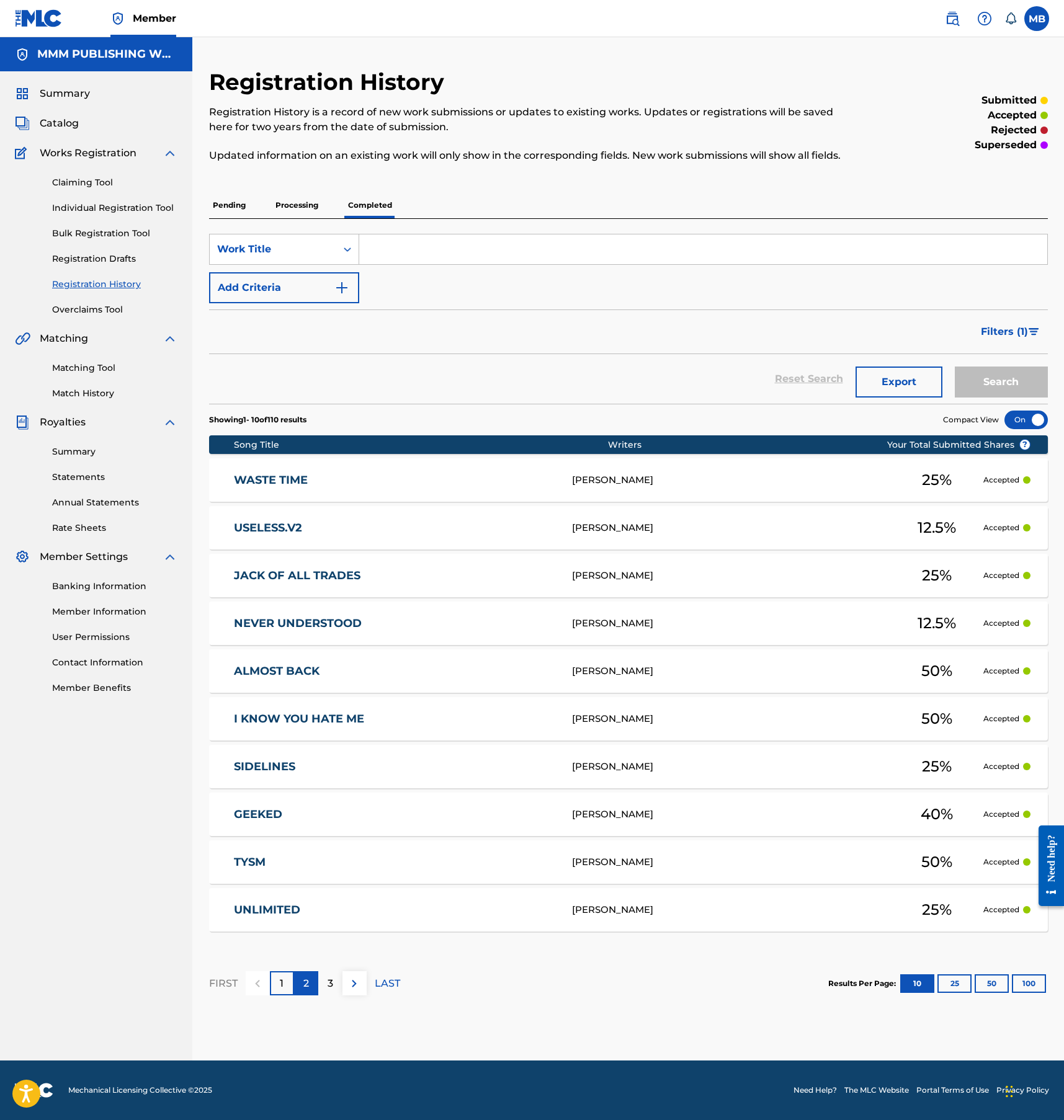
click at [305, 983] on p "2" at bounding box center [306, 983] width 6 height 15
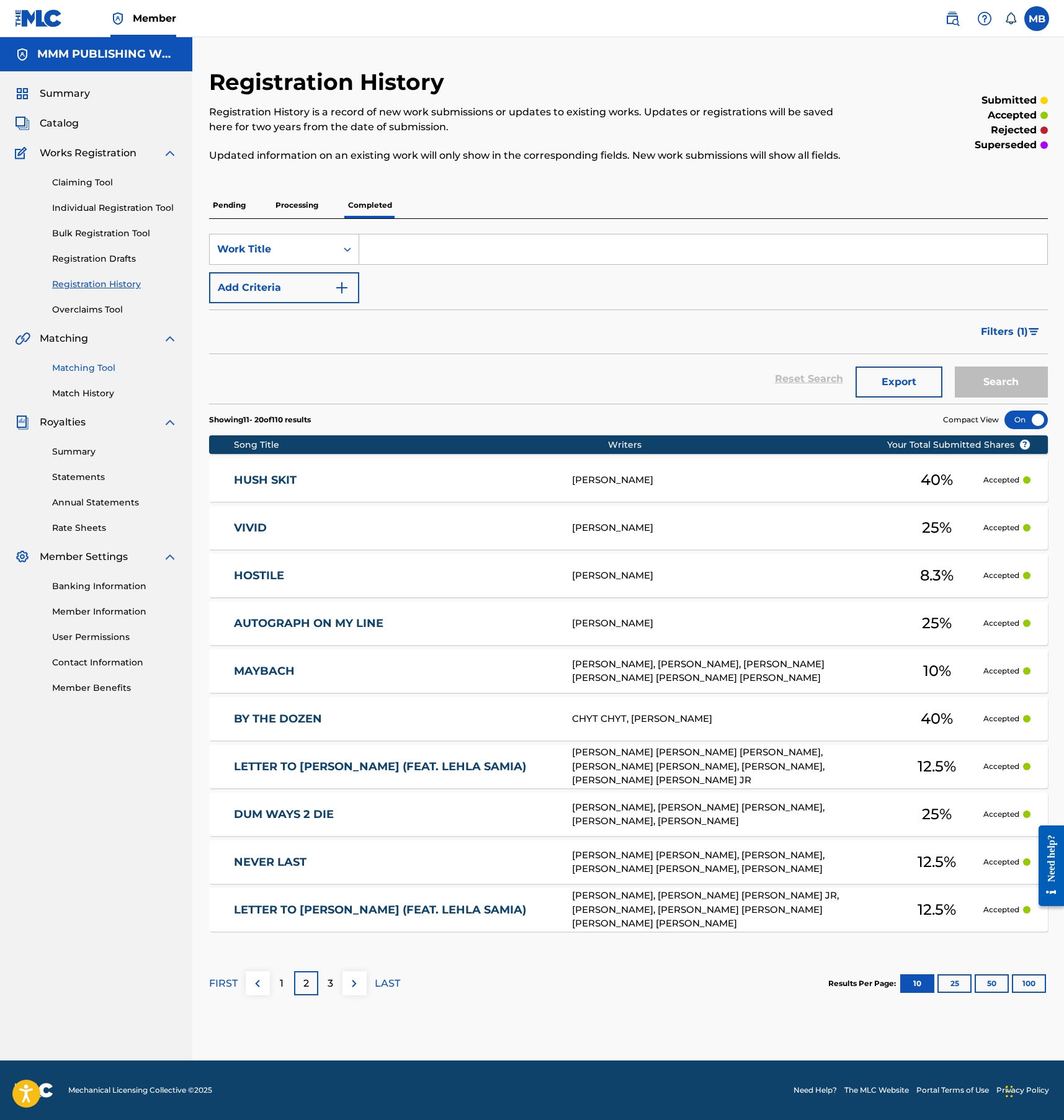
click at [75, 373] on link "Matching Tool" at bounding box center [115, 368] width 126 height 13
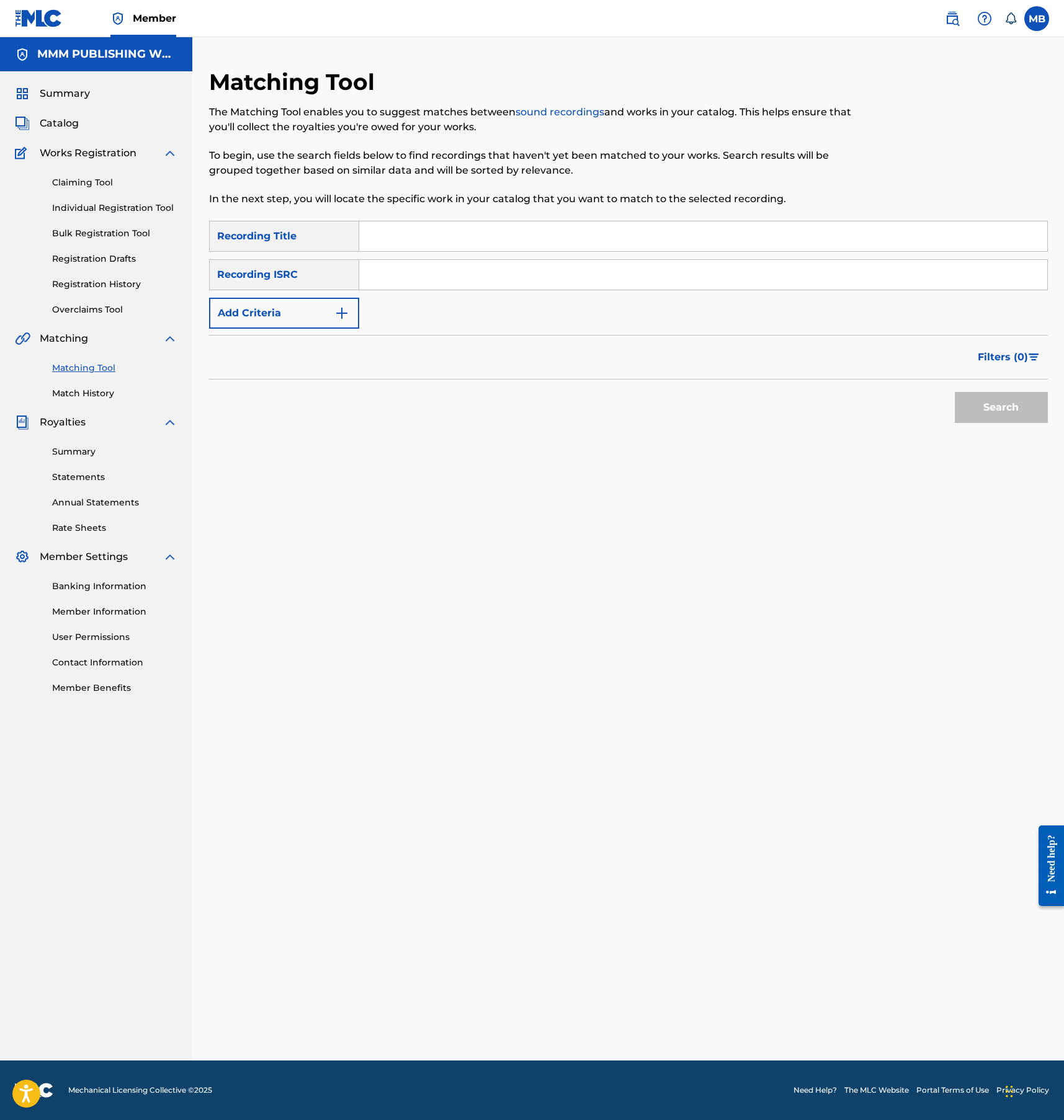
click at [511, 225] on input "Search Form" at bounding box center [703, 236] width 688 height 30
type input "vivid"
paste input "QZDA62158904"
type input "QZDA62158904"
click at [955, 392] on button "Search" at bounding box center [1002, 407] width 93 height 31
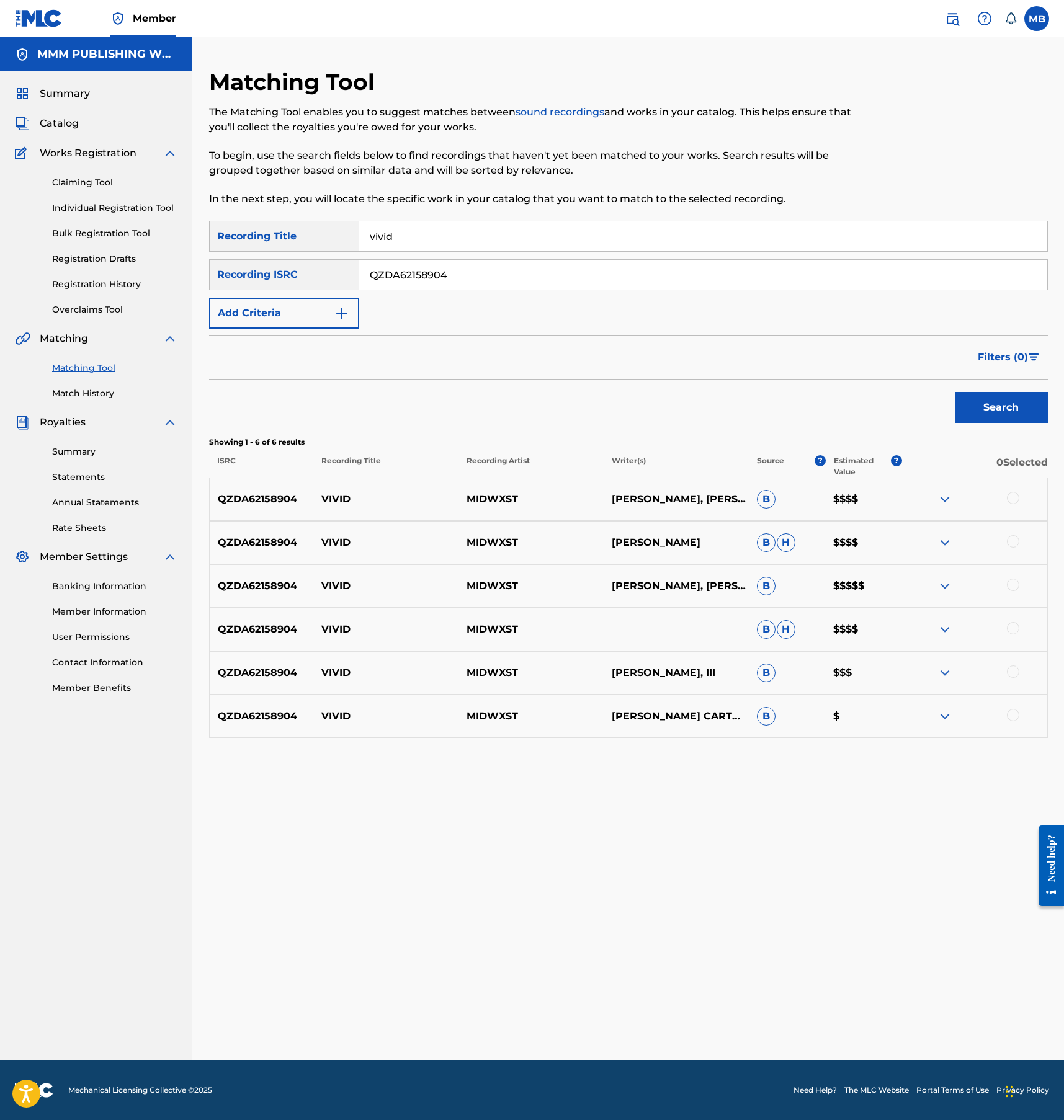
click at [1015, 497] on div at bounding box center [1013, 498] width 13 height 13
click at [1015, 548] on div at bounding box center [975, 542] width 145 height 15
click at [1014, 540] on div at bounding box center [1013, 541] width 13 height 13
click at [1015, 583] on div at bounding box center [1013, 585] width 13 height 13
click at [1015, 594] on div "QZDA62158904 VIVID MIDWXST AVERY CARLOS-MAQUISE RIVERA, EDGAR NATHANIEL SARRATT…" at bounding box center [628, 586] width 839 height 43
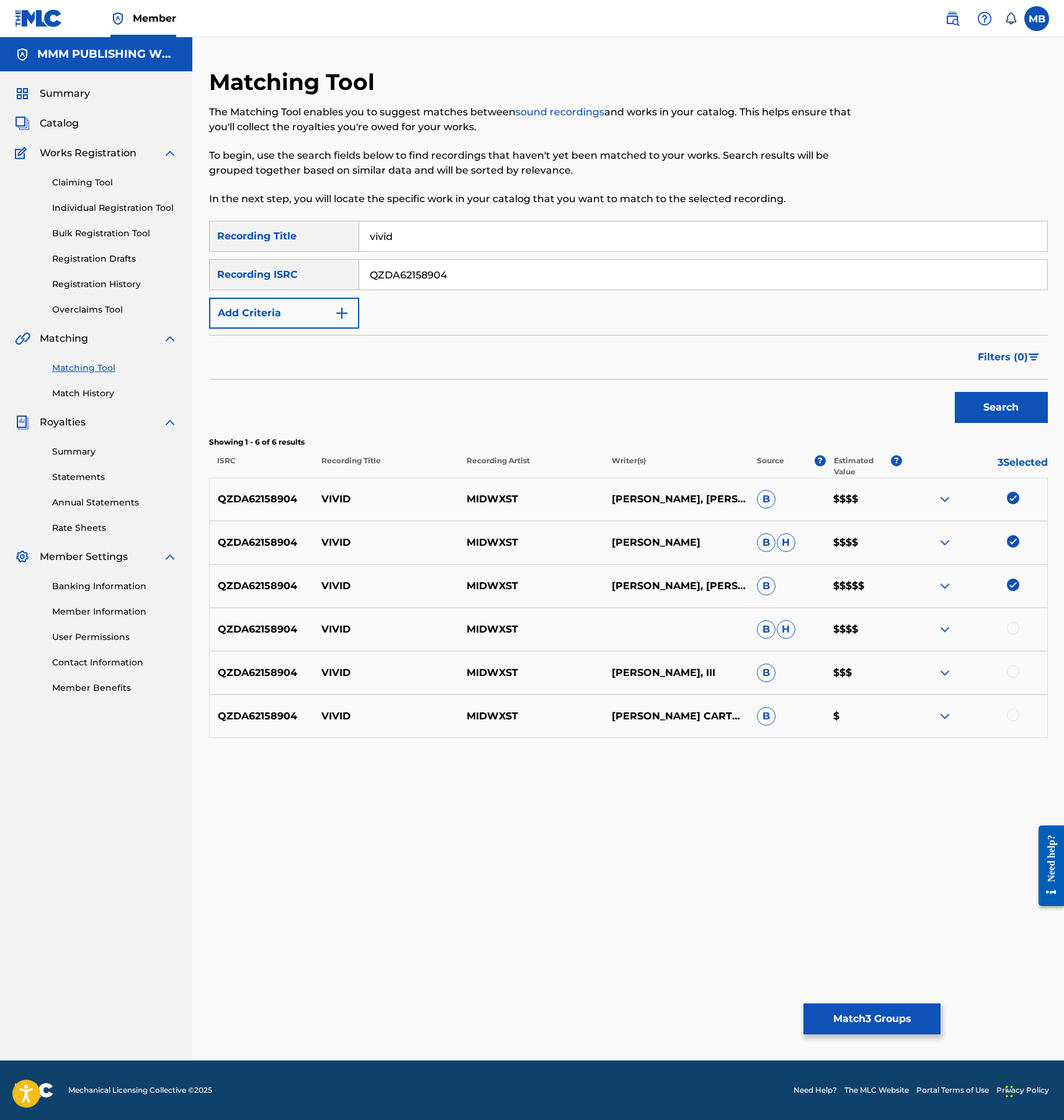
click at [1015, 637] on div "QZDA62158904 VIVID MIDWXST B H $$$$" at bounding box center [628, 629] width 839 height 43
click at [1015, 626] on div at bounding box center [1013, 628] width 13 height 13
click at [1015, 678] on div at bounding box center [975, 673] width 145 height 15
click at [1015, 662] on div "QZDA62158904 VIVID MIDWXST EDGAR SARRATT, III B $$$" at bounding box center [628, 673] width 839 height 43
click at [1015, 681] on div "QZDA62158904 VIVID MIDWXST EDGAR SARRATT, III B $$$" at bounding box center [628, 673] width 839 height 43
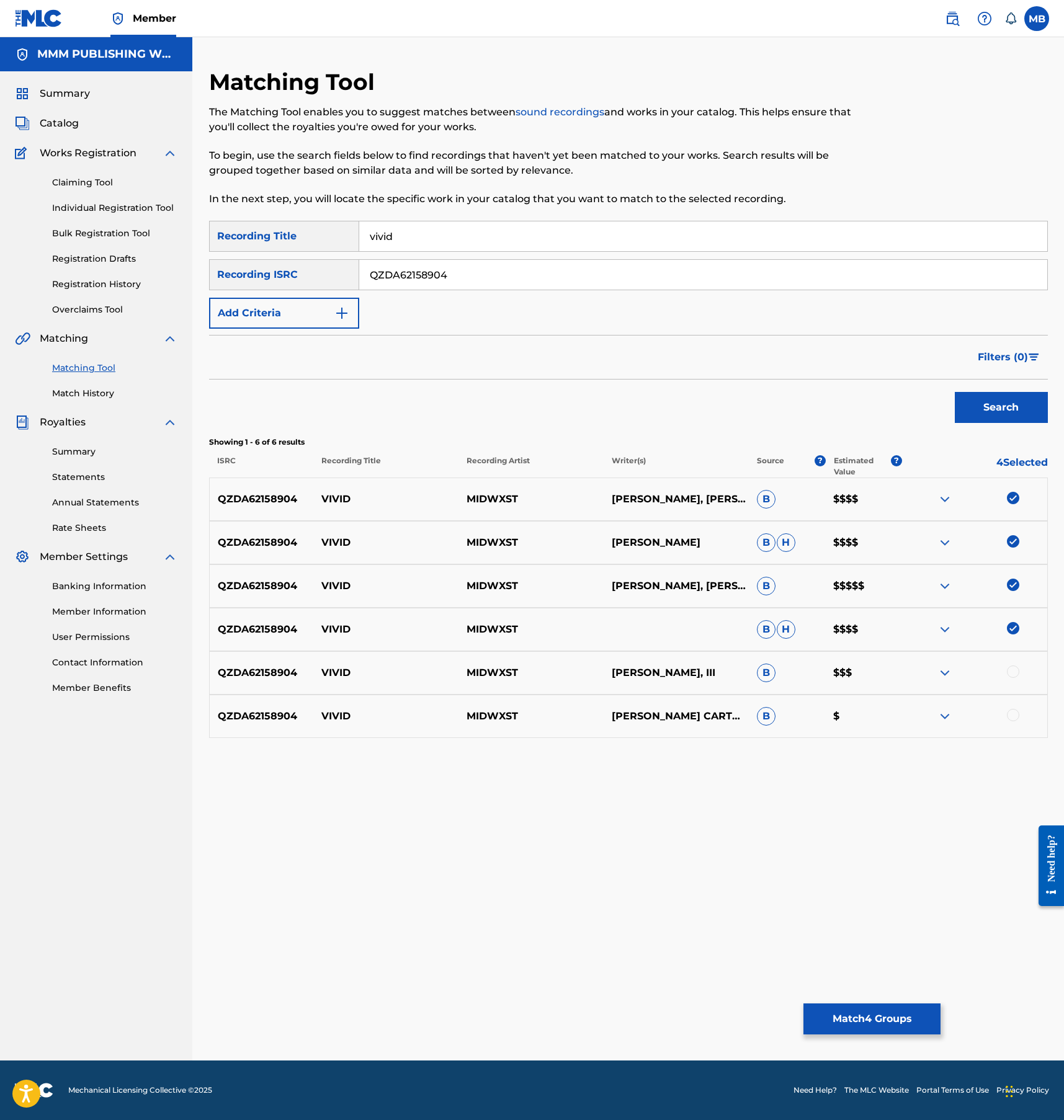
click at [1015, 673] on div at bounding box center [1013, 672] width 13 height 13
click at [1015, 704] on div "QZDA62158904 VIVID MIDWXST LOGAN CARTWRIGHTEDGAR NATHANIEL SARRATT IIIAVERY CAR…" at bounding box center [628, 716] width 839 height 43
click at [1015, 718] on div at bounding box center [1013, 715] width 13 height 13
click at [840, 1023] on button "Match 6 Groups" at bounding box center [871, 1019] width 137 height 31
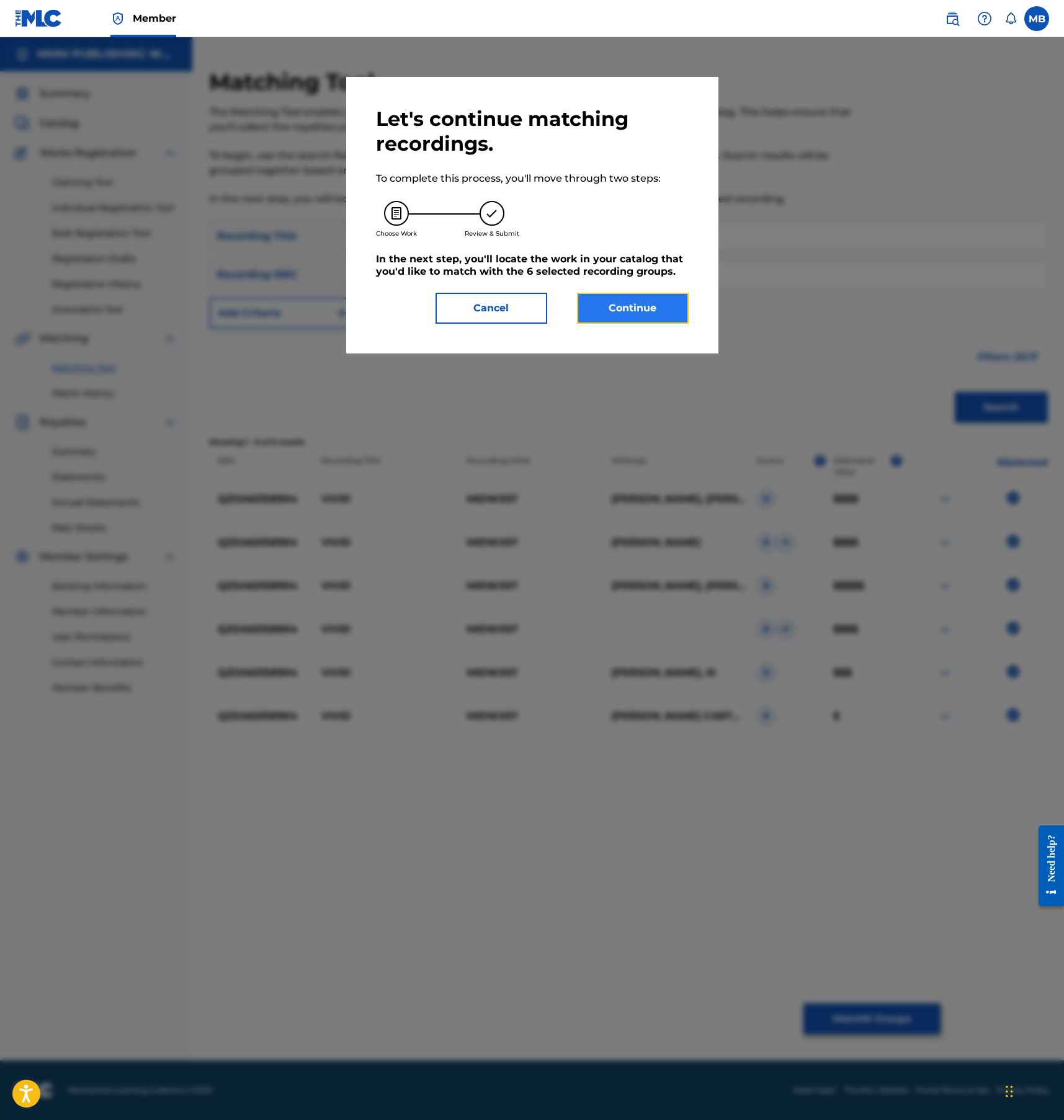
click at [660, 320] on button "Continue" at bounding box center [632, 307] width 111 height 31
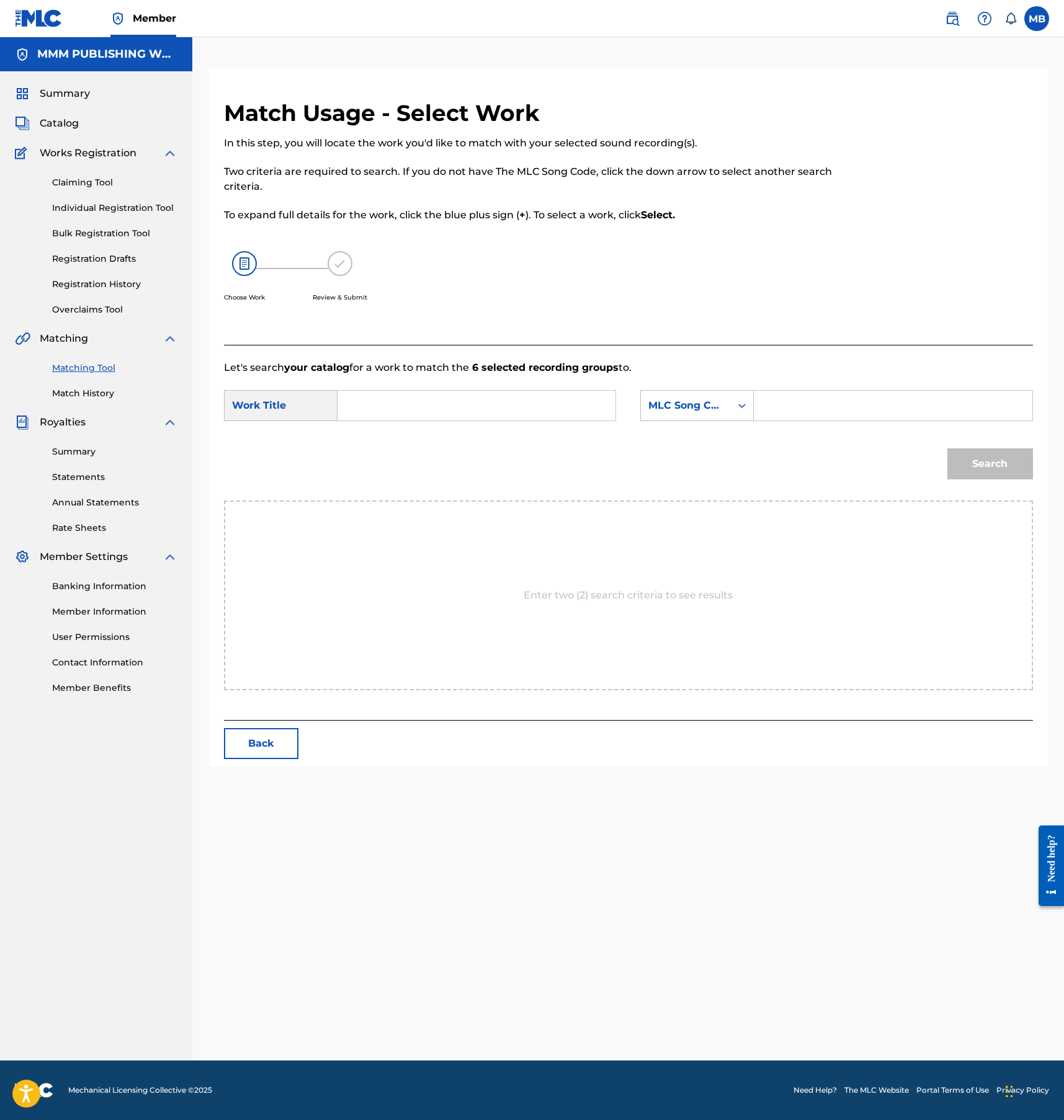
click at [468, 383] on form "SearchWithCriteriafe9f4e2b-31aa-4c30-bfd1-e38e2b871da0 Work Title SearchWithCri…" at bounding box center [628, 438] width 809 height 126
click at [462, 402] on input "Search Form" at bounding box center [476, 405] width 257 height 30
type input "vivid"
type input "logan"
click at [707, 414] on div "MLC Song Code" at bounding box center [686, 405] width 90 height 24
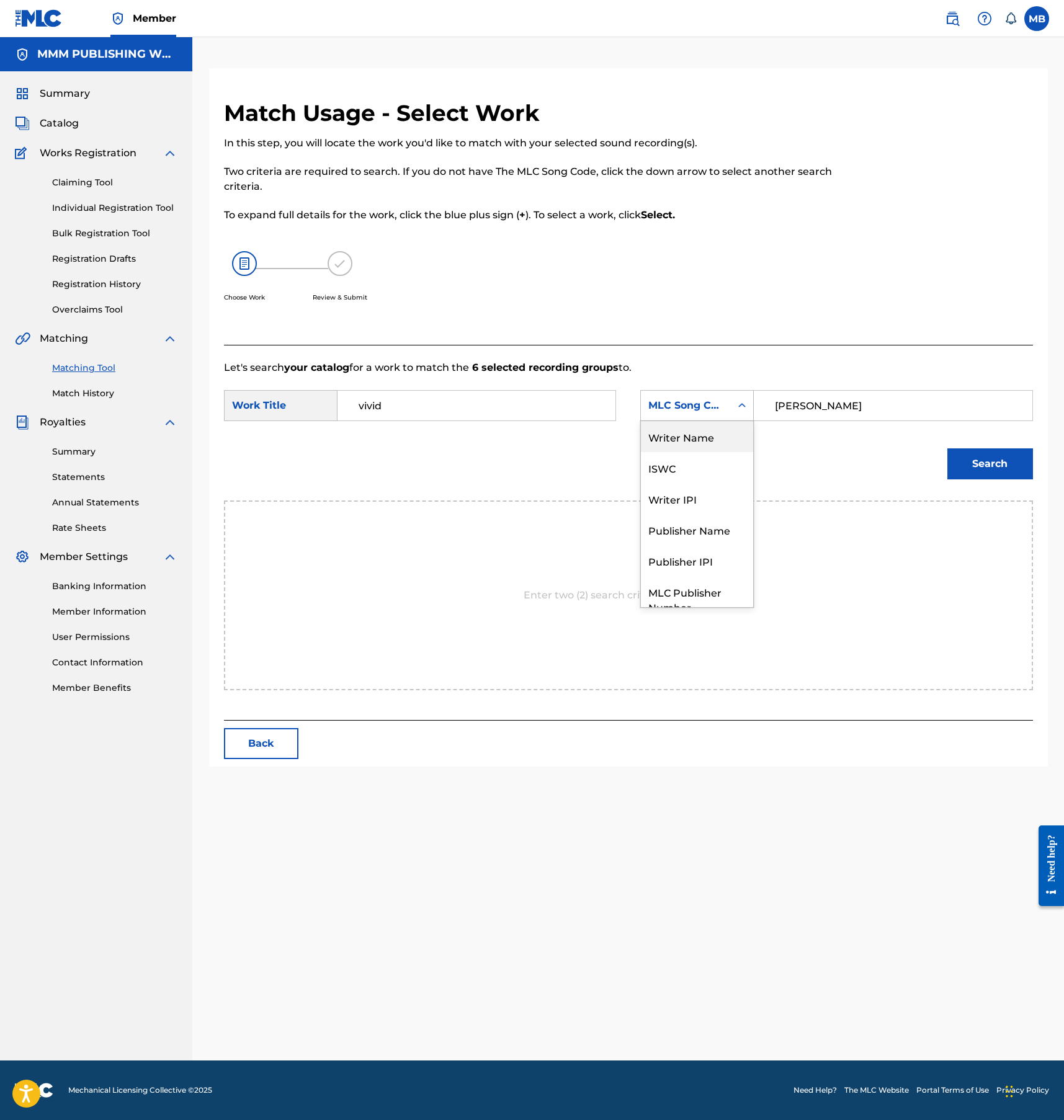
click at [707, 439] on div "Writer Name" at bounding box center [697, 436] width 112 height 31
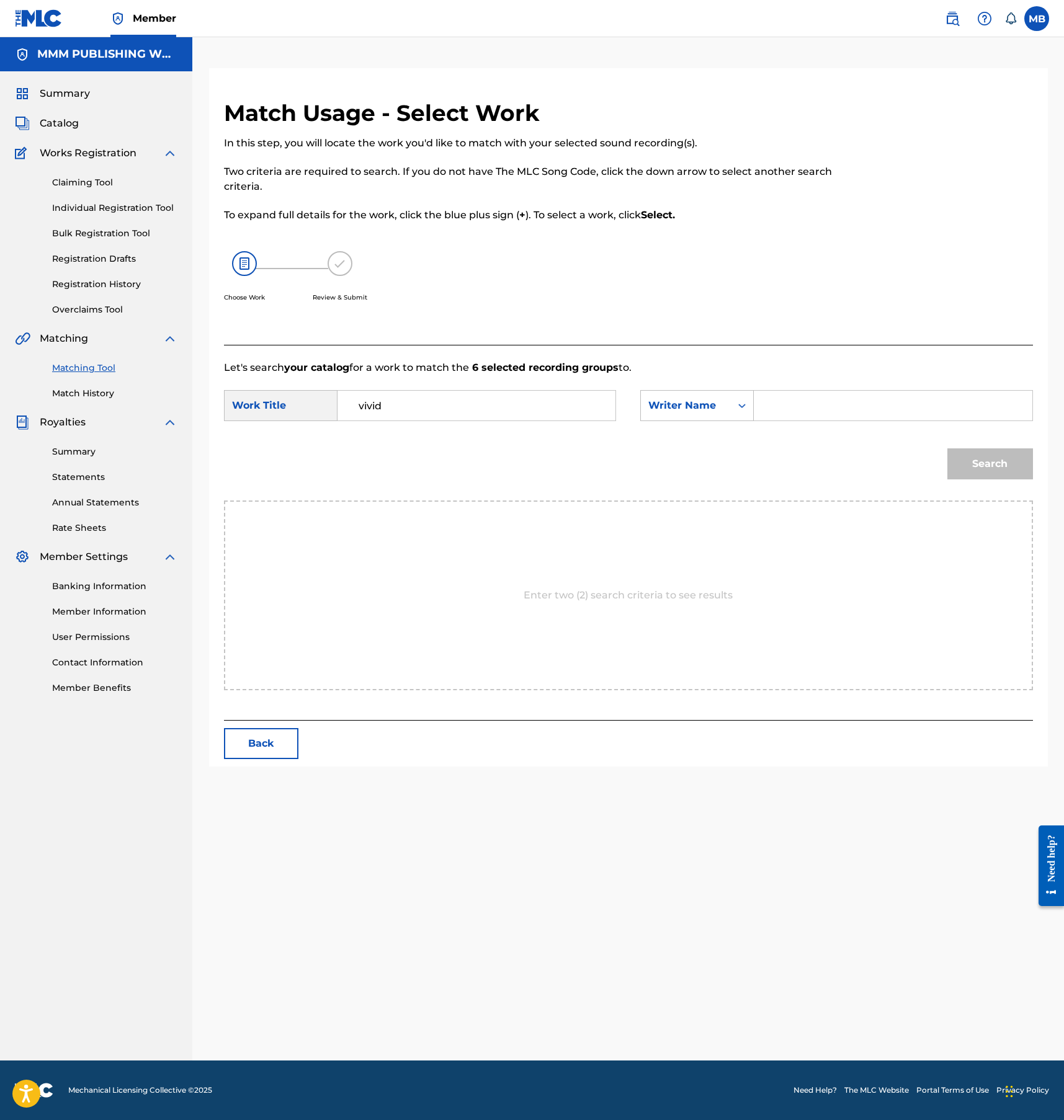
click at [787, 409] on input "Search Form" at bounding box center [892, 405] width 257 height 30
type input "logan"
click at [947, 448] on button "Search" at bounding box center [990, 463] width 85 height 31
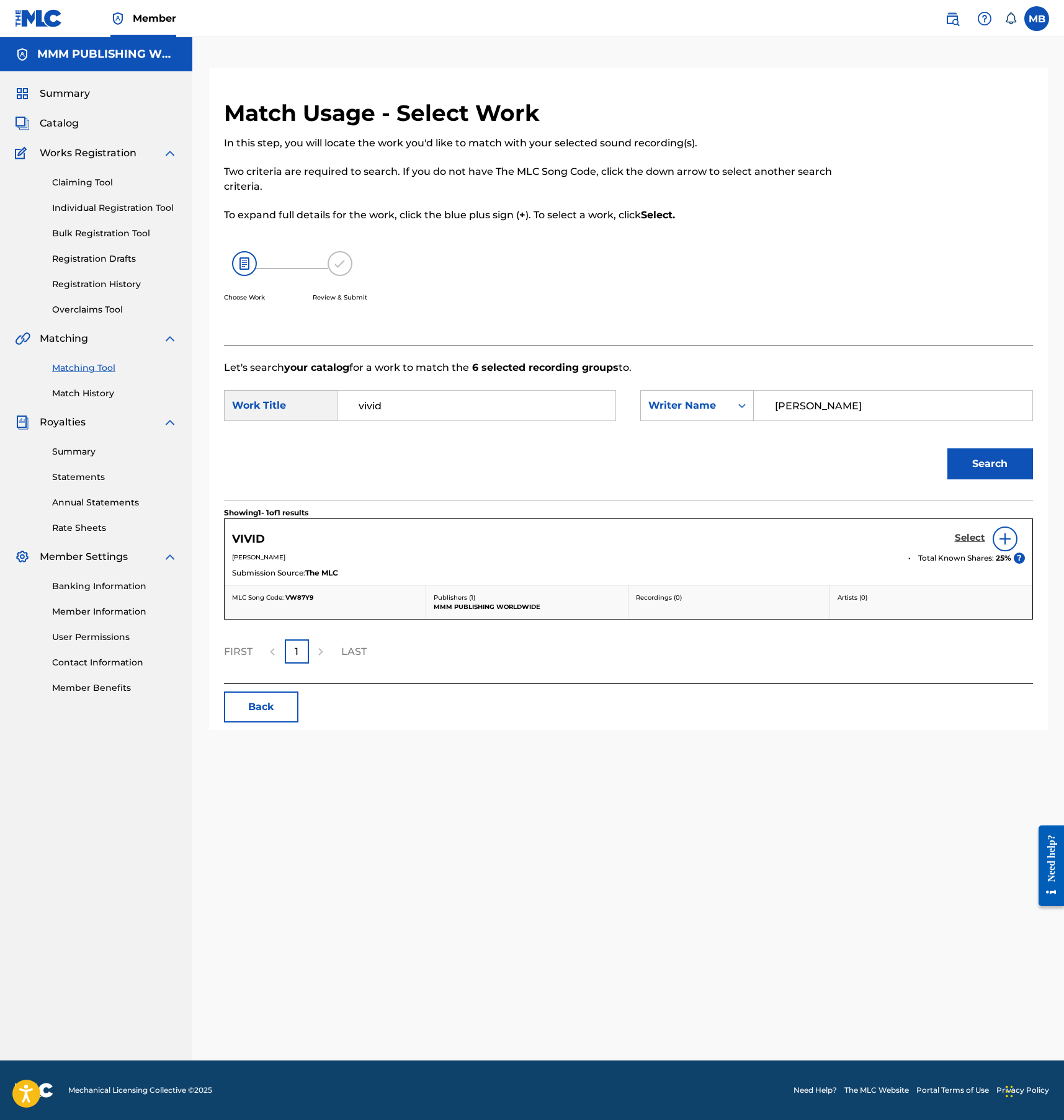
click at [968, 540] on h5 "Select" at bounding box center [970, 537] width 30 height 12
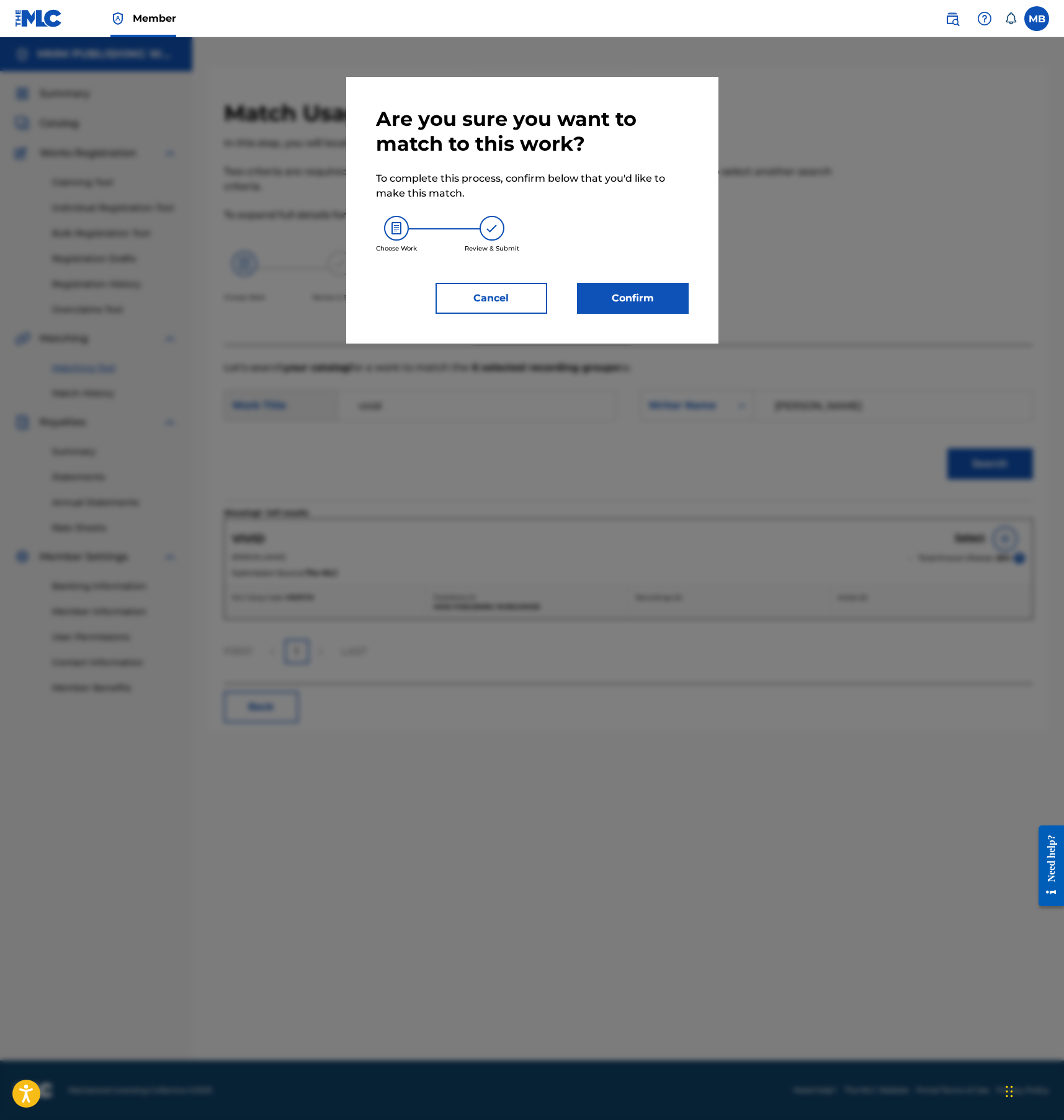
click at [609, 274] on div "Are you sure you want to match to this work? To complete this process, confirm …" at bounding box center [533, 210] width 313 height 207
click at [609, 293] on button "Confirm" at bounding box center [632, 298] width 111 height 31
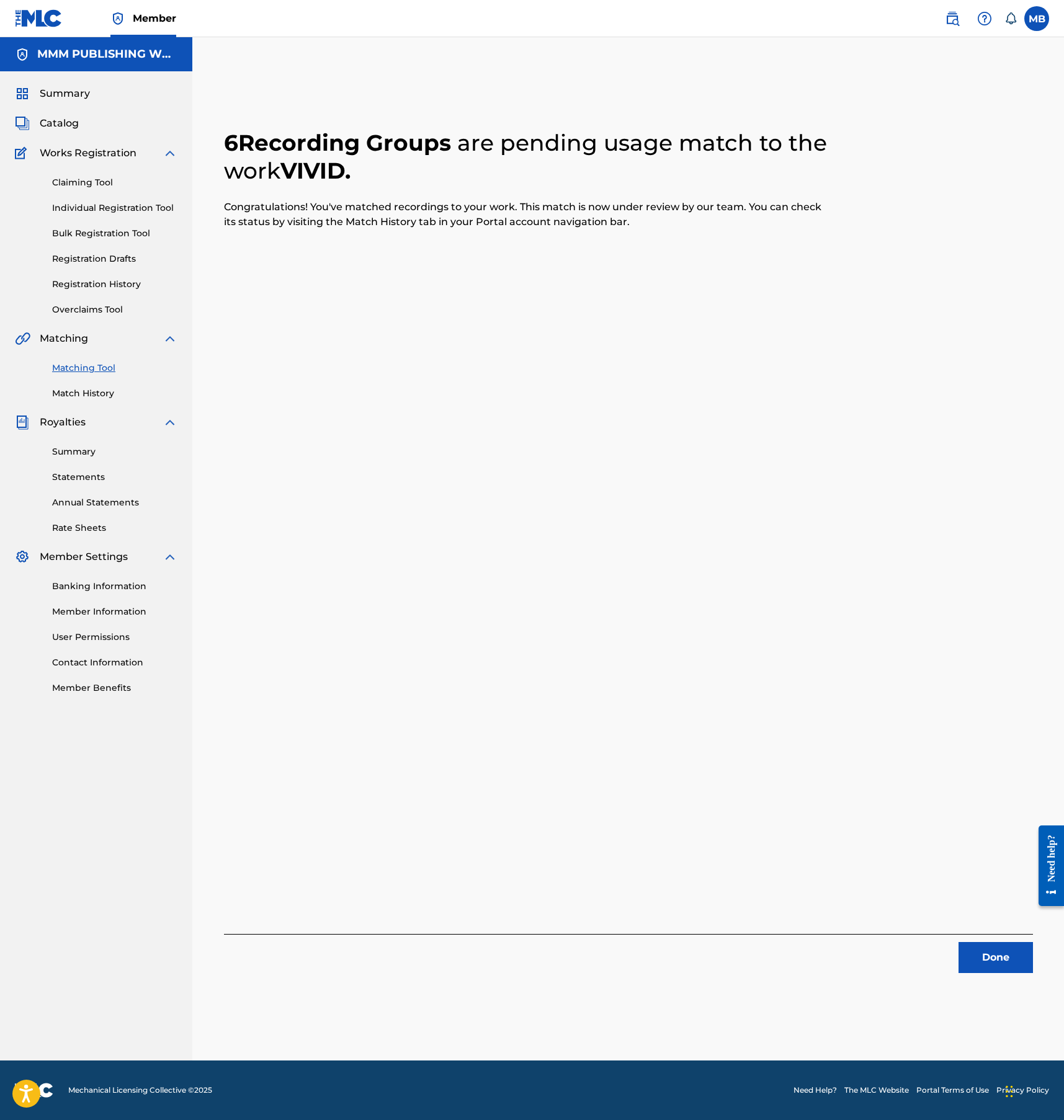
click at [969, 940] on div "Done" at bounding box center [628, 953] width 809 height 39
click at [61, 125] on span "Catalog" at bounding box center [58, 123] width 39 height 15
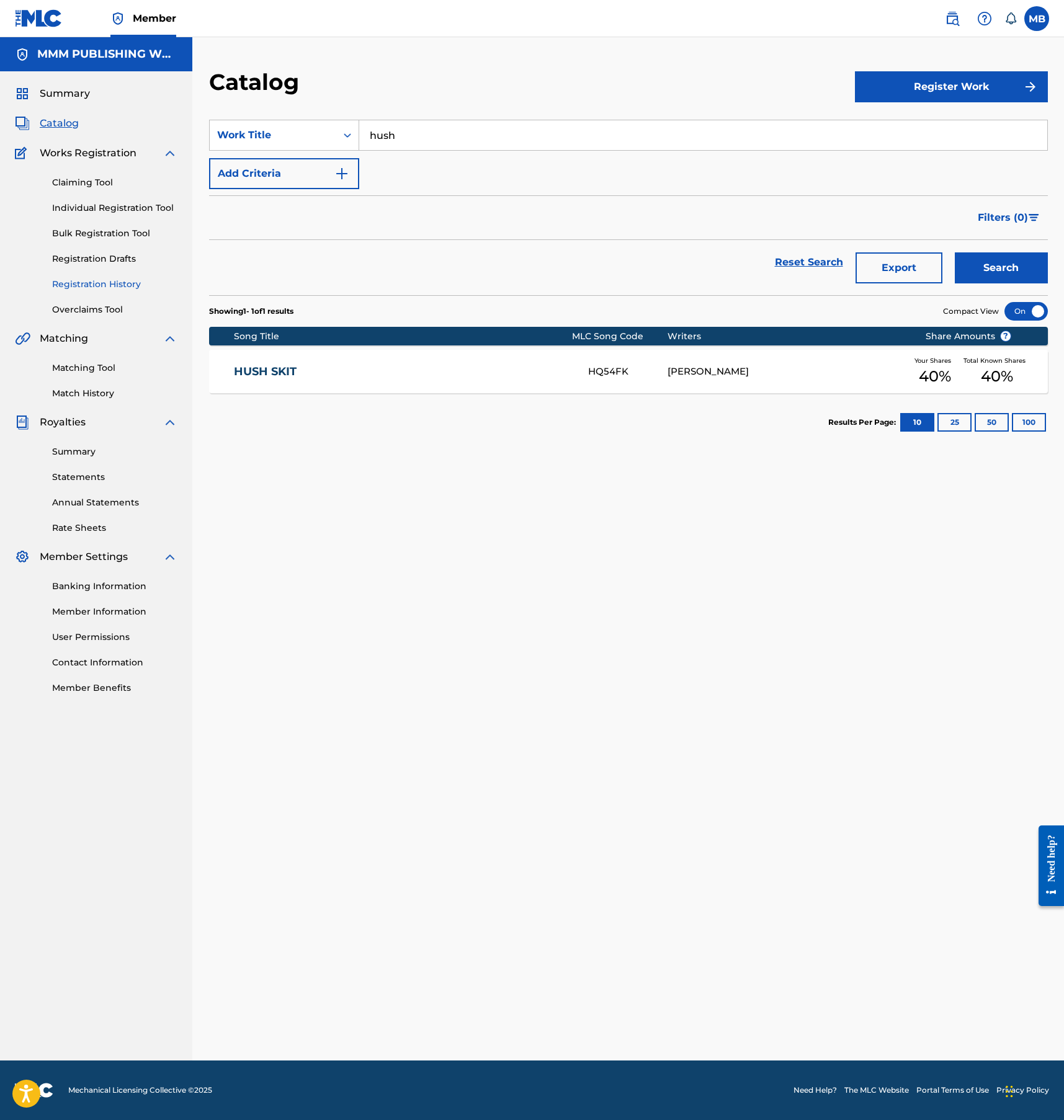
click at [88, 281] on link "Registration History" at bounding box center [115, 285] width 126 height 13
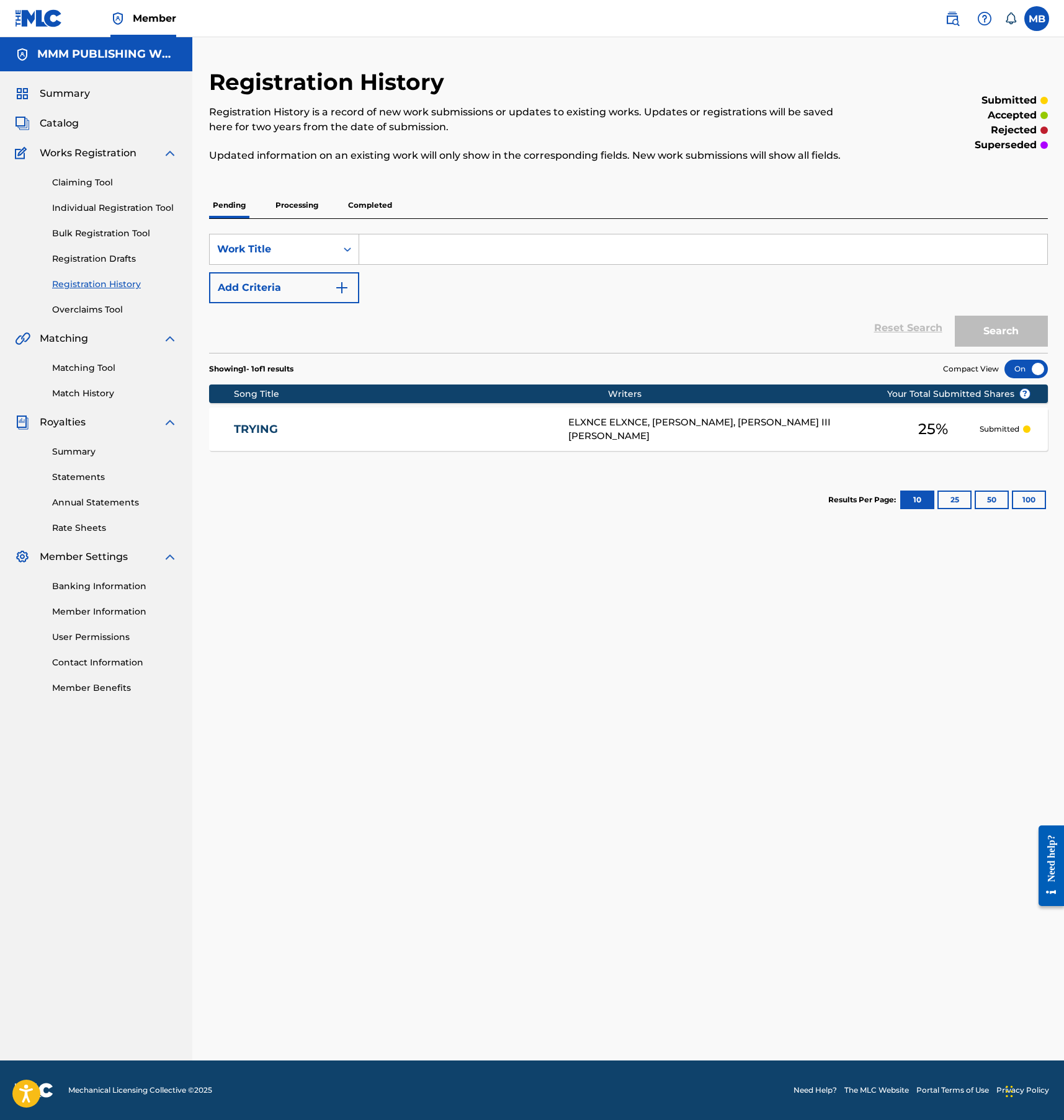
click at [373, 205] on p "Completed" at bounding box center [370, 205] width 51 height 26
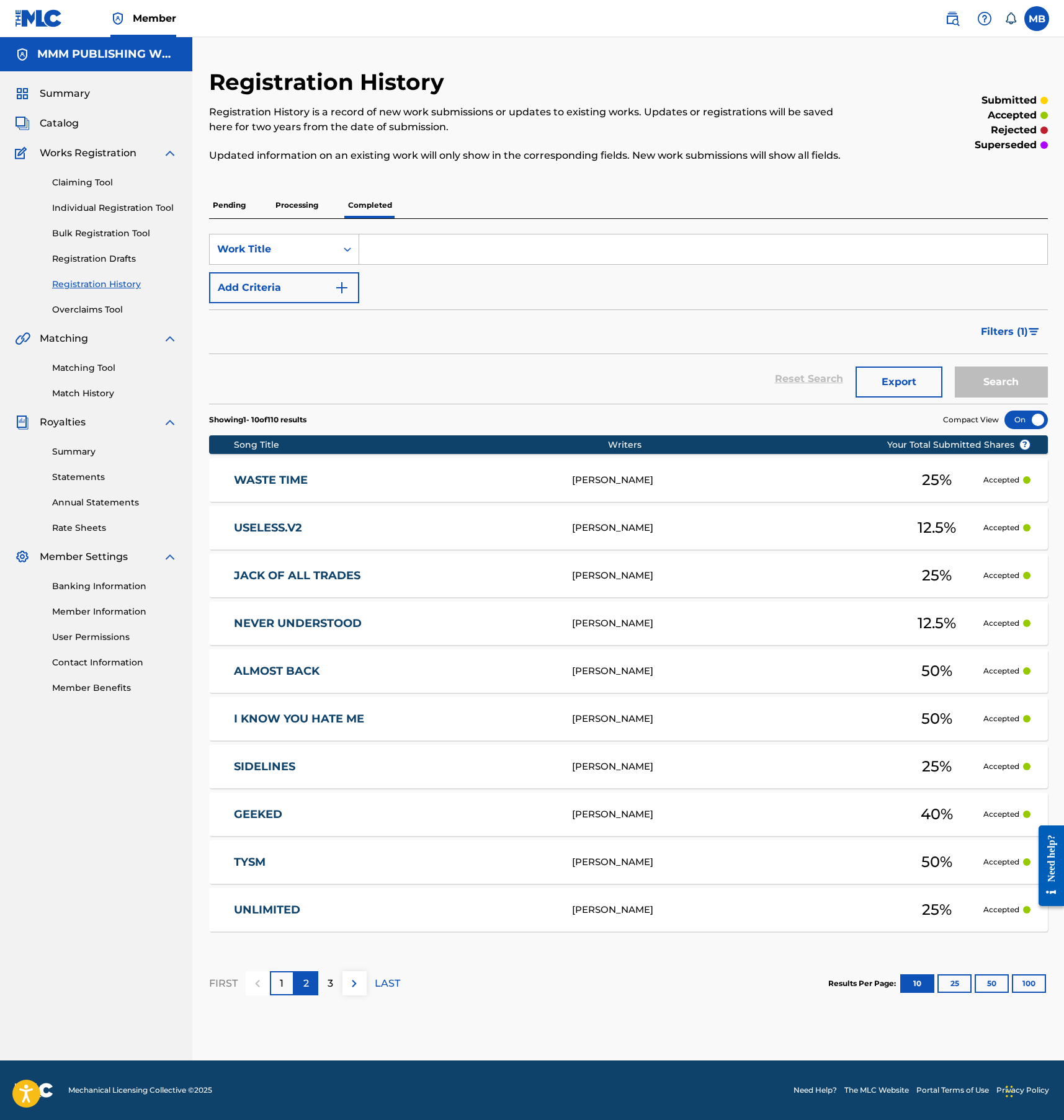
click at [301, 979] on div "2" at bounding box center [306, 983] width 25 height 25
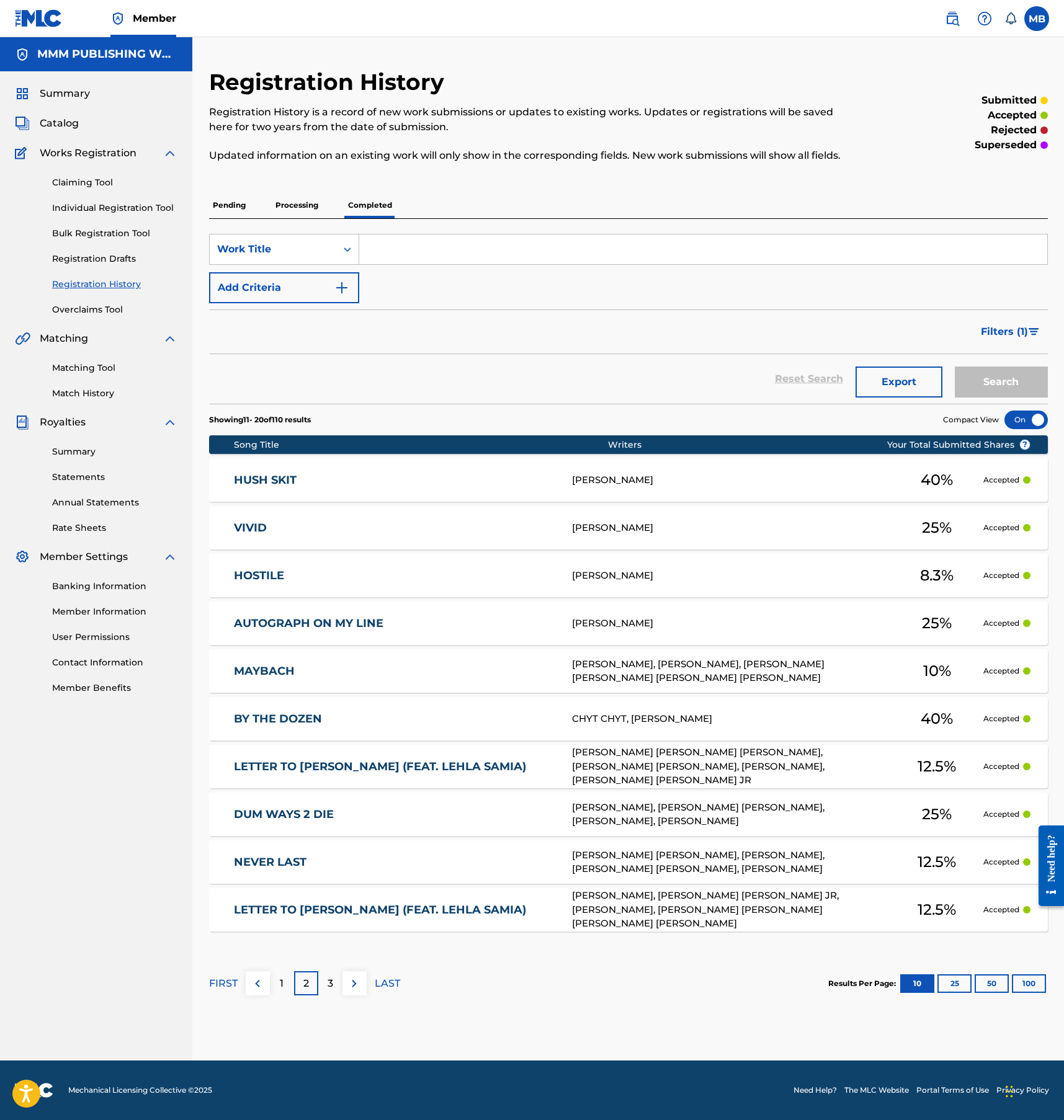
click at [366, 567] on div "HOSTILE Logan Cartwright 8.3 % Accepted" at bounding box center [628, 575] width 839 height 43
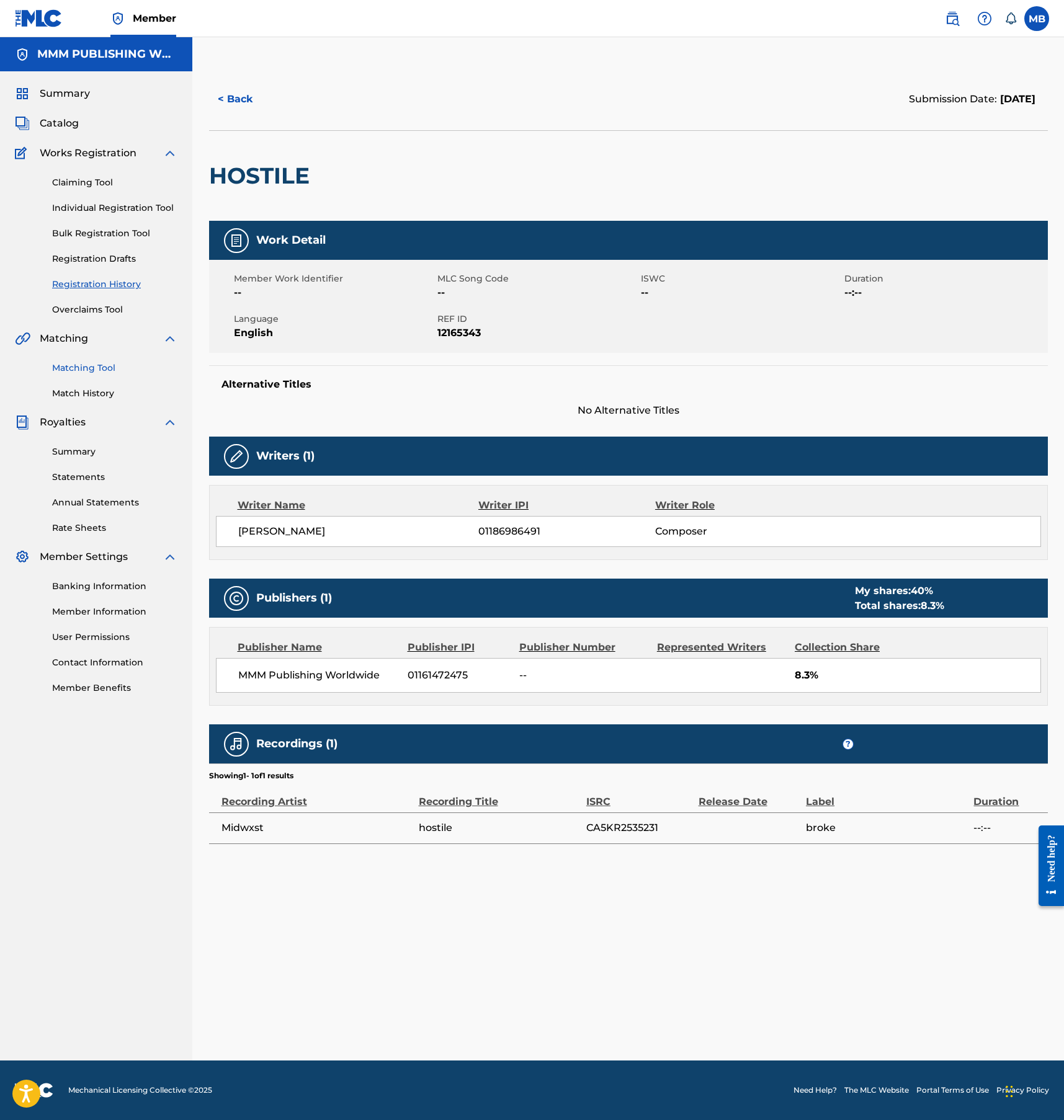
click at [93, 369] on link "Matching Tool" at bounding box center [115, 368] width 126 height 13
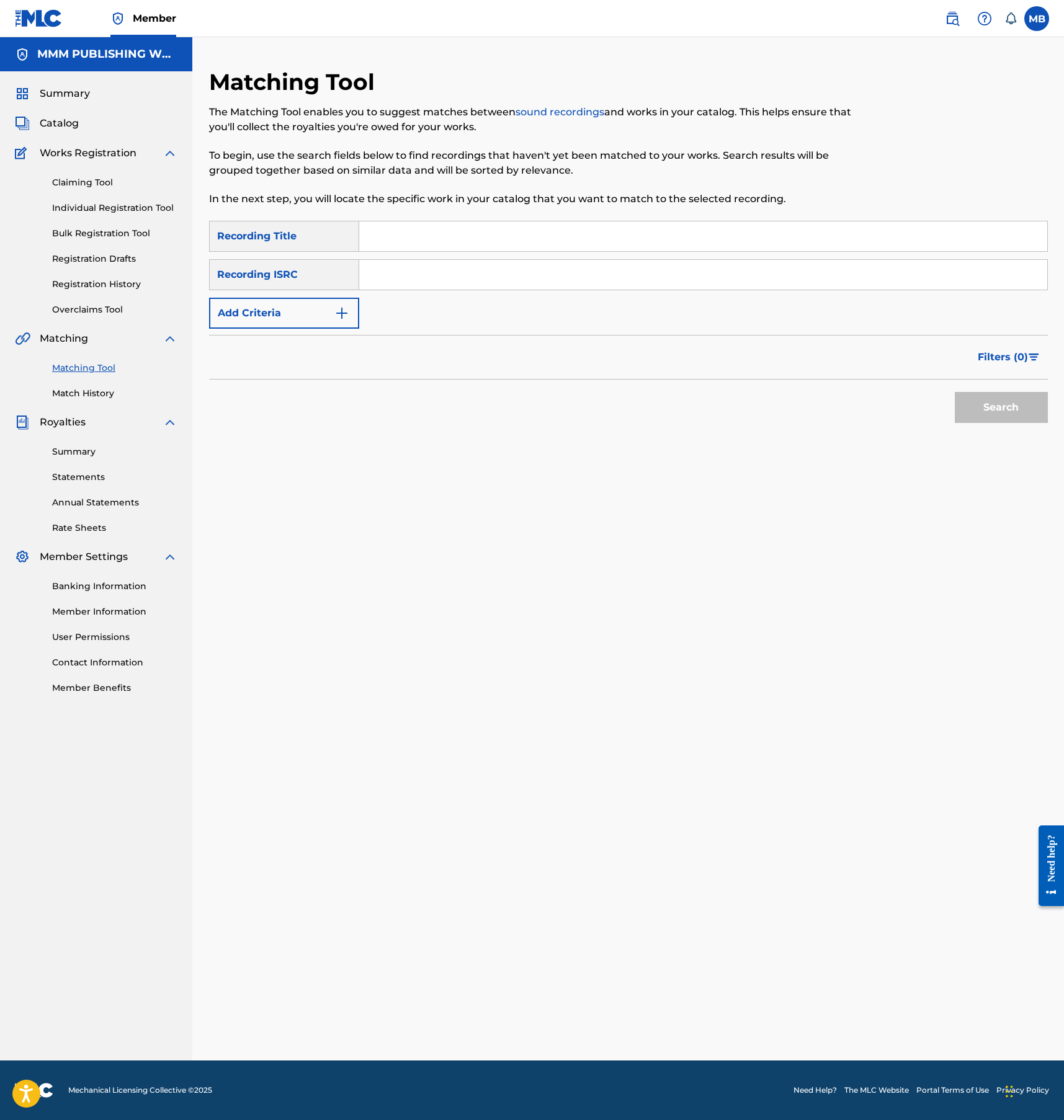
click at [382, 241] on input "Search Form" at bounding box center [703, 236] width 688 height 30
type input "hostile"
paste input "CA5KR2535231"
type input "CA5KR2535231"
click at [967, 425] on div "Search" at bounding box center [998, 404] width 100 height 50
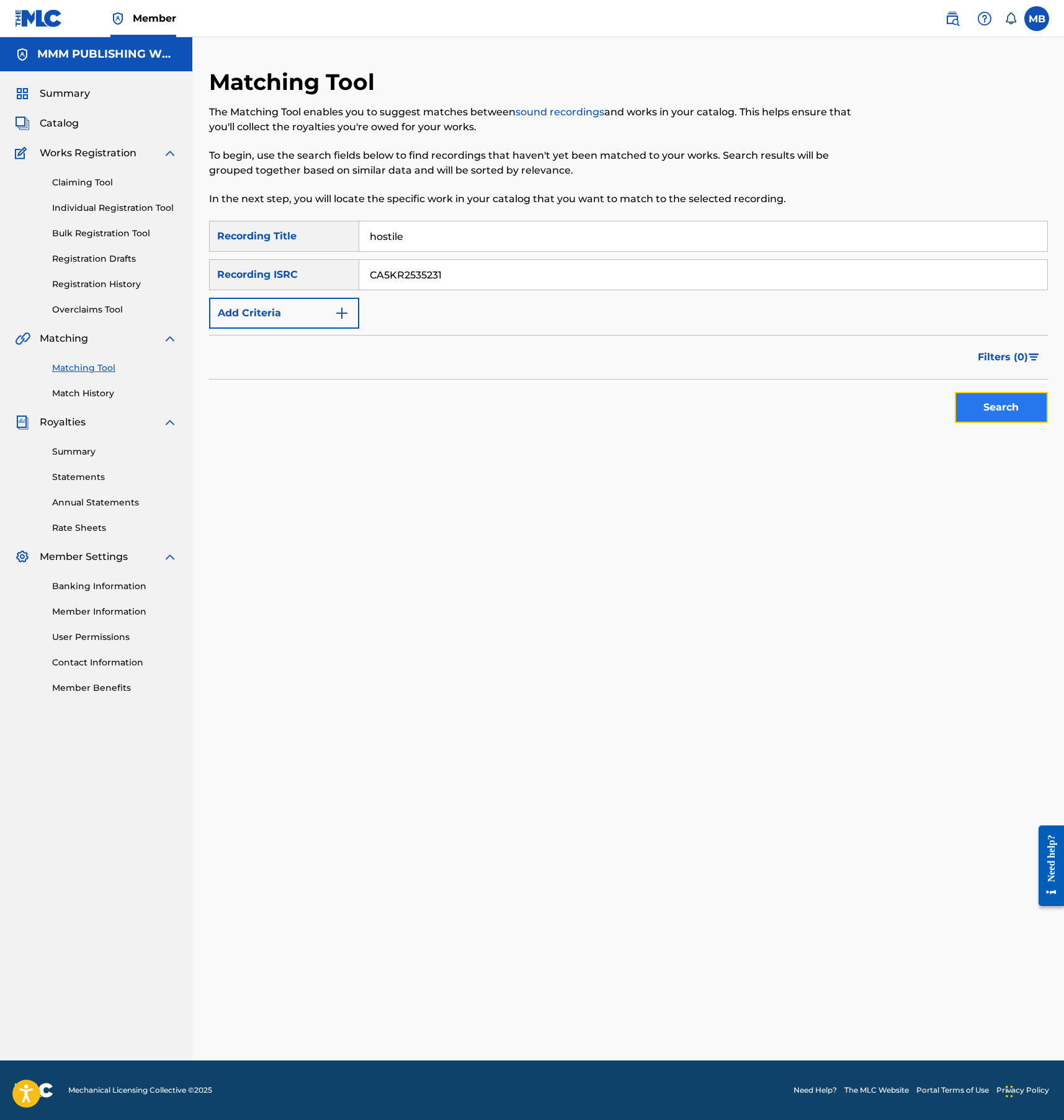
click at [968, 399] on button "Search" at bounding box center [1002, 407] width 93 height 31
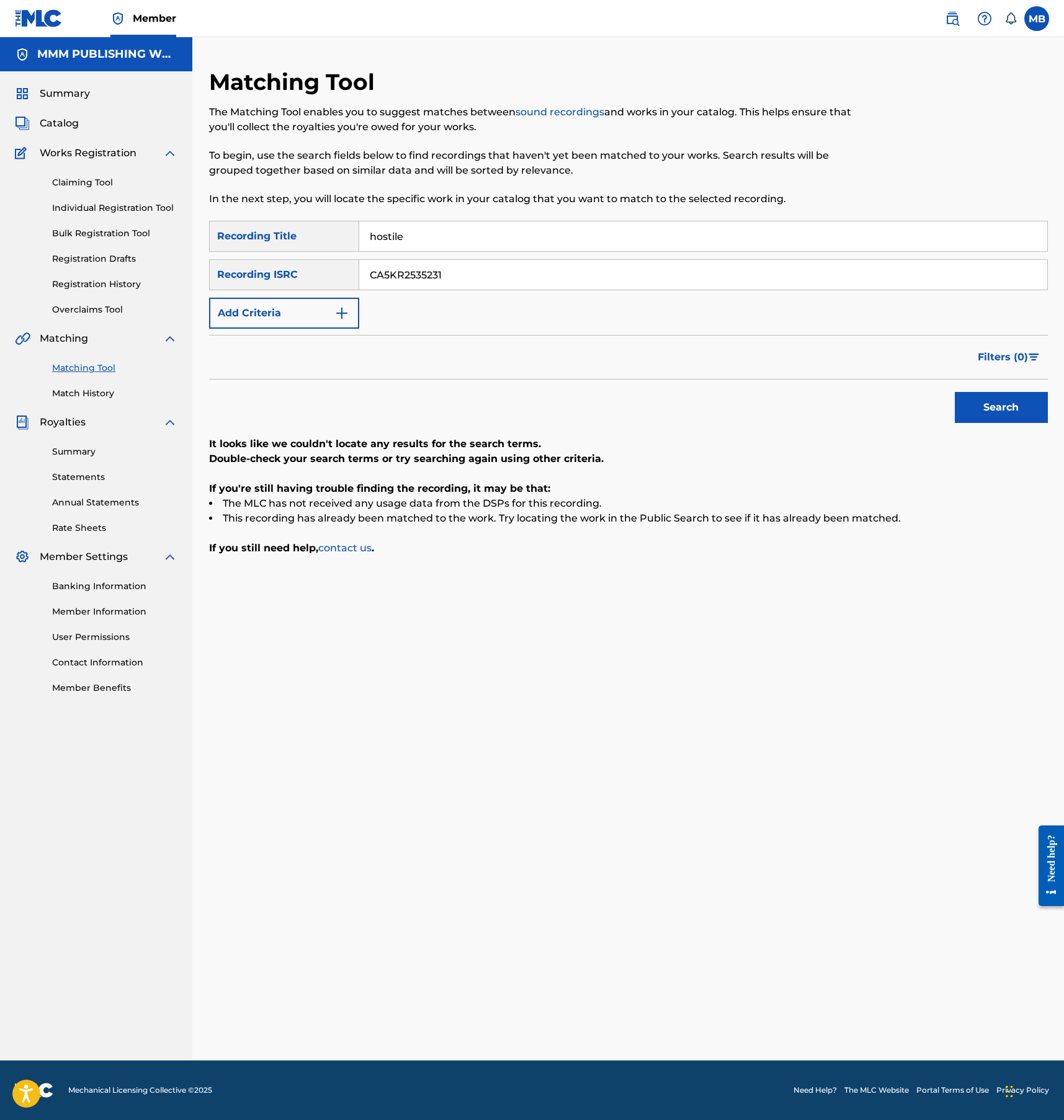
click at [484, 240] on input "hostile" at bounding box center [703, 236] width 688 height 30
type input "hostile"
click at [955, 392] on button "Search" at bounding box center [1002, 407] width 93 height 31
click at [49, 119] on span "Catalog" at bounding box center [58, 123] width 39 height 15
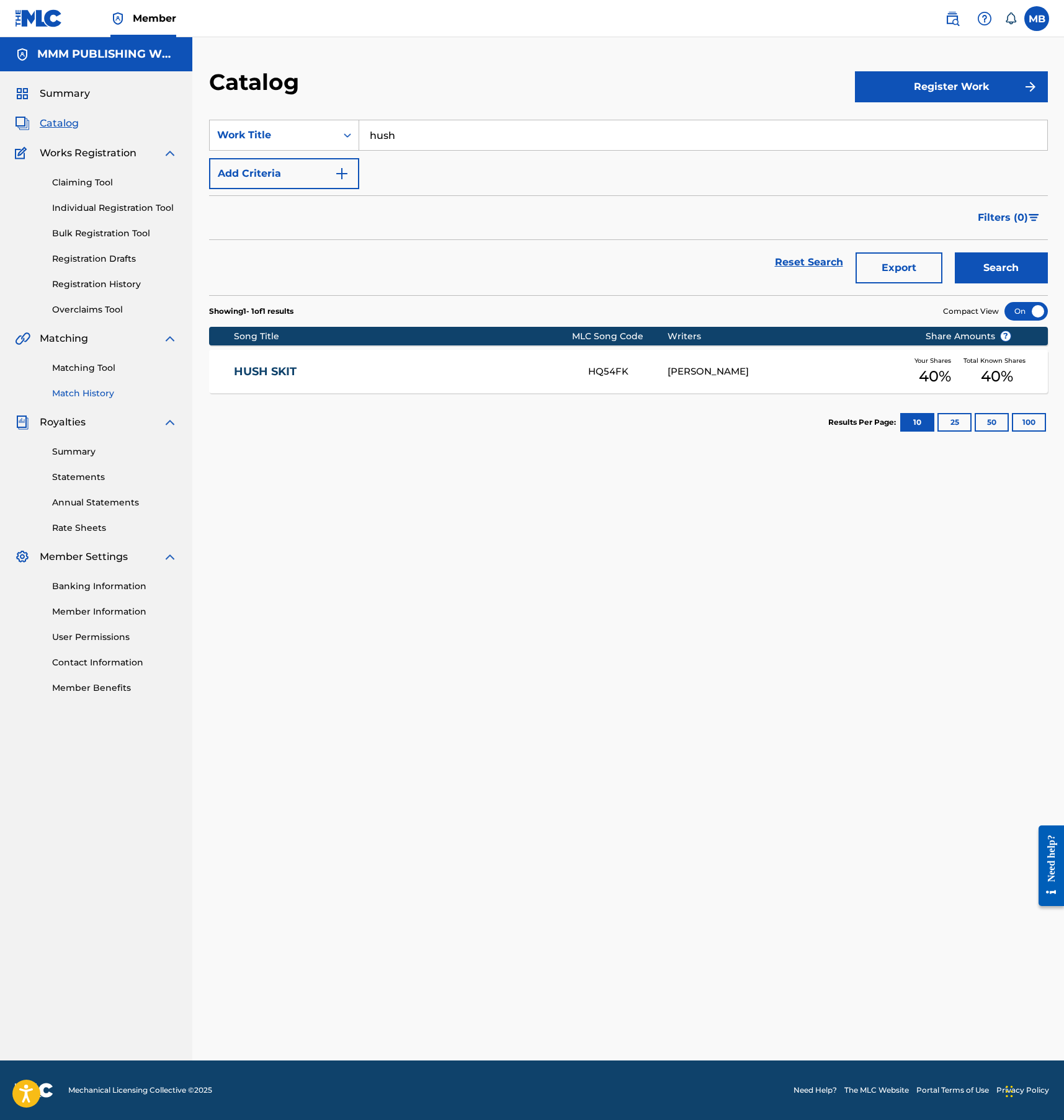
click at [89, 390] on link "Match History" at bounding box center [115, 394] width 126 height 13
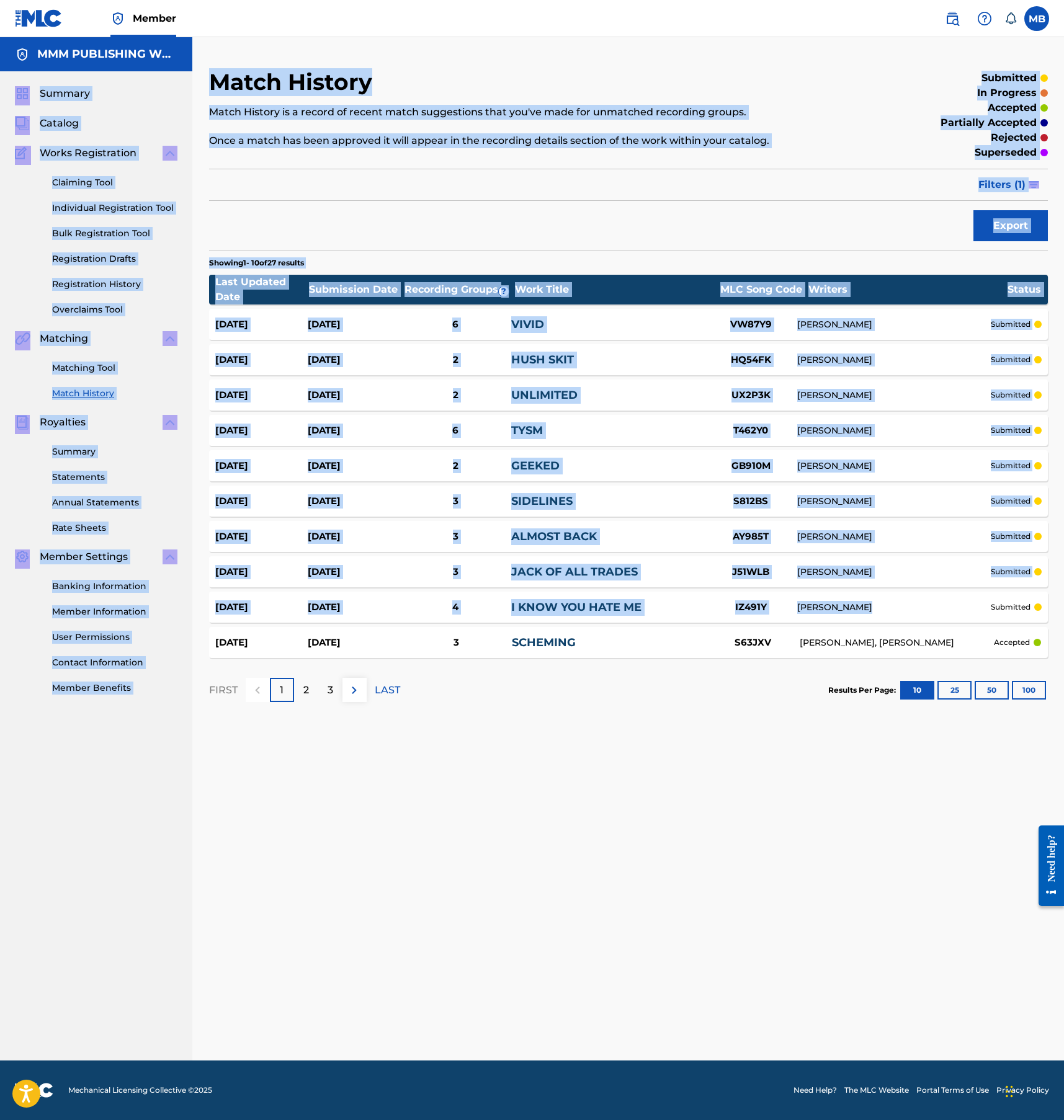
drag, startPoint x: 180, startPoint y: 51, endPoint x: 1011, endPoint y: 601, distance: 996.5
click at [1013, 601] on main "MMM PUBLISHING WORLDWIDE Summary Catalog Works Registration Claiming Tool Indiv…" at bounding box center [532, 549] width 1064 height 1024
click at [817, 84] on div "Match History Match History is a record of recent match suggestions that you've…" at bounding box center [531, 115] width 646 height 94
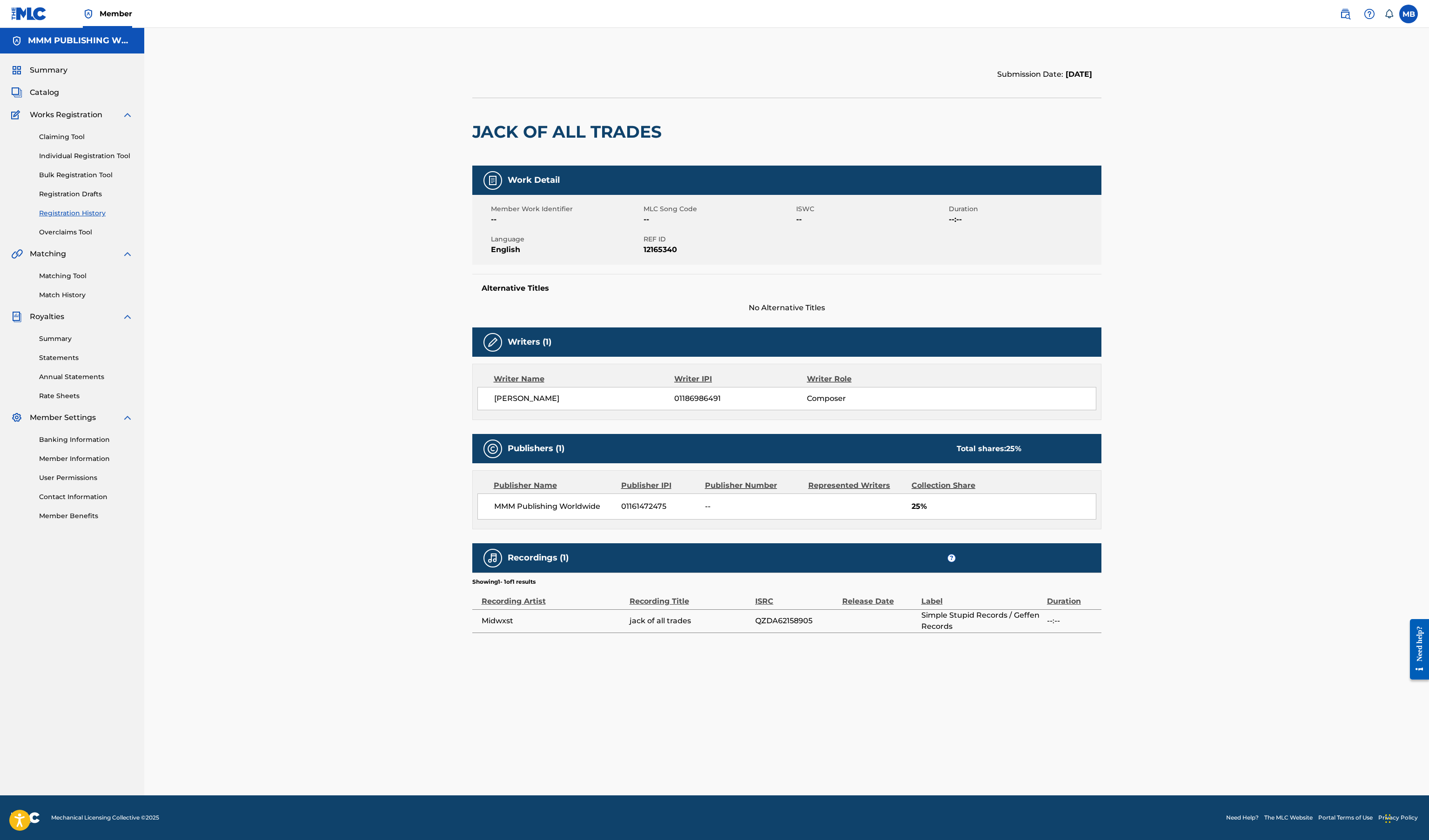
click at [542, 400] on span "[PERSON_NAME]" at bounding box center [584, 398] width 180 height 11
copy div "[PERSON_NAME]"
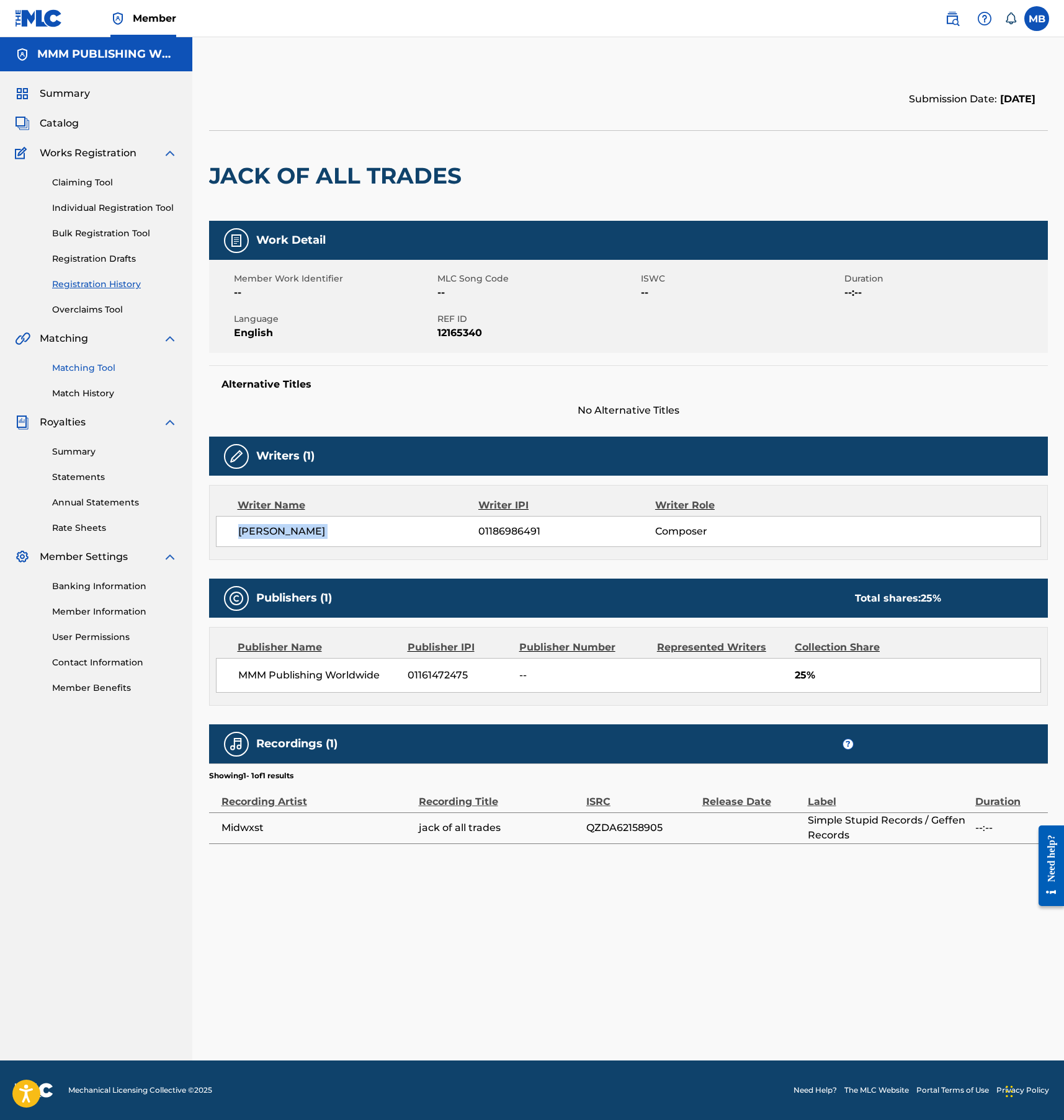
click at [89, 366] on link "Matching Tool" at bounding box center [115, 368] width 126 height 13
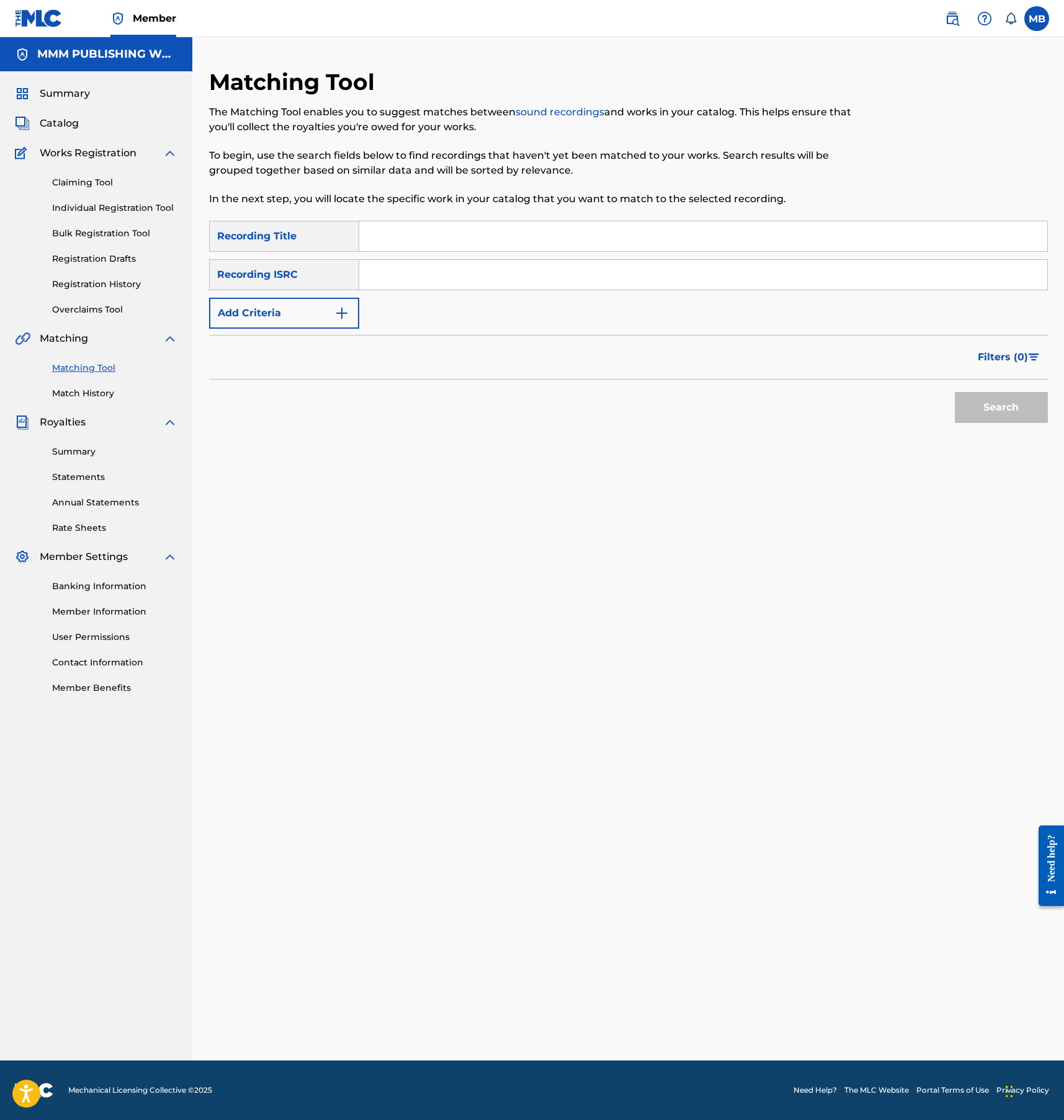
click at [422, 239] on input "Search Form" at bounding box center [703, 236] width 688 height 30
type input "jack of all trades"
click at [419, 266] on input "Search Form" at bounding box center [703, 275] width 688 height 30
paste input "QZDA62158905"
type input "QZDA62158905"
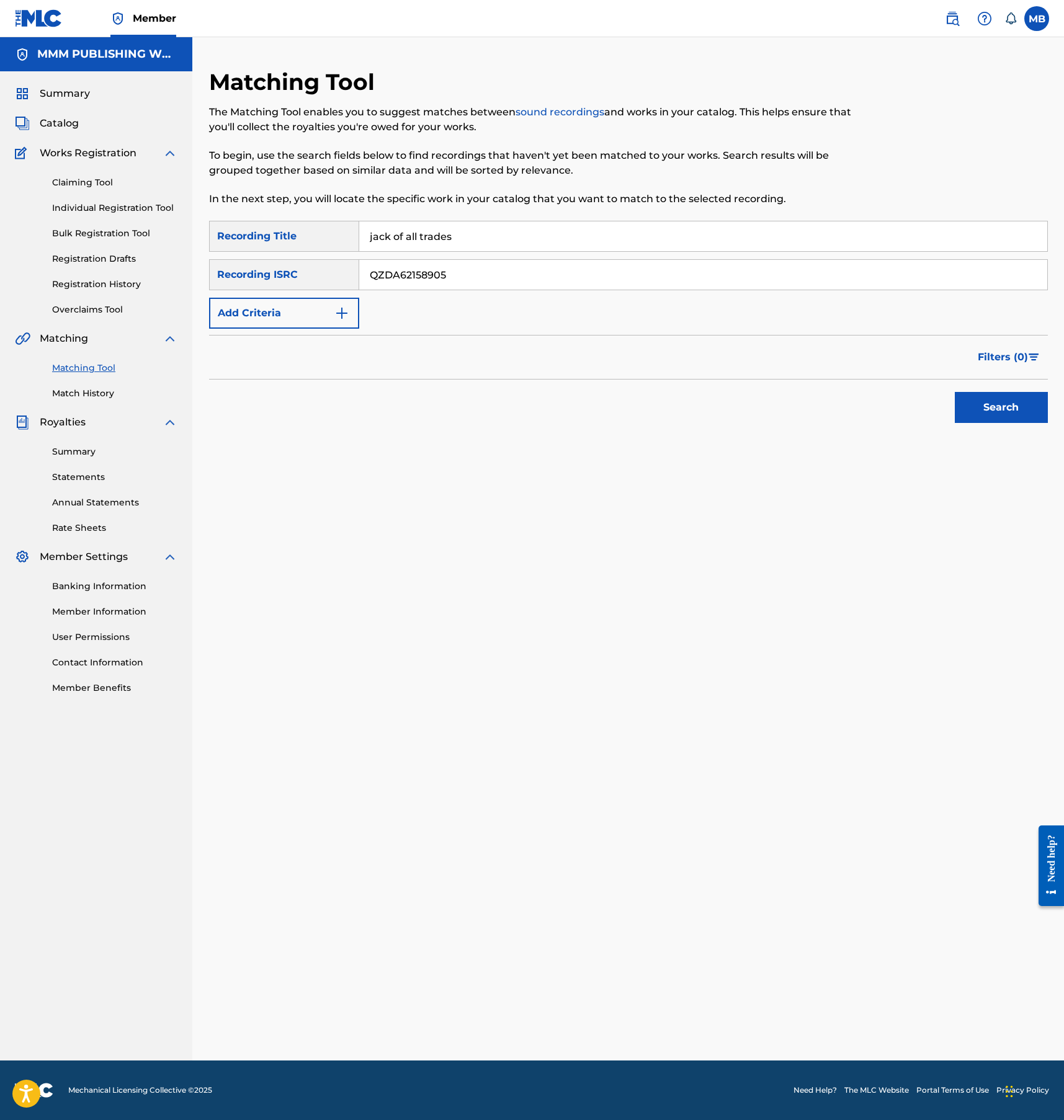
click at [955, 392] on button "Search" at bounding box center [1002, 407] width 93 height 31
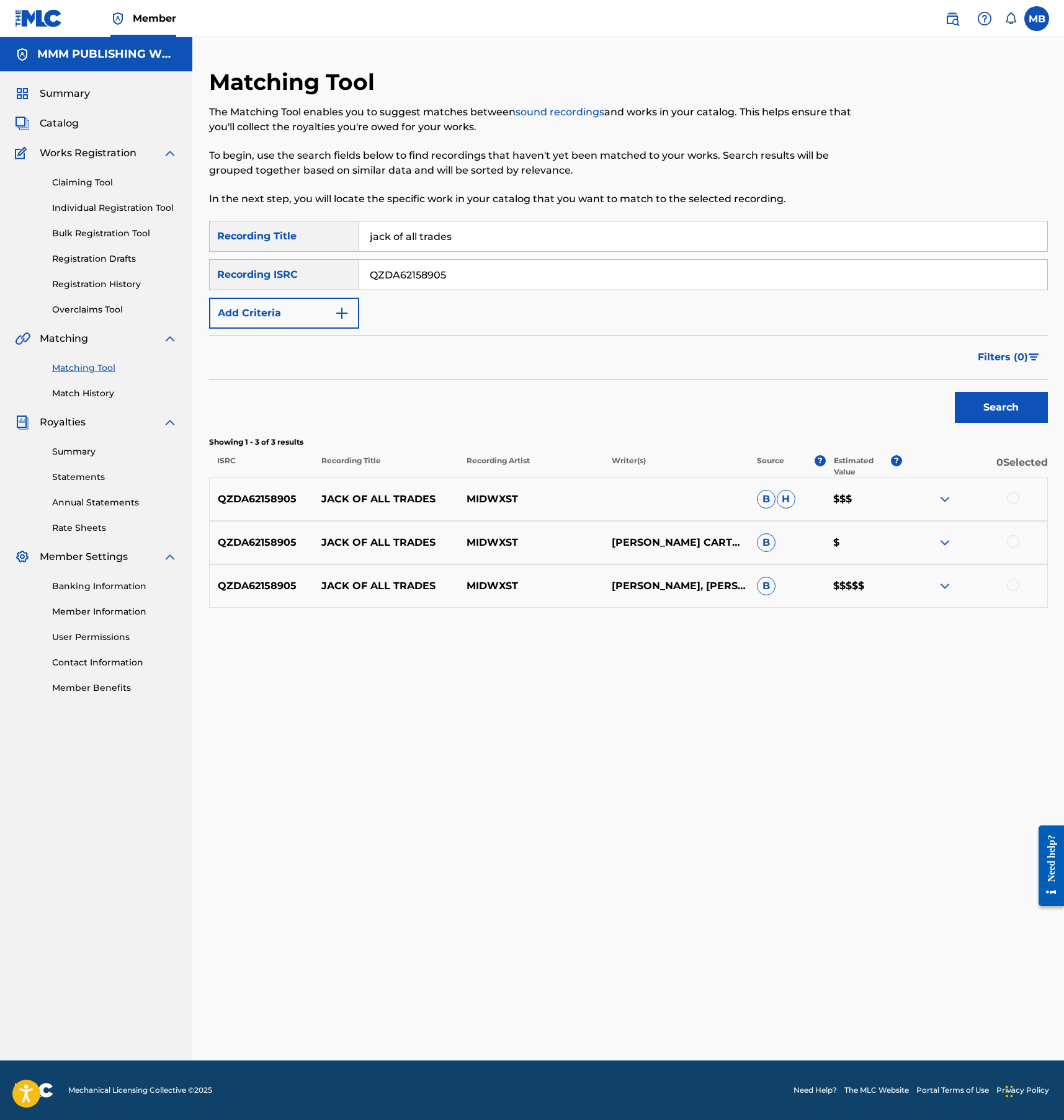
click at [1014, 500] on div at bounding box center [1013, 498] width 13 height 13
click at [1014, 541] on div at bounding box center [1013, 541] width 13 height 13
click at [1014, 571] on div "QZDA62158905 JACK OF ALL TRADES MIDWXST EDGAR NATHANIEL SARRATT III, LOGAN CART…" at bounding box center [628, 586] width 839 height 43
click at [1014, 583] on div at bounding box center [1013, 585] width 13 height 13
click at [869, 1030] on button "Match 3 Groups" at bounding box center [871, 1019] width 137 height 31
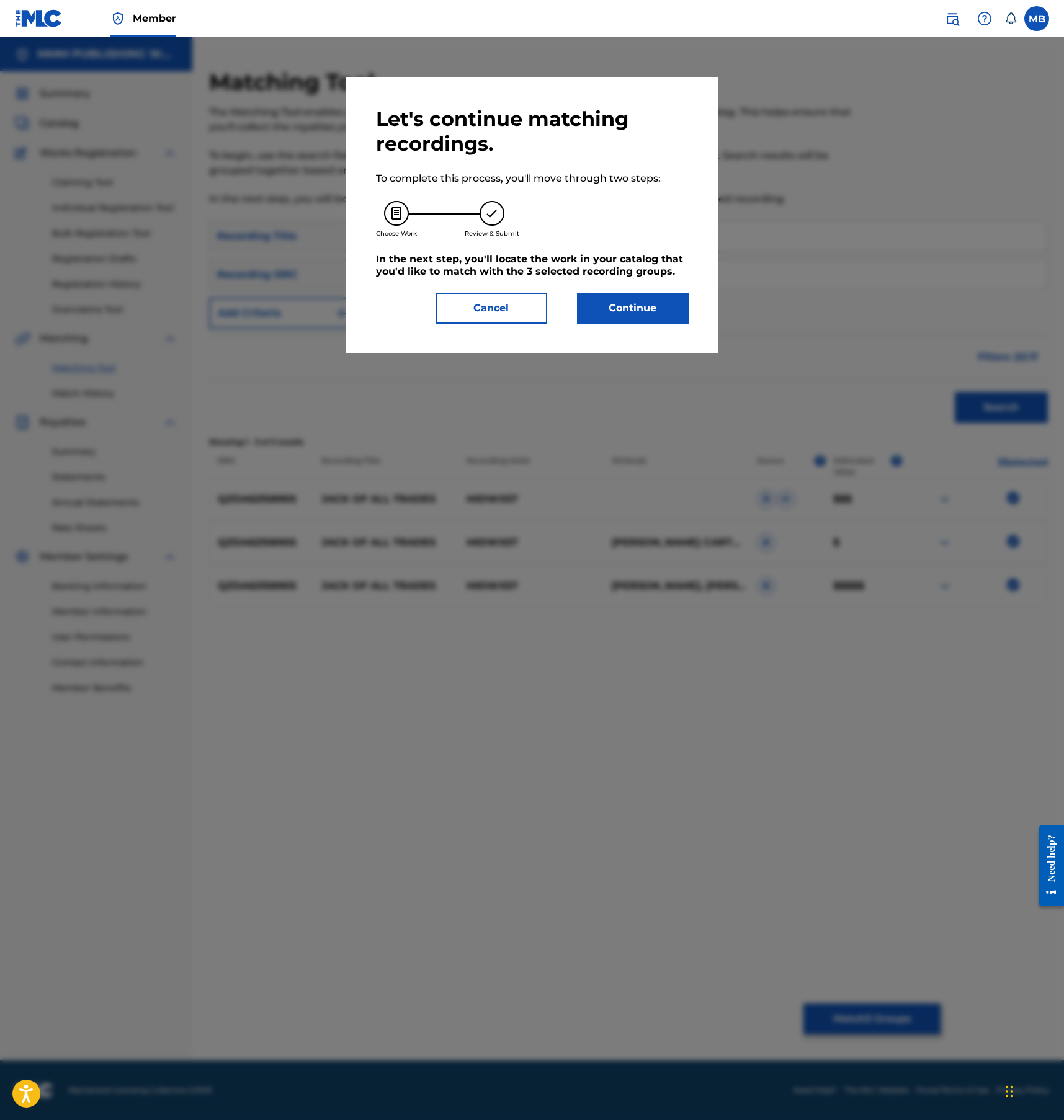
click at [632, 286] on div "Let's continue matching recordings. To complete this process, you'll move throu…" at bounding box center [533, 215] width 313 height 217
click at [632, 315] on button "Continue" at bounding box center [632, 307] width 111 height 31
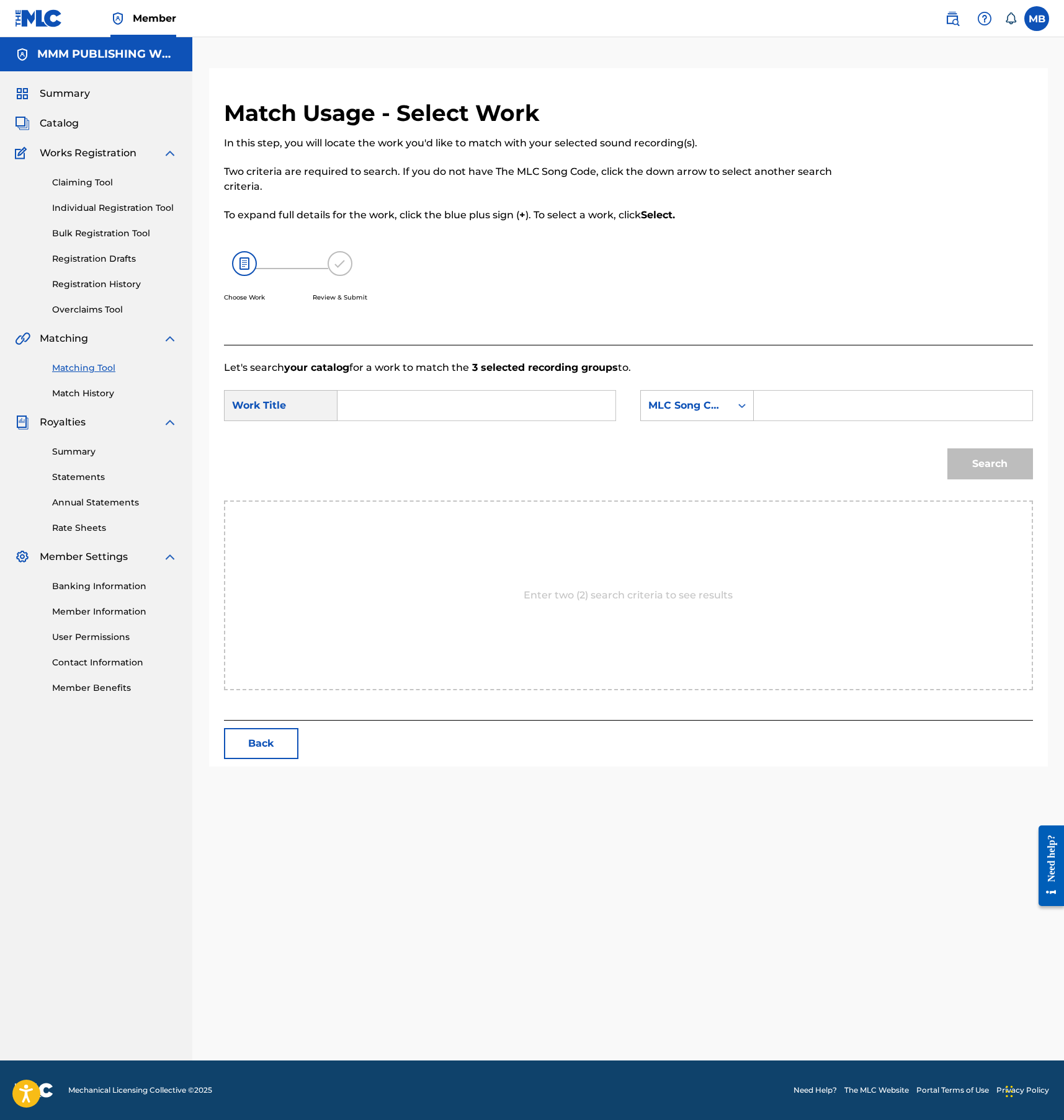
click at [432, 422] on div "SearchWithCriteria9e6e7b54-c55c-4d12-b263-7829eb7d8c2c Work Title SearchWithCri…" at bounding box center [628, 409] width 809 height 39
click at [432, 408] on input "Search Form" at bounding box center [476, 405] width 257 height 30
click at [384, 448] on span "all trades" at bounding box center [381, 441] width 45 height 27
type input "jack of all trades"
click at [722, 407] on div "MLC Song Code" at bounding box center [685, 405] width 75 height 15
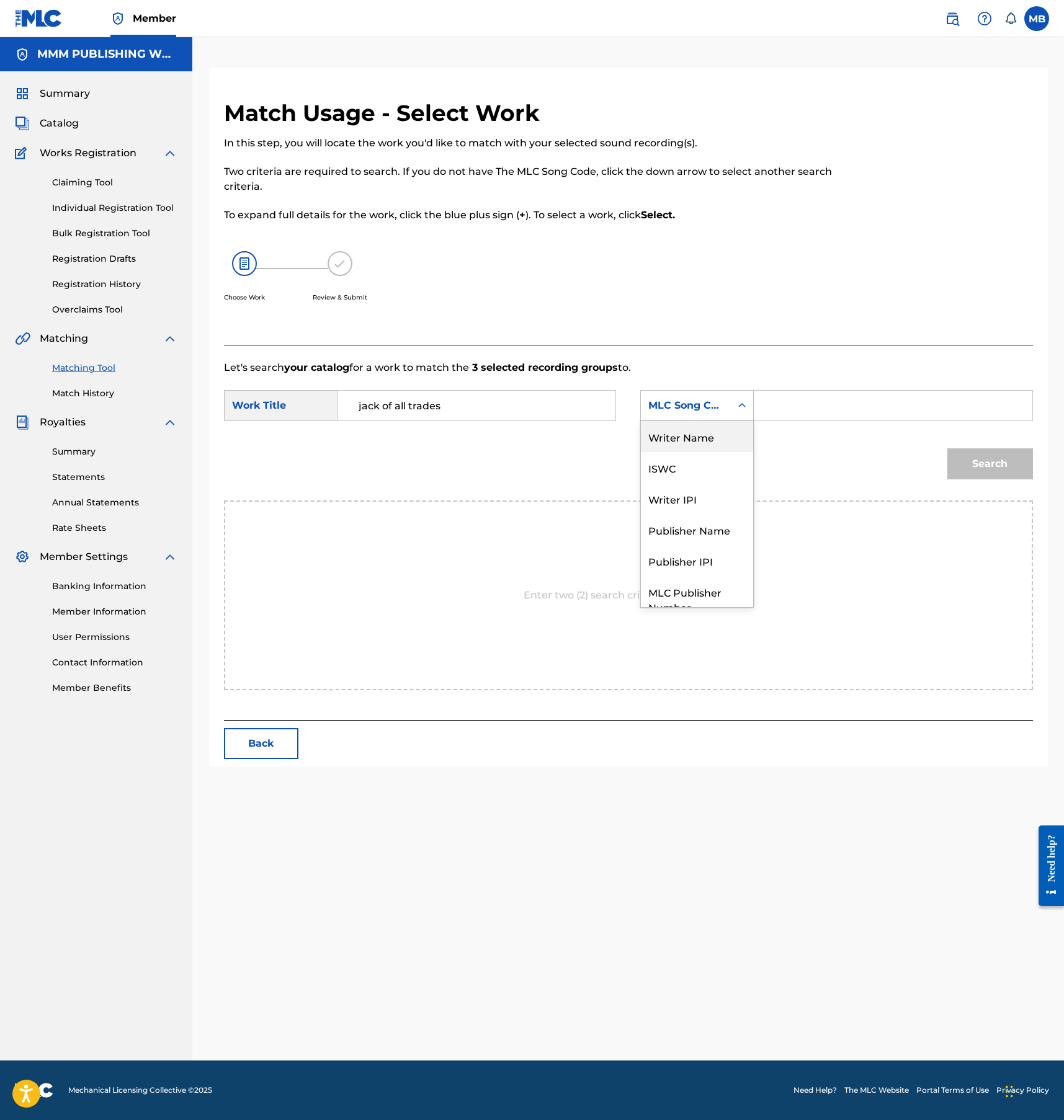
click at [719, 435] on div "Writer Name" at bounding box center [697, 436] width 112 height 31
click at [809, 410] on input "Search Form" at bounding box center [892, 405] width 257 height 30
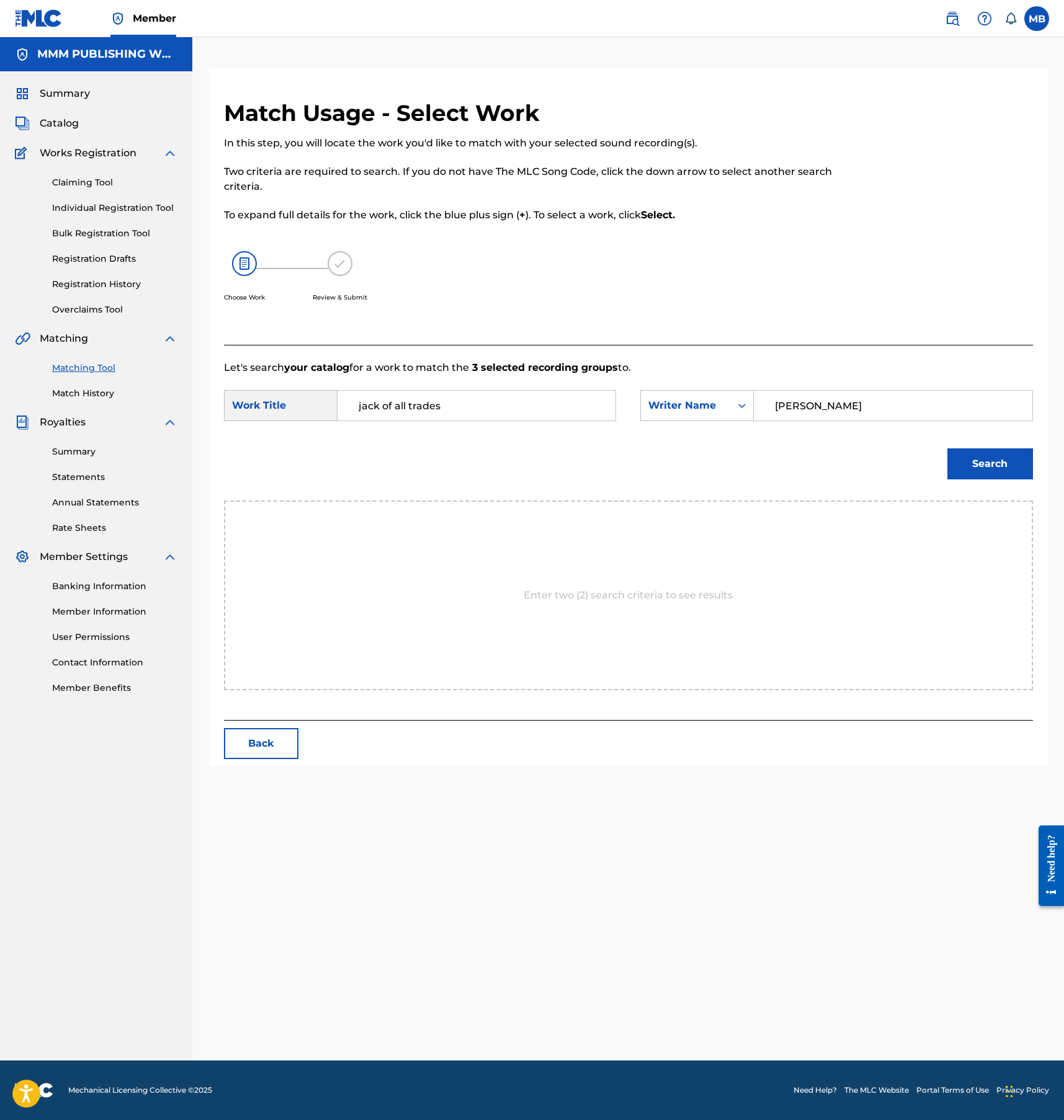
type input "logan"
click at [947, 448] on button "Search" at bounding box center [990, 463] width 85 height 31
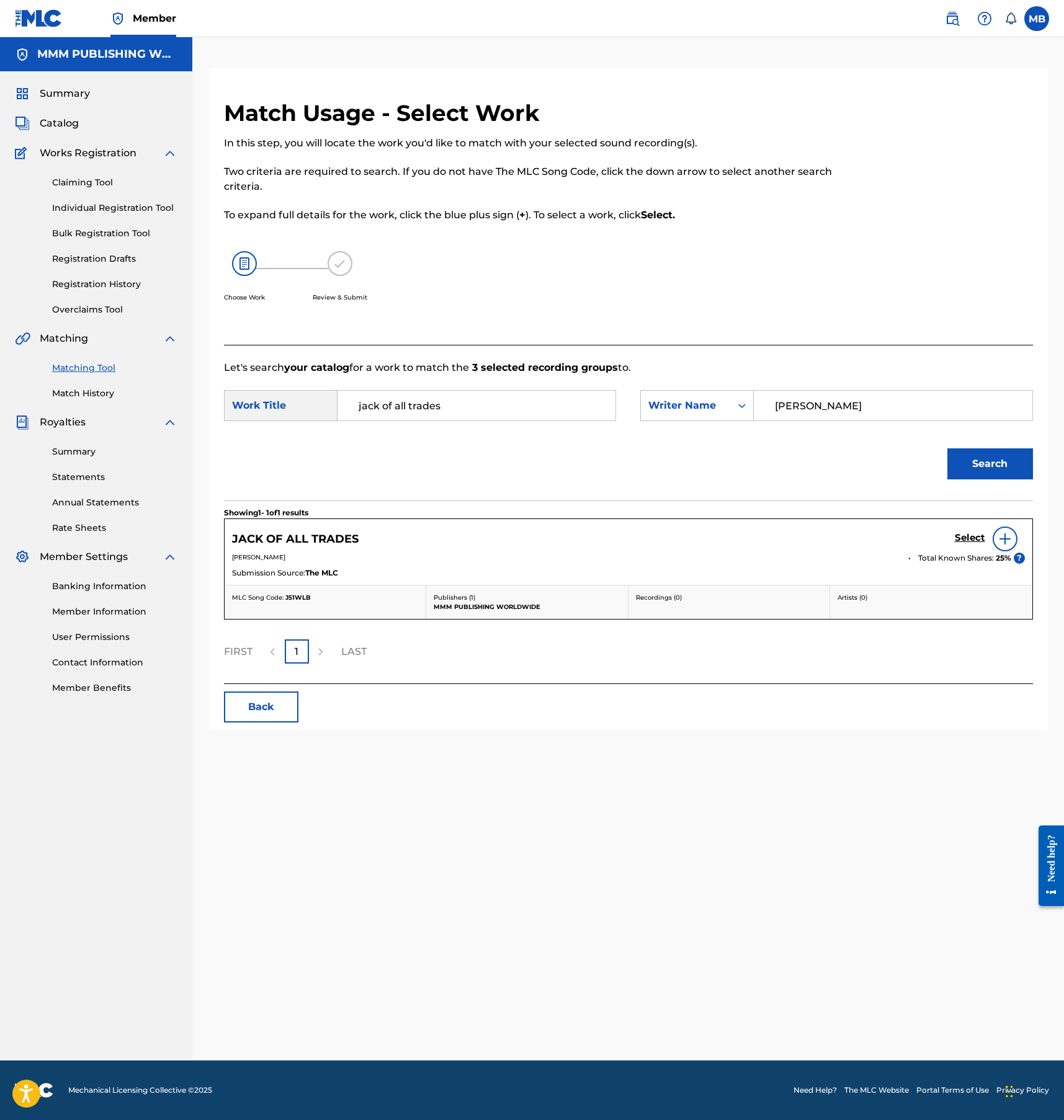
click at [990, 529] on div "Select" at bounding box center [990, 538] width 70 height 25
click at [972, 533] on h5 "Select" at bounding box center [970, 537] width 30 height 12
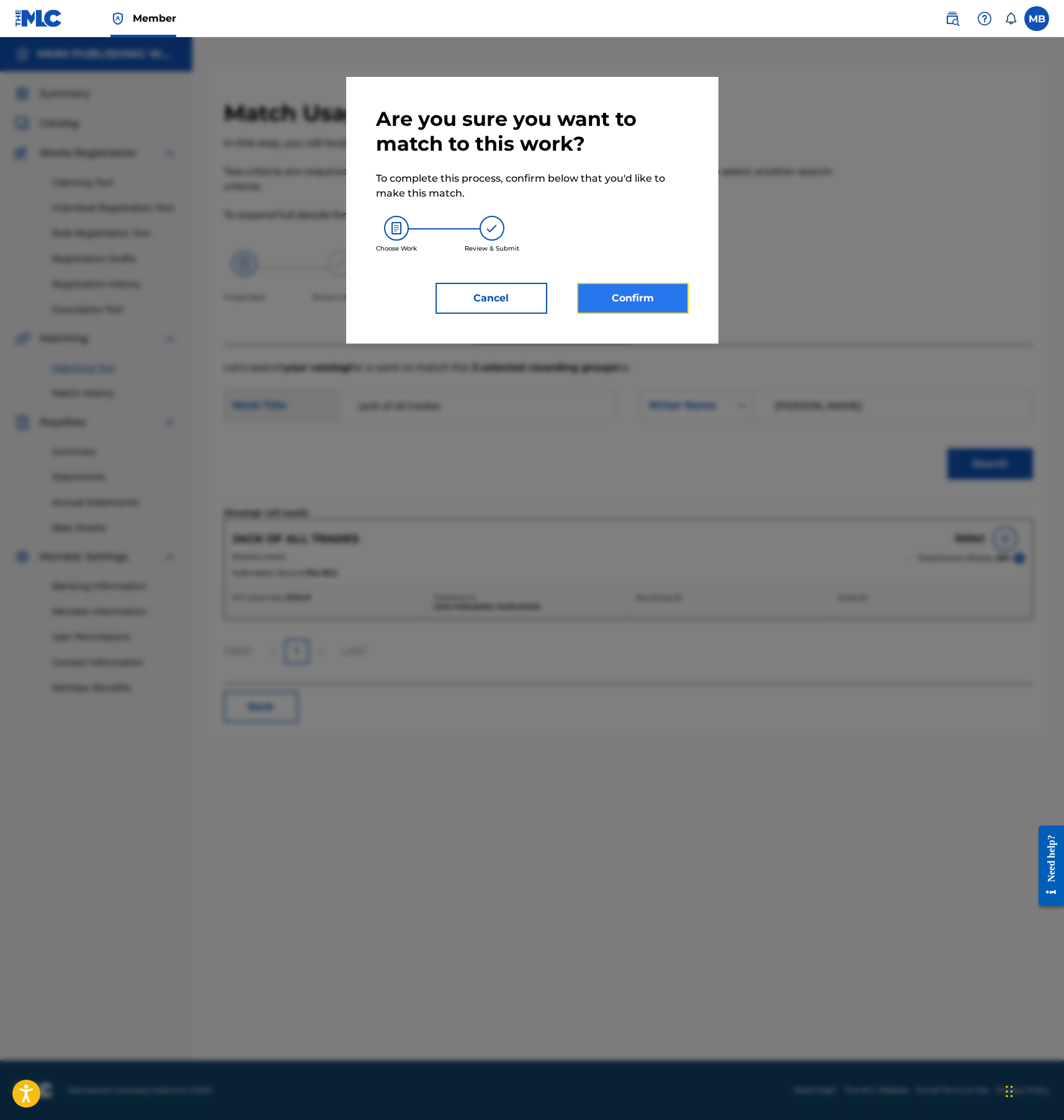
click at [615, 298] on button "Confirm" at bounding box center [632, 298] width 111 height 31
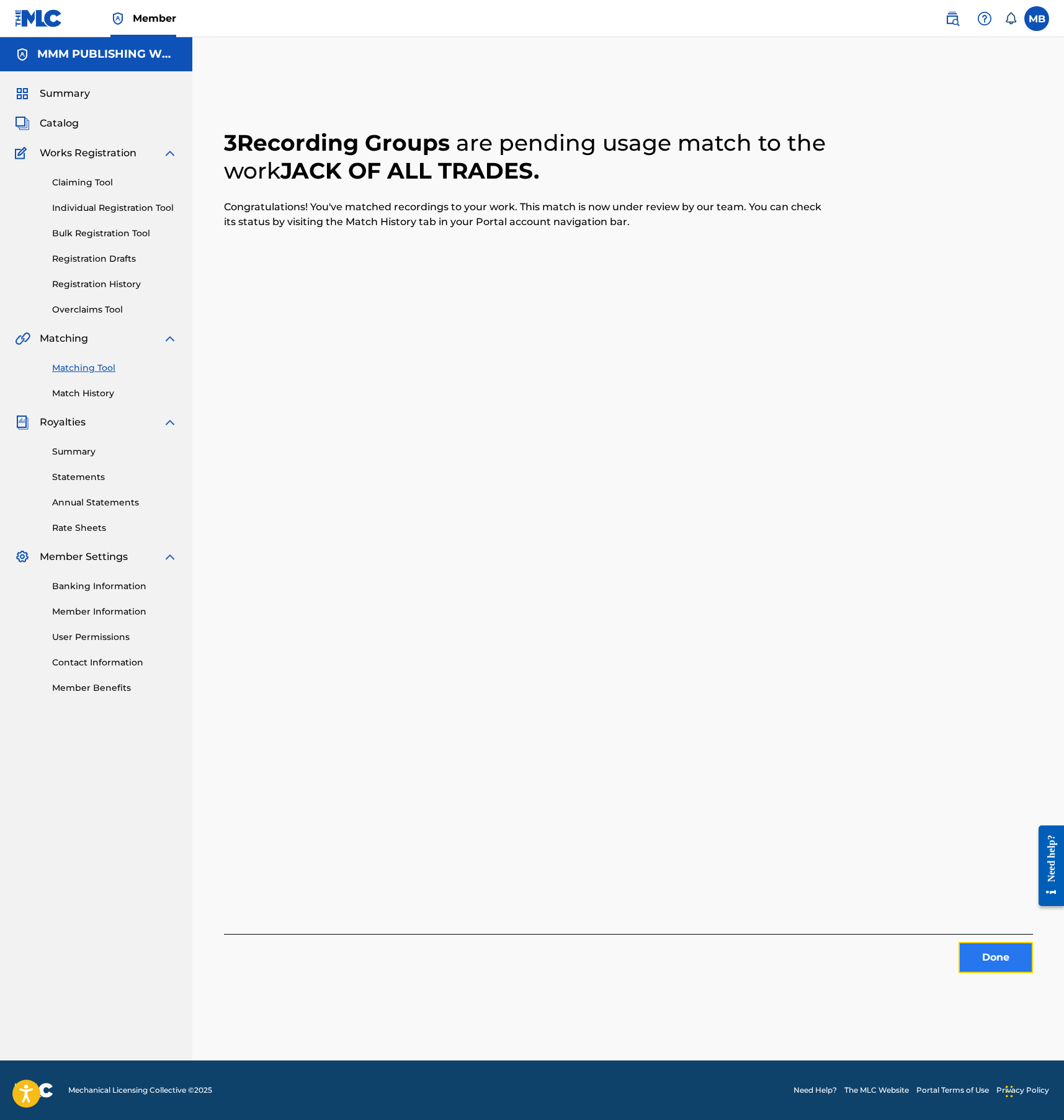
click at [990, 943] on button "Done" at bounding box center [995, 957] width 74 height 31
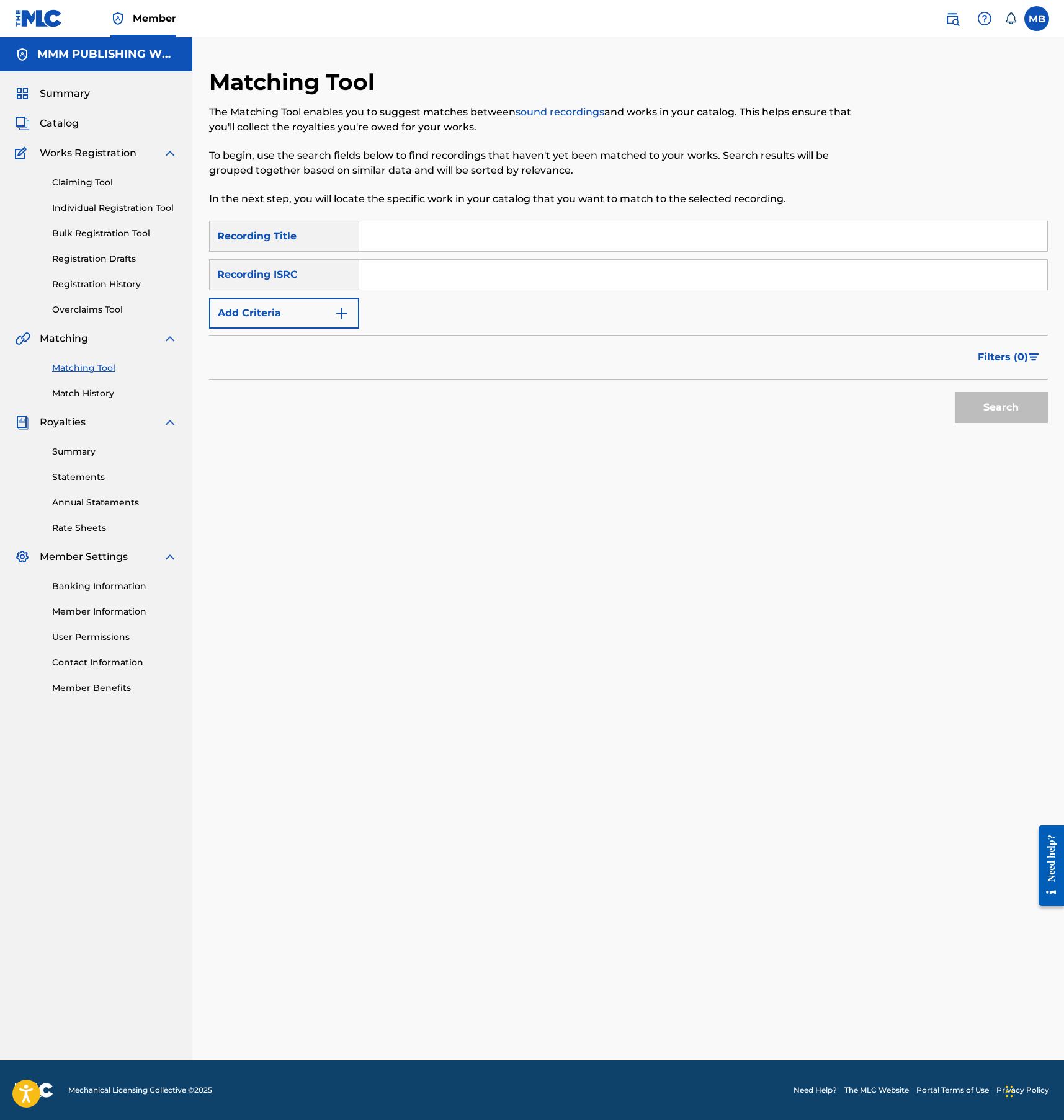
click at [436, 239] on input "Search Form" at bounding box center [703, 236] width 688 height 30
click at [447, 285] on input "Search Form" at bounding box center [703, 275] width 688 height 30
click at [445, 240] on input "waste time" at bounding box center [703, 236] width 688 height 30
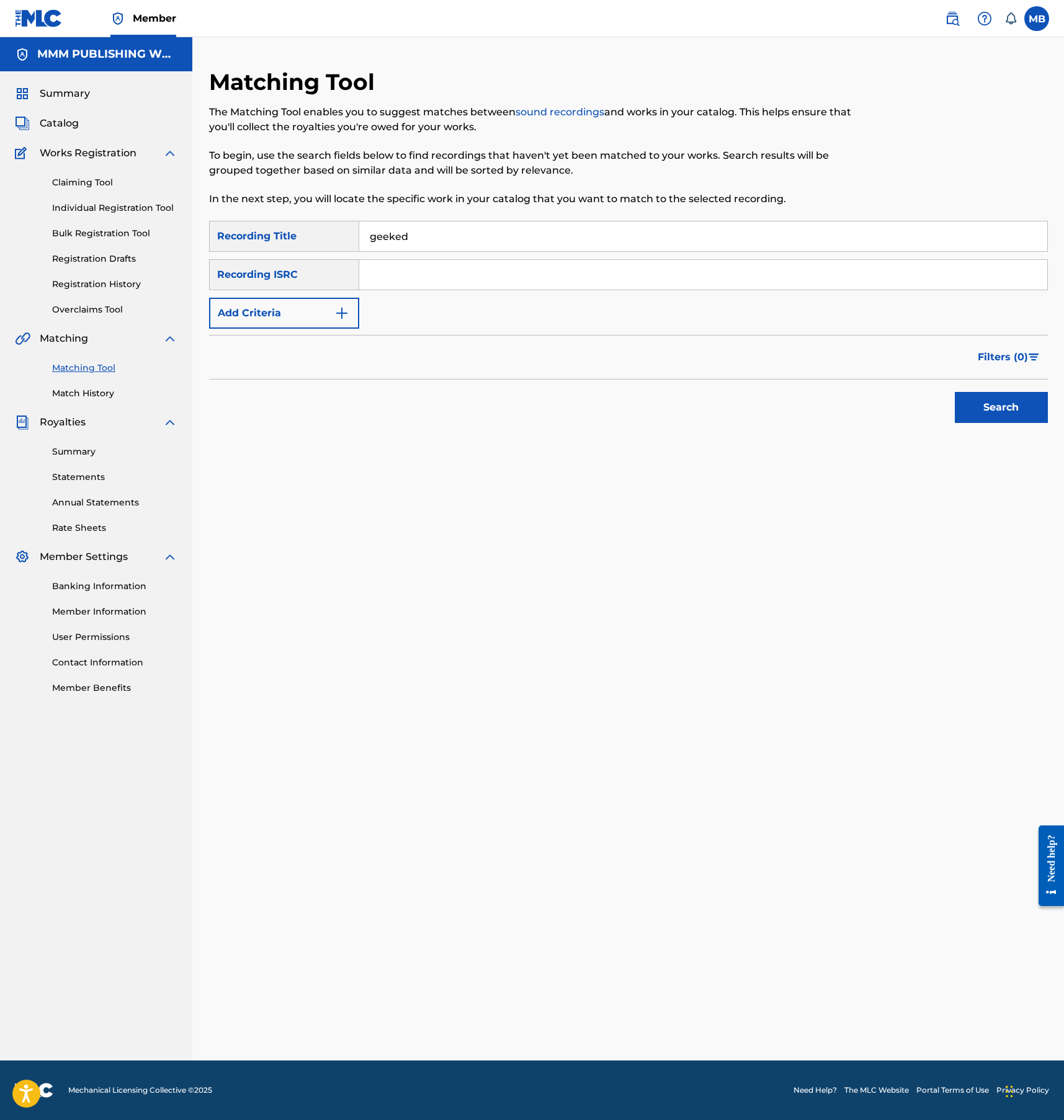
type input "geeked"
click at [428, 261] on input "Search Form" at bounding box center [703, 275] width 688 height 30
paste input "https://open.spotify.com/track/2h07VxASyzG42ZW9Q0eIWb?si=1ae7dde9e87d4f57"
click at [955, 392] on button "Search" at bounding box center [1002, 407] width 93 height 31
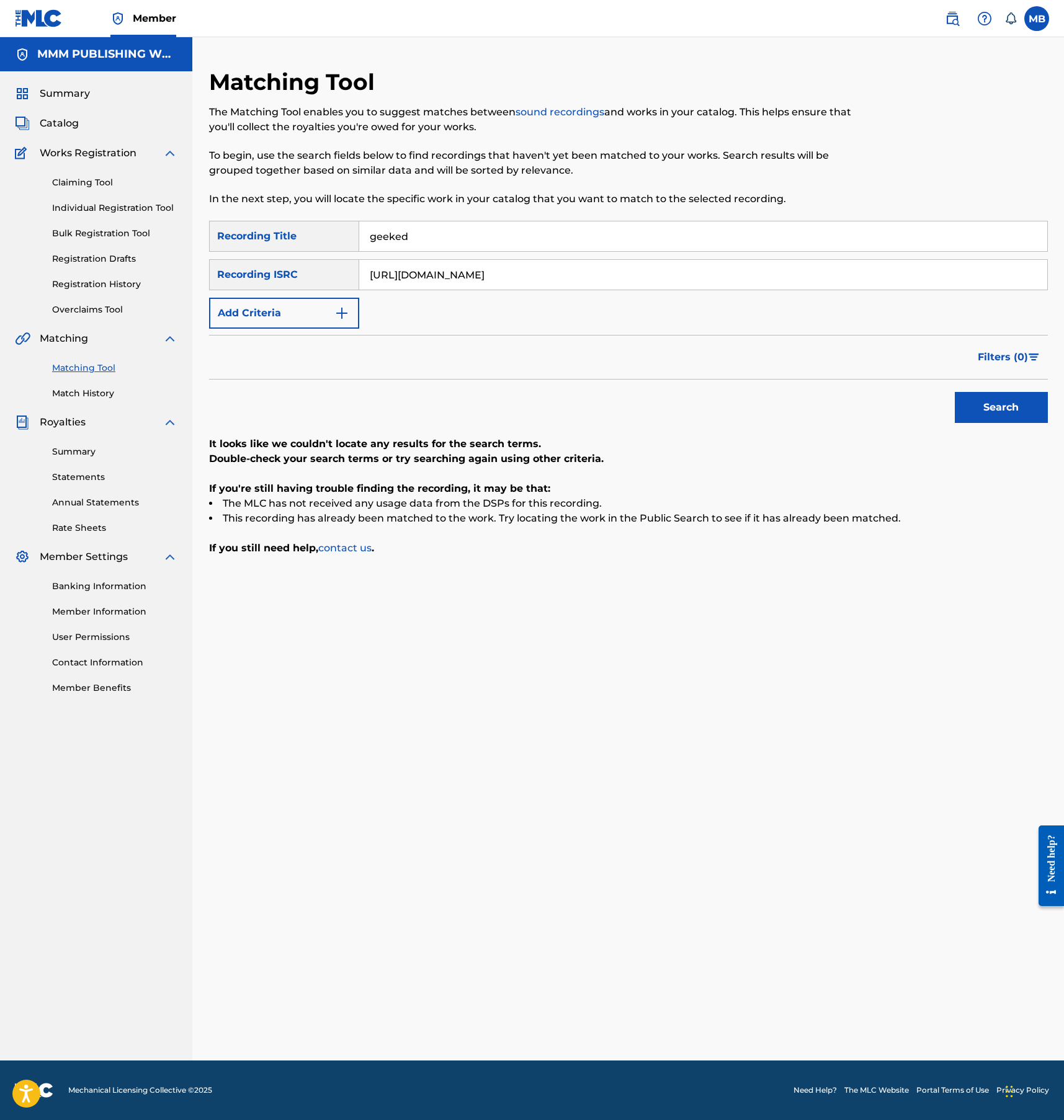
click at [540, 275] on input "https://open.spotify.com/track/2h07VxASyzG42ZW9Q0eIWb?si=1ae7dde9e87d4f57" at bounding box center [703, 275] width 688 height 30
paste input "USUYG1278010"
type input "USUYG1278010"
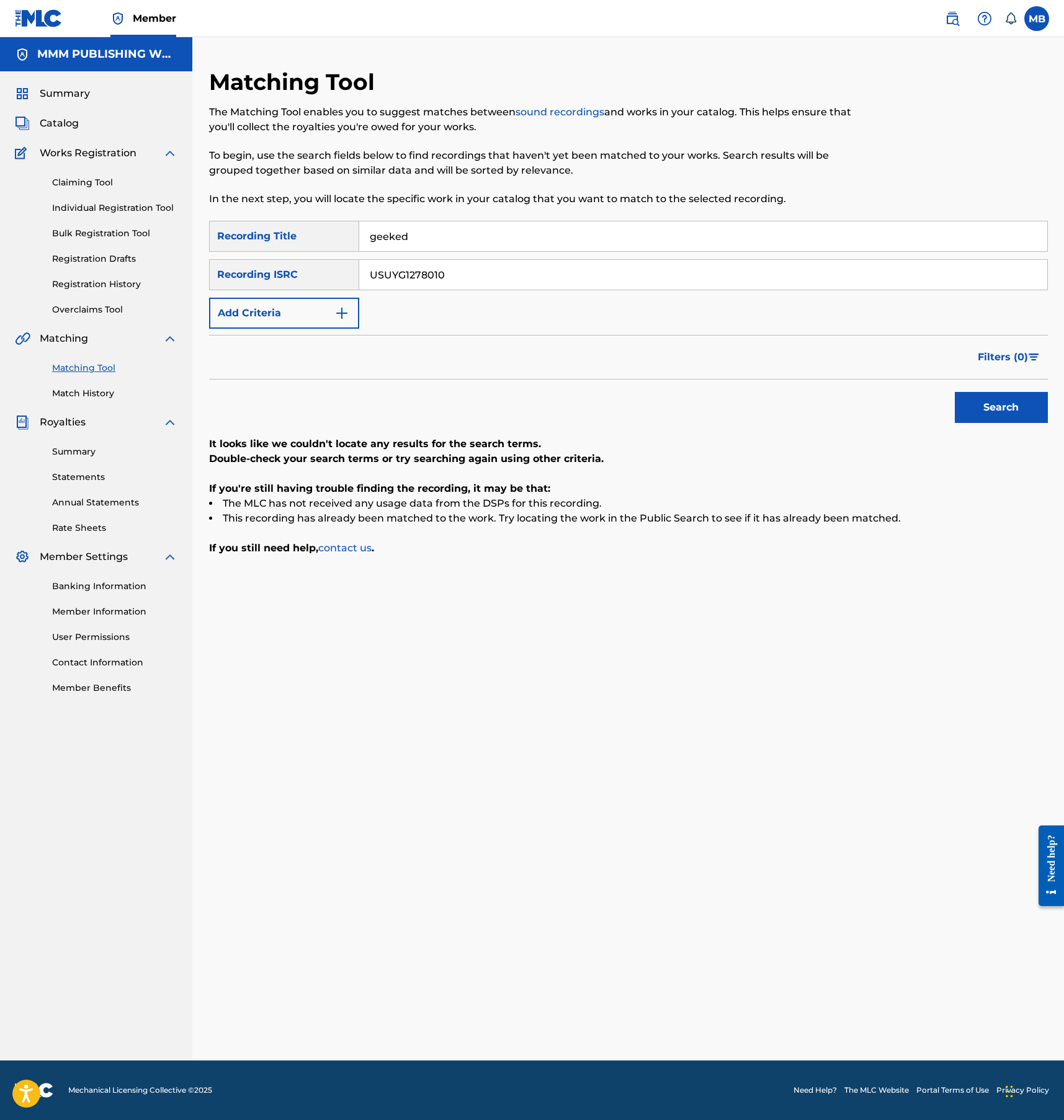
click at [955, 392] on button "Search" at bounding box center [1002, 407] width 93 height 31
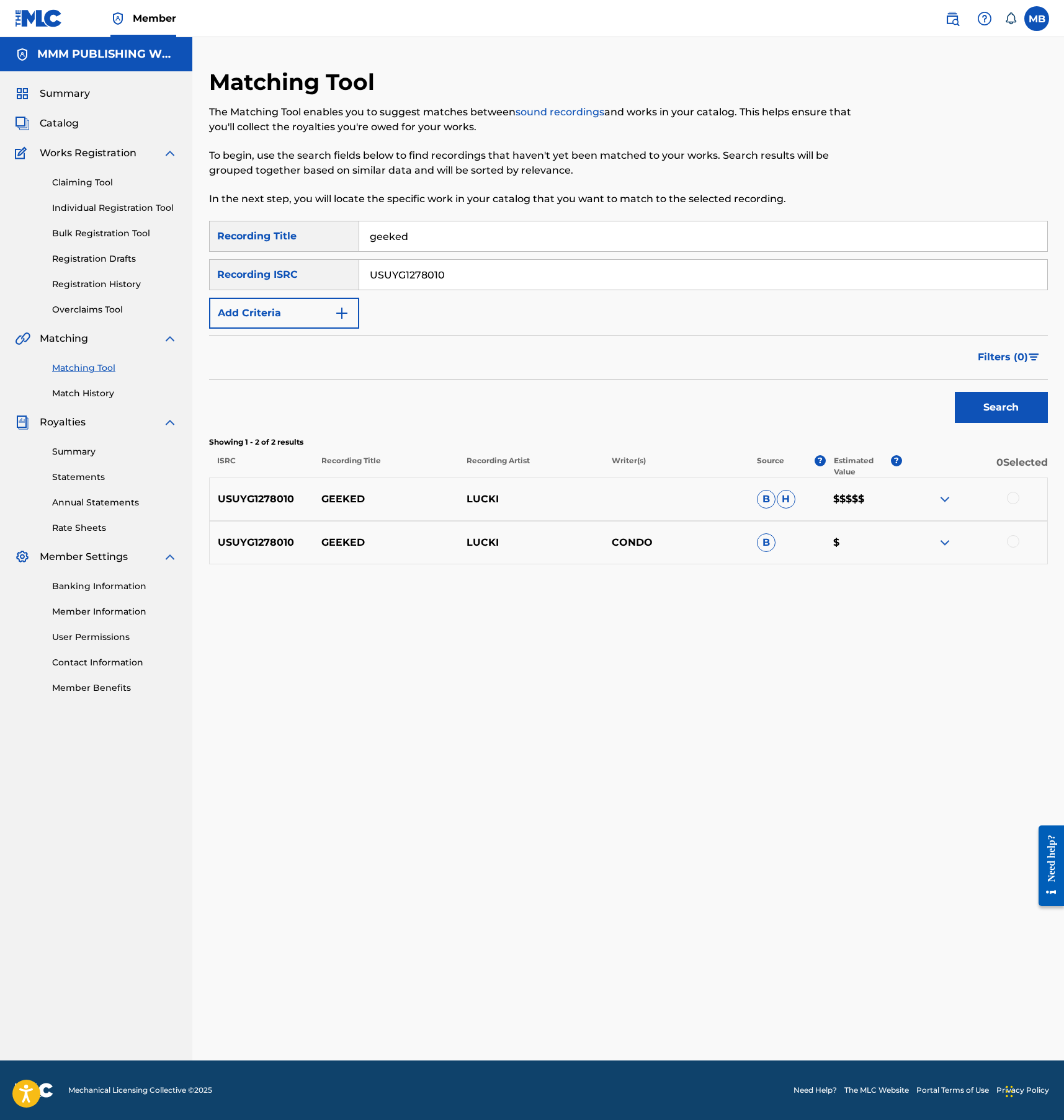
click at [1017, 495] on div at bounding box center [1013, 498] width 13 height 13
click at [1017, 534] on div "USUYG1278010 GEEKED LUCKI CONDO B $" at bounding box center [628, 542] width 839 height 43
click at [1017, 538] on div at bounding box center [1013, 541] width 13 height 13
click at [870, 1021] on button "Match 2 Groups" at bounding box center [871, 1019] width 137 height 31
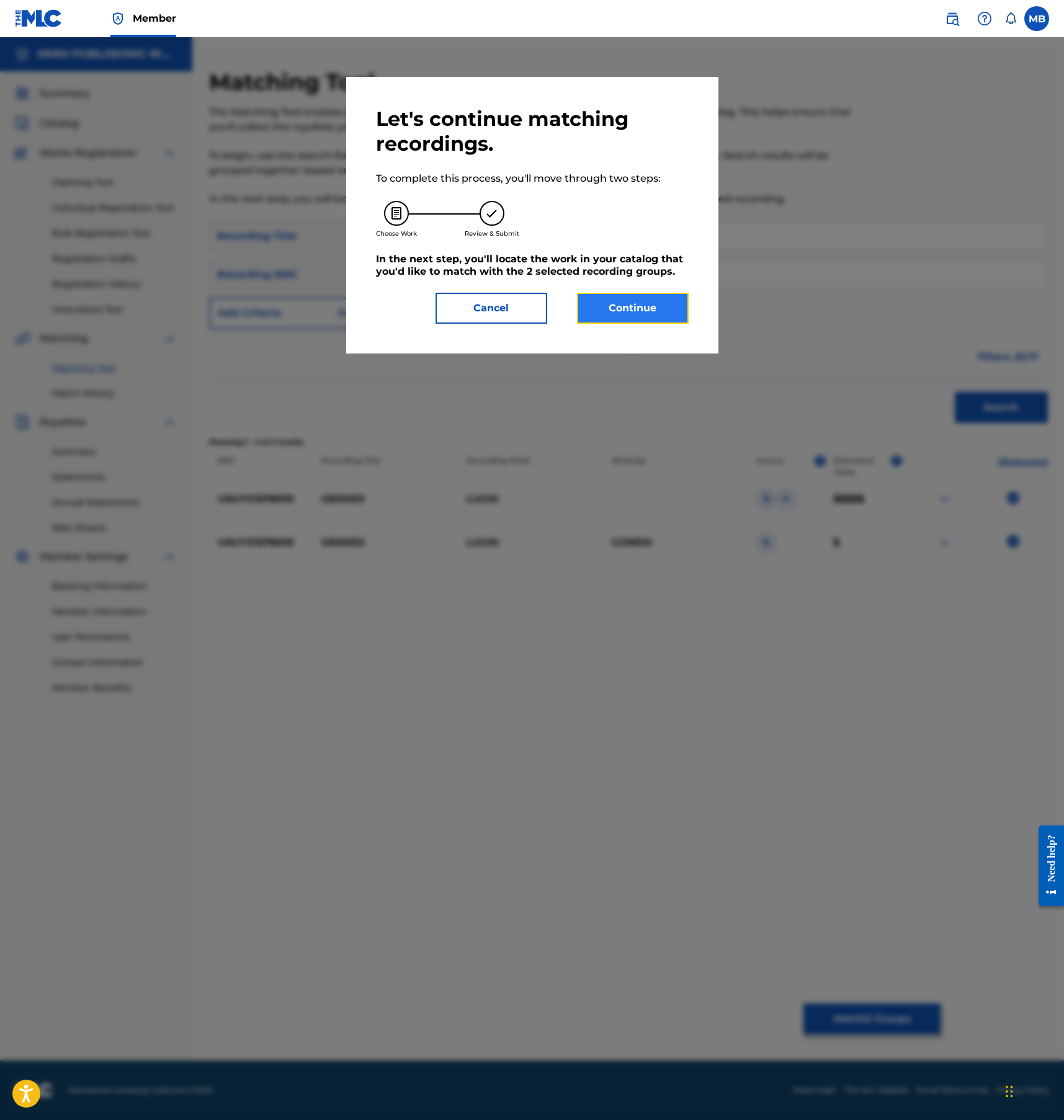
click at [642, 307] on button "Continue" at bounding box center [632, 307] width 111 height 31
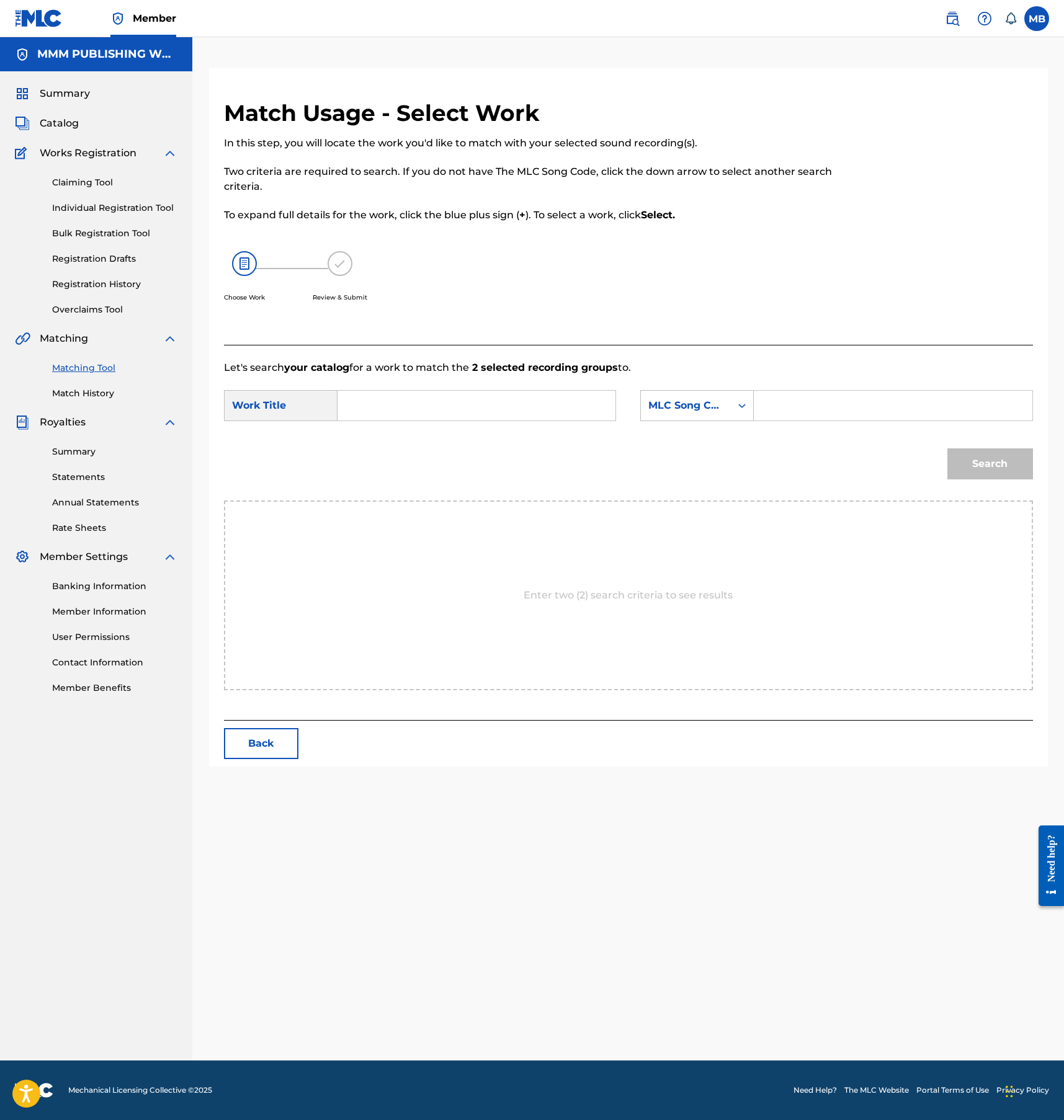
click at [500, 423] on div "SearchWithCriteria9e6e7b54-c55c-4d12-b263-7829eb7d8c2c Work Title SearchWithCri…" at bounding box center [628, 409] width 809 height 39
click at [500, 418] on input "Search Form" at bounding box center [476, 405] width 257 height 30
type input "geeked"
click at [702, 421] on div "MLC Song Code" at bounding box center [697, 405] width 114 height 31
click at [702, 442] on div "Writer Name" at bounding box center [697, 436] width 112 height 31
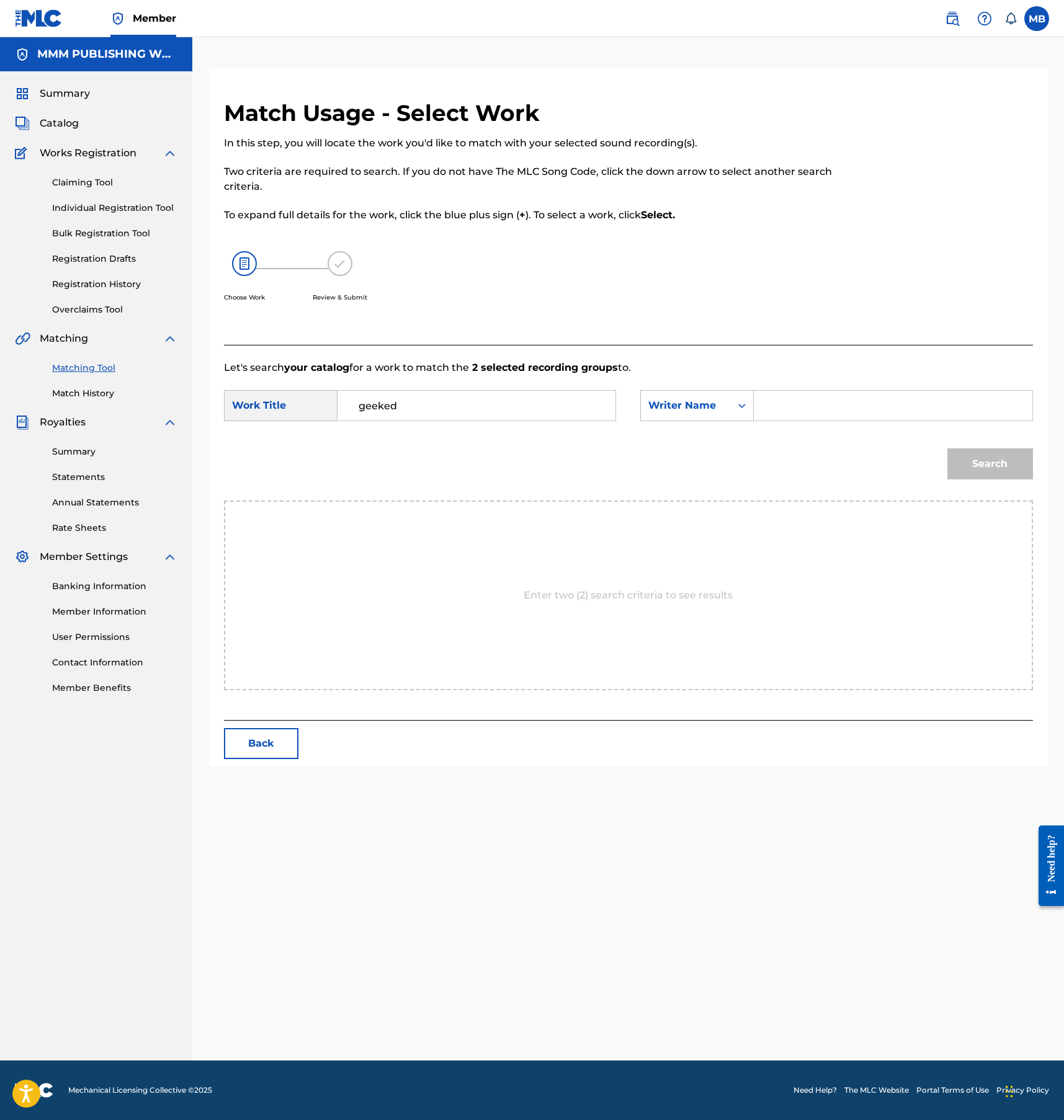
click at [790, 402] on input "Search Form" at bounding box center [892, 405] width 257 height 30
type input "marvin"
click at [947, 448] on button "Search" at bounding box center [990, 463] width 85 height 31
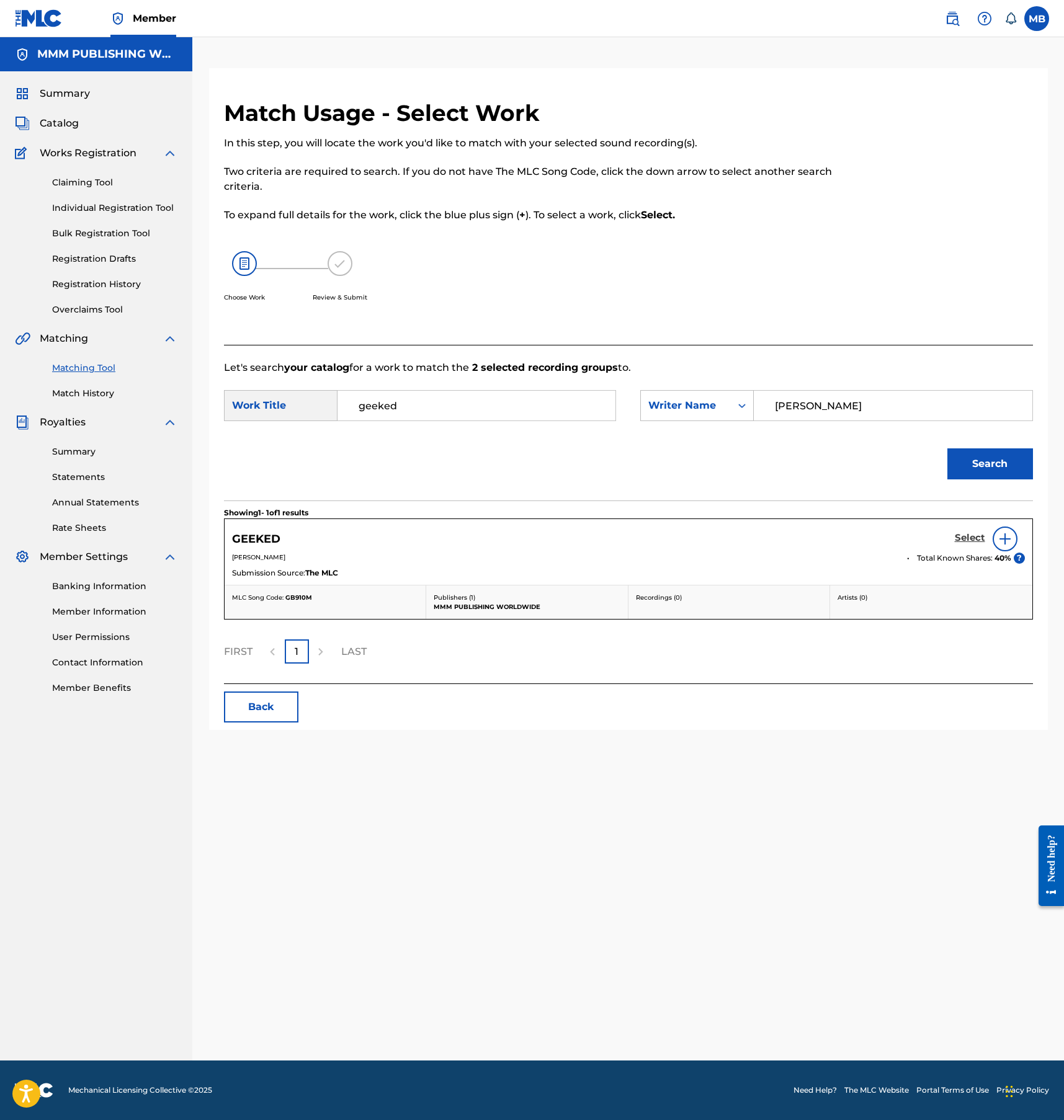
click at [972, 537] on h5 "Select" at bounding box center [970, 537] width 30 height 12
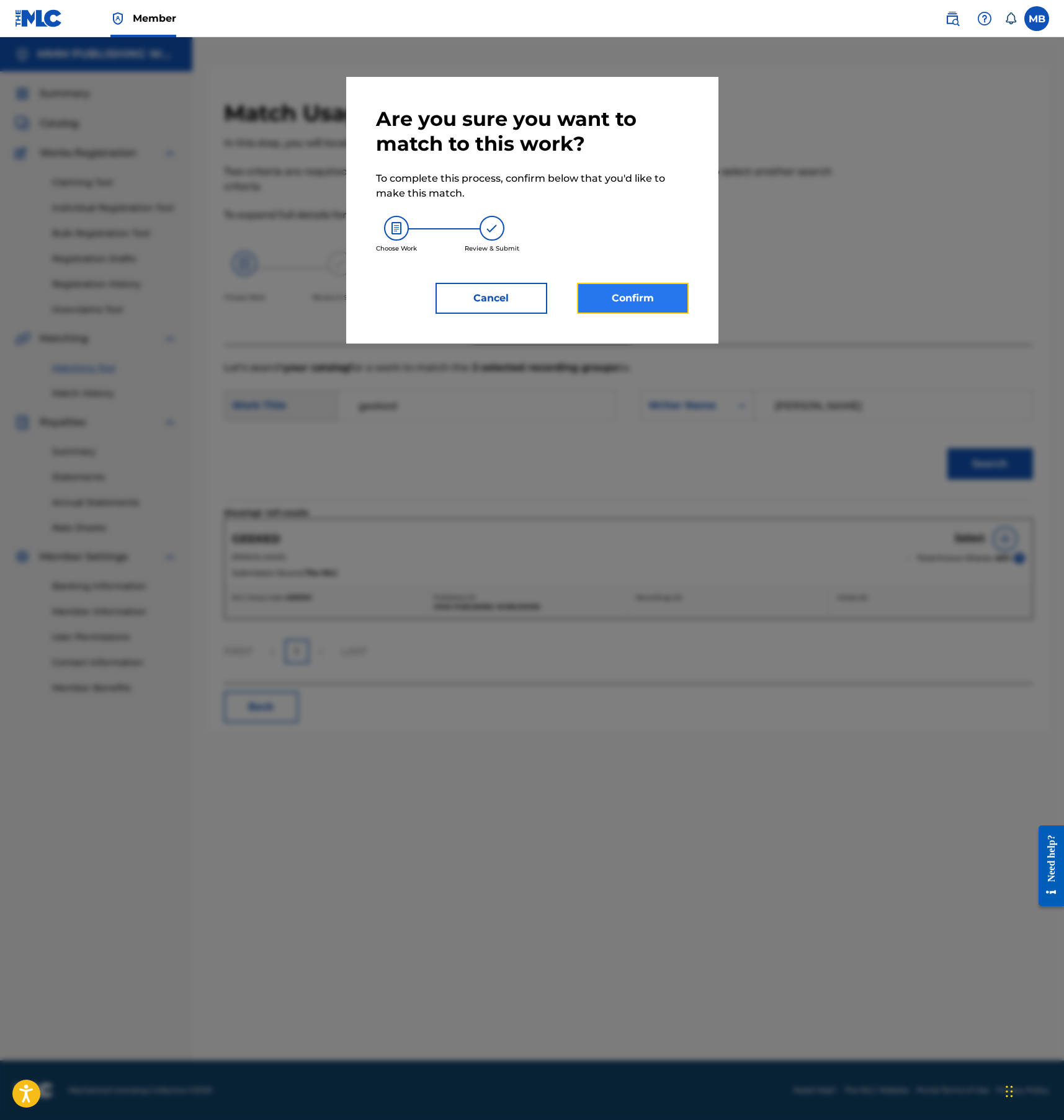
click at [670, 302] on button "Confirm" at bounding box center [632, 298] width 111 height 31
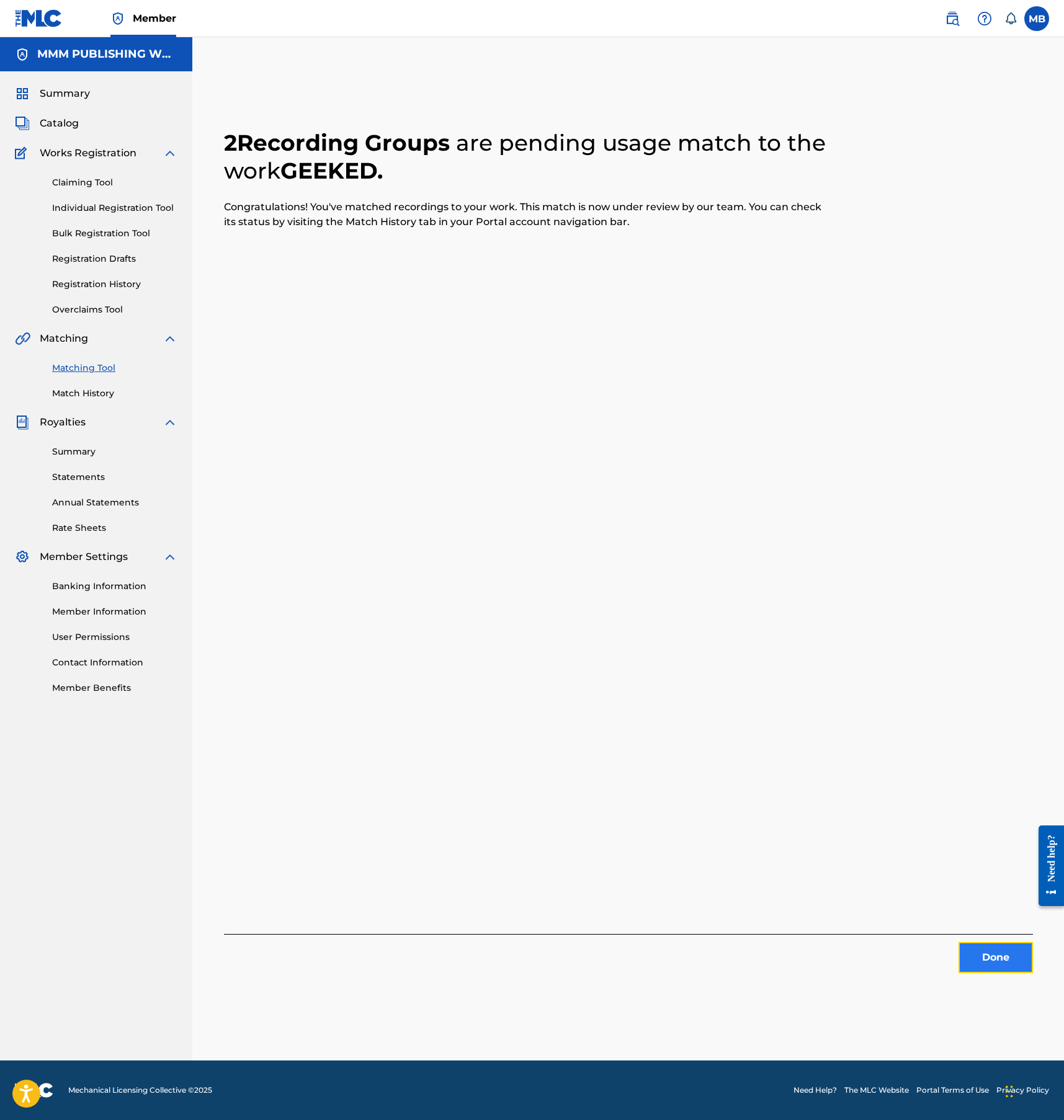
click at [968, 959] on button "Done" at bounding box center [995, 957] width 74 height 31
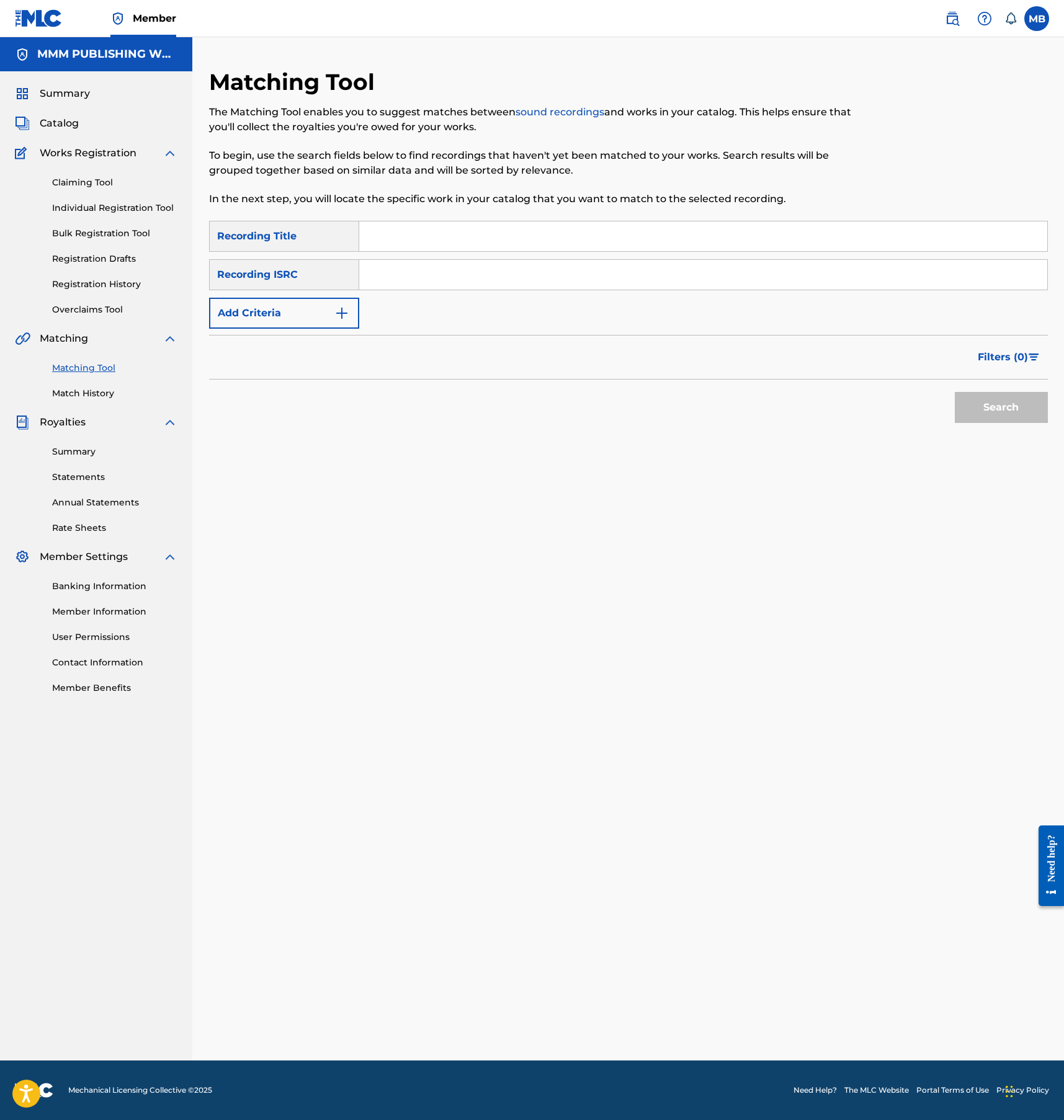
click at [549, 238] on input "Search Form" at bounding box center [703, 236] width 688 height 30
type input "tysm"
click at [421, 287] on input "Search Form" at bounding box center [703, 275] width 688 height 30
paste input "QZHN62025679"
type input "QZHN62025679"
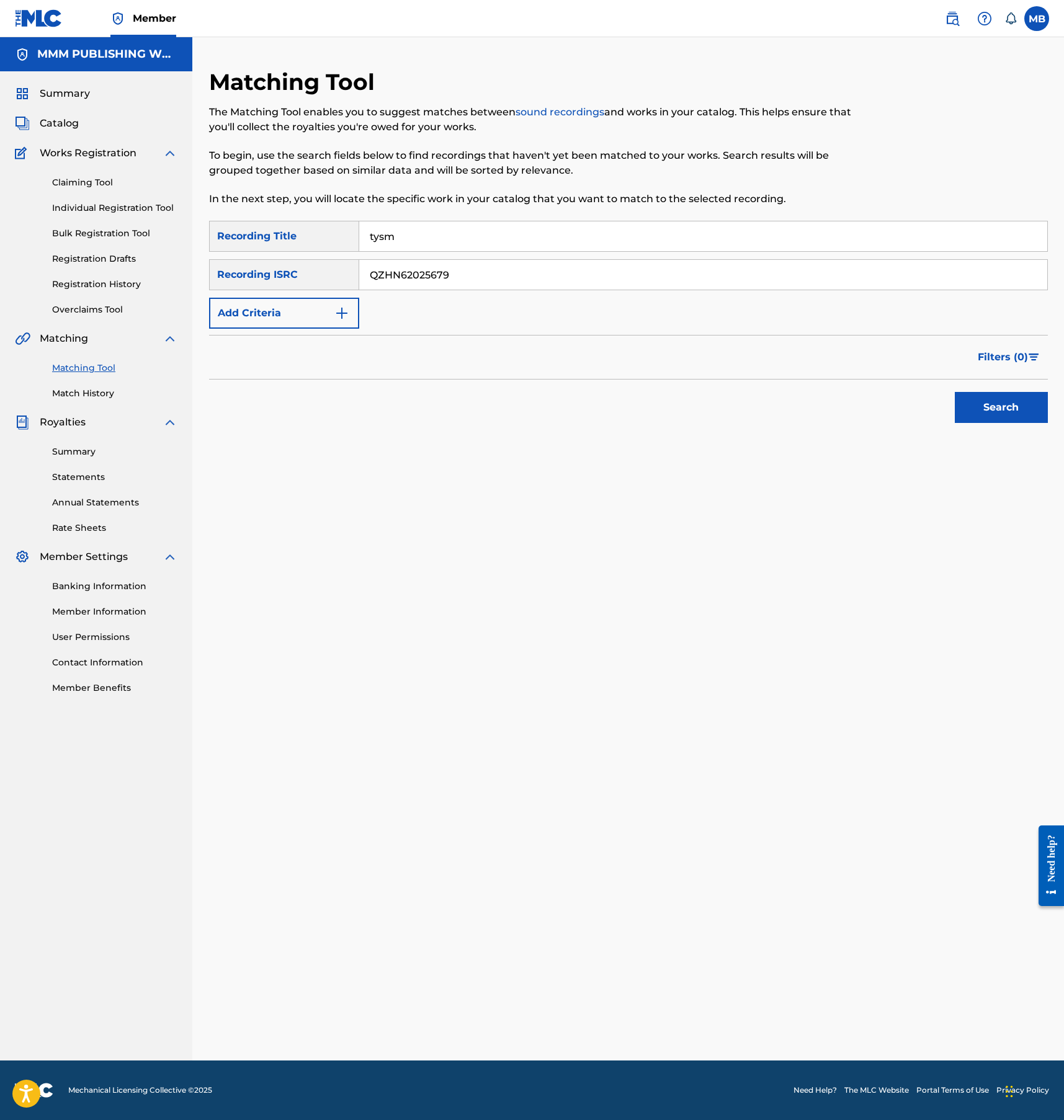
click at [955, 392] on button "Search" at bounding box center [1002, 407] width 93 height 31
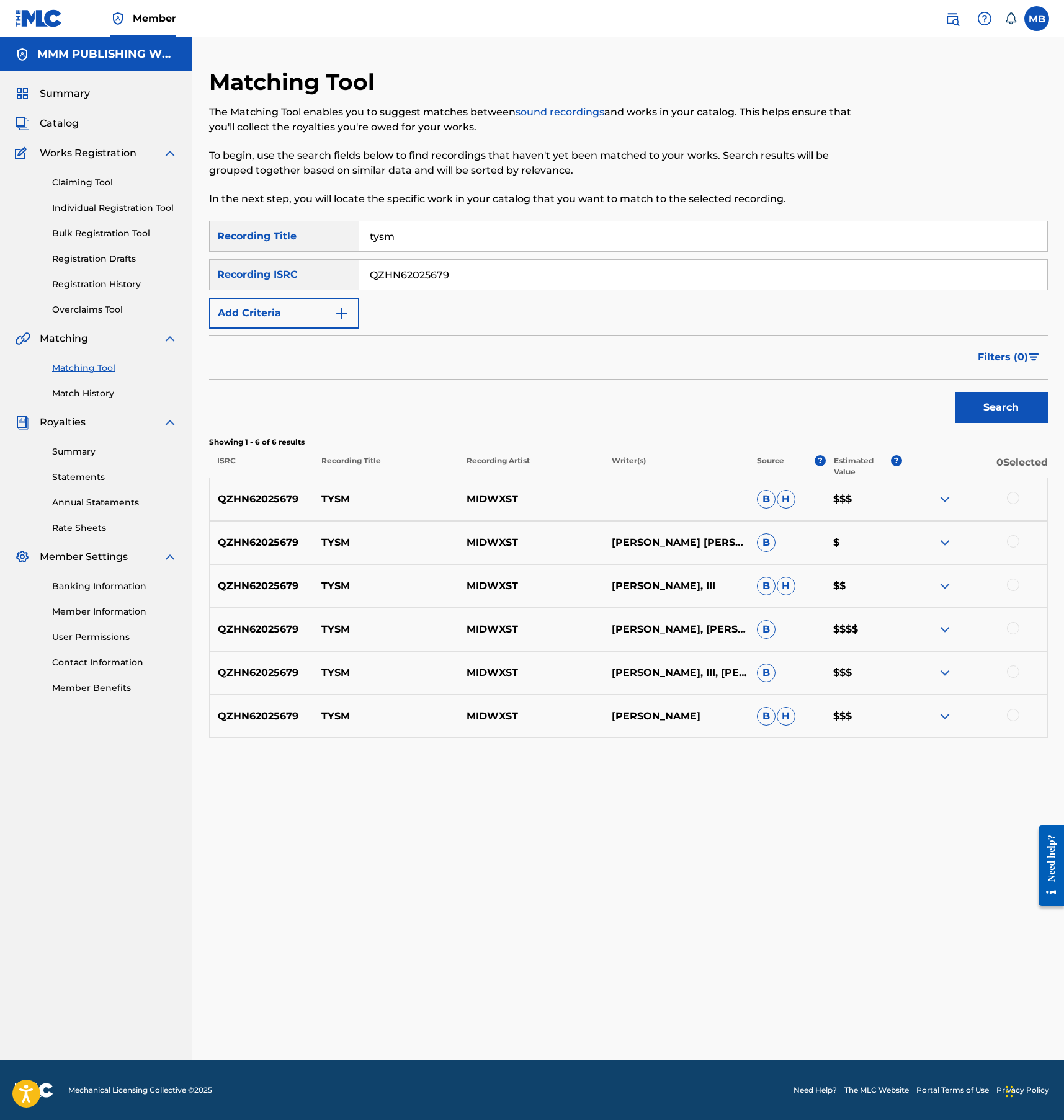
click at [1016, 492] on div at bounding box center [1013, 498] width 13 height 13
click at [1016, 536] on div at bounding box center [1013, 541] width 13 height 13
click at [1013, 609] on div "QZHN62025679 TYSM MIDWXST EDGAR NATHANIEL SARRATT III, LOGAN CARTWRIGHT B $$$$" at bounding box center [628, 629] width 839 height 43
click at [1013, 596] on div "QZHN62025679 TYSM MIDWXST EDGAR SARRATT, III B H $$" at bounding box center [628, 586] width 839 height 43
click at [1013, 586] on div at bounding box center [1013, 585] width 13 height 13
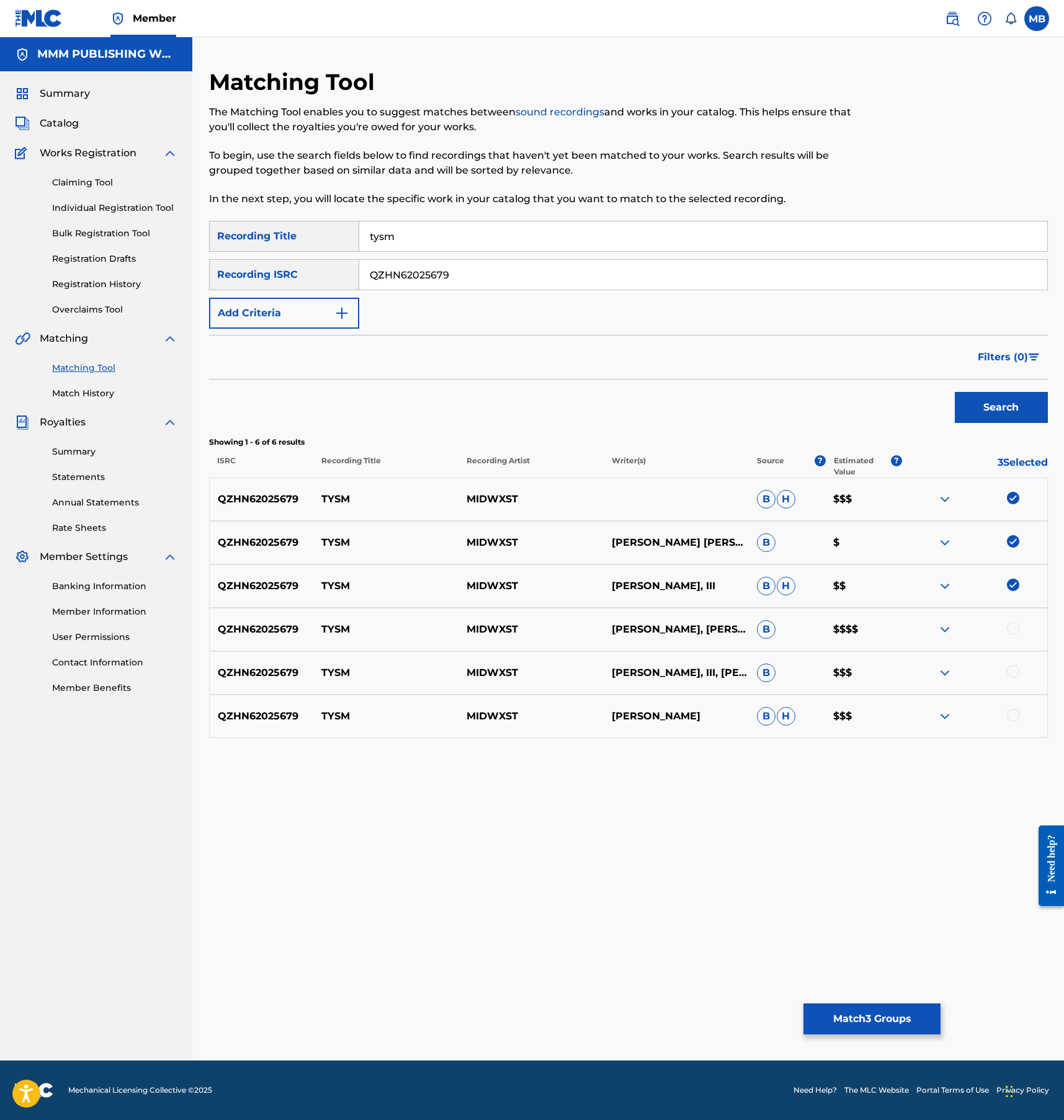
click at [1013, 637] on div "QZHN62025679 TYSM MIDWXST EDGAR NATHANIEL SARRATT III, LOGAN CARTWRIGHT B $$$$" at bounding box center [628, 629] width 839 height 43
click at [1013, 655] on div "QZHN62025679 TYSM MIDWXST EDGAR NATHANIEL SARRATT, III, LOGAN CARTWRIGHT B $$$" at bounding box center [628, 673] width 839 height 43
click at [1013, 635] on div at bounding box center [975, 629] width 145 height 15
click at [1013, 622] on div at bounding box center [1013, 628] width 13 height 13
click at [1013, 666] on div at bounding box center [1013, 672] width 13 height 13
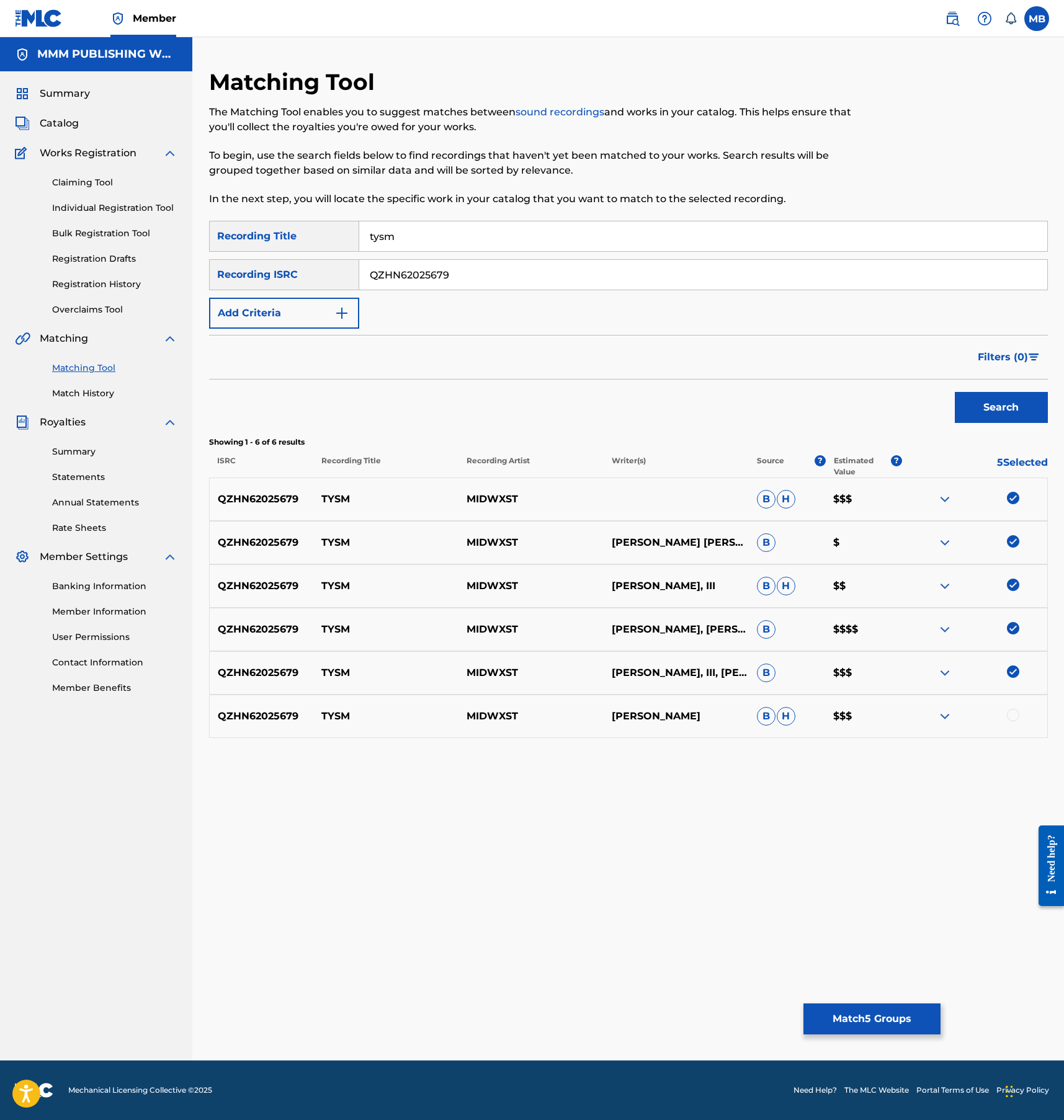
click at [1013, 713] on div at bounding box center [1013, 715] width 13 height 13
click at [864, 1031] on button "Match 6 Groups" at bounding box center [871, 1019] width 137 height 31
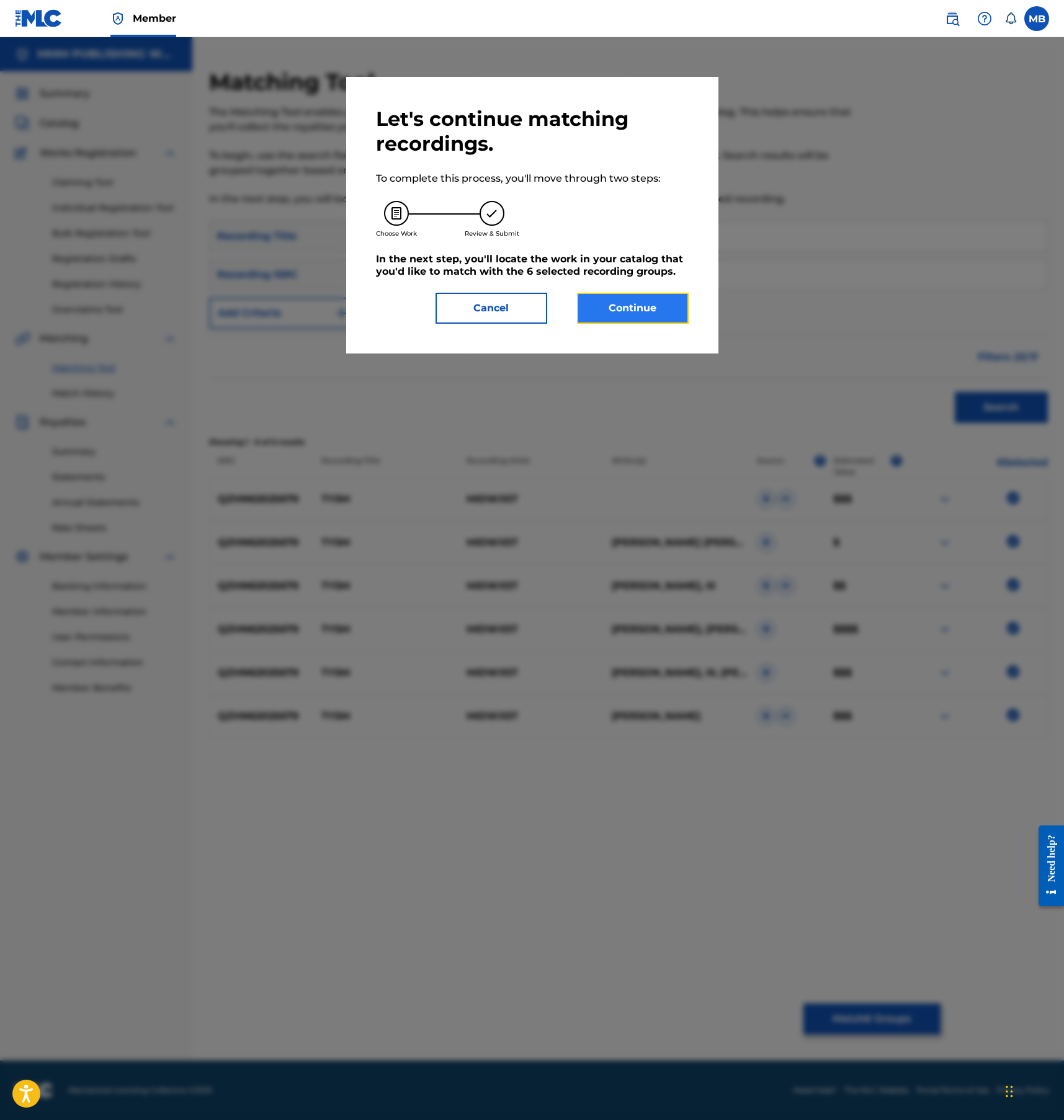
click at [641, 311] on button "Continue" at bounding box center [632, 307] width 111 height 31
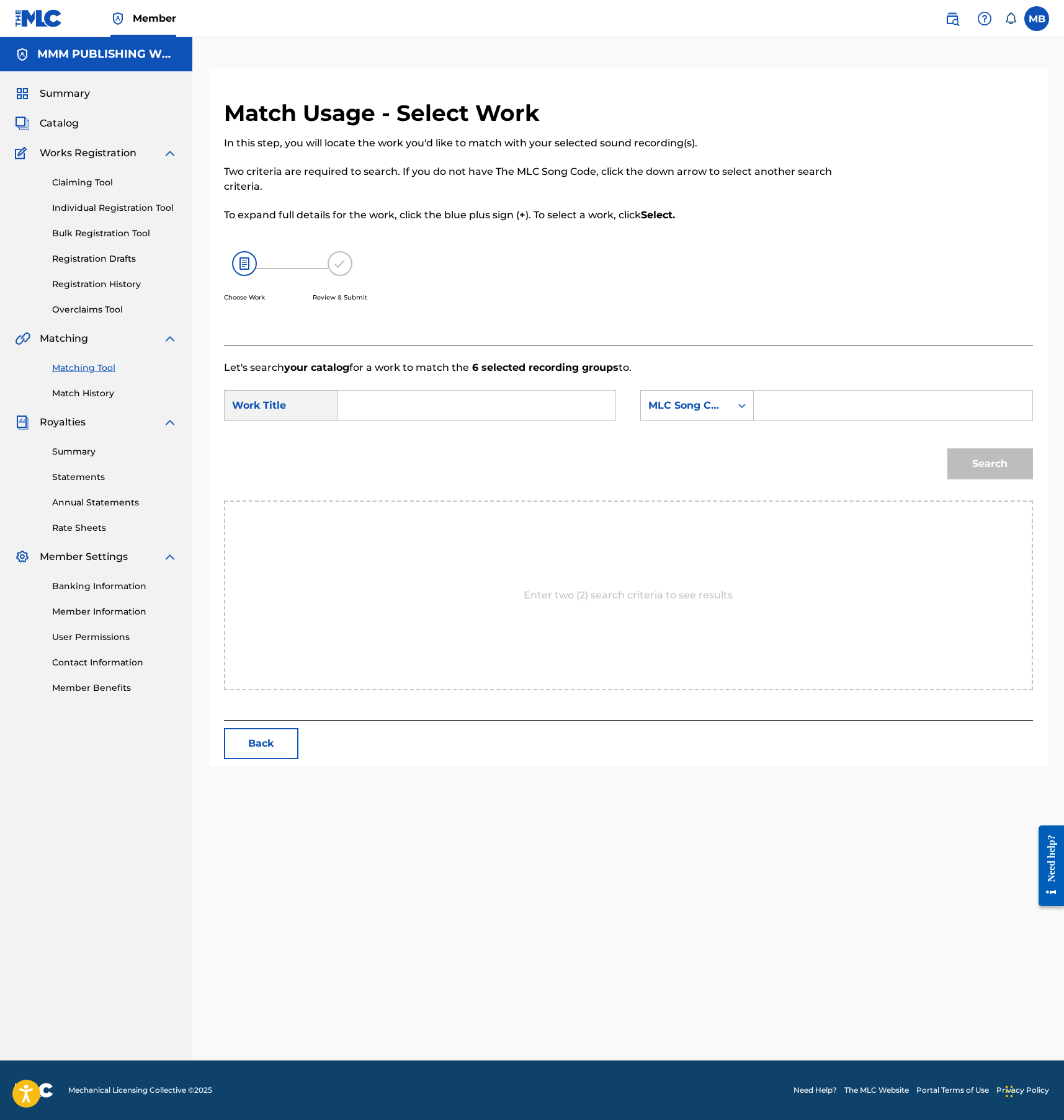
click at [423, 393] on input "Search Form" at bounding box center [476, 405] width 257 height 30
type input "tysm"
click at [653, 413] on div "MLC Song Code" at bounding box center [686, 405] width 90 height 24
click at [675, 440] on div "Writer Name" at bounding box center [697, 436] width 112 height 31
click at [775, 408] on input "Search Form" at bounding box center [892, 405] width 257 height 30
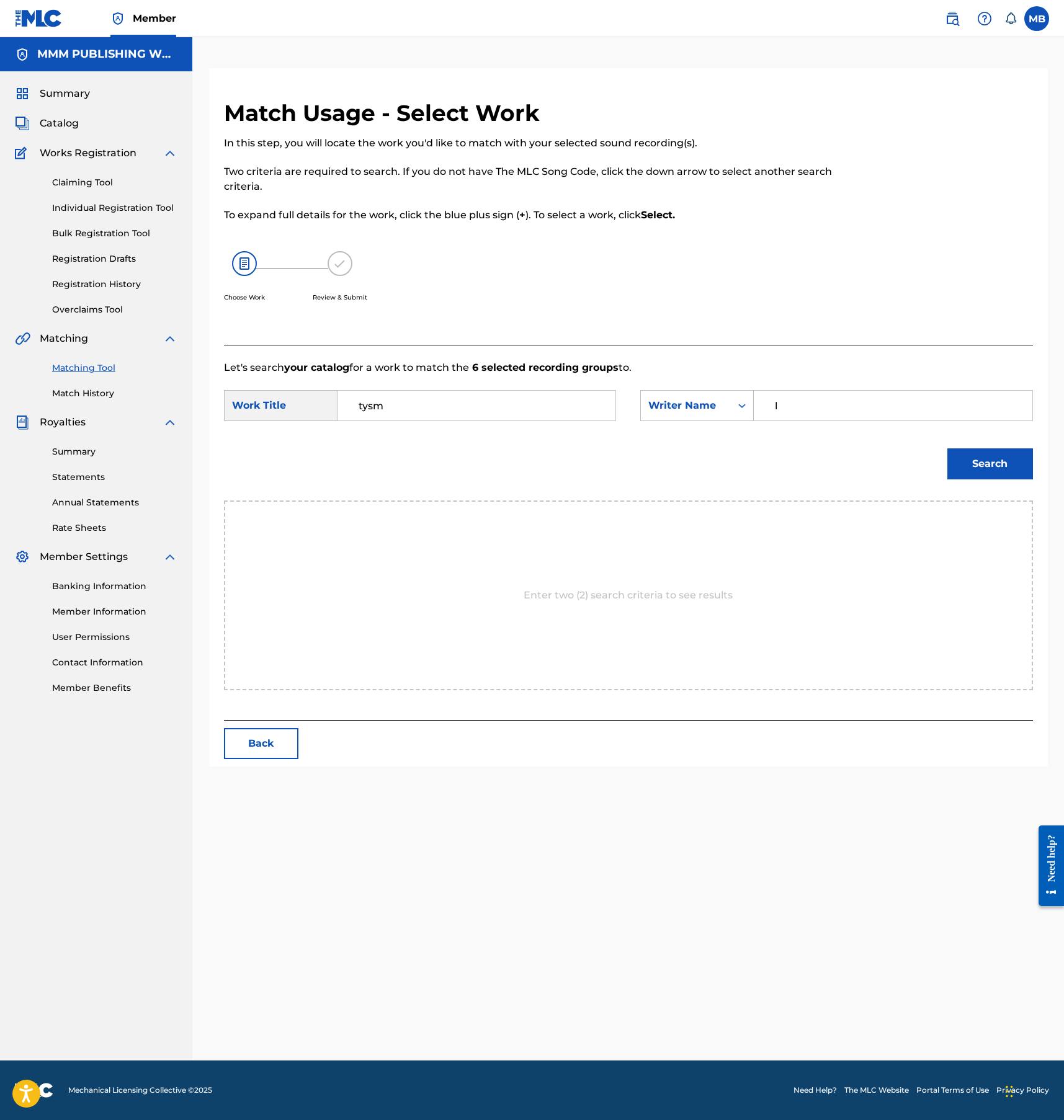
click at [775, 400] on input "l" at bounding box center [892, 405] width 257 height 30
type input "logan"
click at [947, 448] on button "Search" at bounding box center [990, 463] width 85 height 31
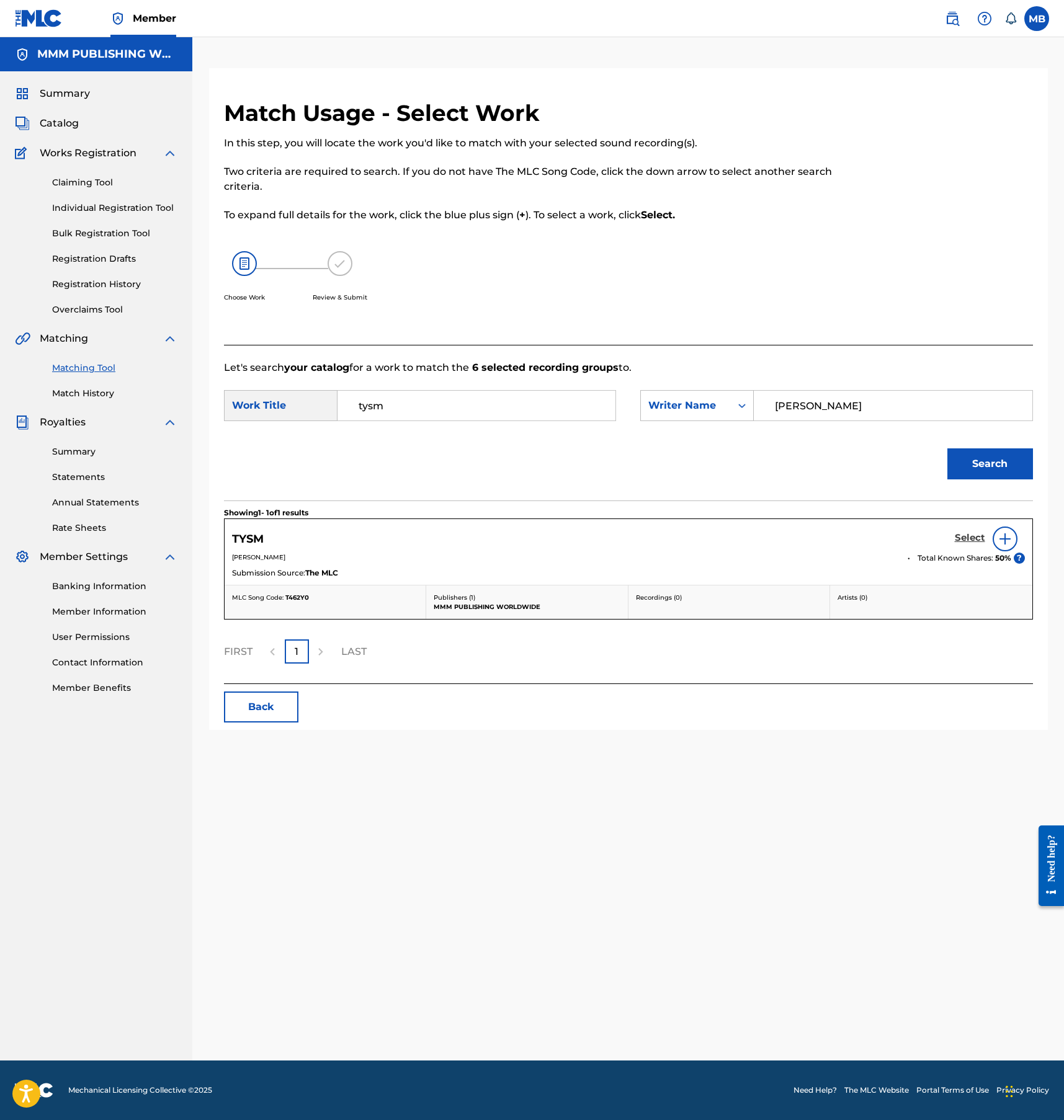
click at [964, 543] on h5 "Select" at bounding box center [970, 537] width 30 height 12
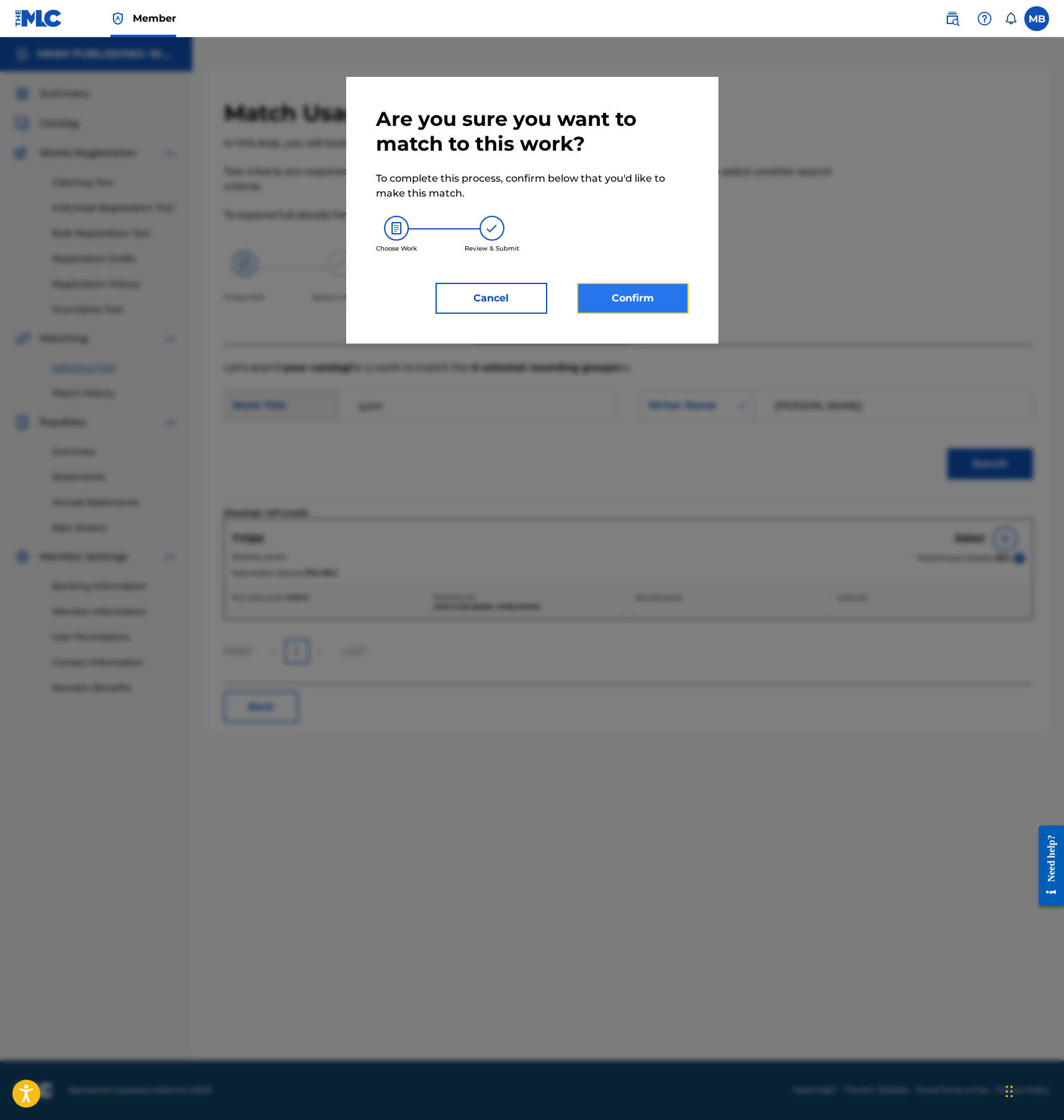
click at [644, 285] on button "Confirm" at bounding box center [632, 298] width 111 height 31
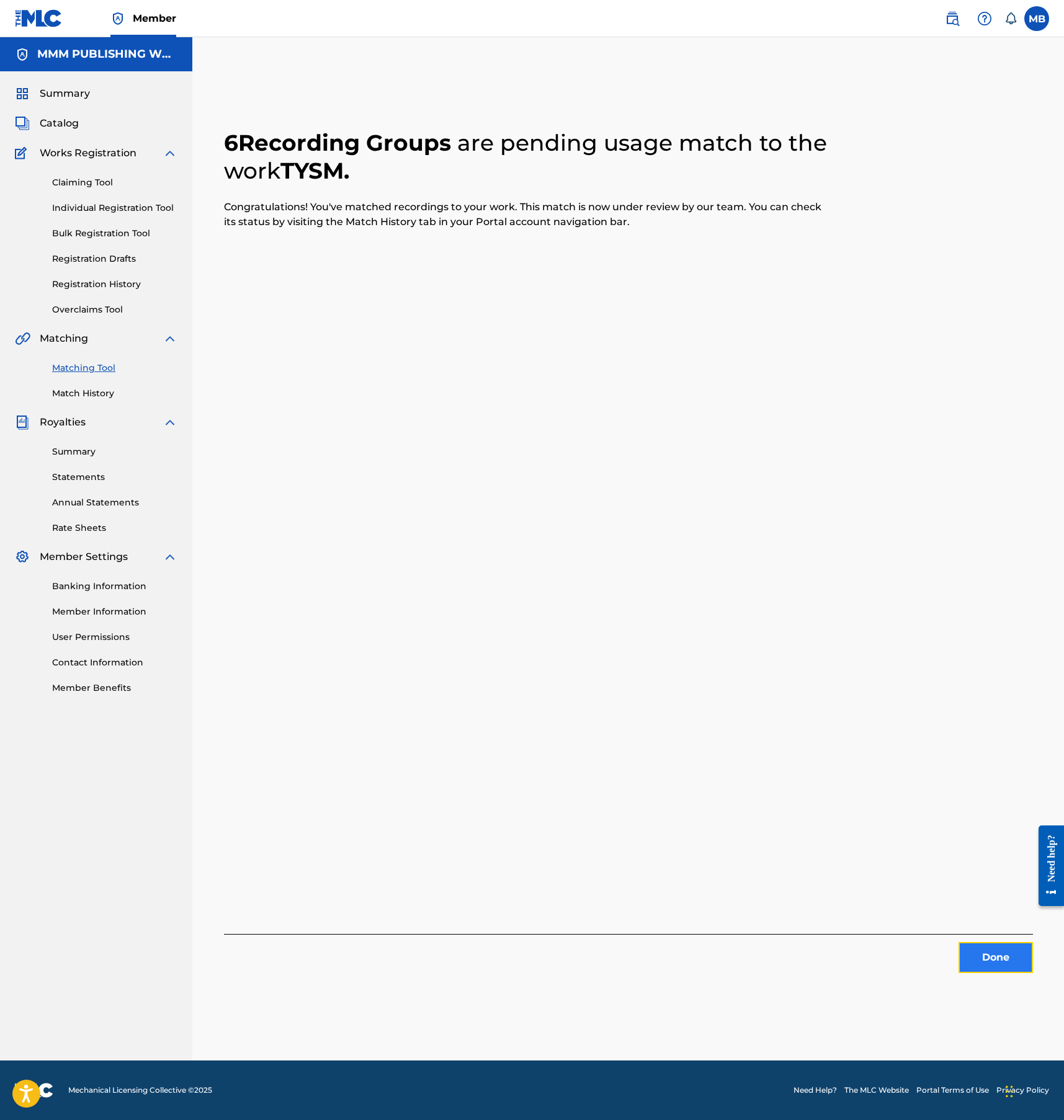
click at [969, 949] on button "Done" at bounding box center [995, 957] width 74 height 31
